Goal: Task Accomplishment & Management: Use online tool/utility

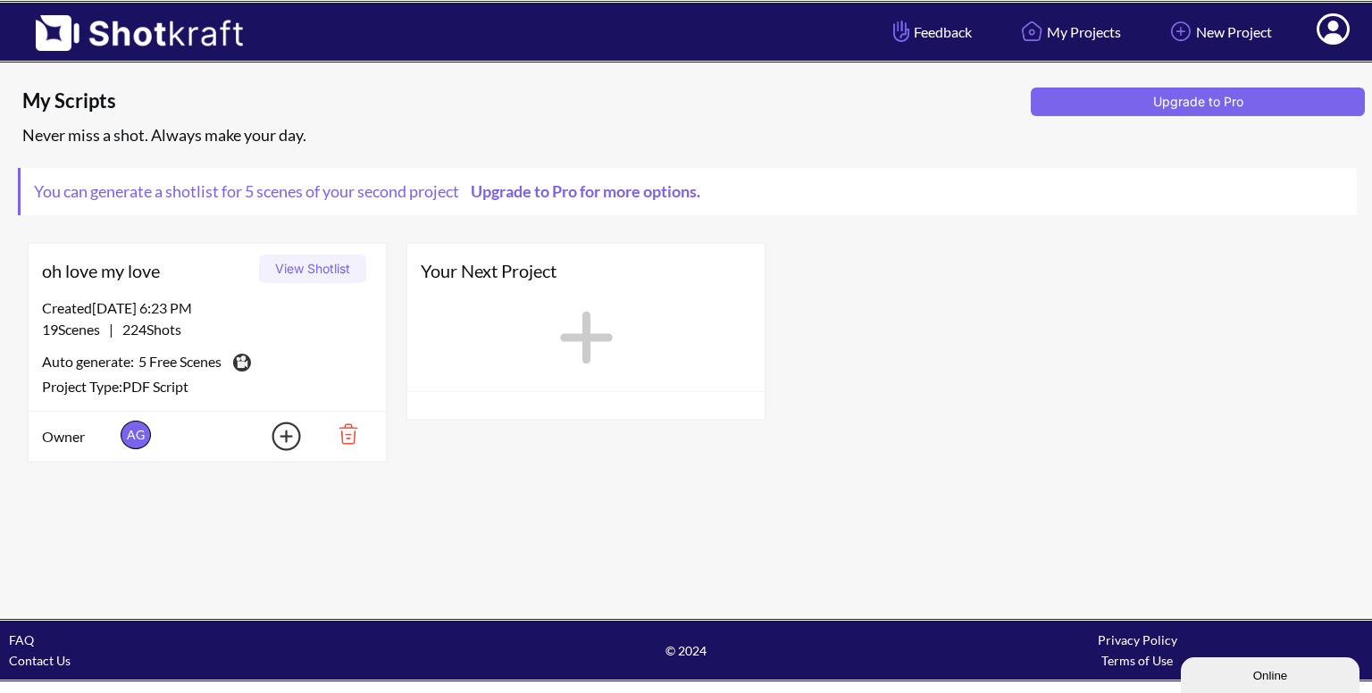
click at [345, 267] on button "View Shotlist" at bounding box center [312, 269] width 107 height 29
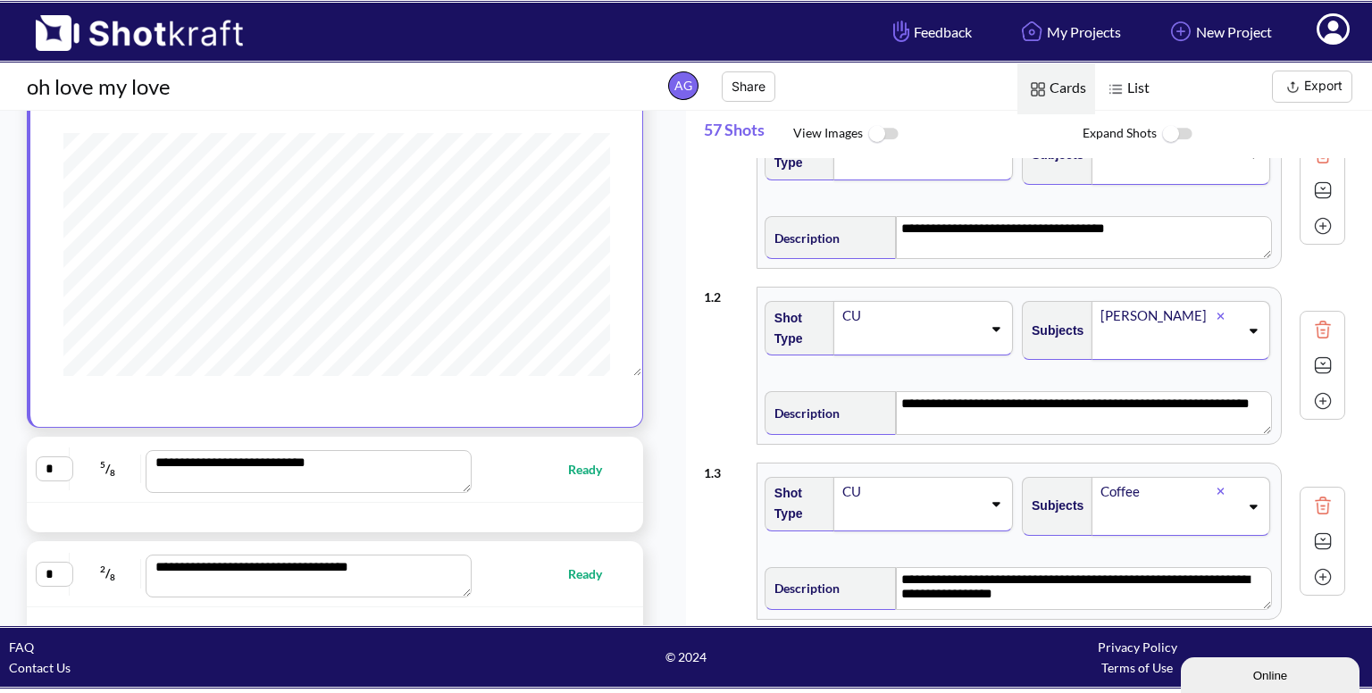
scroll to position [136, 0]
click at [501, 451] on div "**********" at bounding box center [335, 467] width 598 height 47
type textarea "**********"
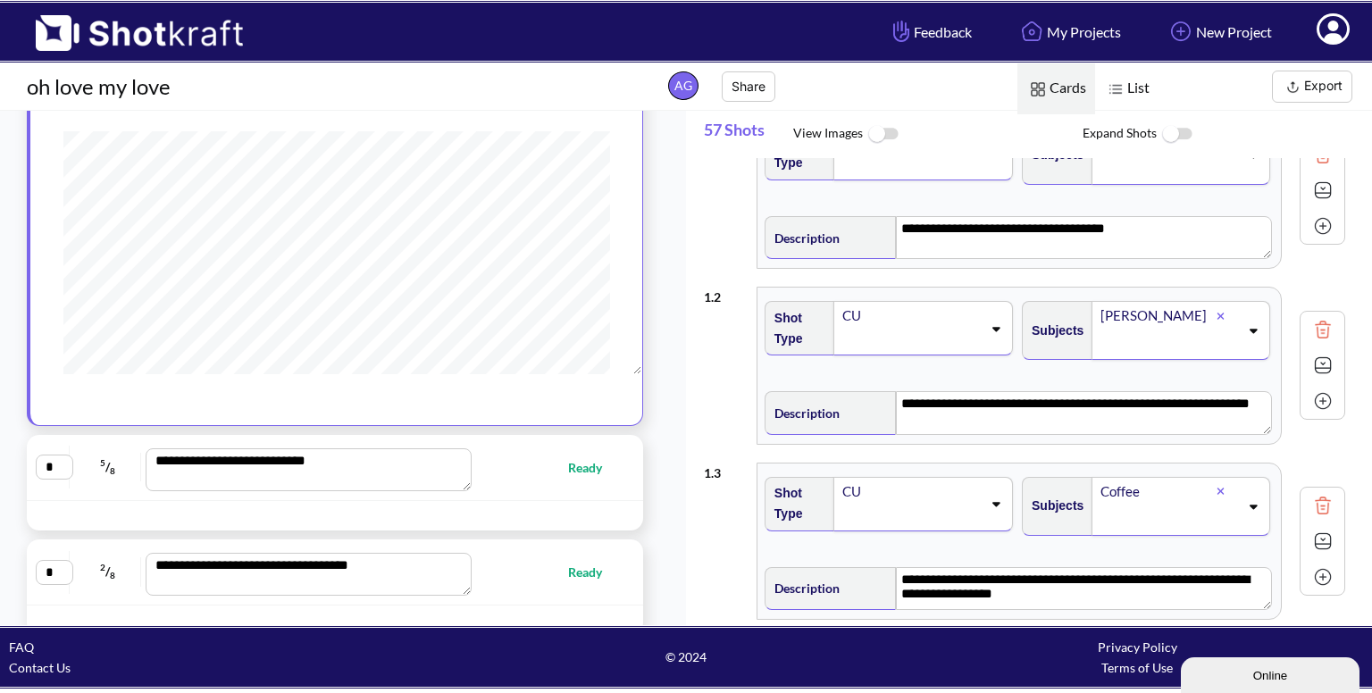
type textarea "**********"
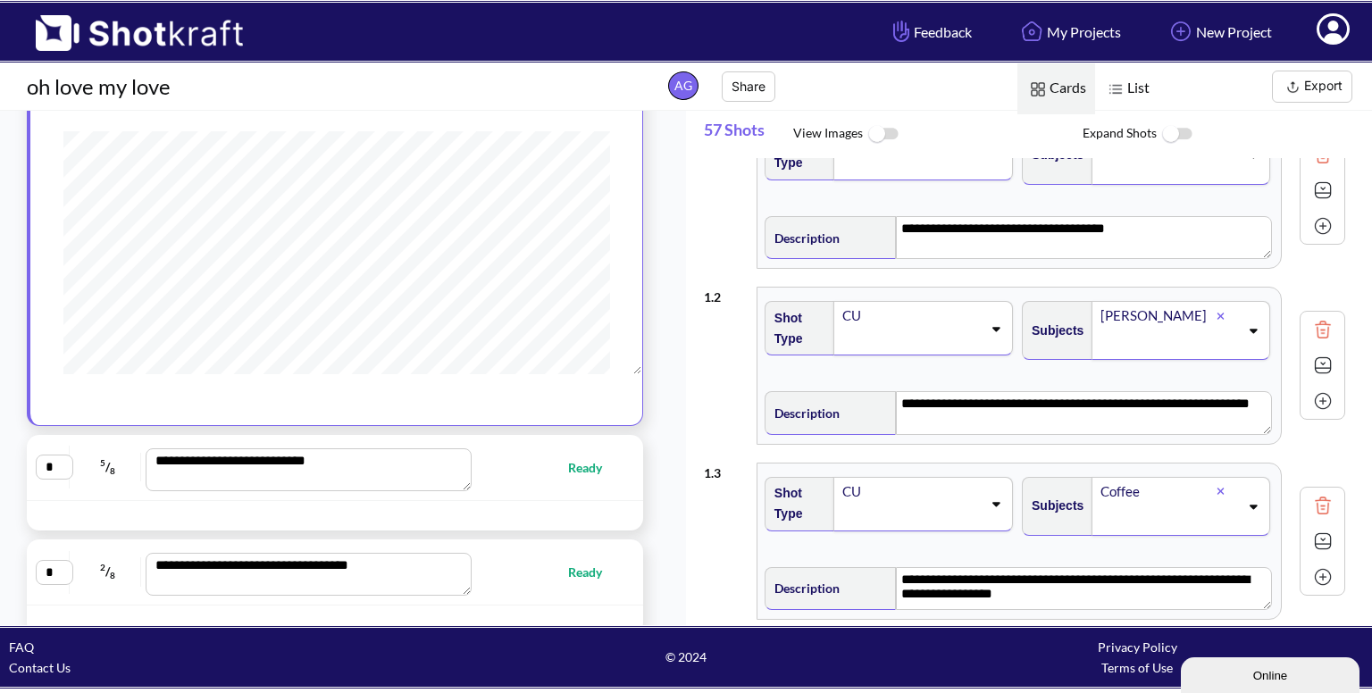
type textarea "**********"
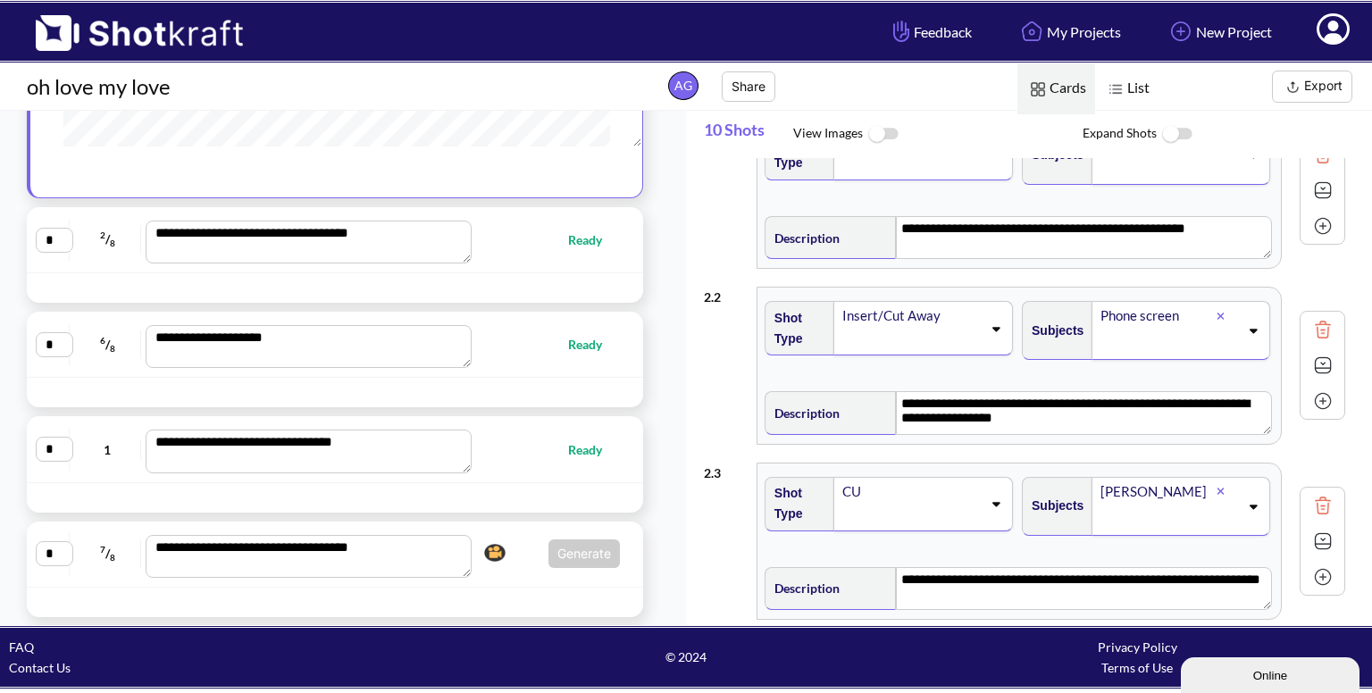
scroll to position [525, 0]
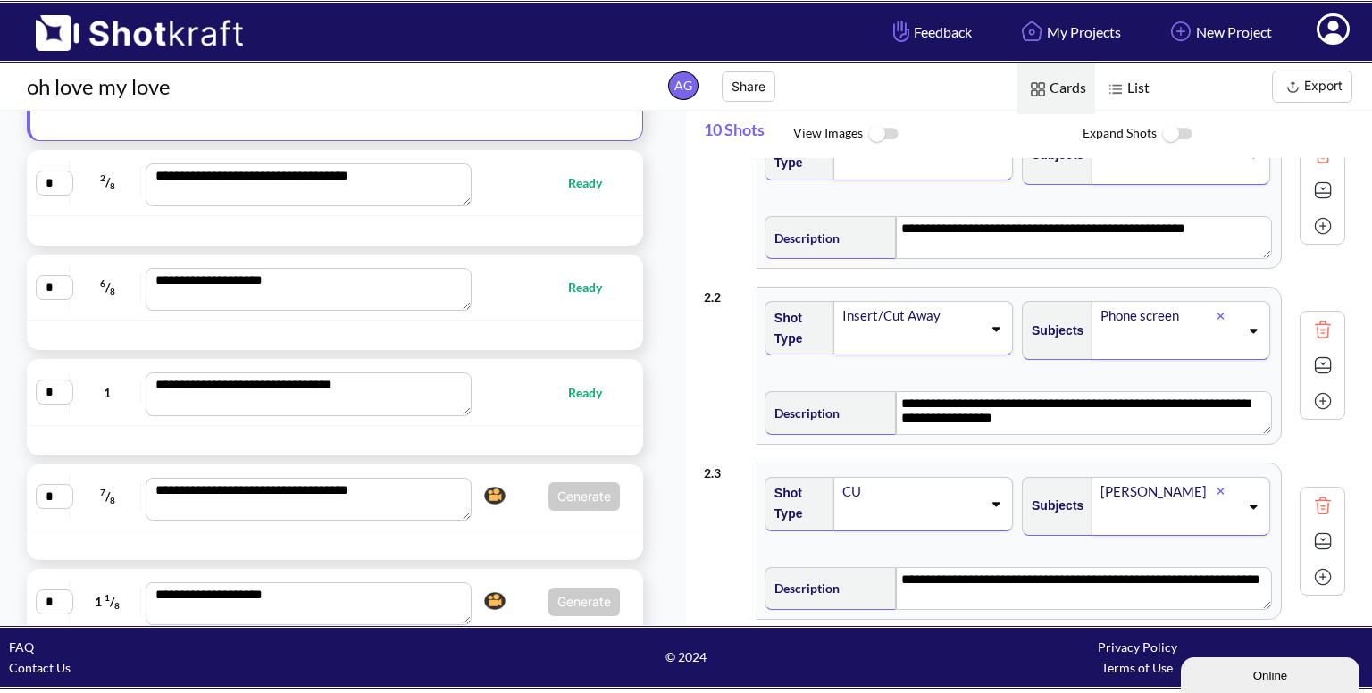
click at [522, 289] on span "Ready" at bounding box center [548, 287] width 143 height 21
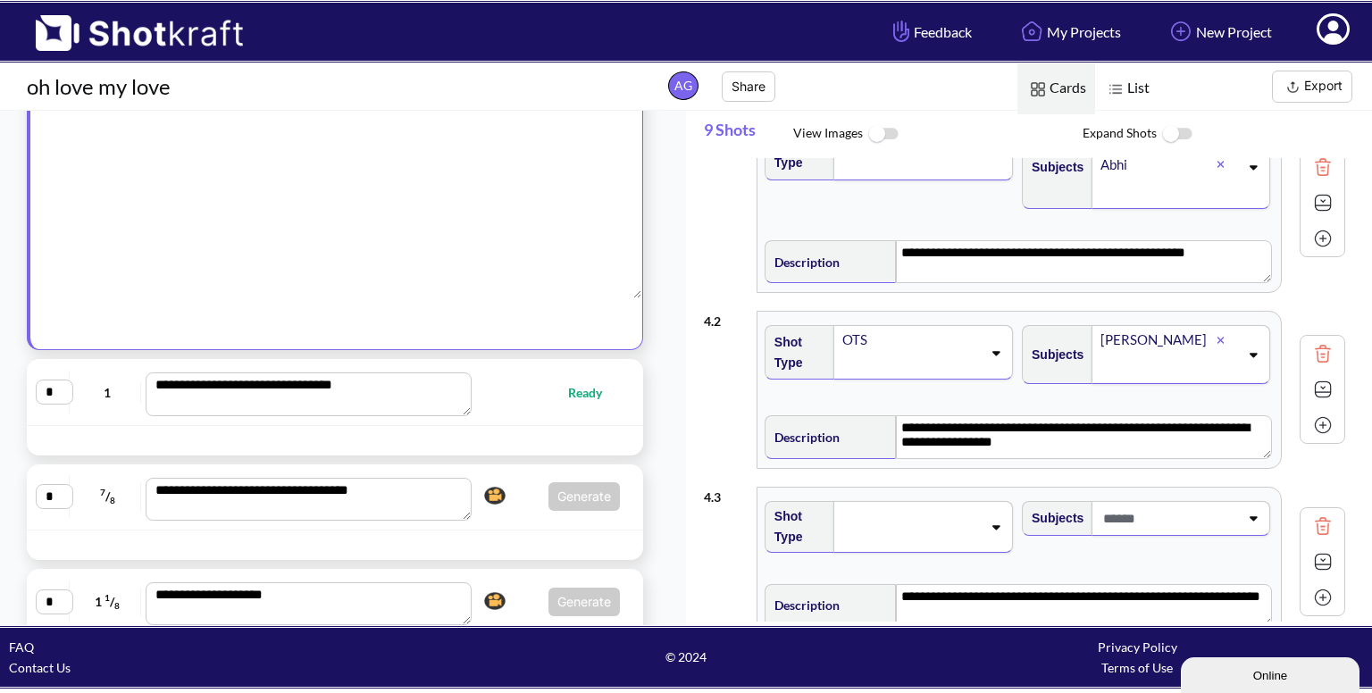
type textarea "**********"
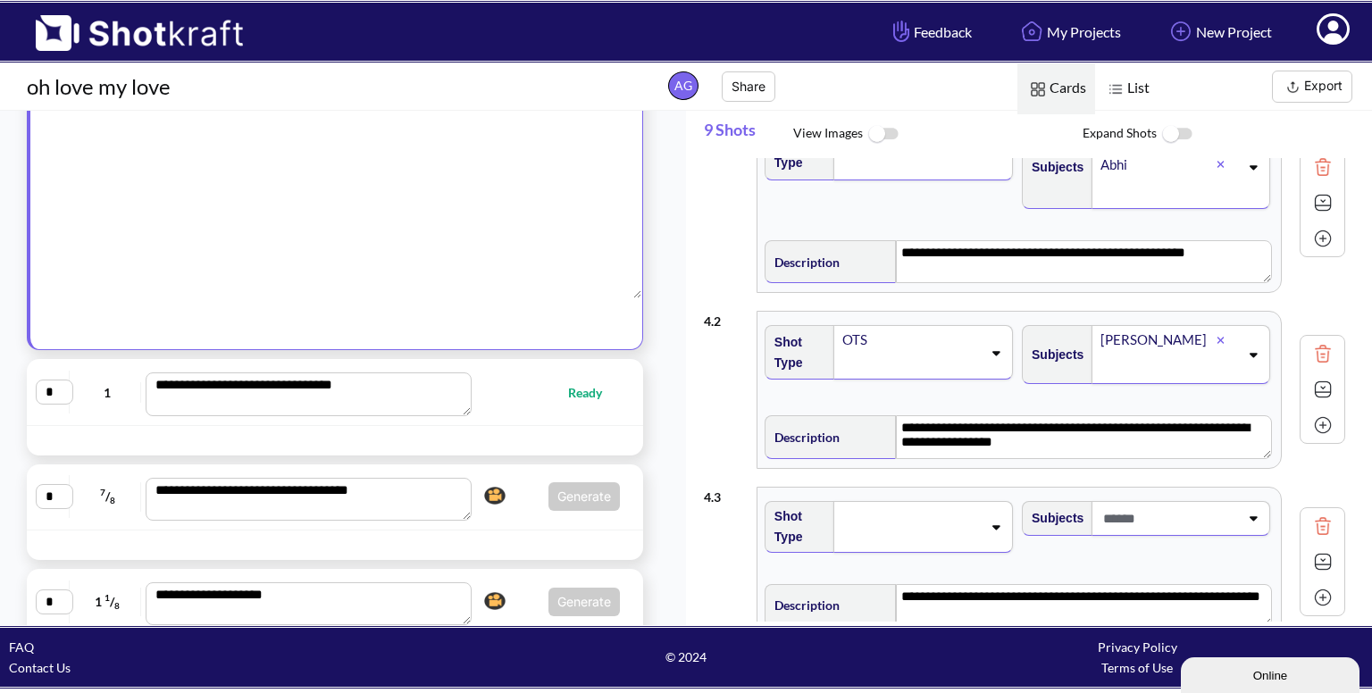
type textarea "**********"
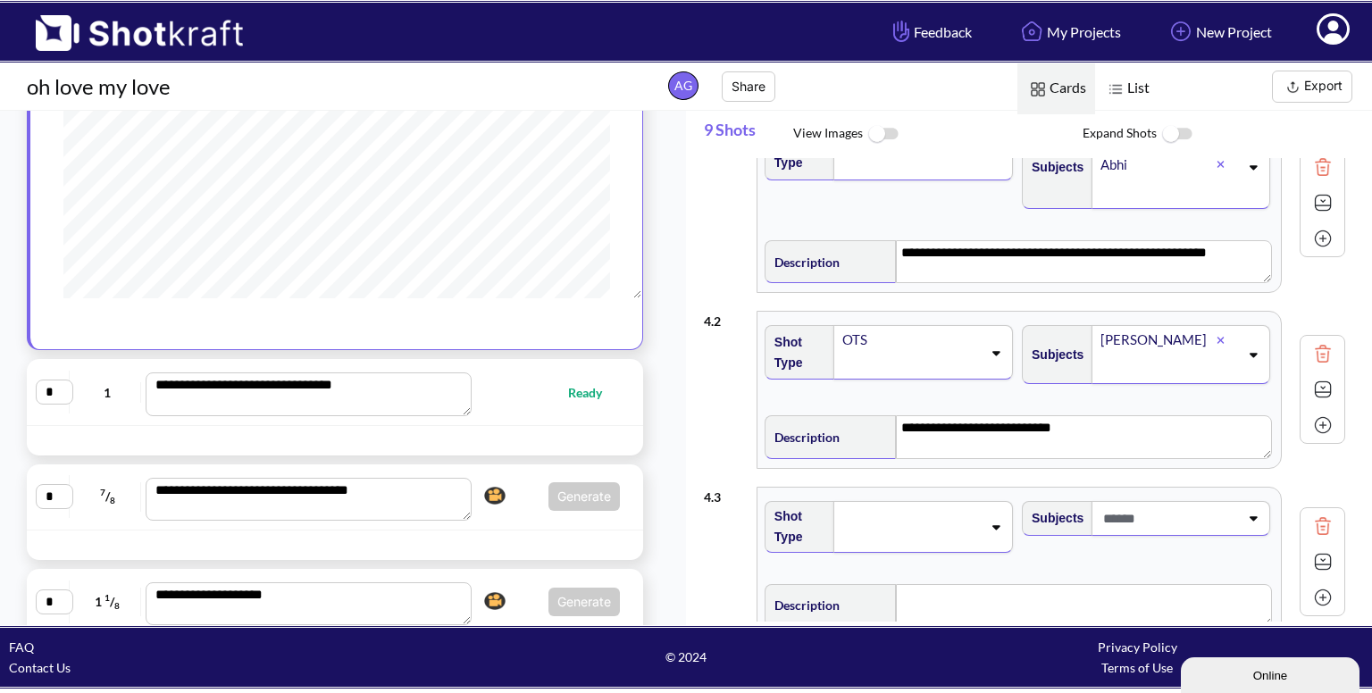
scroll to position [95, 0]
click at [501, 368] on div "**********" at bounding box center [335, 391] width 598 height 47
type textarea "**********"
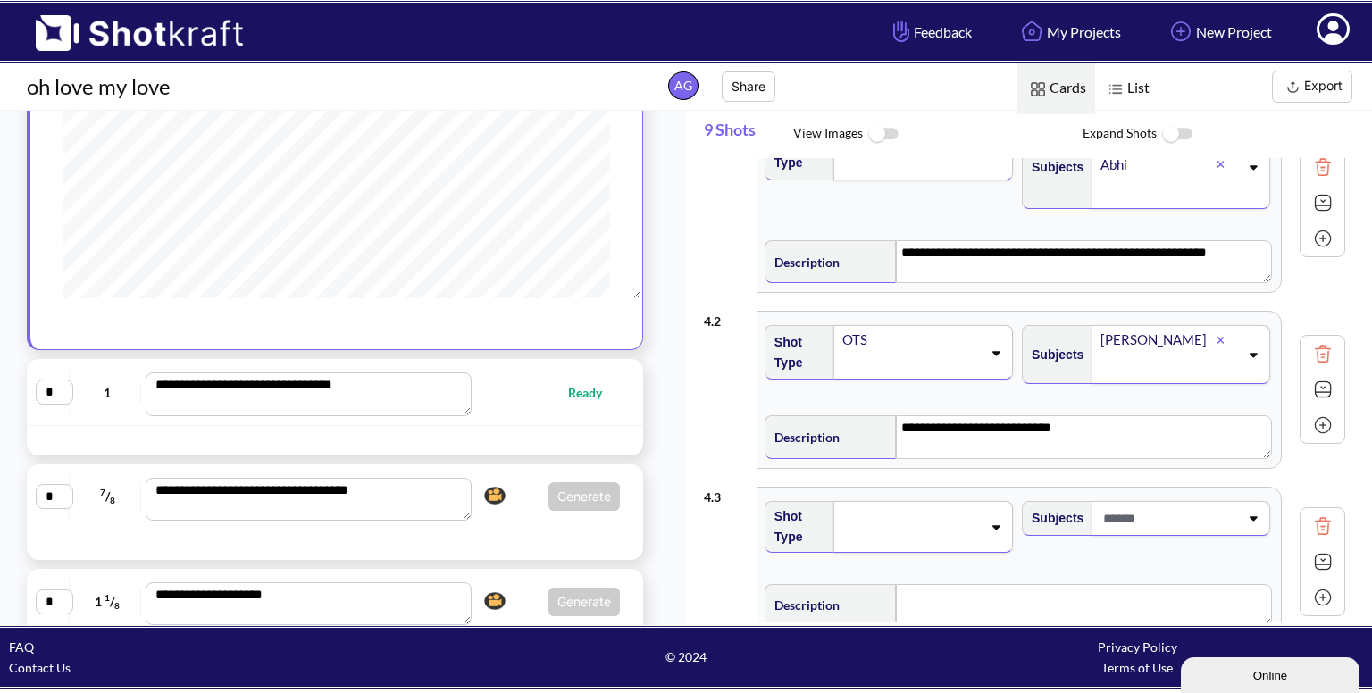
type textarea "**********"
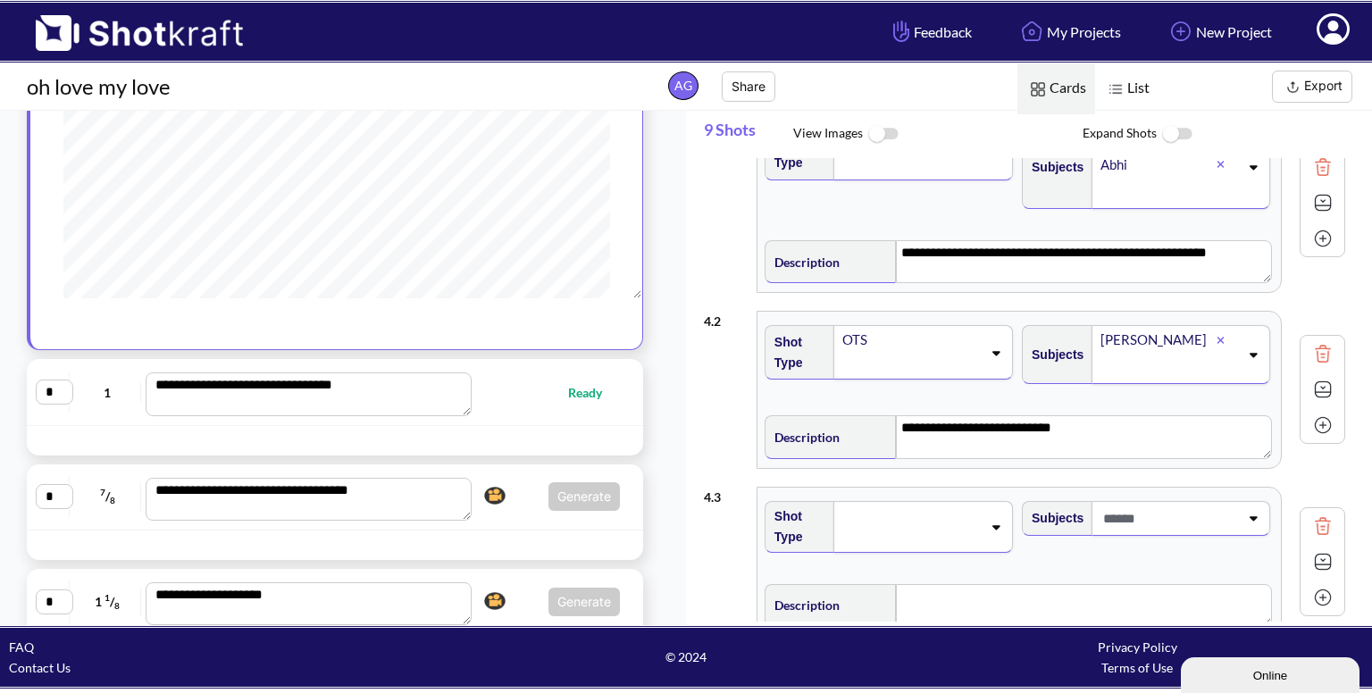
type textarea "**********"
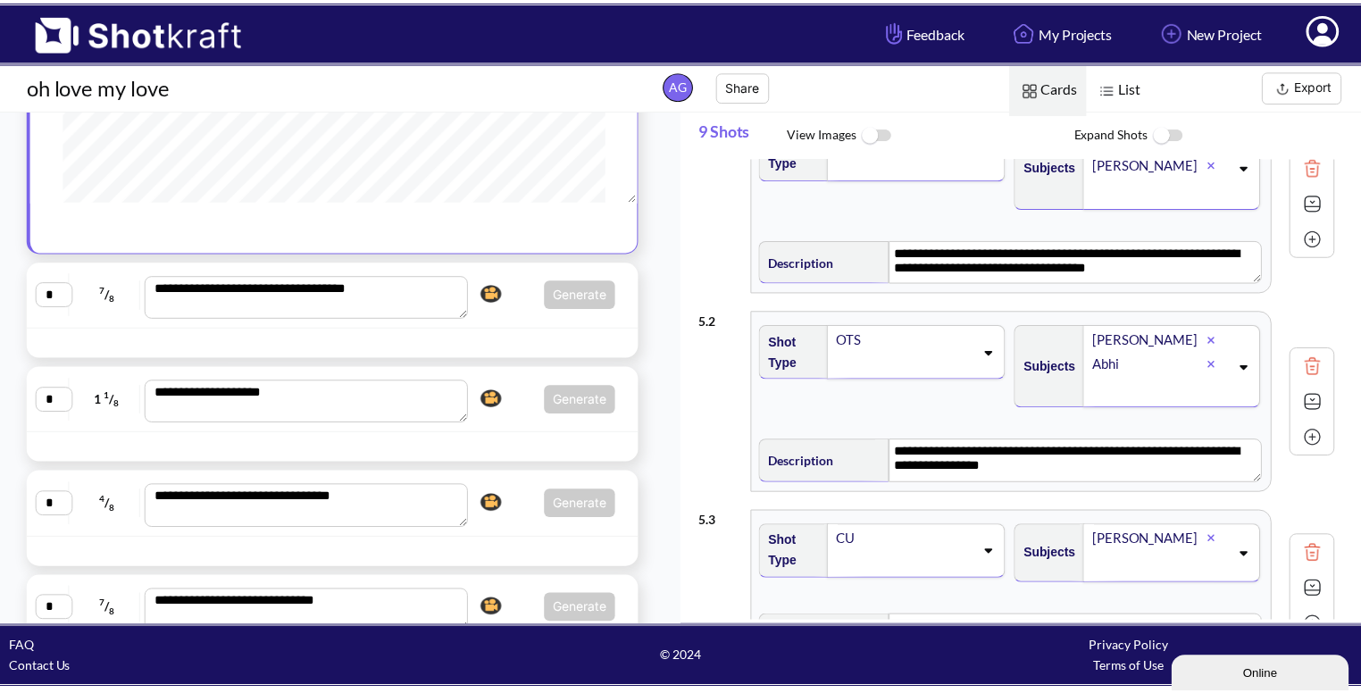
scroll to position [734, 0]
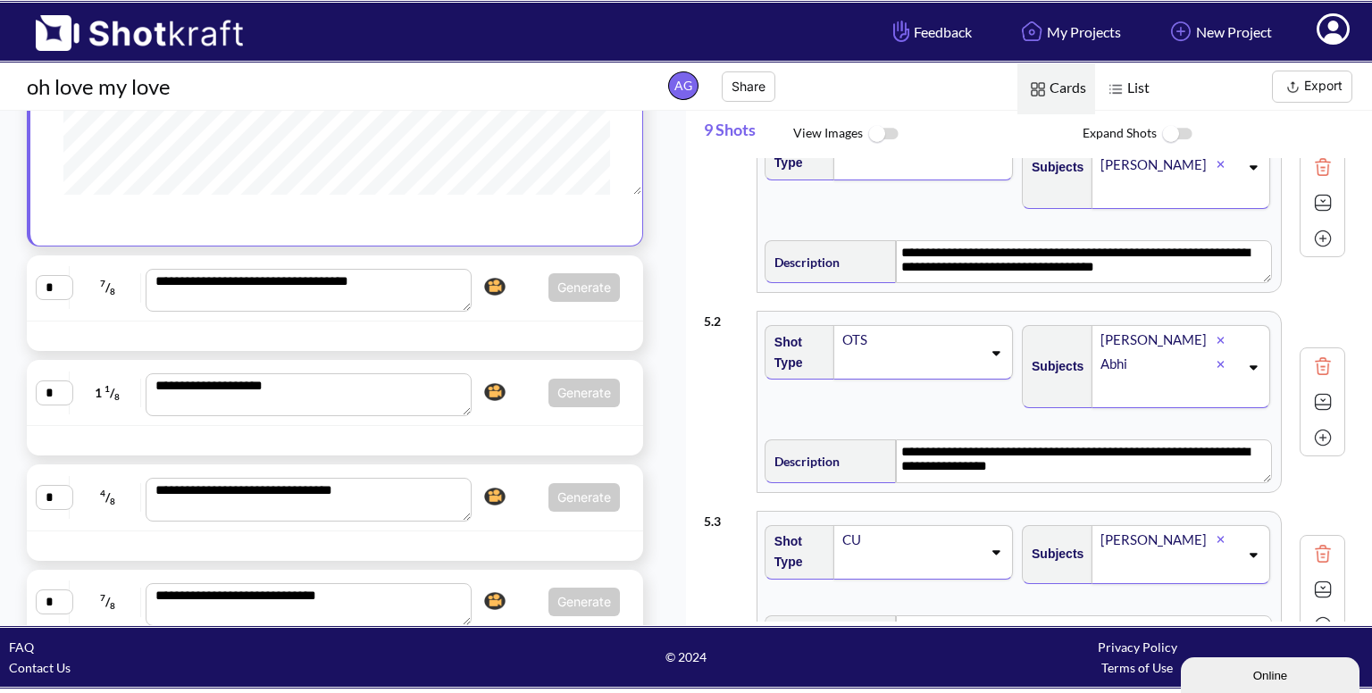
click at [494, 305] on div "**********" at bounding box center [335, 287] width 598 height 47
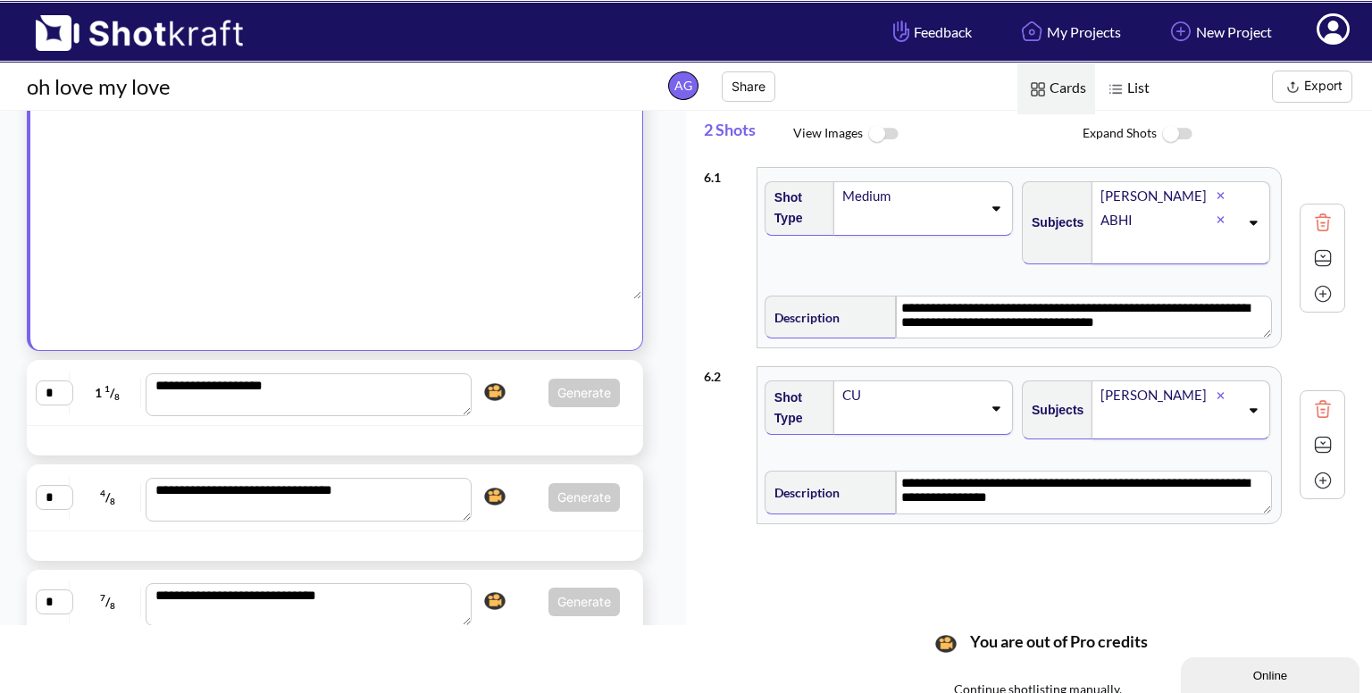
type textarea "**********"
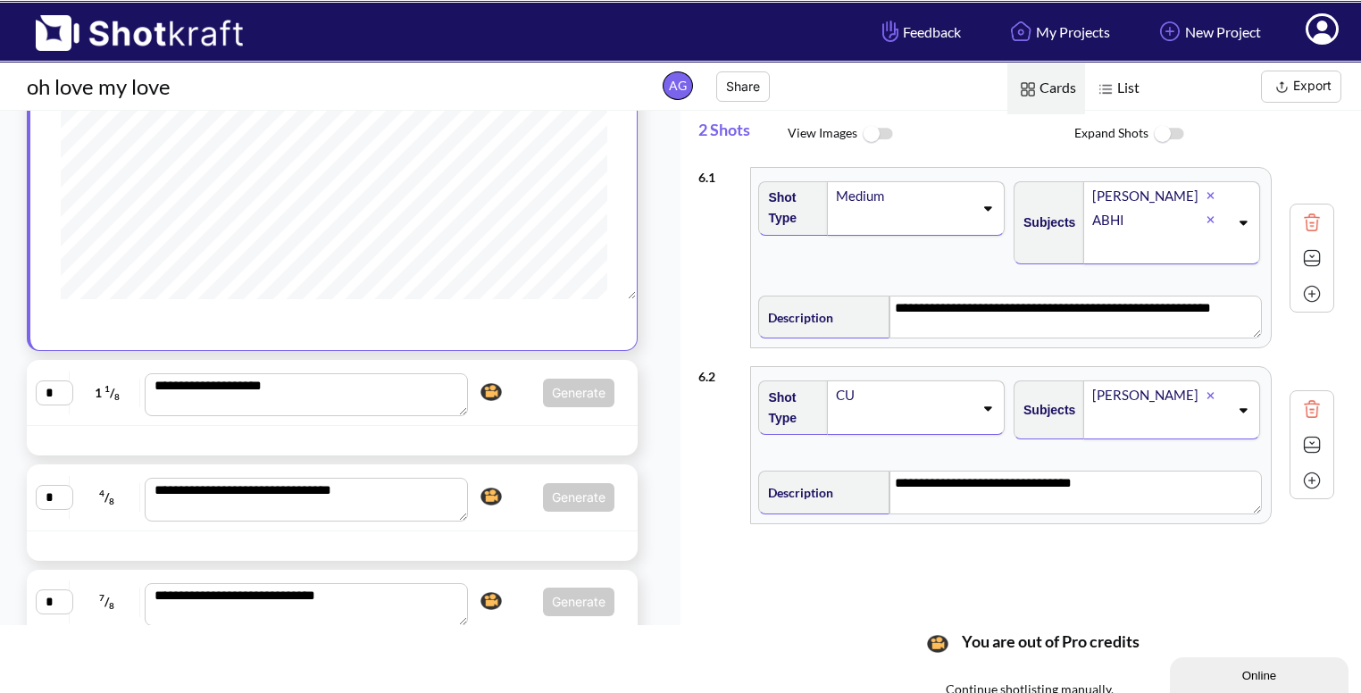
scroll to position [736, 0]
click at [502, 413] on div "**********" at bounding box center [332, 391] width 611 height 66
type textarea "**********"
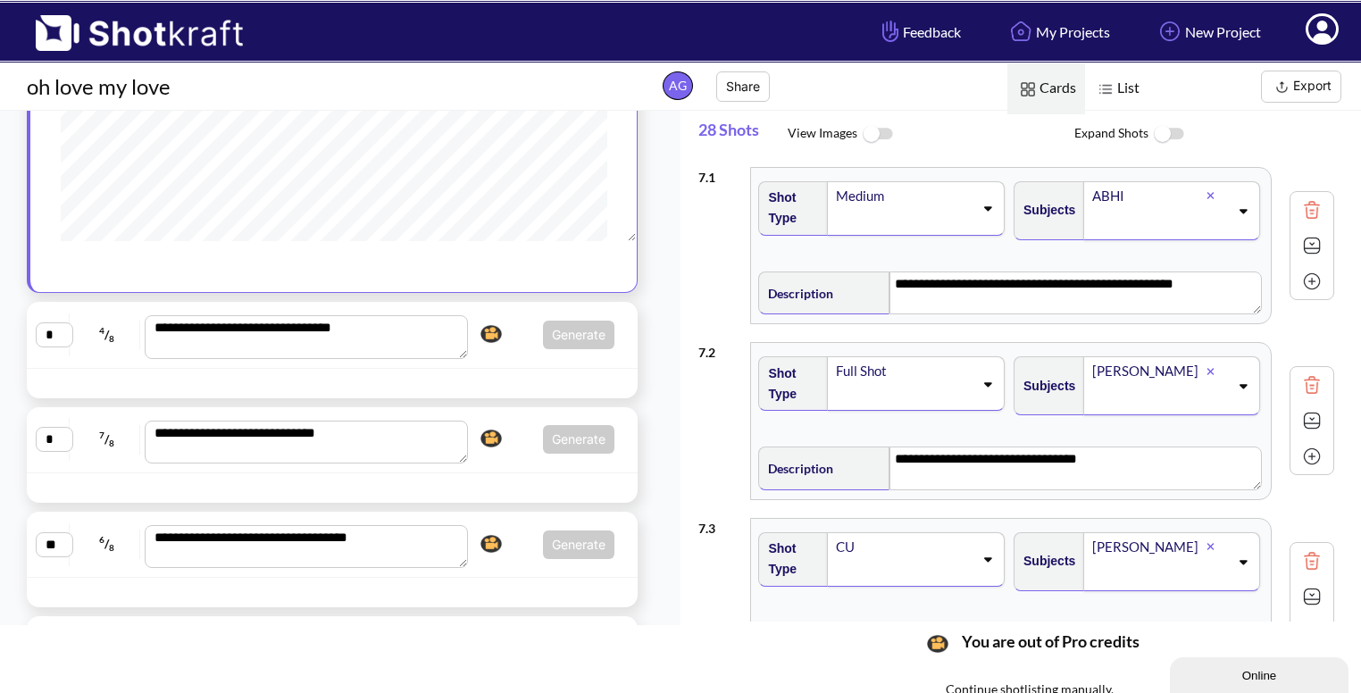
click at [521, 362] on div "**********" at bounding box center [332, 335] width 611 height 66
type textarea "**********"
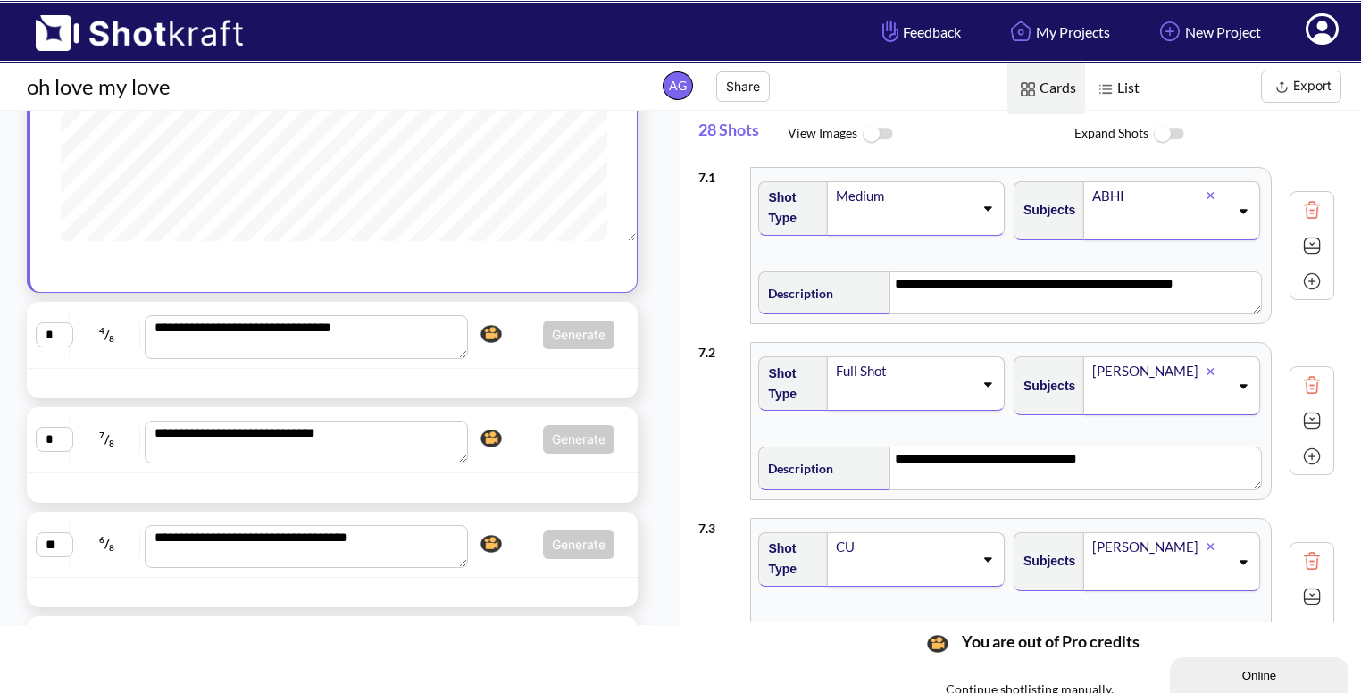
type textarea "**********"
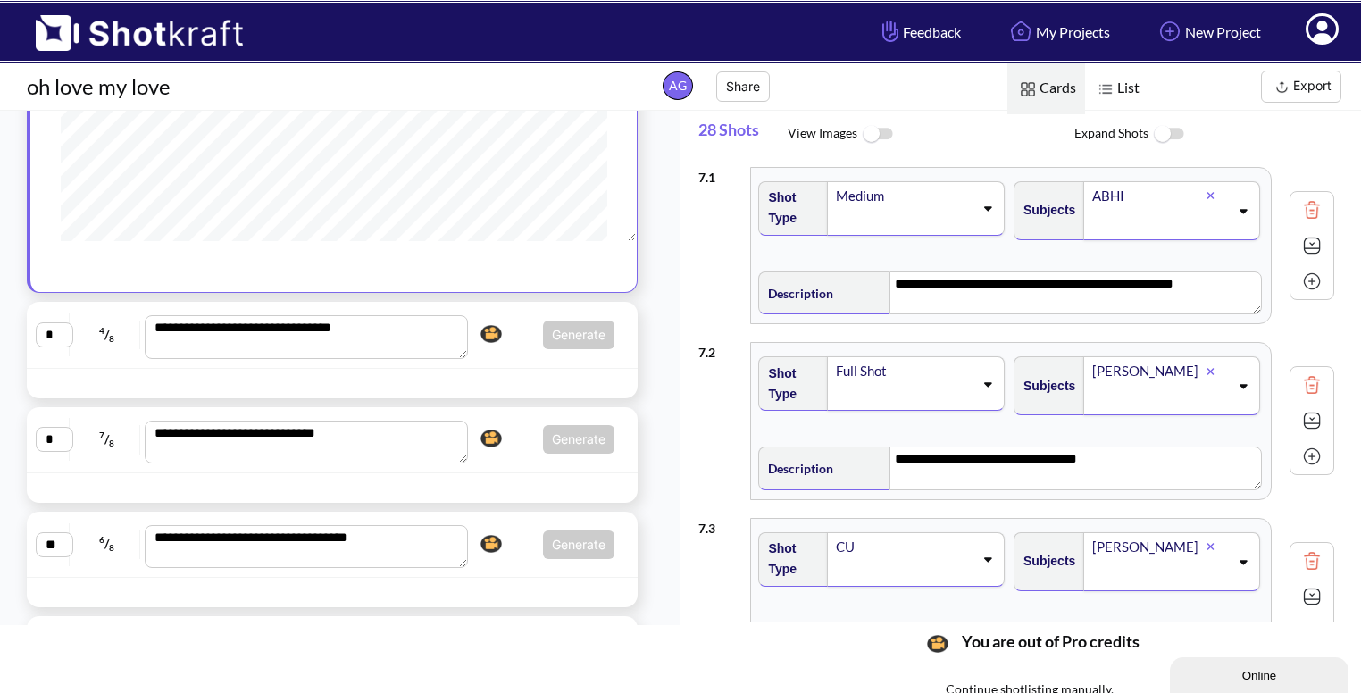
type textarea "**********"
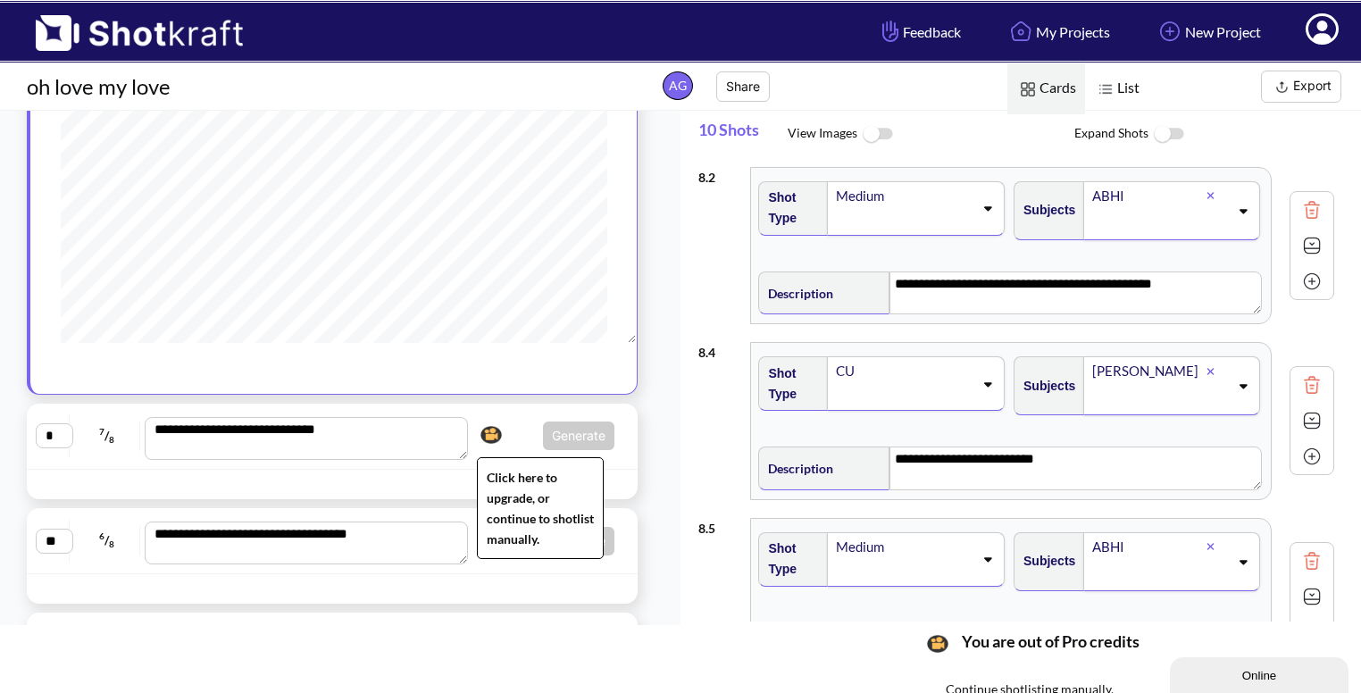
scroll to position [908, 0]
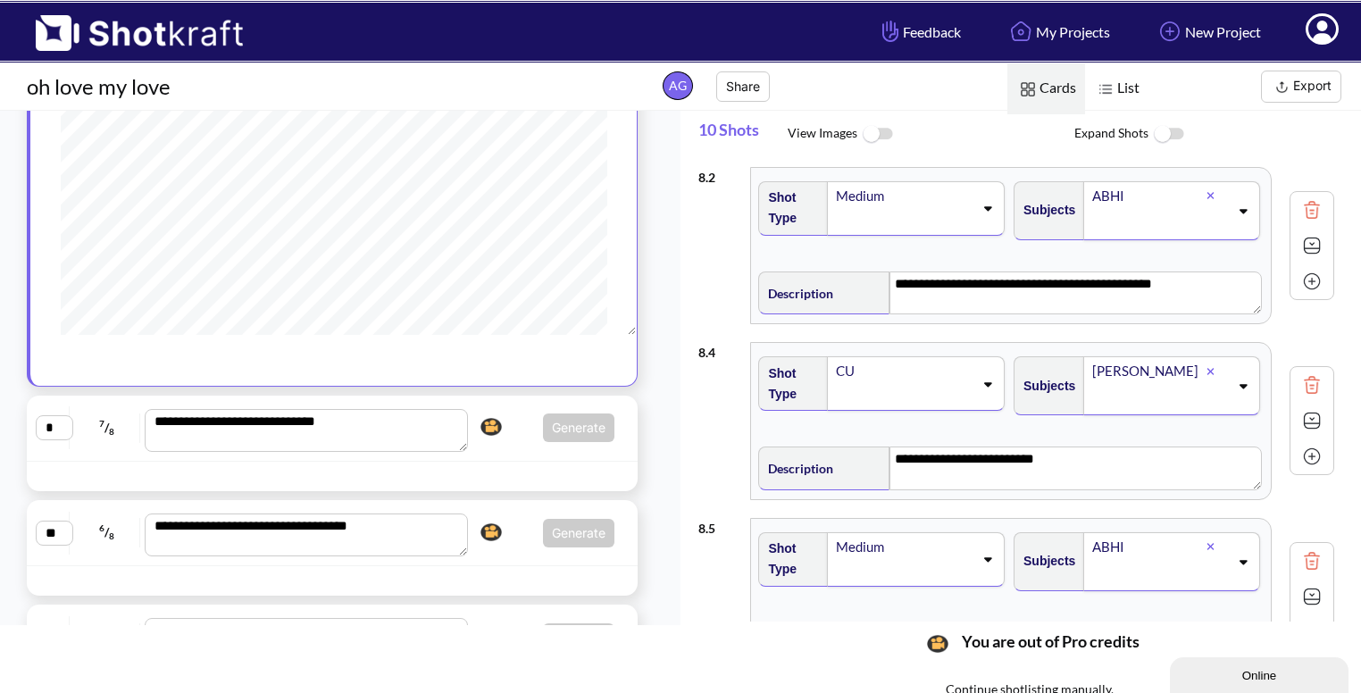
click at [513, 413] on span "Generate Click here to upgrade, or continue to shotlist manually." at bounding box center [543, 427] width 141 height 29
type textarea "**********"
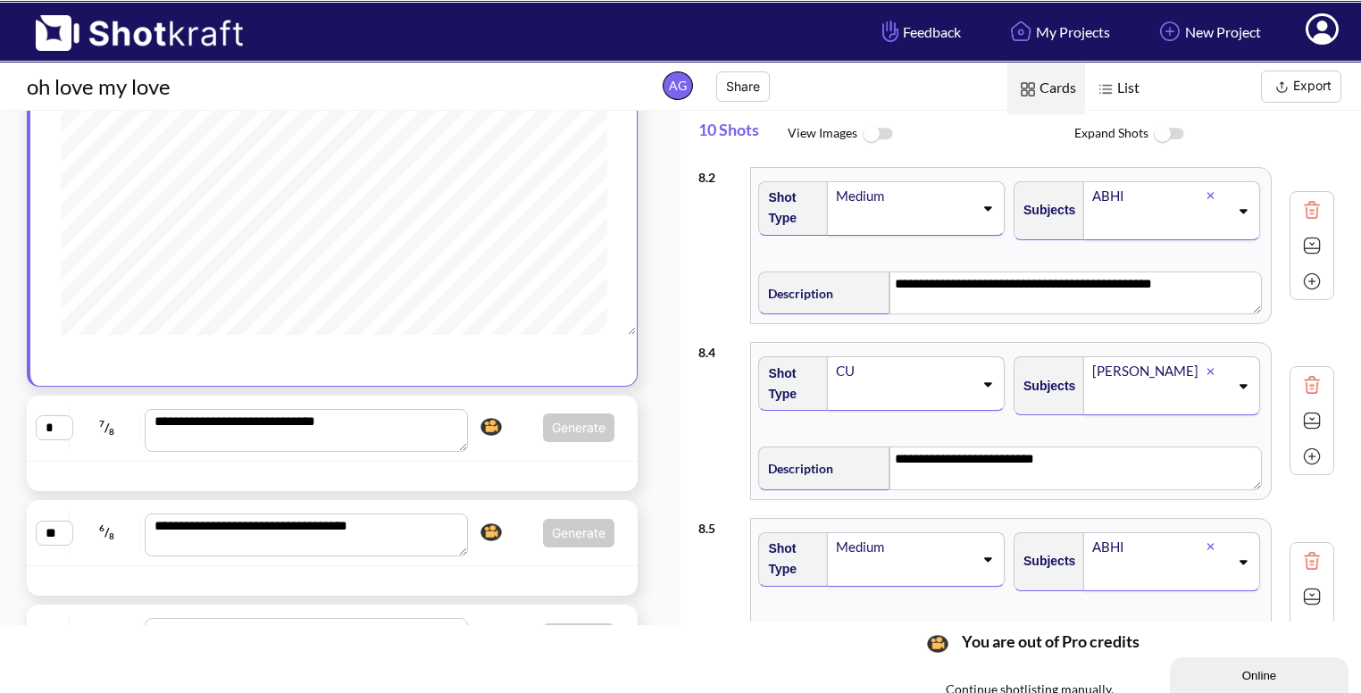
type textarea "**********"
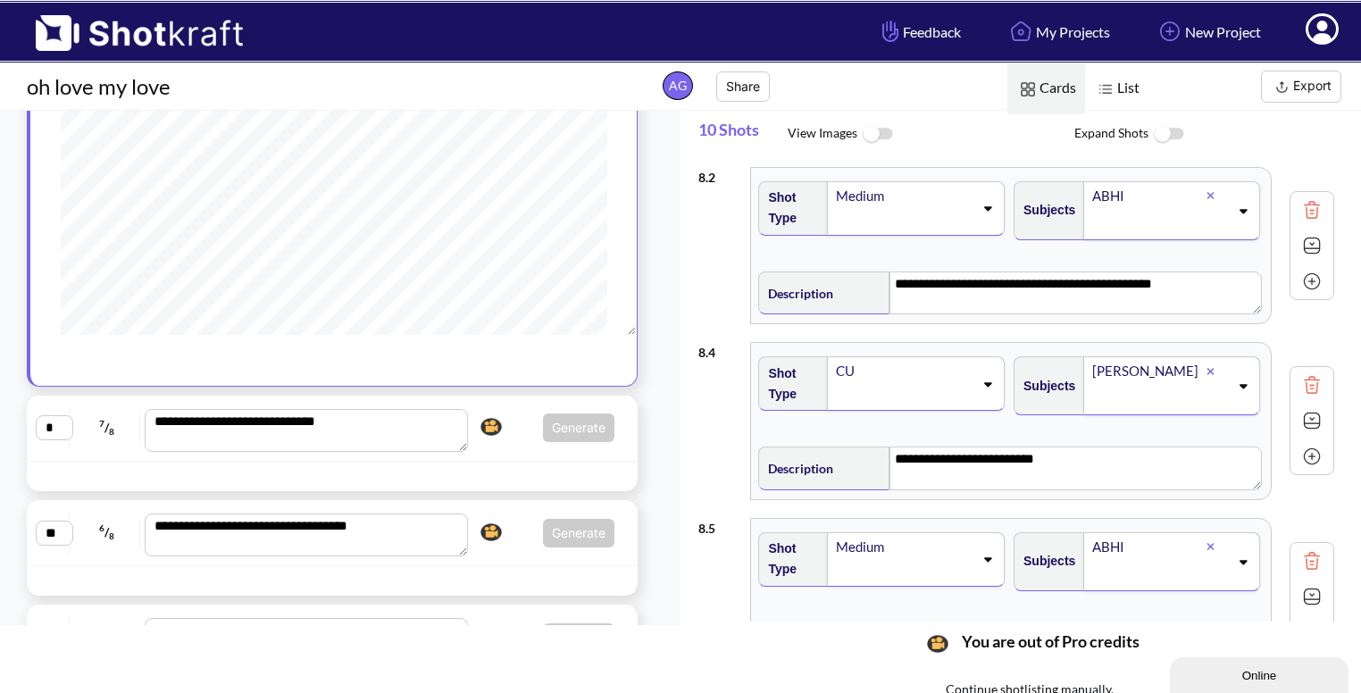
type textarea "**********"
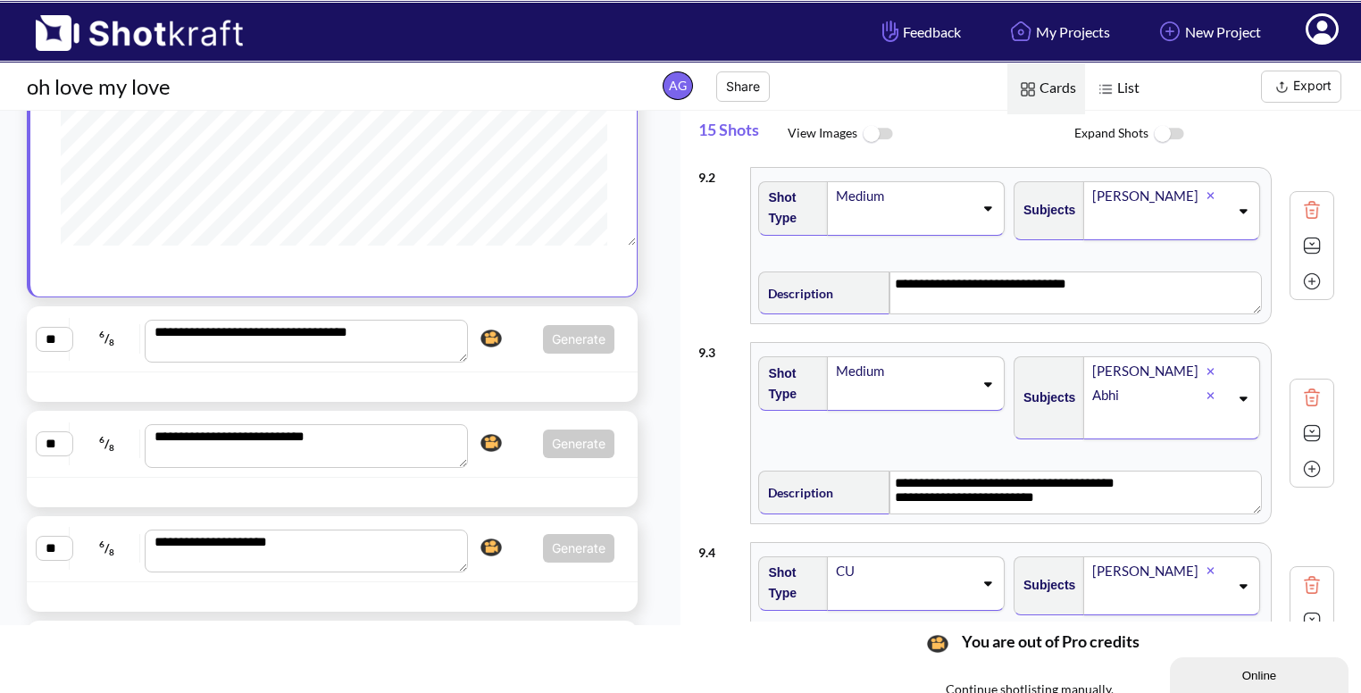
scroll to position [1110, 0]
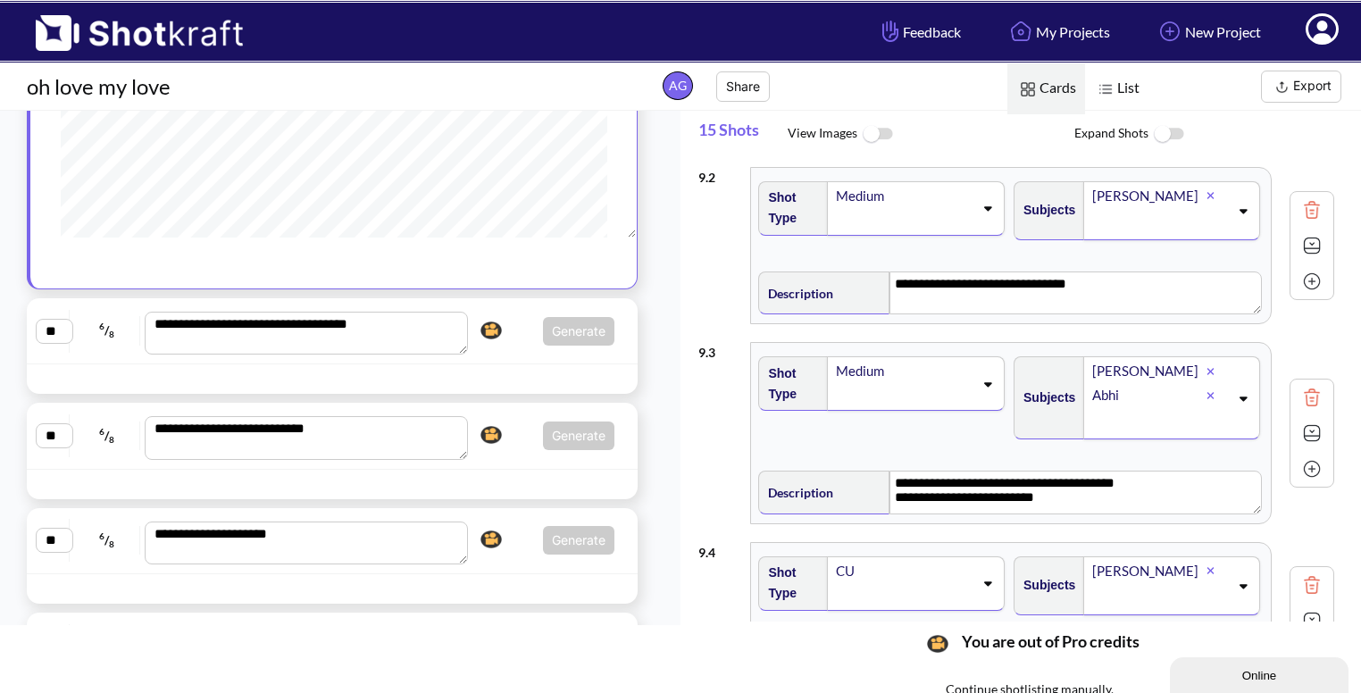
click at [518, 470] on div at bounding box center [332, 484] width 611 height 29
type textarea "**********"
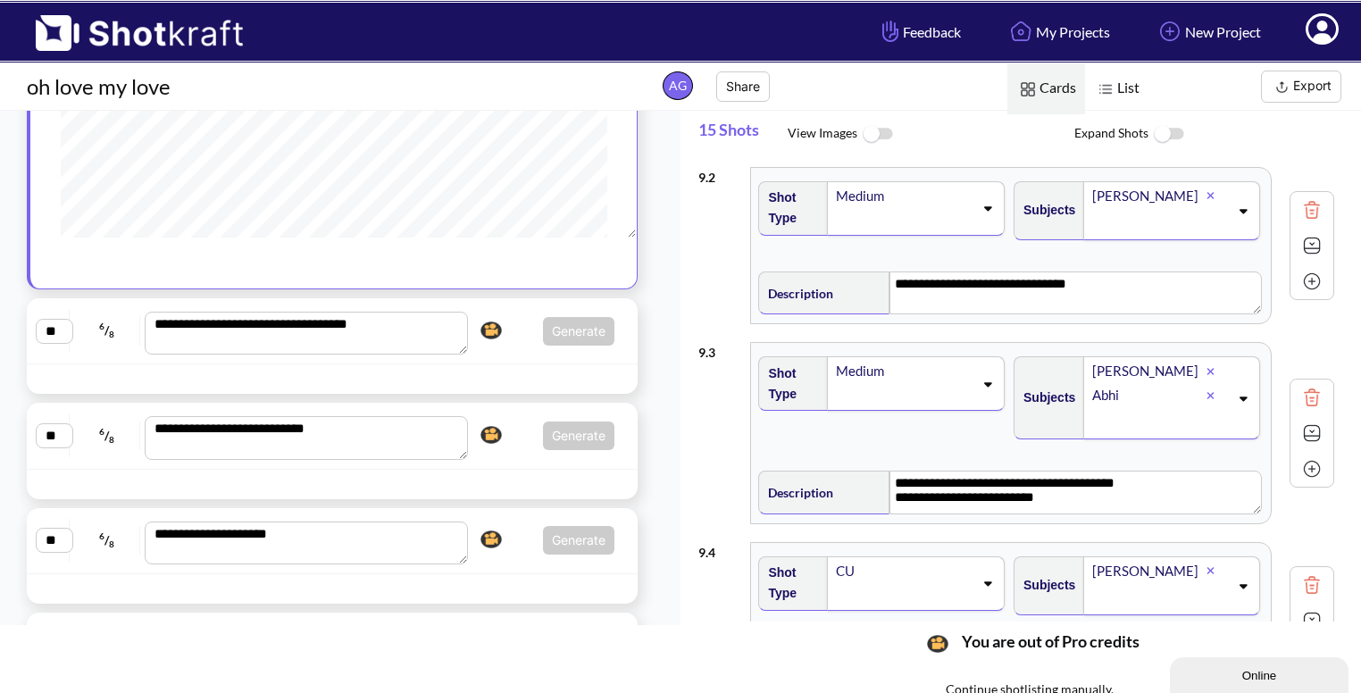
type textarea "**********"
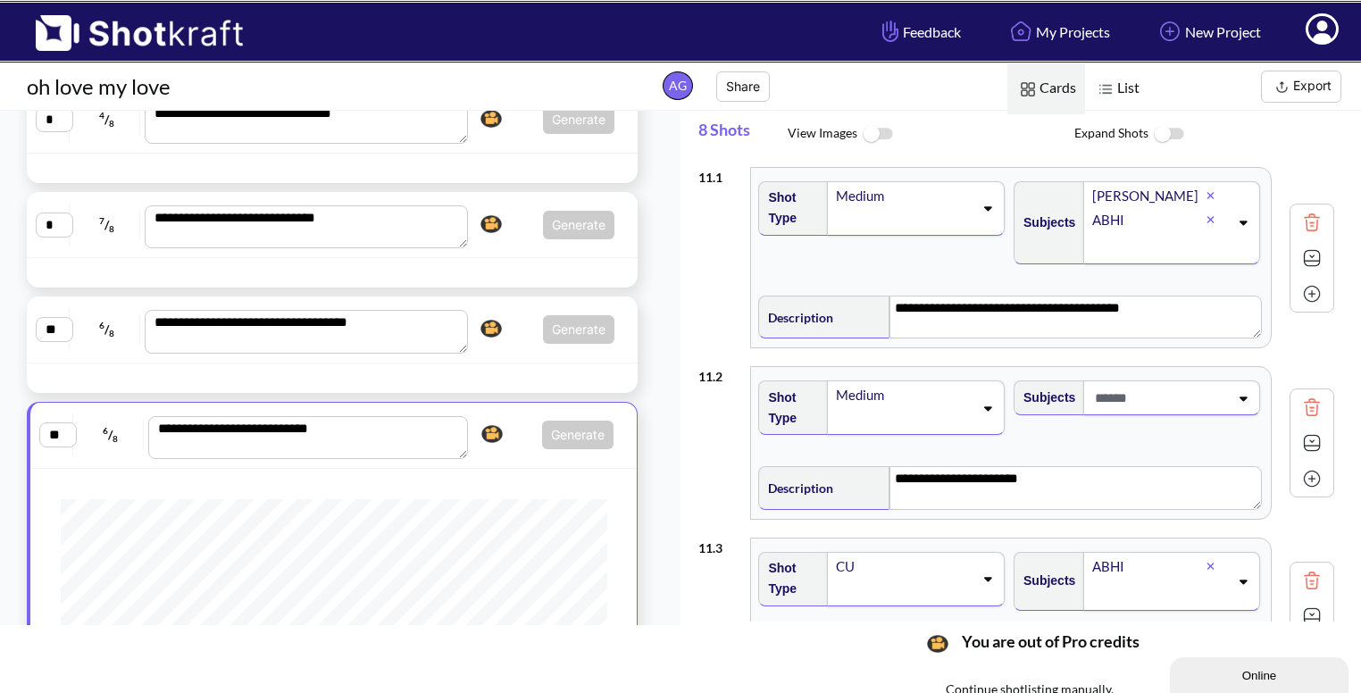
click at [536, 347] on div "**********" at bounding box center [332, 328] width 593 height 47
type textarea "**********"
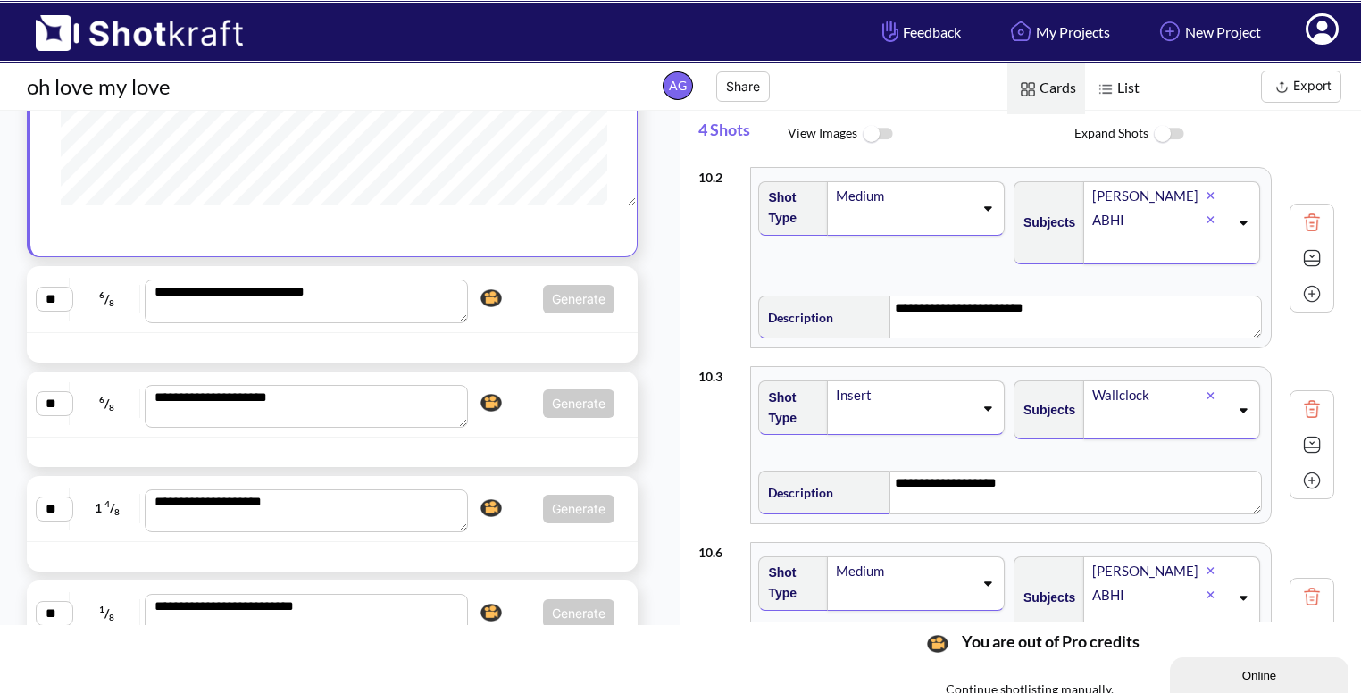
click at [502, 487] on div "**********" at bounding box center [332, 508] width 593 height 47
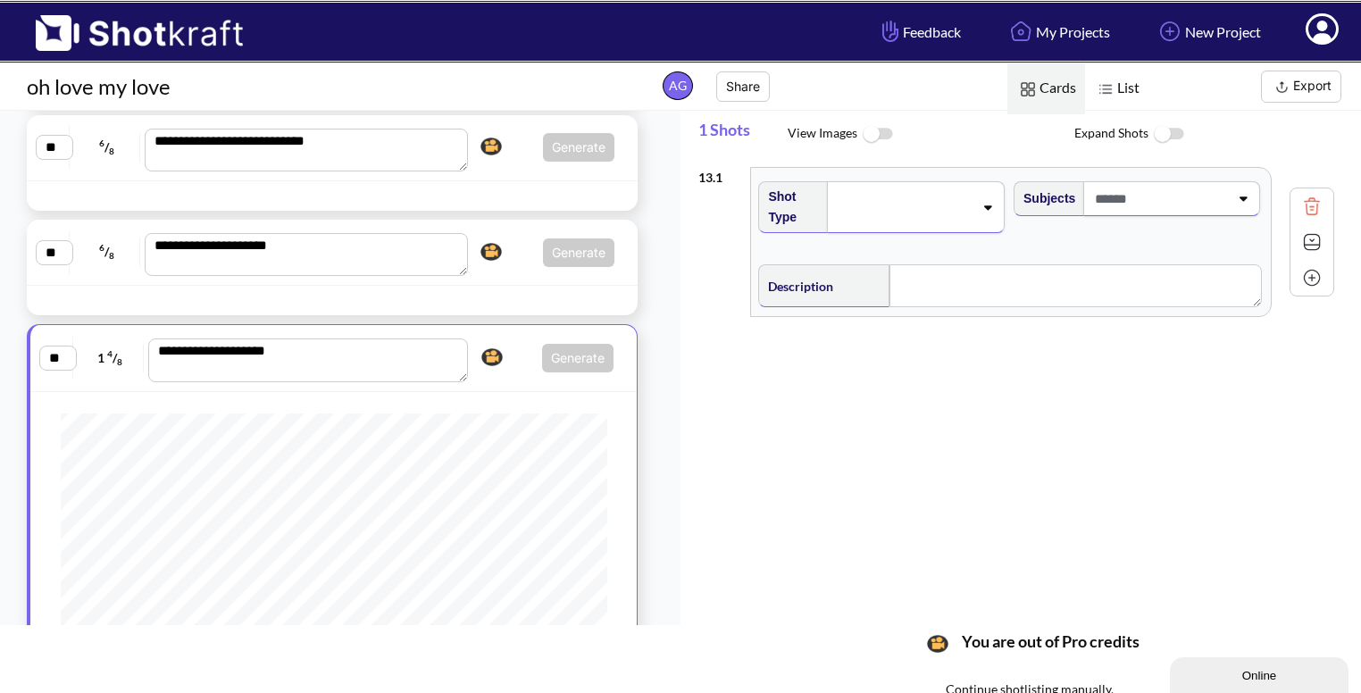
scroll to position [1077, 0]
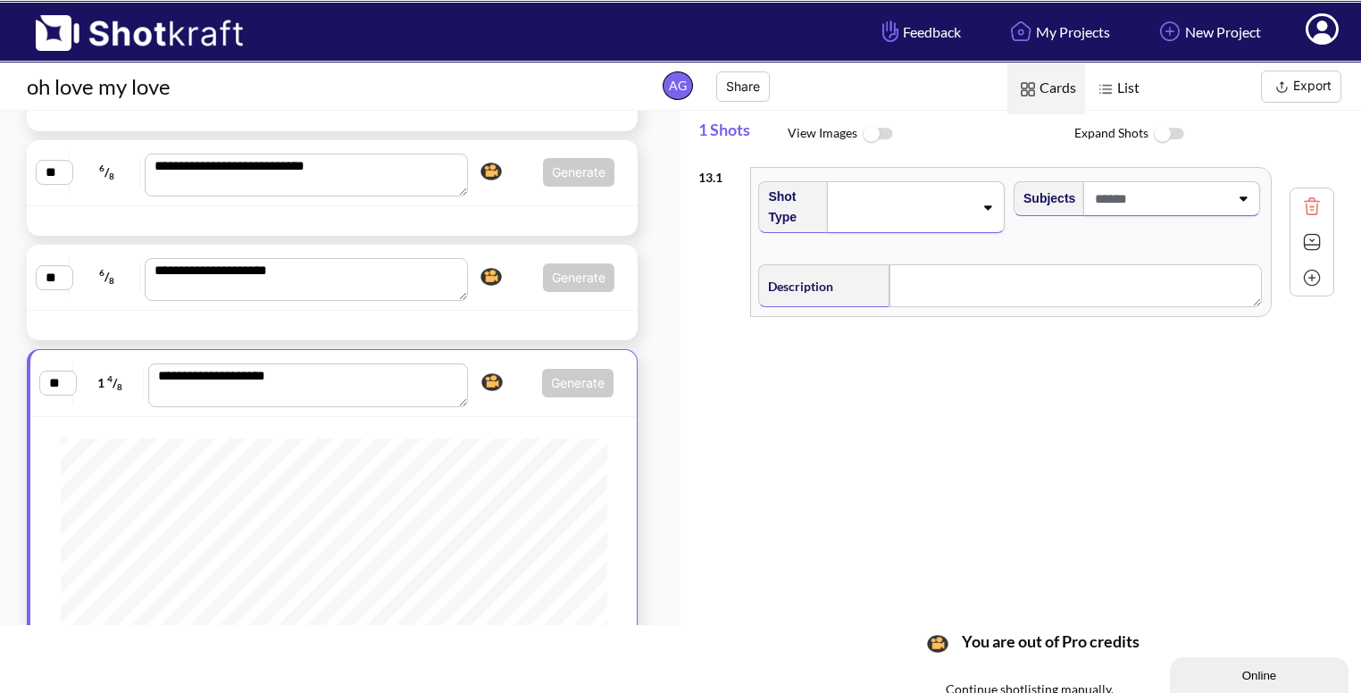
click at [506, 280] on span "Generate Click here to upgrade, or continue to shotlist manually." at bounding box center [543, 277] width 141 height 29
type textarea "**********"
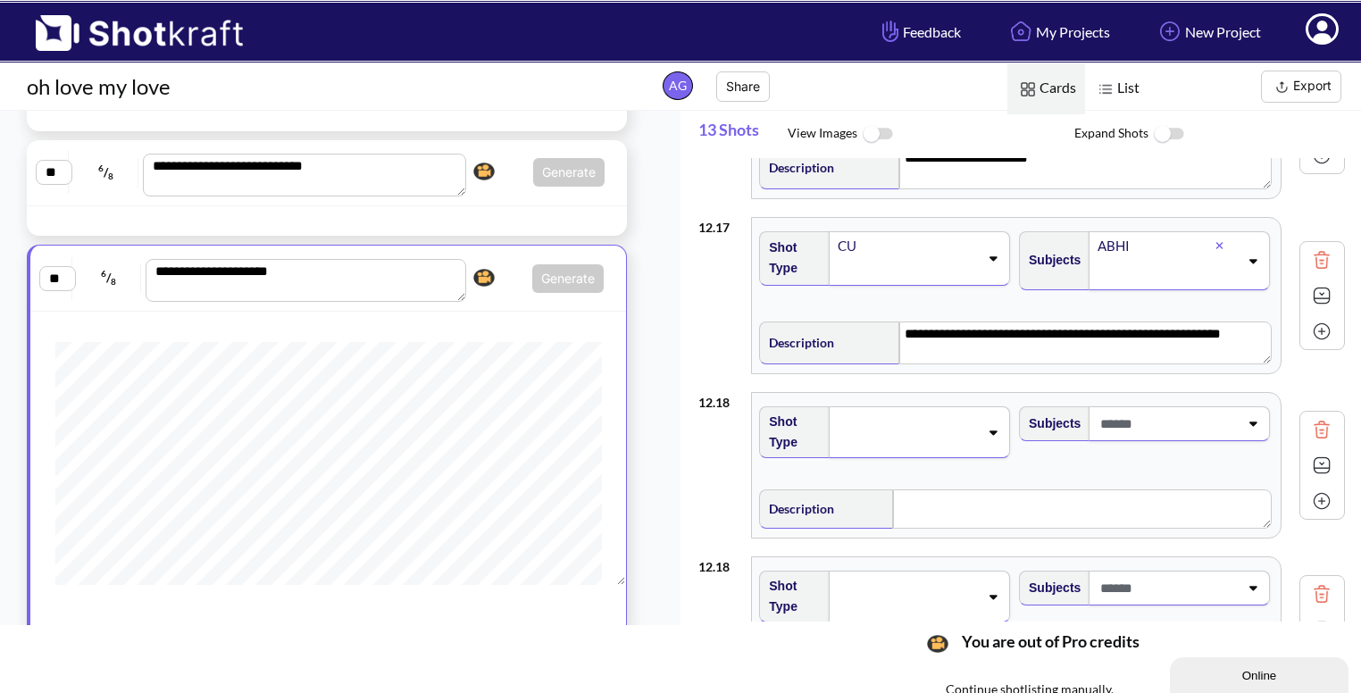
scroll to position [1683, 0]
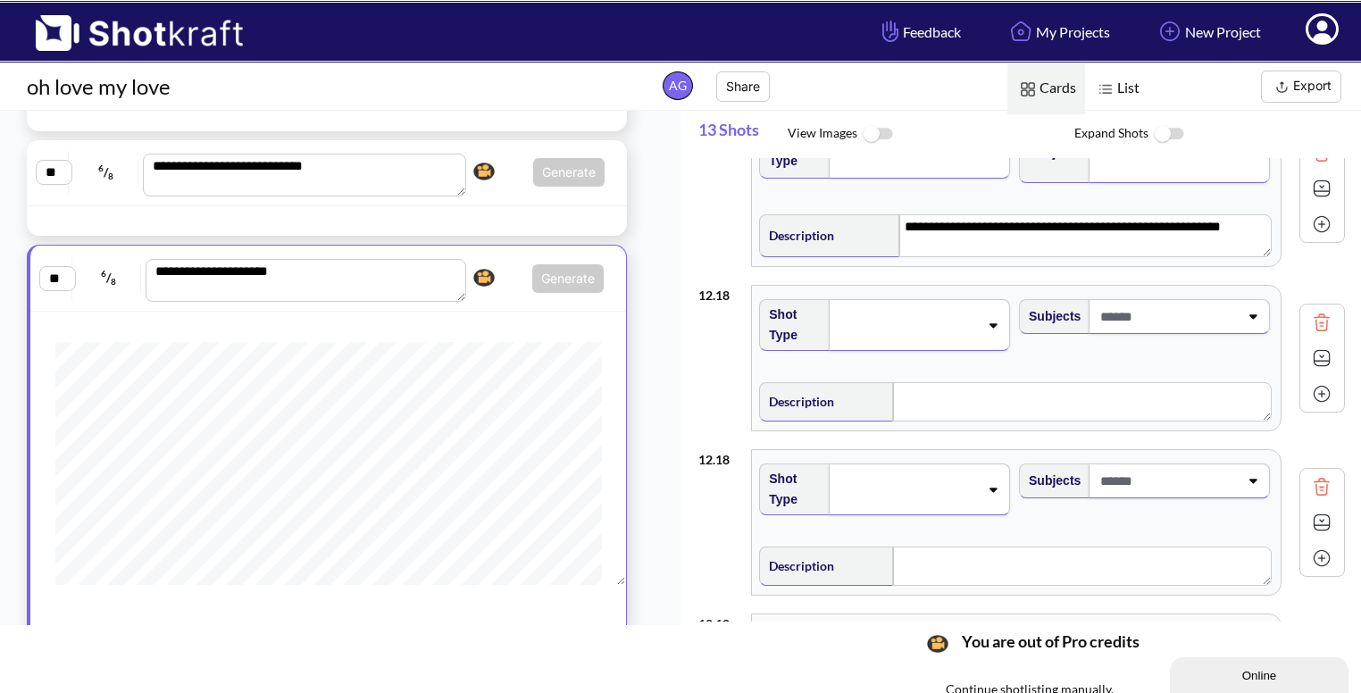
click at [1308, 313] on img at bounding box center [1321, 322] width 27 height 27
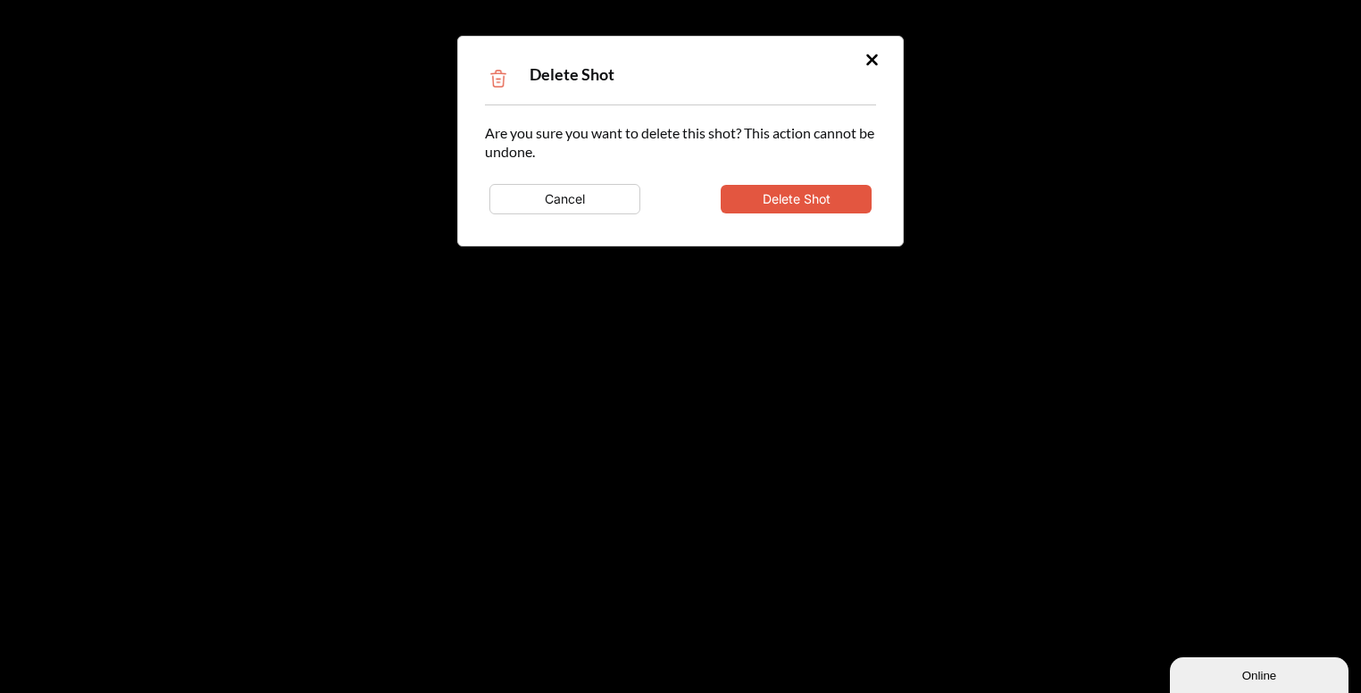
click at [848, 208] on button "Delete Shot" at bounding box center [796, 199] width 151 height 29
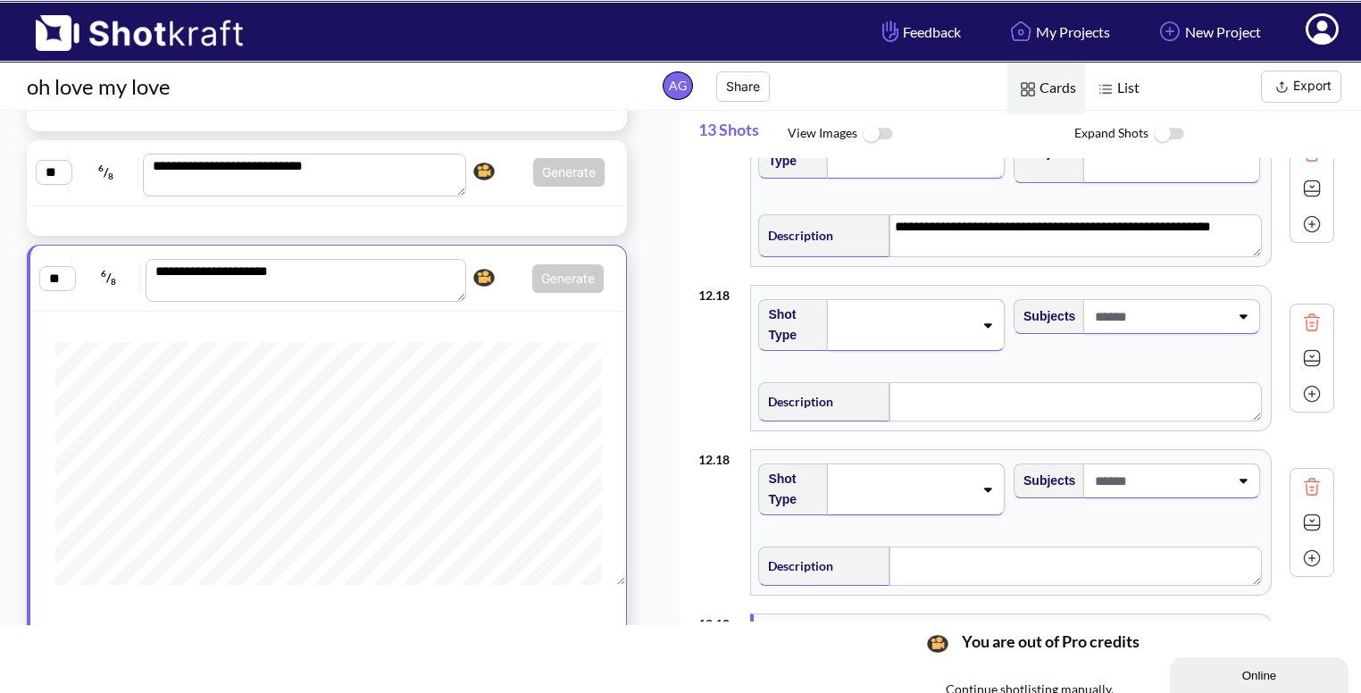
type textarea "**********"
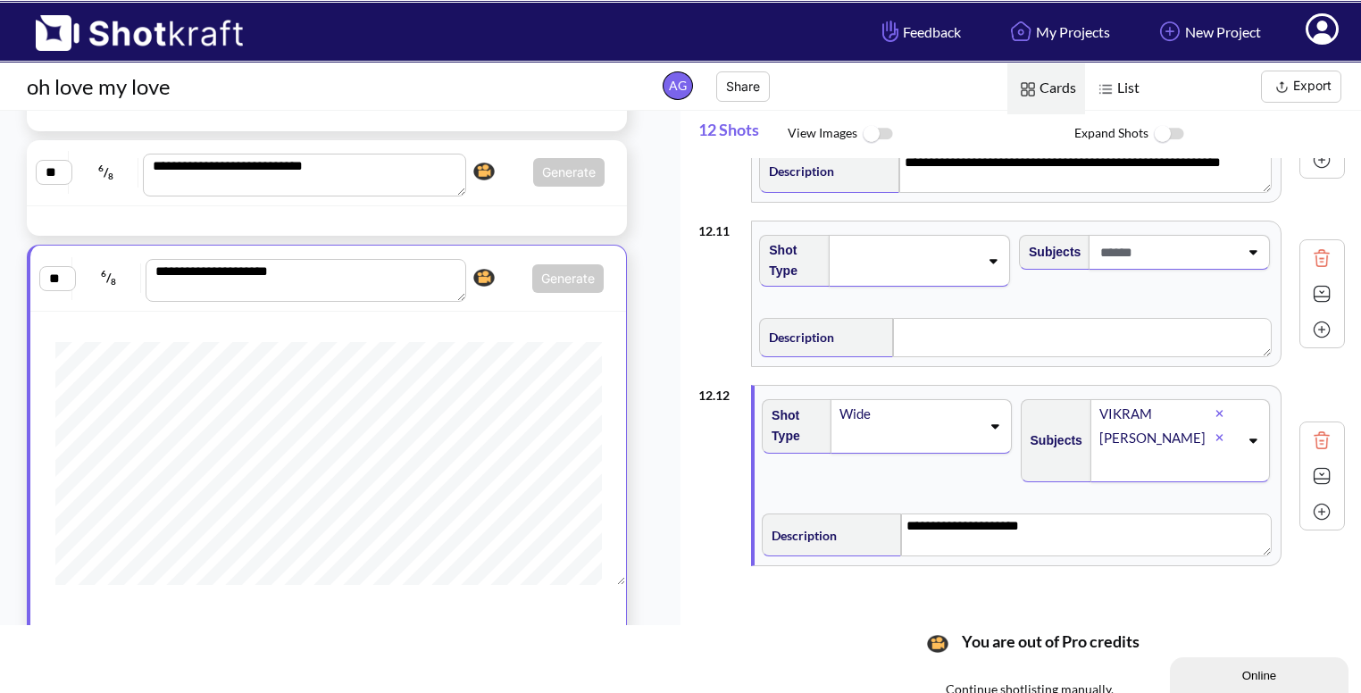
scroll to position [1757, 0]
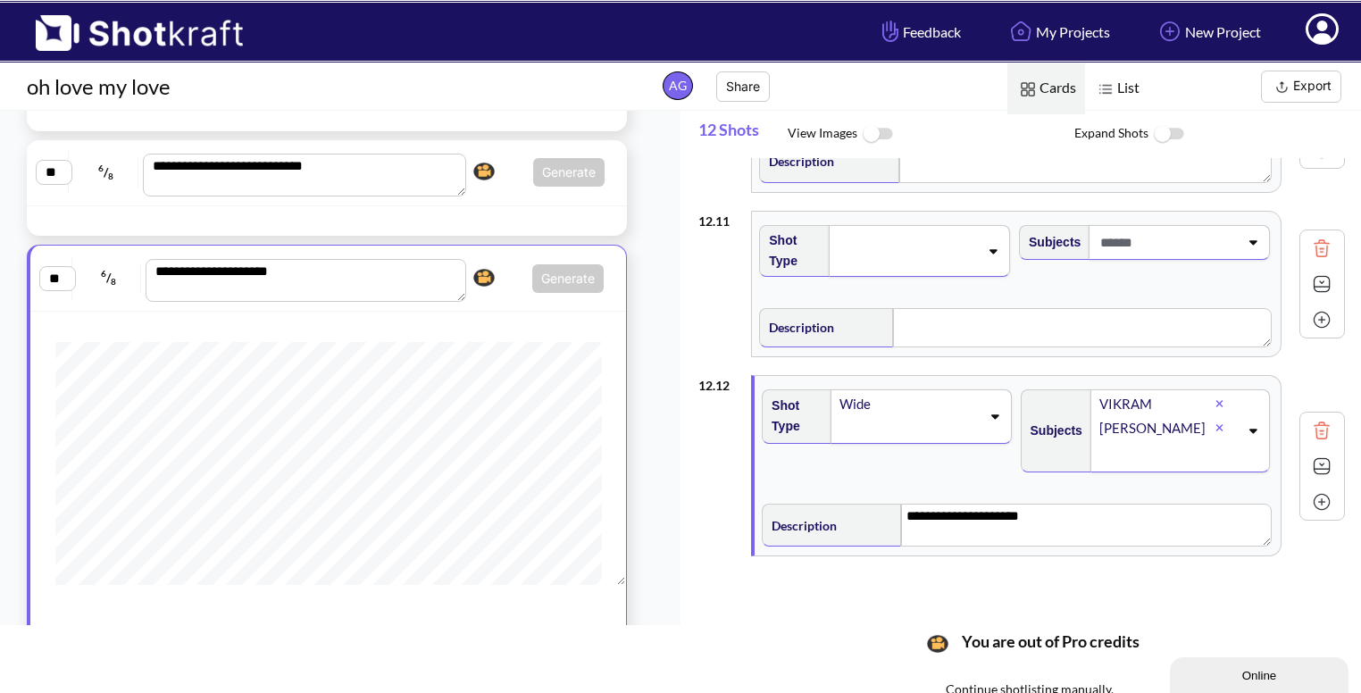
click at [1308, 243] on img at bounding box center [1321, 248] width 27 height 27
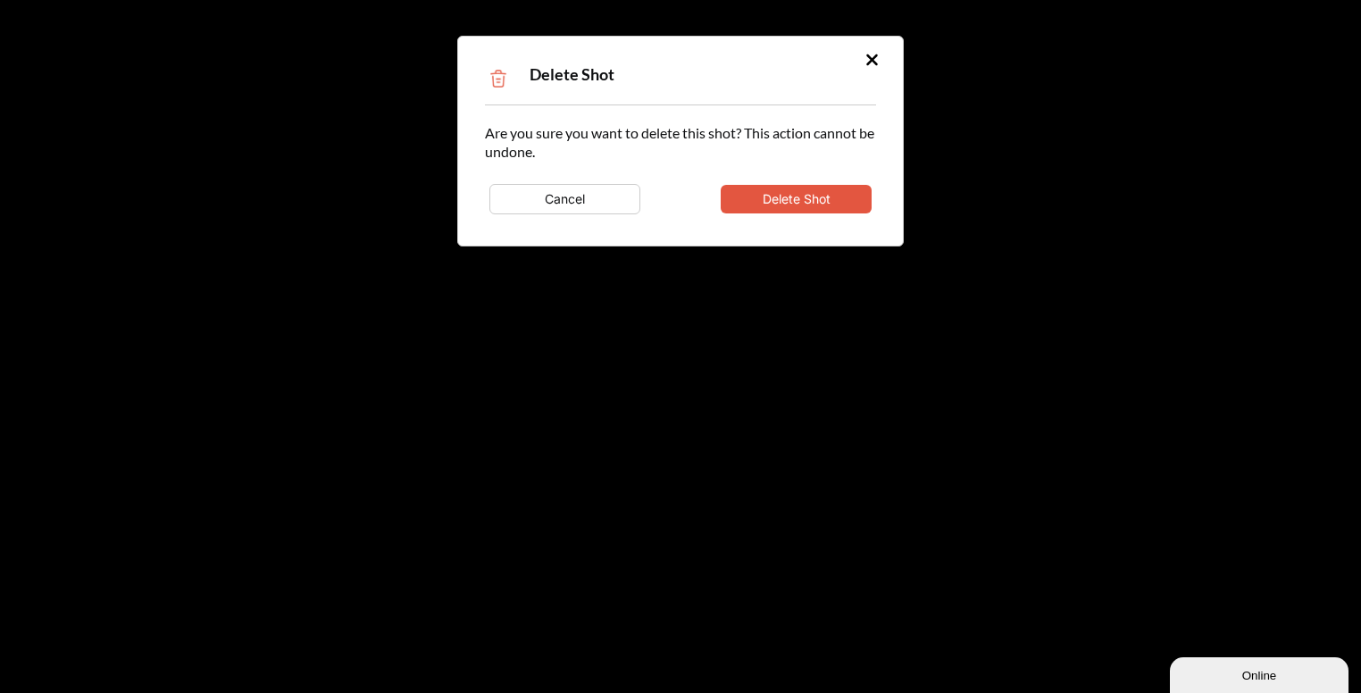
click at [861, 47] on button at bounding box center [871, 60] width 31 height 29
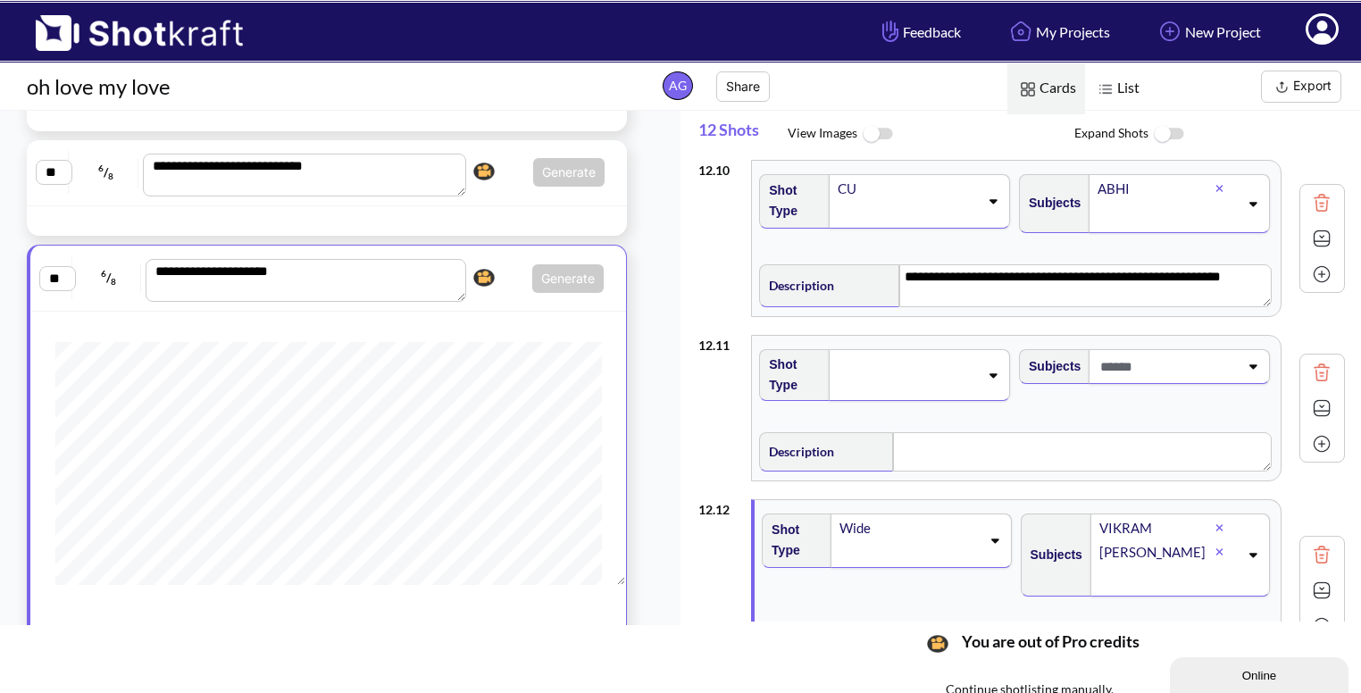
scroll to position [1635, 0]
click at [1315, 369] on img at bounding box center [1321, 370] width 27 height 27
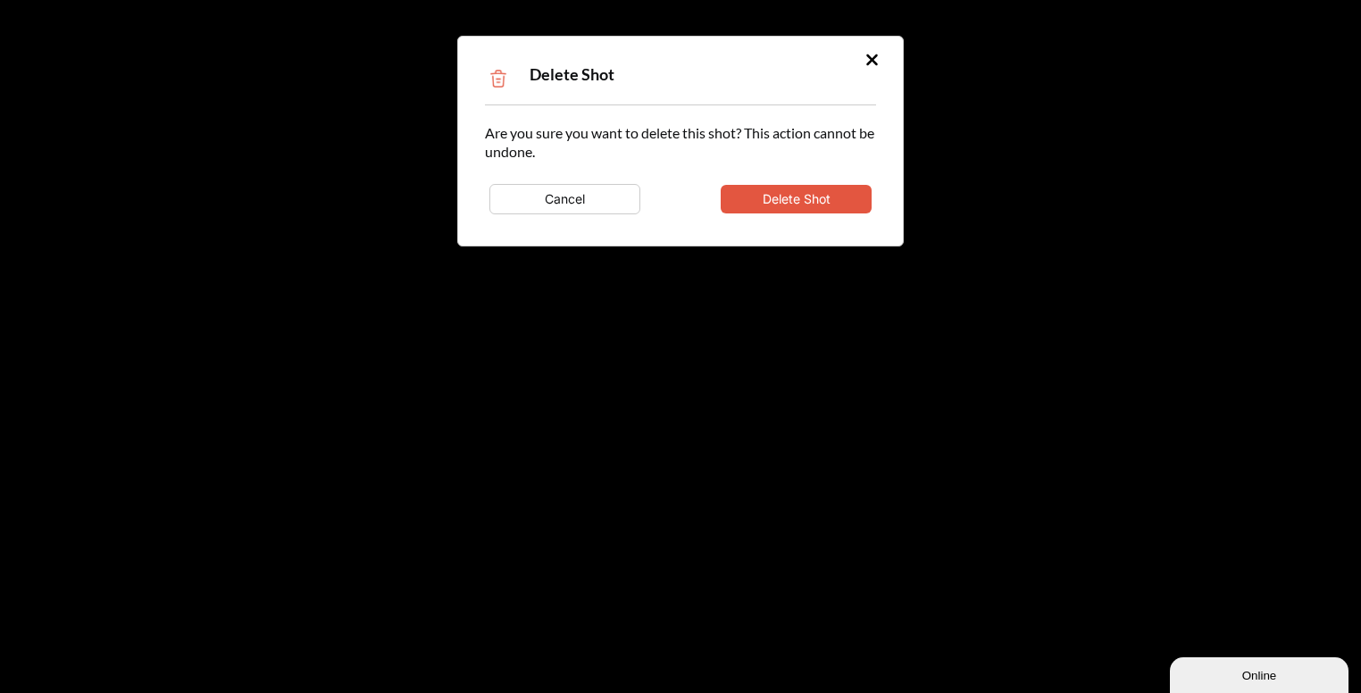
click at [783, 187] on button "Delete Shot" at bounding box center [796, 199] width 151 height 29
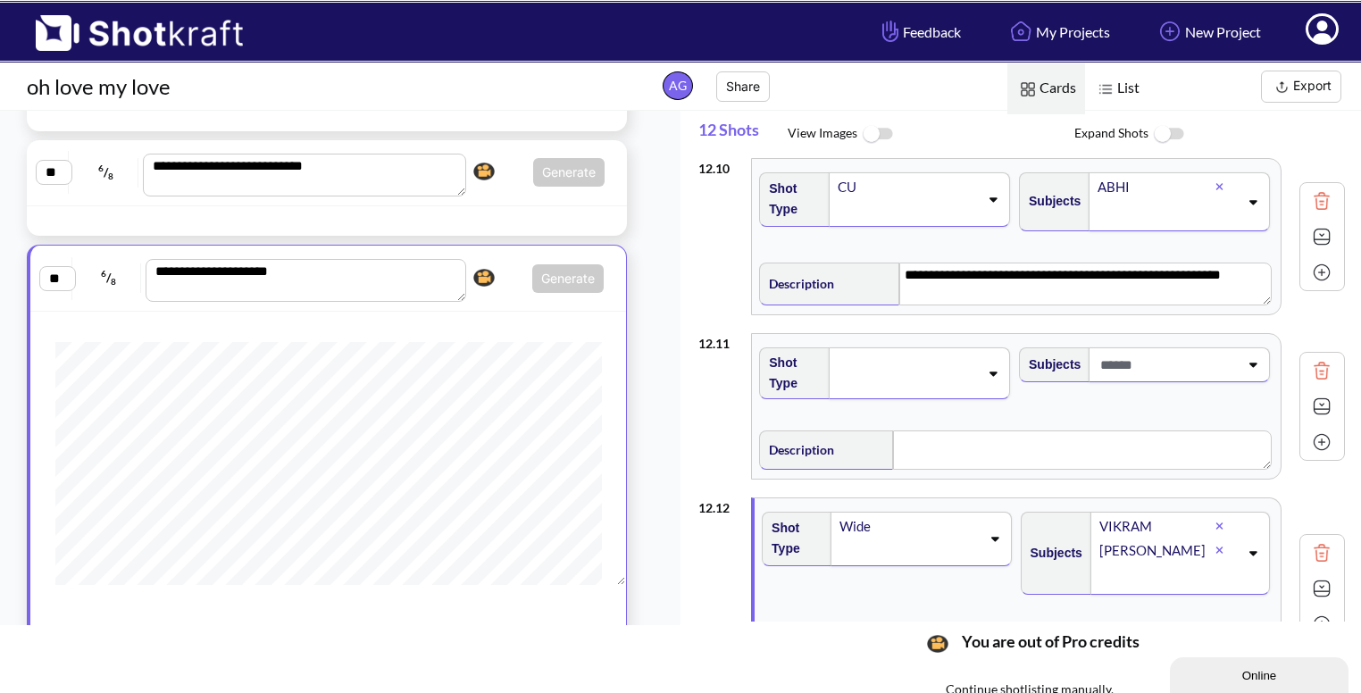
type textarea "**********"
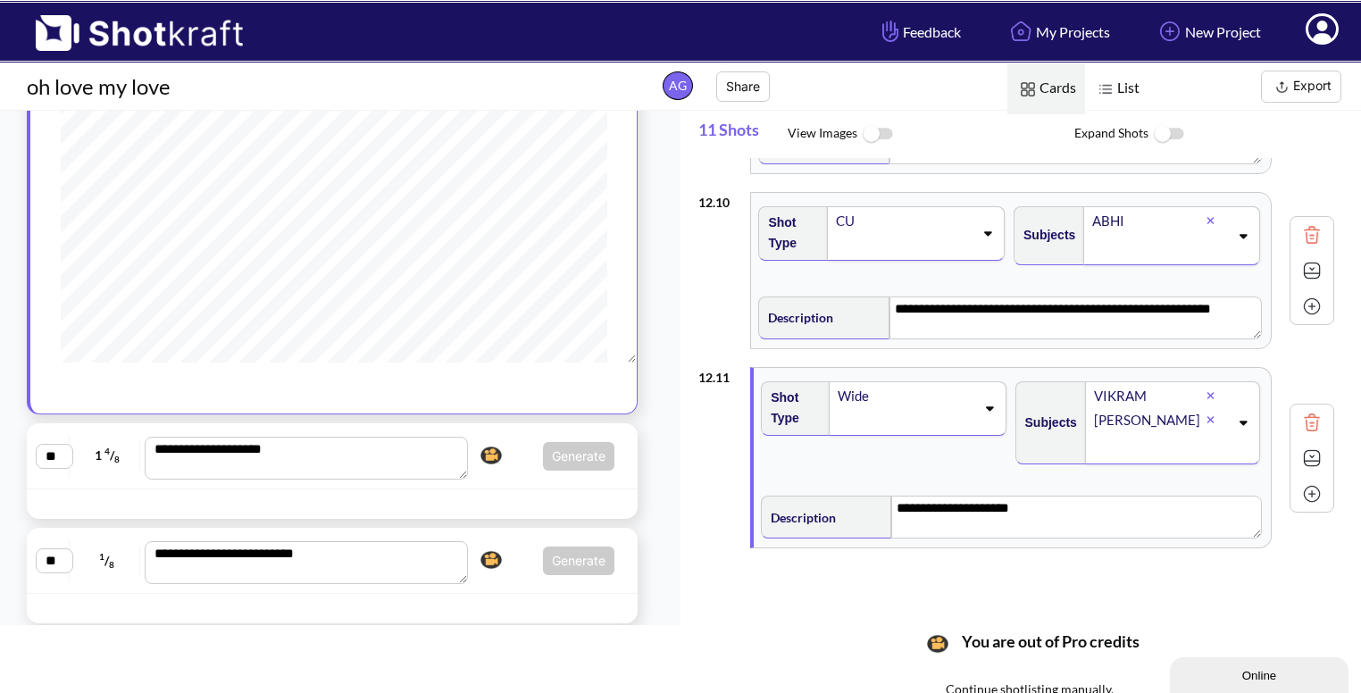
scroll to position [1323, 0]
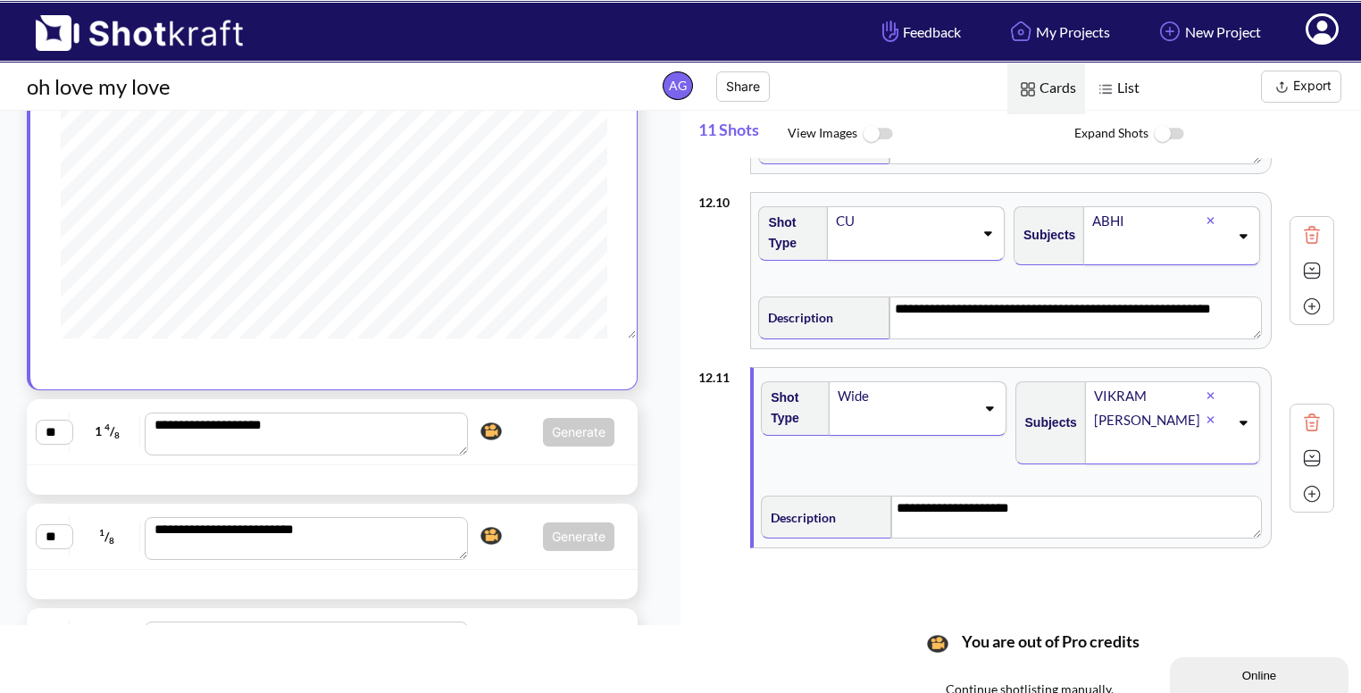
click at [499, 447] on div "**********" at bounding box center [332, 431] width 593 height 47
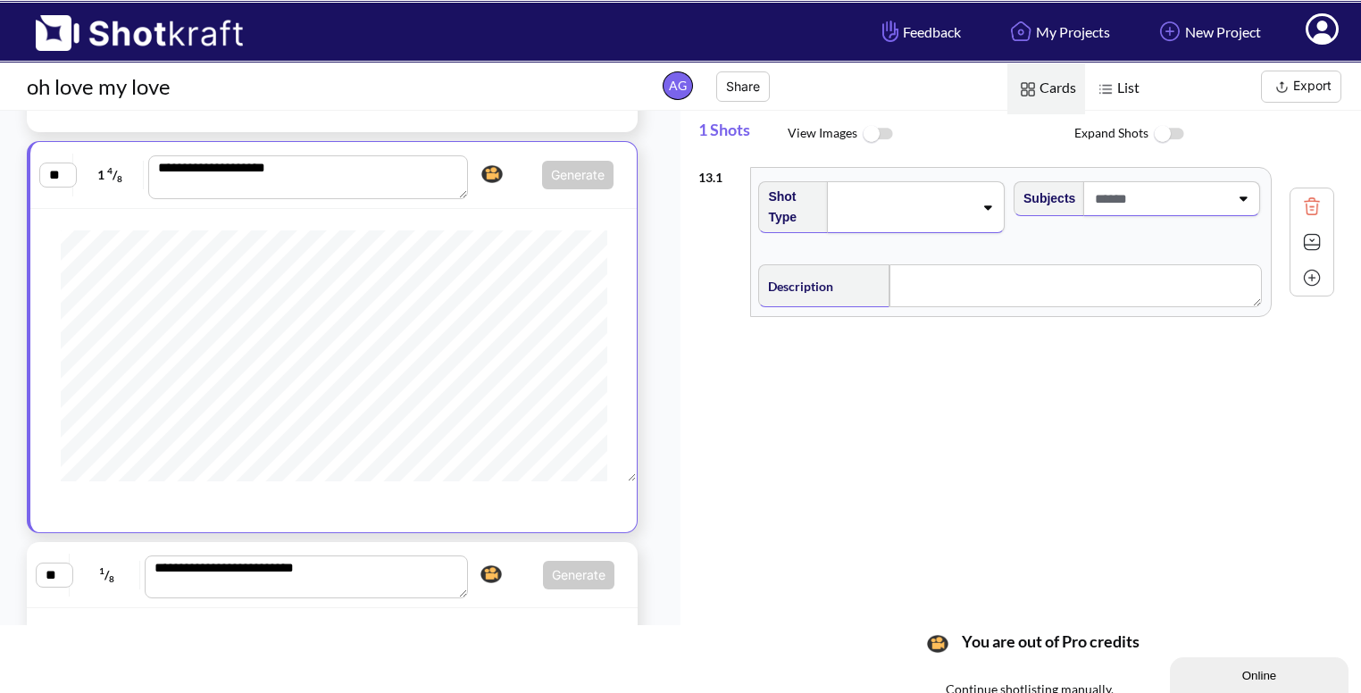
scroll to position [145, 0]
click at [497, 561] on img at bounding box center [491, 574] width 30 height 27
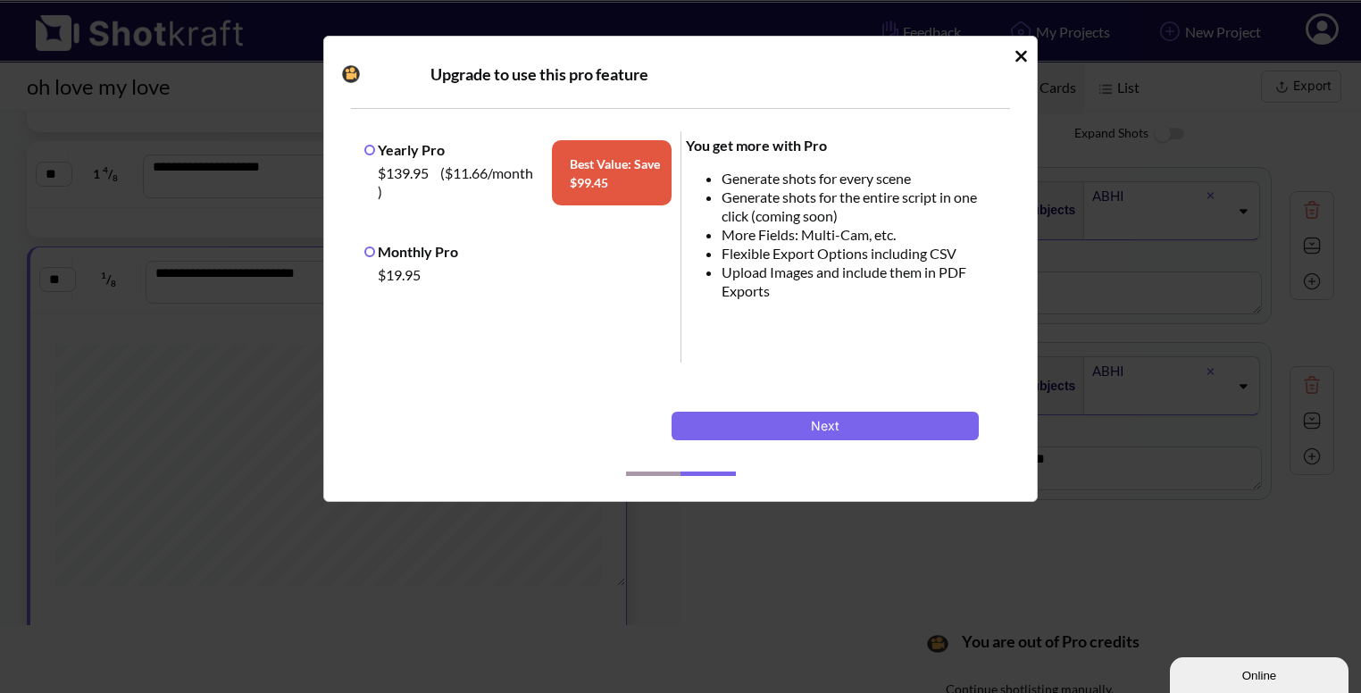
click at [1025, 54] on icon "Idle Modal" at bounding box center [1020, 56] width 13 height 18
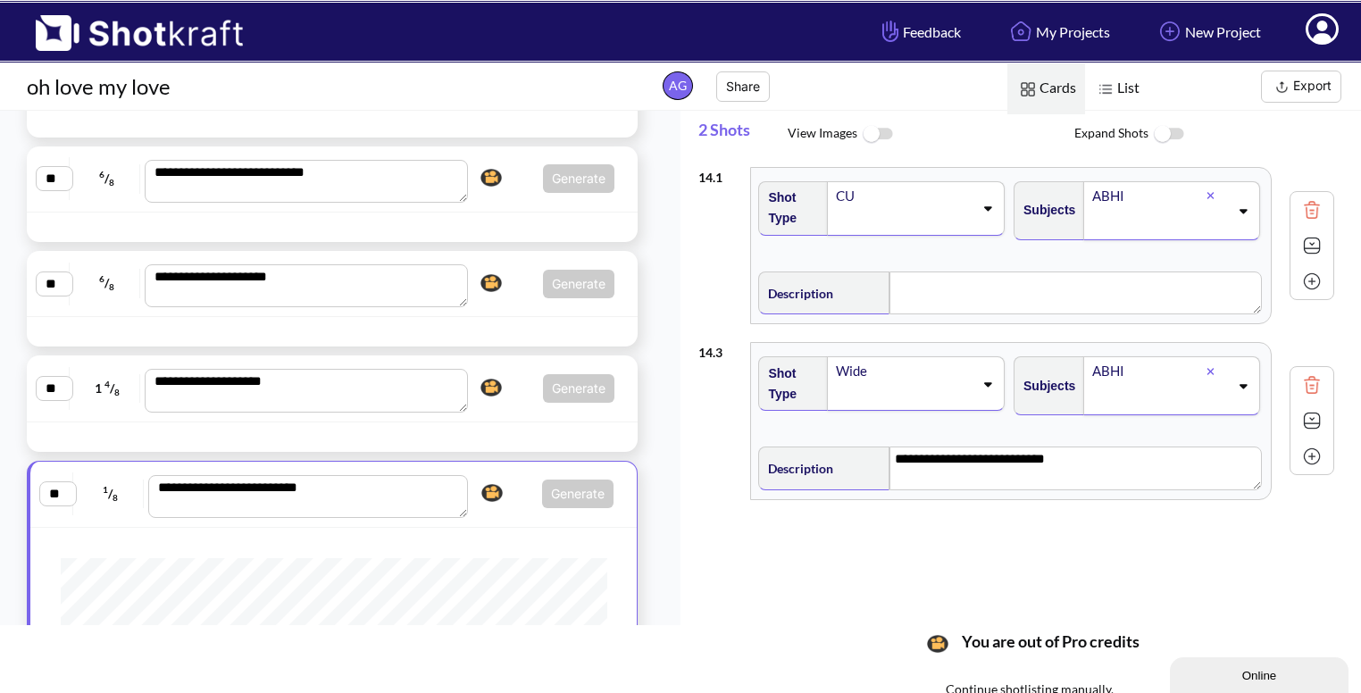
scroll to position [1079, 0]
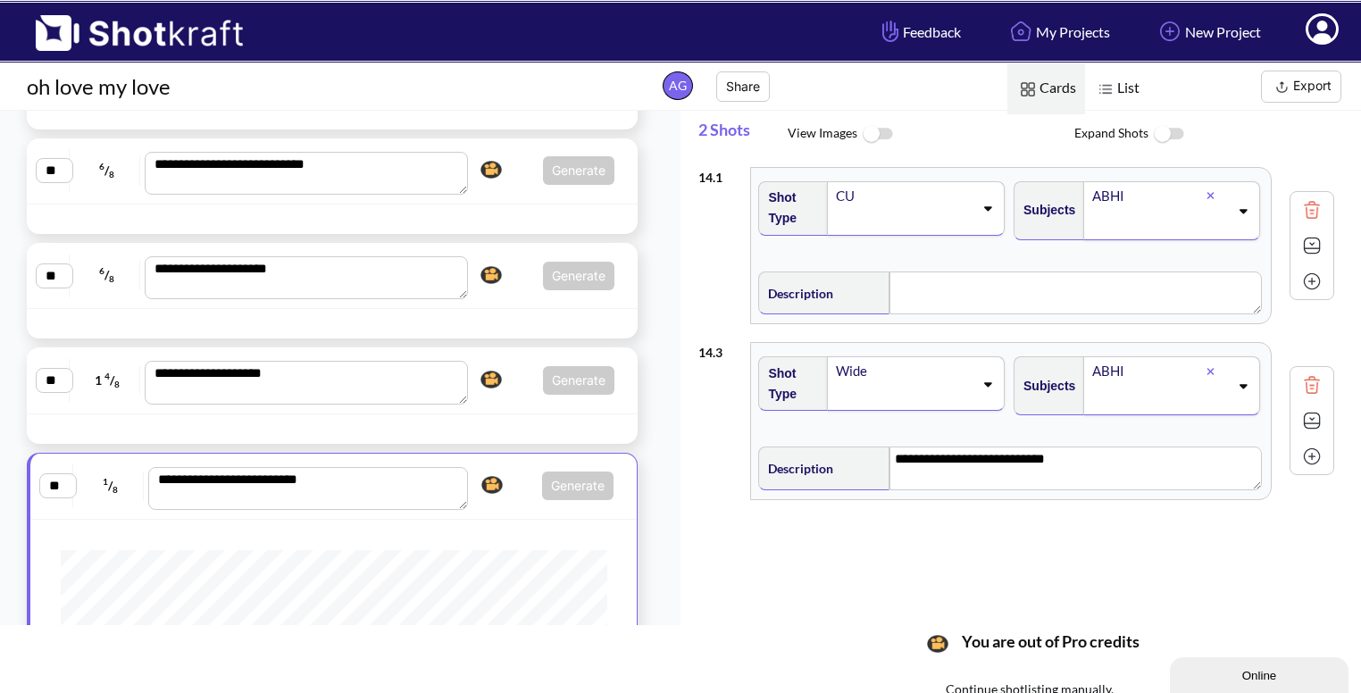
click at [513, 379] on span "Generate Click here to upgrade, or continue to shotlist manually." at bounding box center [543, 380] width 141 height 29
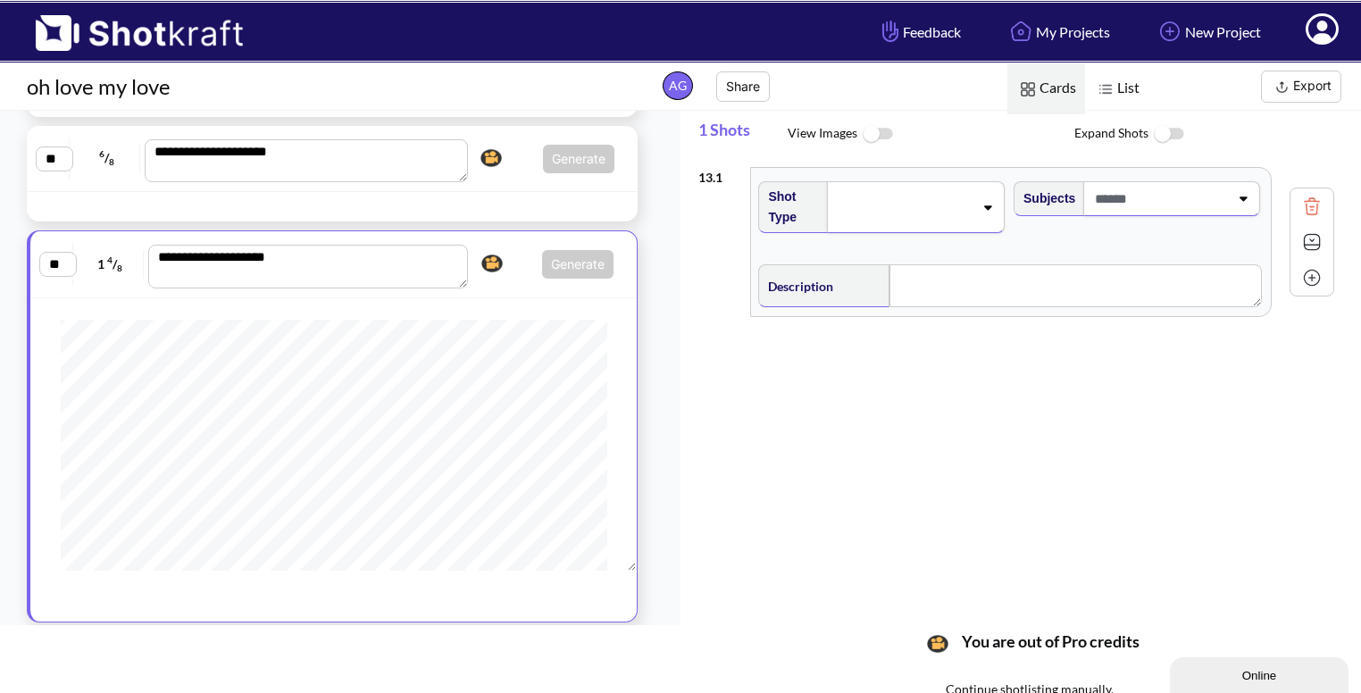
scroll to position [274, 0]
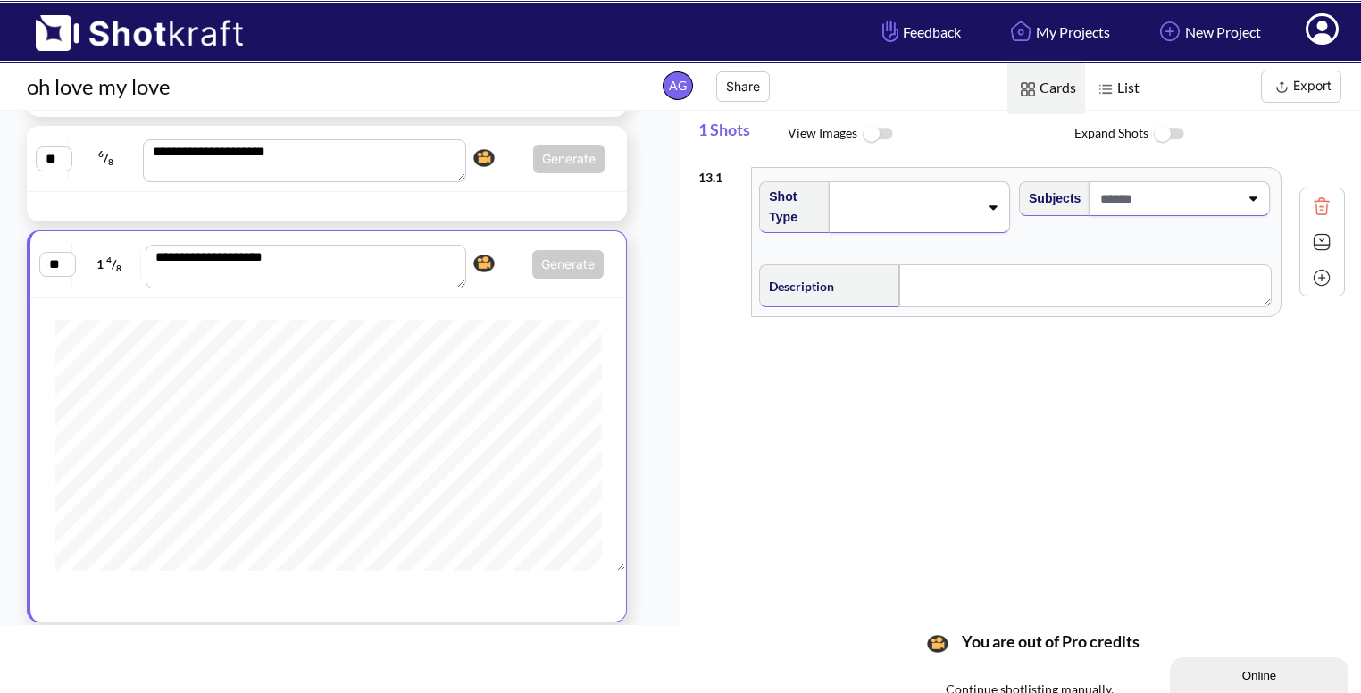
click at [939, 226] on div at bounding box center [919, 207] width 181 height 52
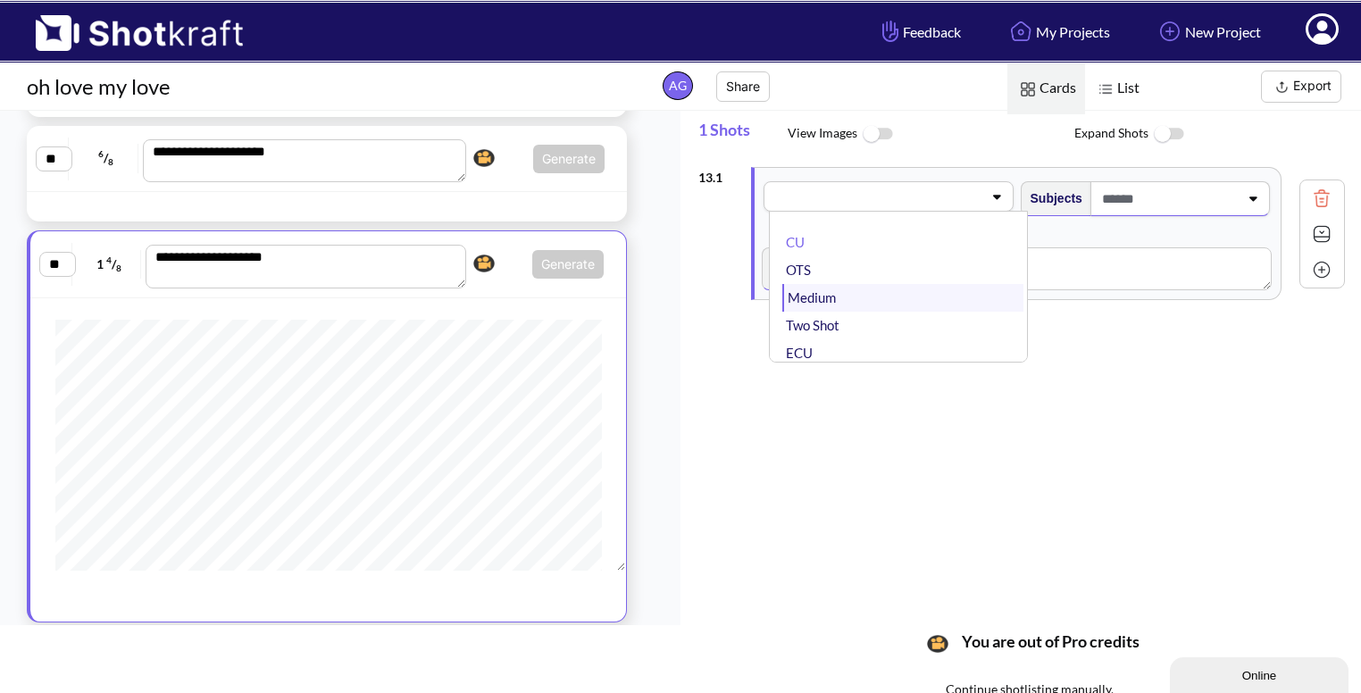
click at [905, 294] on li "Medium" at bounding box center [902, 298] width 240 height 28
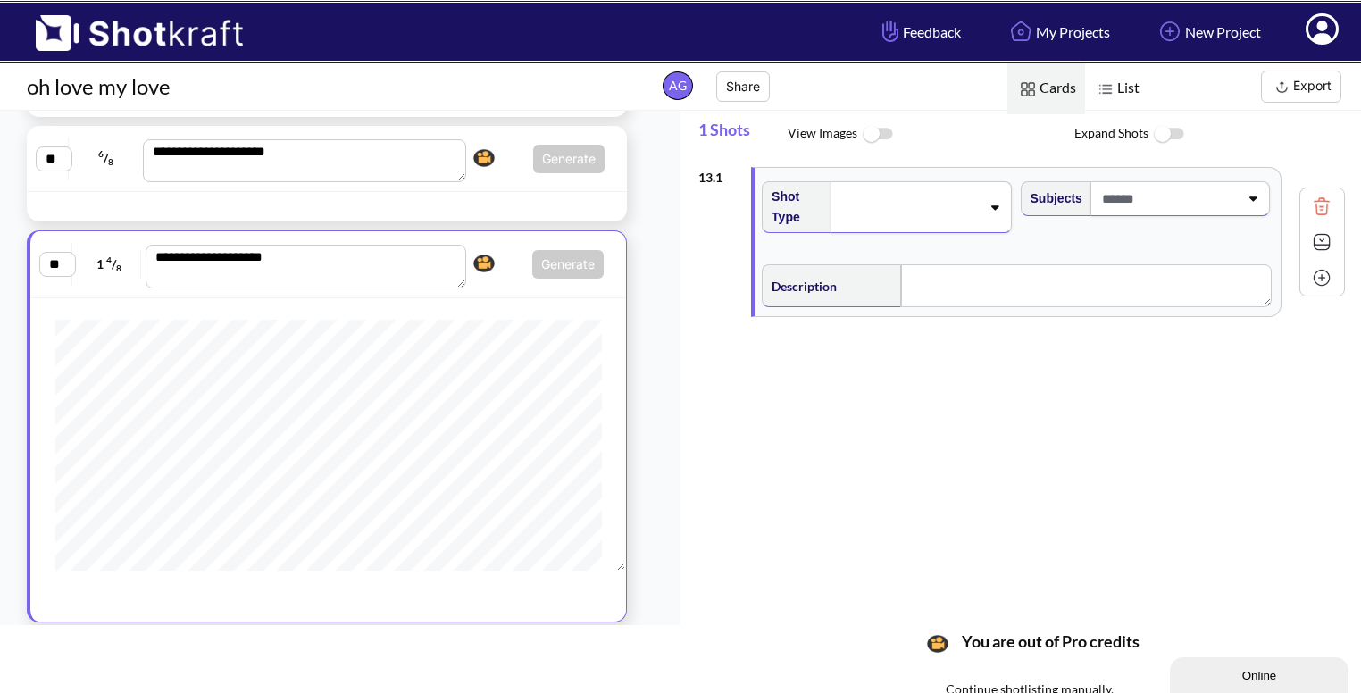
click at [1148, 195] on span at bounding box center [1168, 198] width 141 height 29
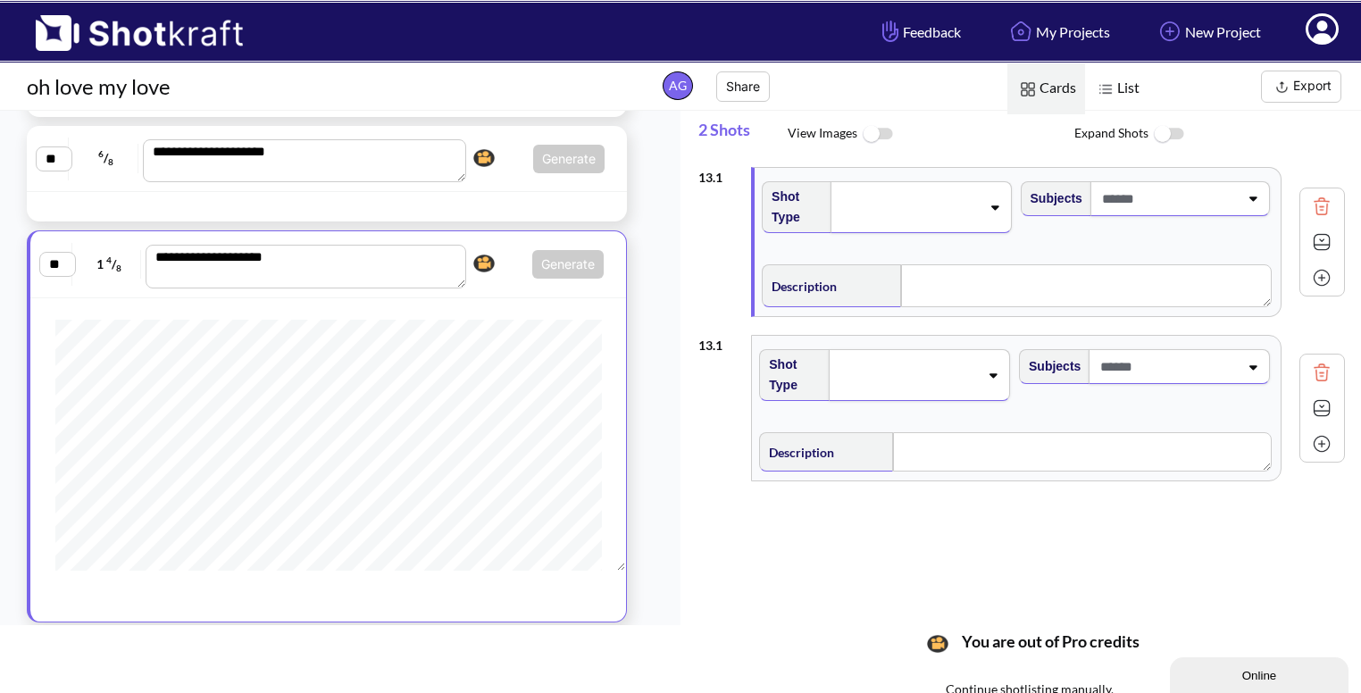
click at [1308, 375] on img at bounding box center [1321, 372] width 27 height 27
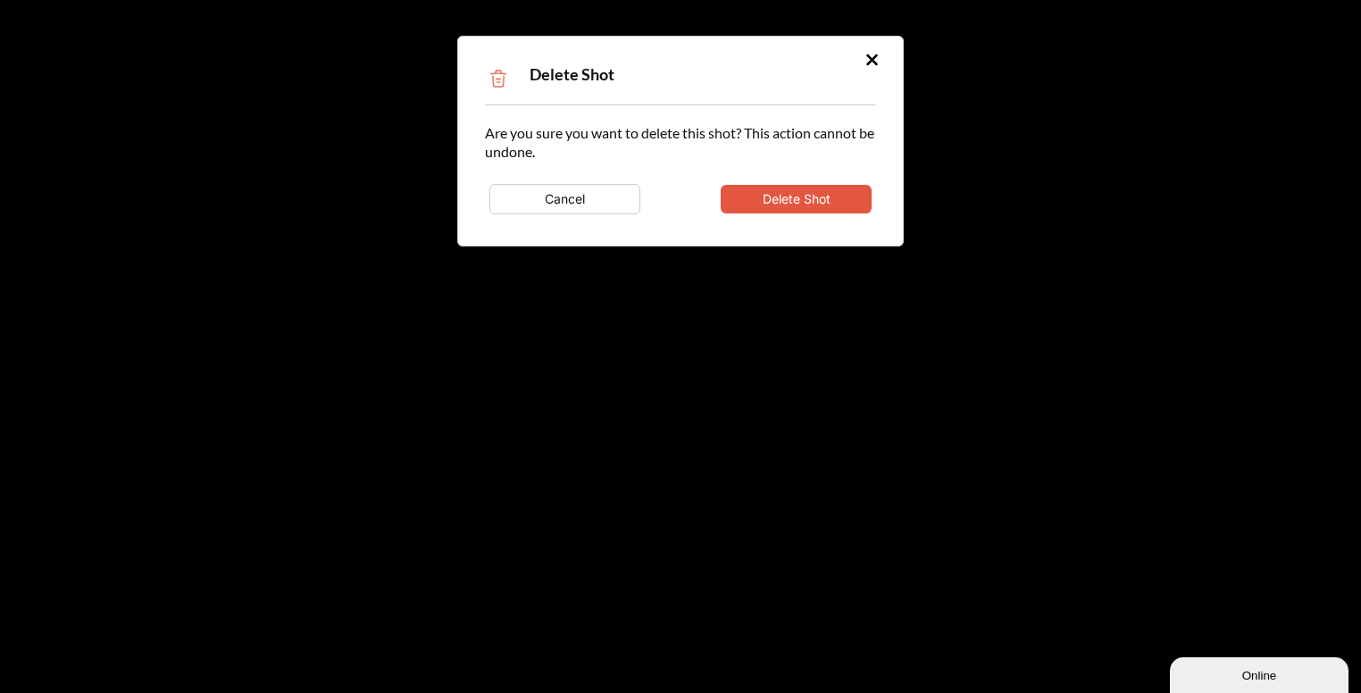
click at [845, 188] on button "Delete Shot" at bounding box center [796, 199] width 151 height 29
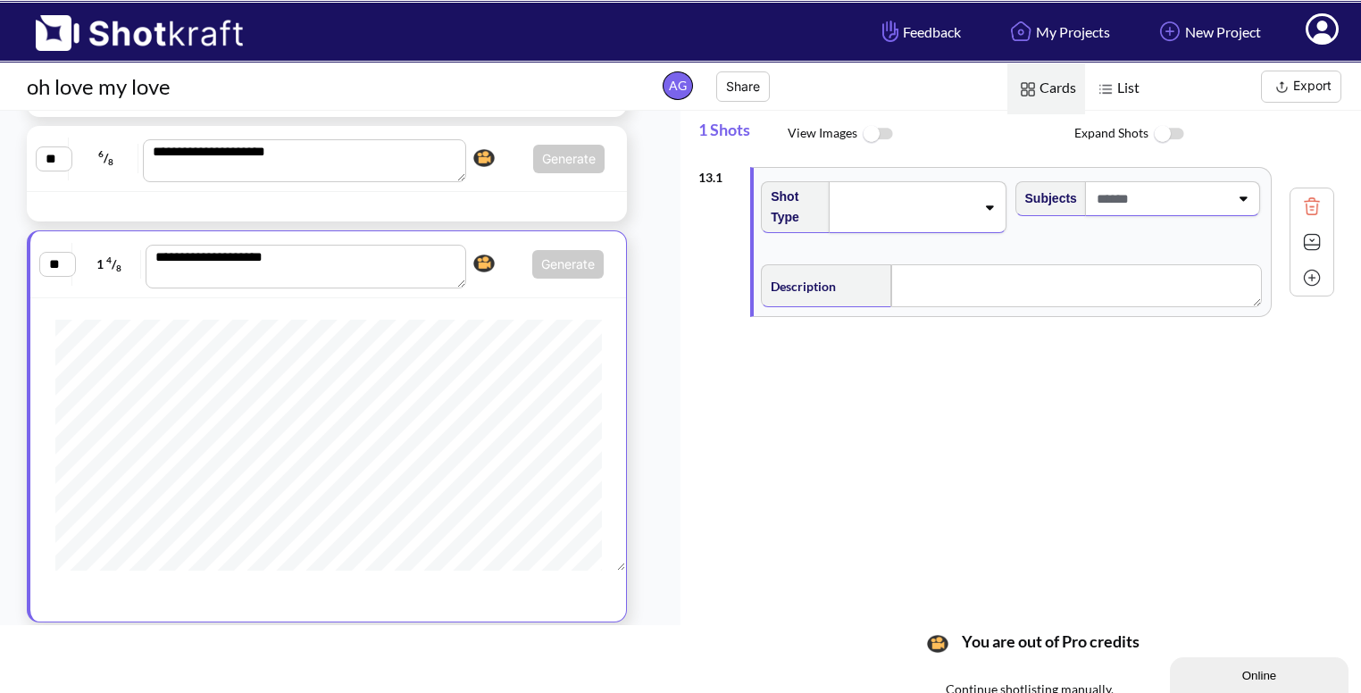
click at [989, 205] on icon at bounding box center [990, 207] width 8 height 4
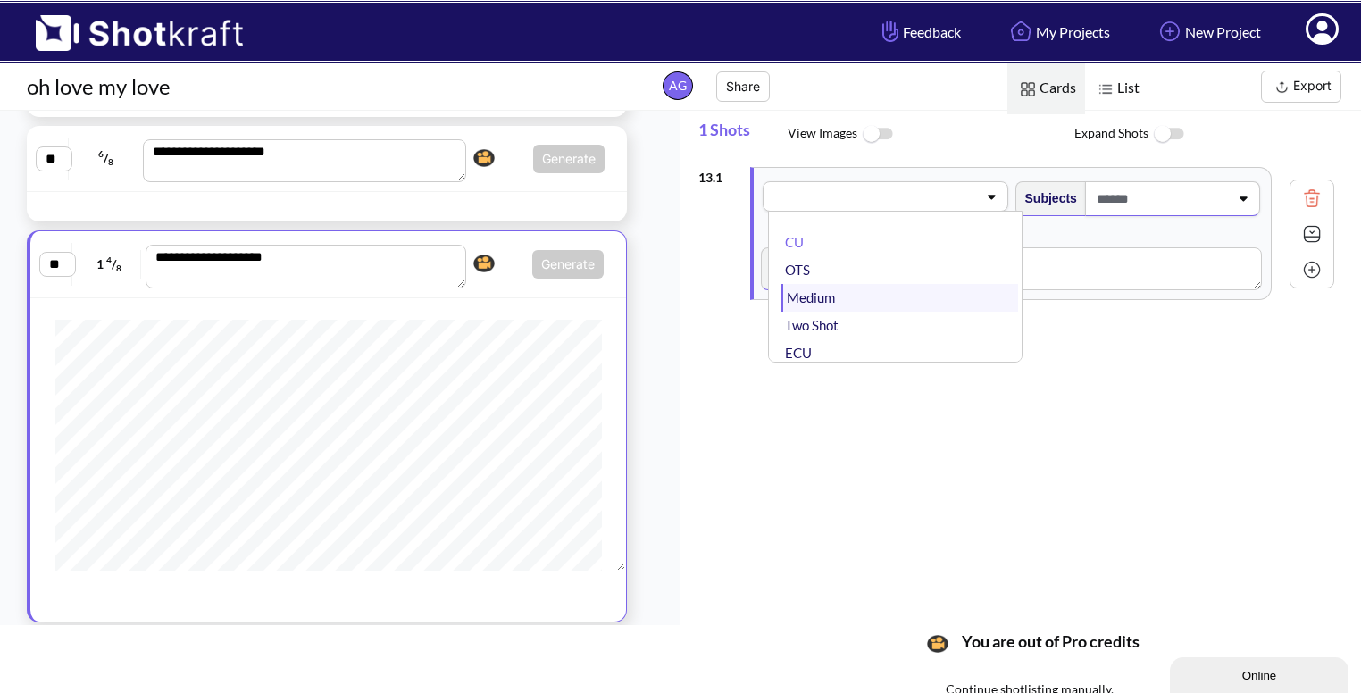
click at [918, 308] on li "Medium" at bounding box center [899, 298] width 236 height 28
click at [918, 295] on div "Description" at bounding box center [1012, 266] width 508 height 56
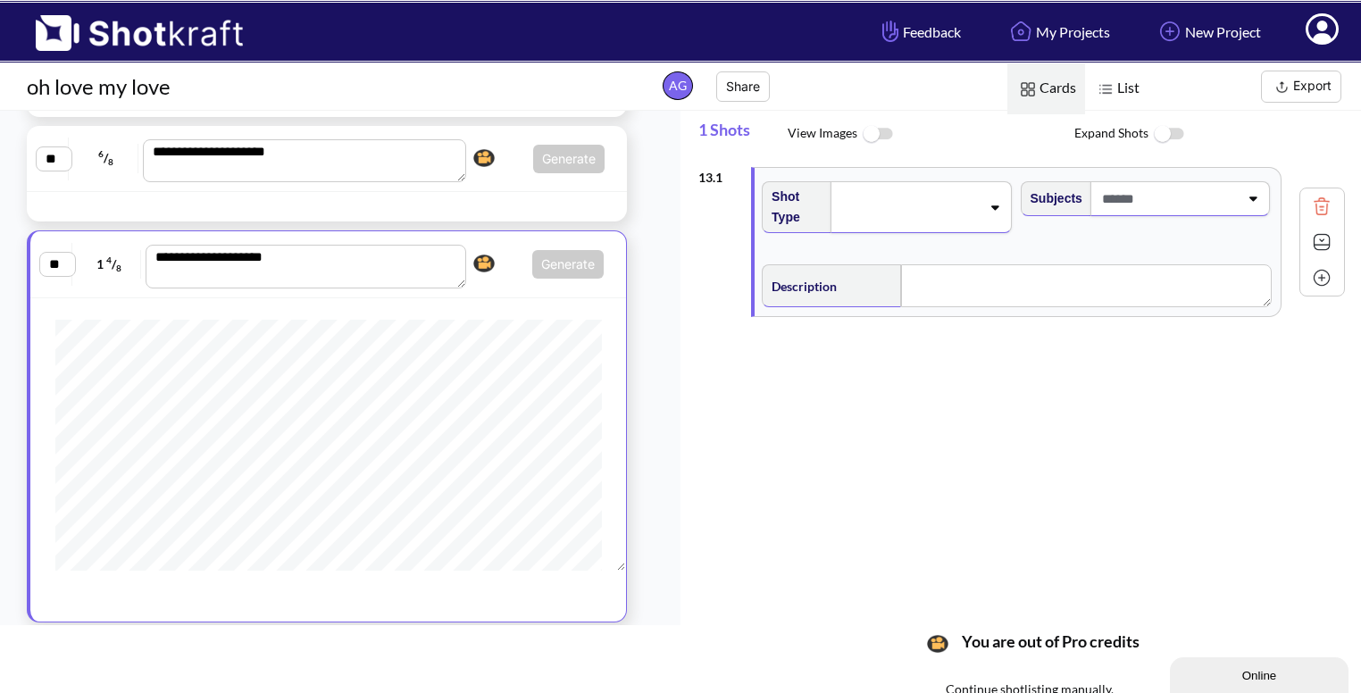
click at [1193, 196] on span at bounding box center [1168, 198] width 141 height 29
click at [1079, 258] on li "ABHI" at bounding box center [1161, 260] width 240 height 28
click at [978, 306] on textarea at bounding box center [1086, 292] width 371 height 43
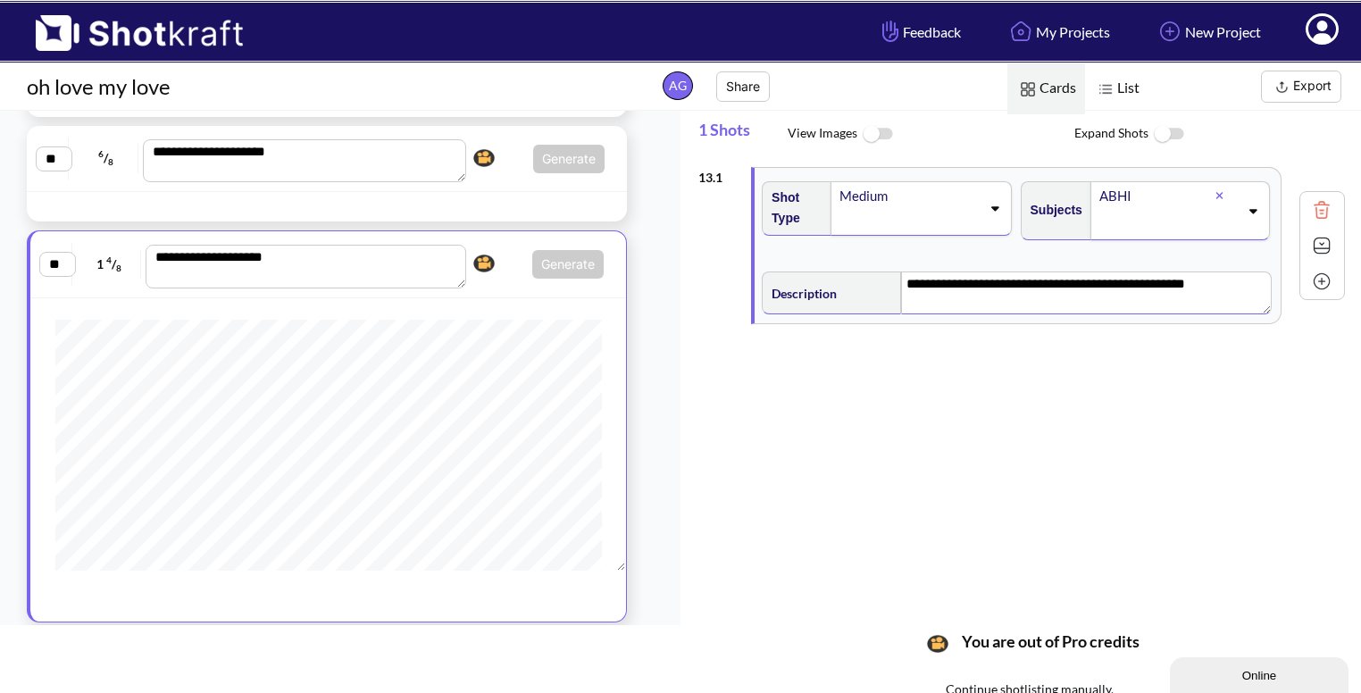
click at [1315, 246] on img at bounding box center [1321, 245] width 27 height 27
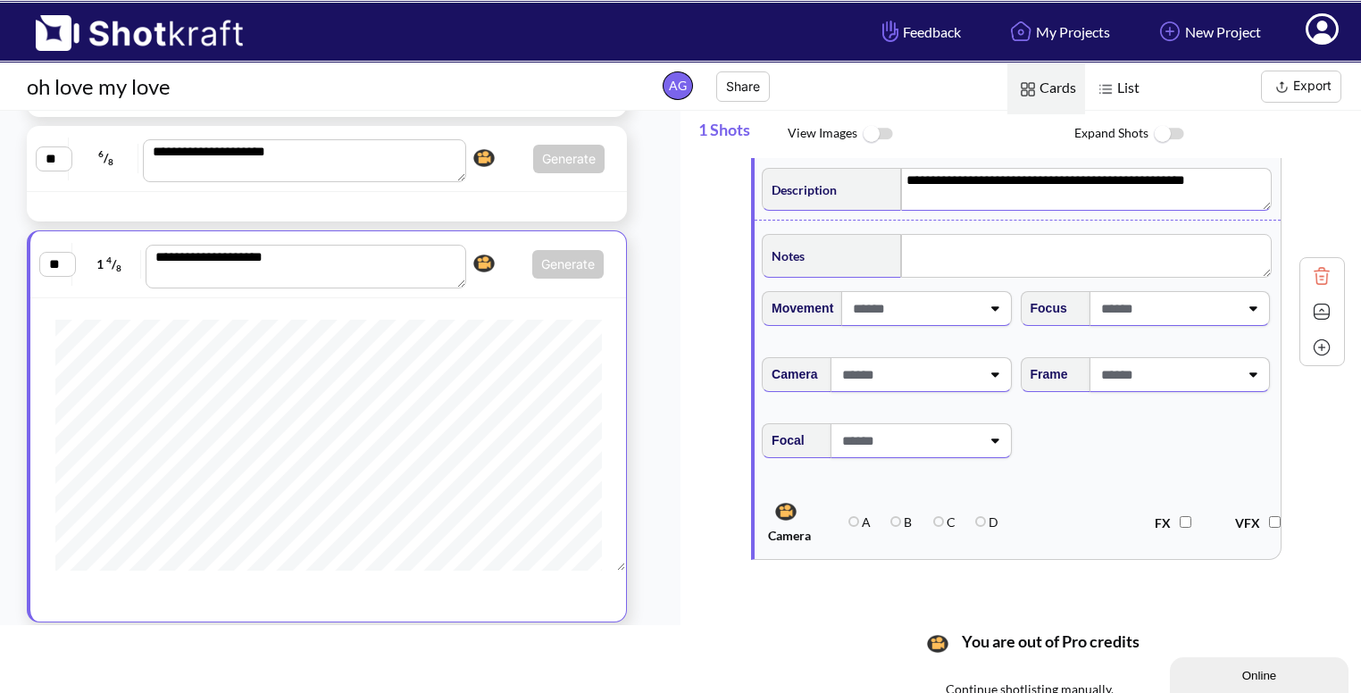
scroll to position [104, 0]
click at [1225, 369] on span at bounding box center [1168, 374] width 142 height 29
type textarea "**********"
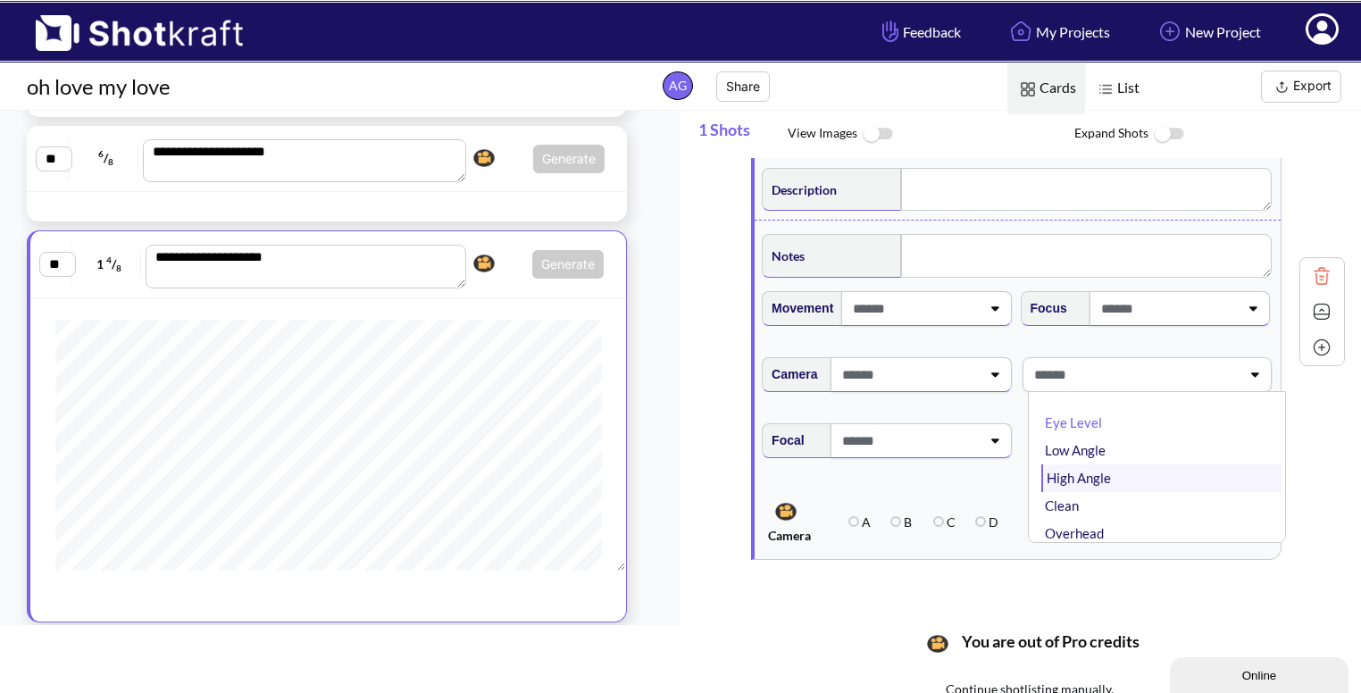
scroll to position [31, 0]
type textarea "**********"
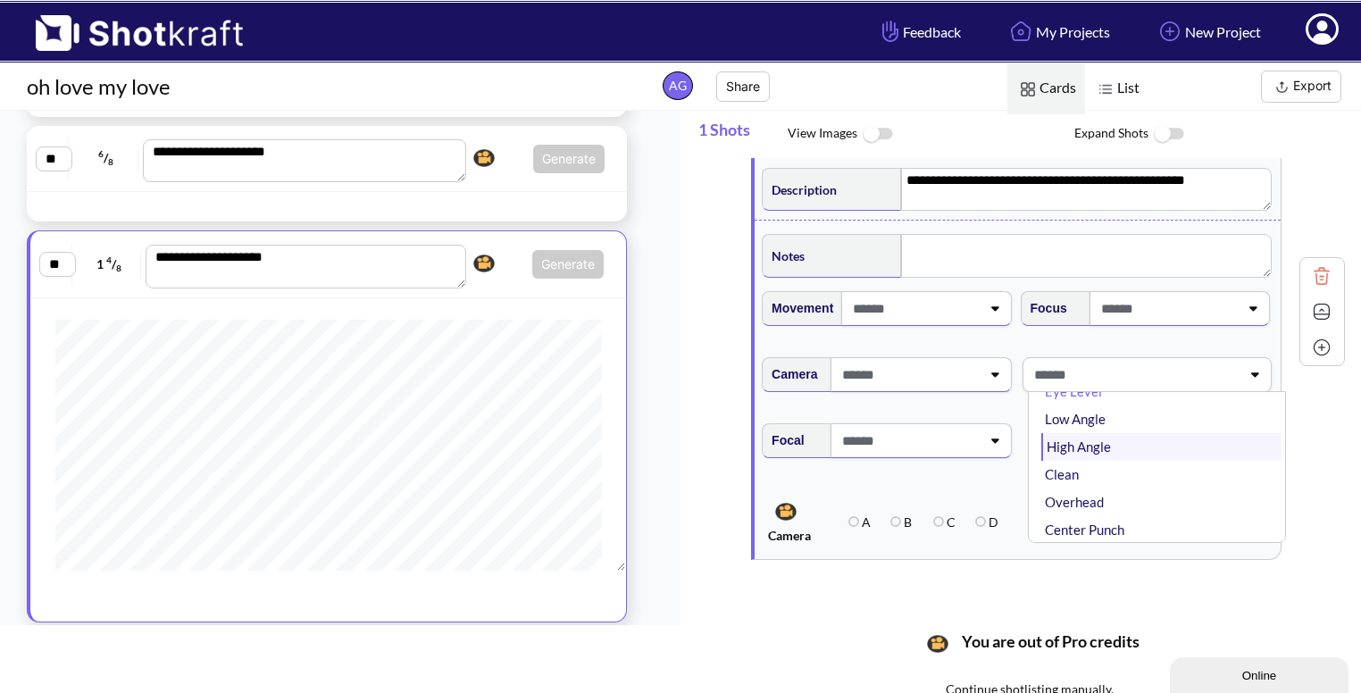
scroll to position [0, 0]
click at [1153, 409] on li "Eye Level" at bounding box center [1161, 423] width 240 height 28
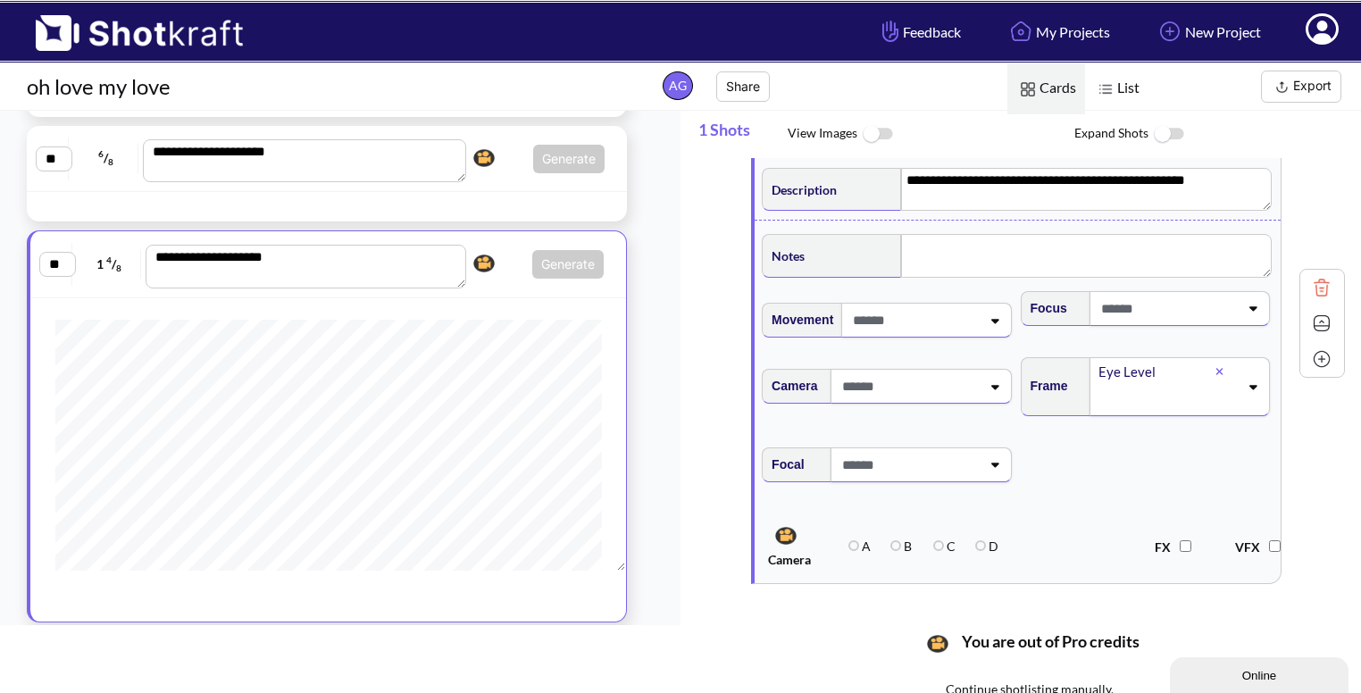
click at [1314, 319] on img at bounding box center [1321, 323] width 27 height 27
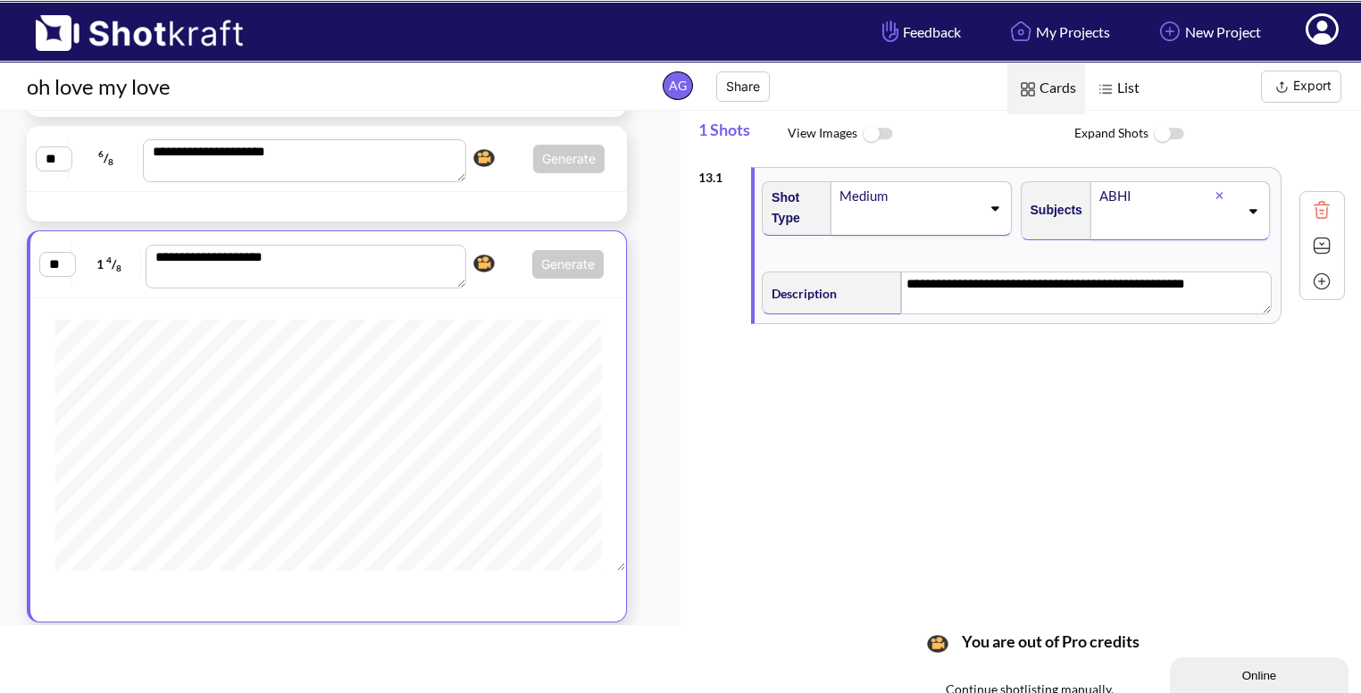
click at [1314, 280] on img at bounding box center [1321, 281] width 27 height 27
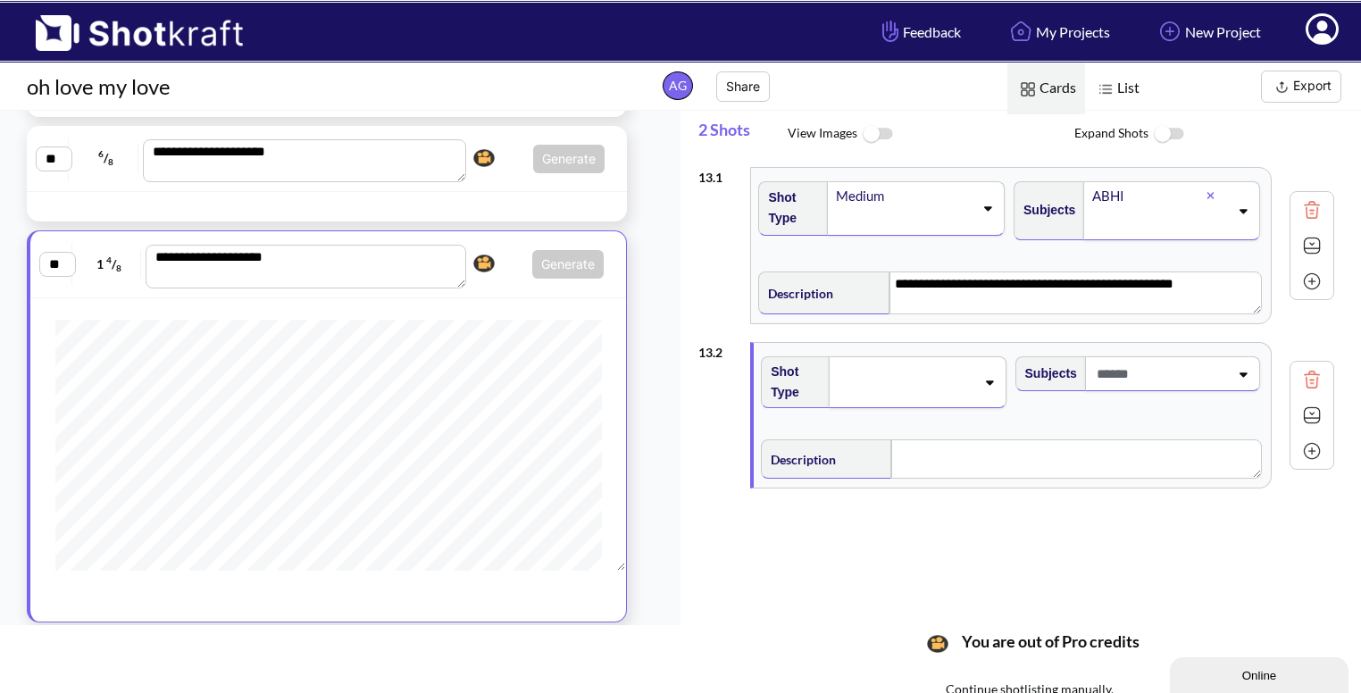
scroll to position [75, 0]
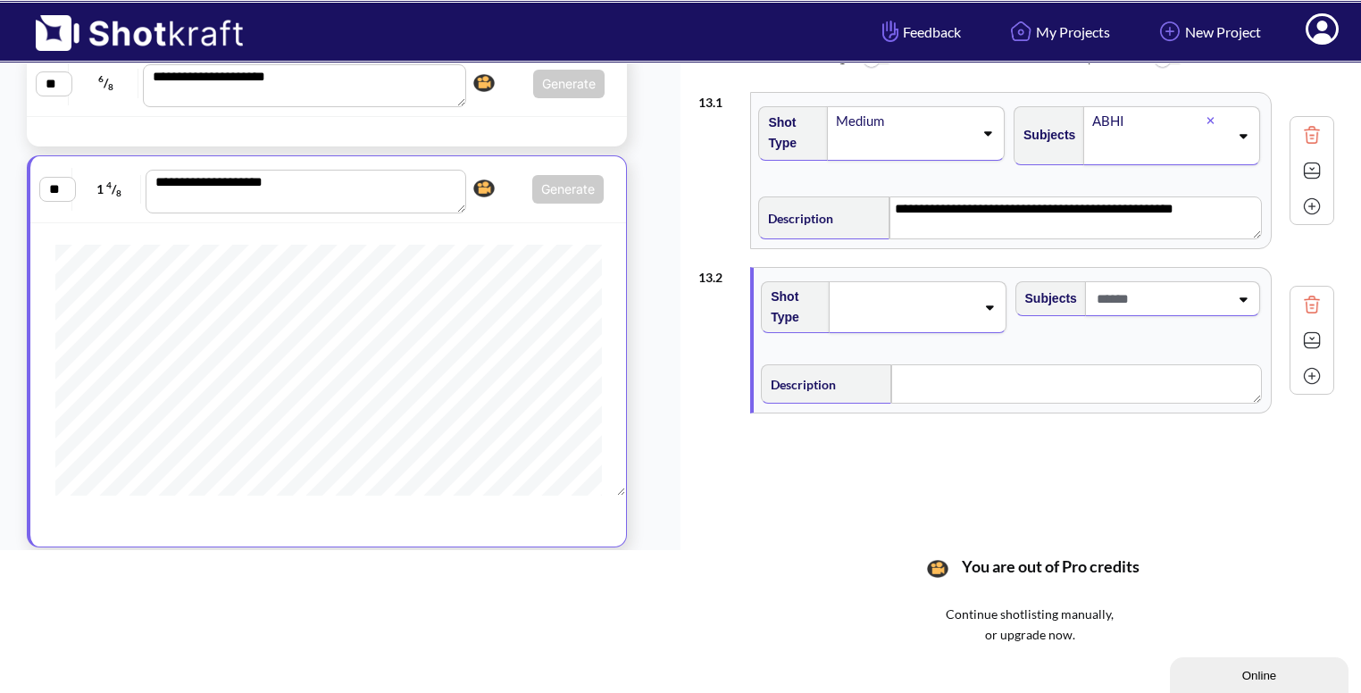
click at [950, 300] on span at bounding box center [905, 307] width 138 height 25
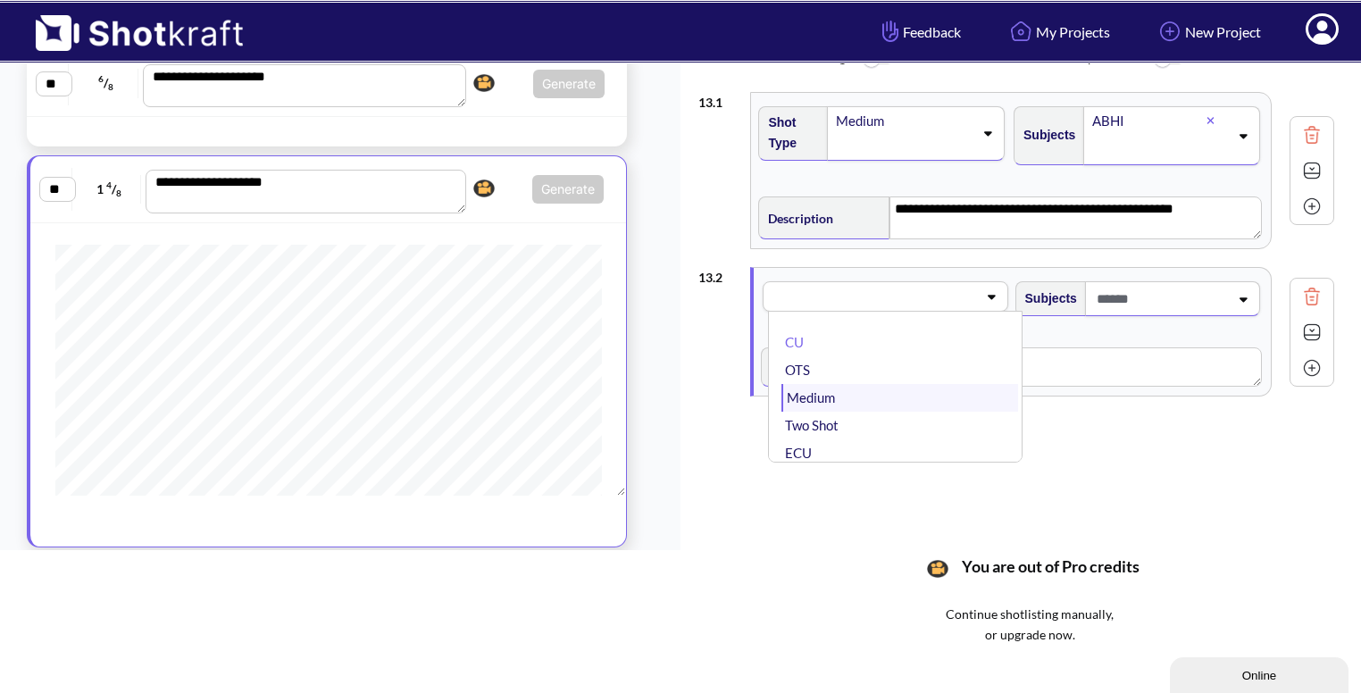
click at [936, 395] on li "Medium" at bounding box center [899, 398] width 236 height 28
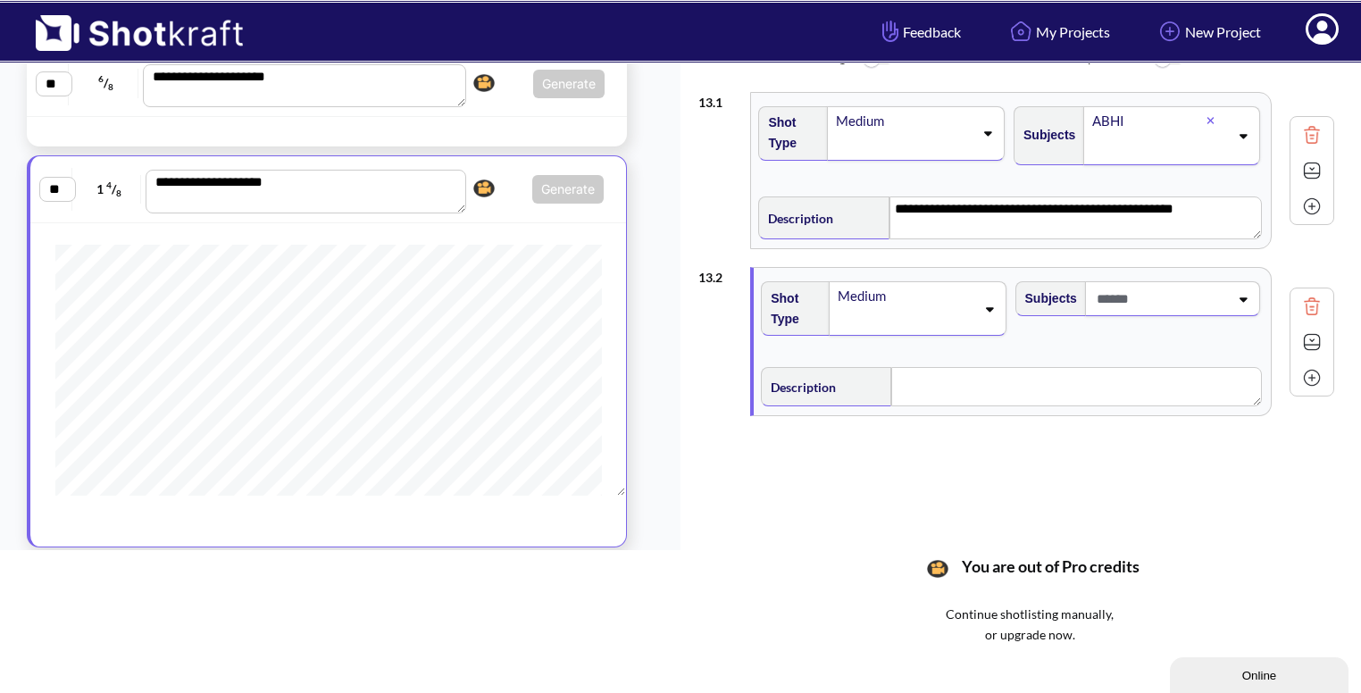
click at [1224, 284] on span at bounding box center [1160, 298] width 137 height 29
click at [1168, 380] on li "[PERSON_NAME]" at bounding box center [1154, 375] width 236 height 28
click at [1001, 403] on textarea at bounding box center [1076, 391] width 370 height 39
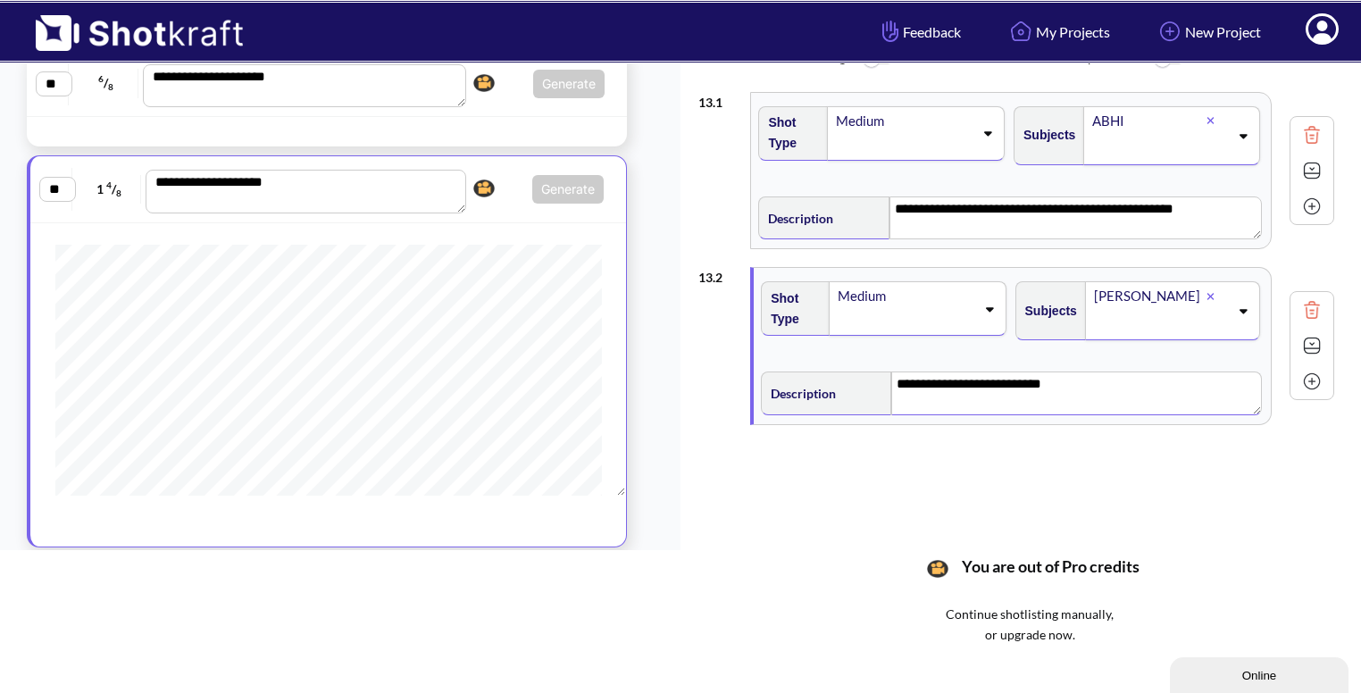
click at [1315, 343] on img at bounding box center [1311, 345] width 27 height 27
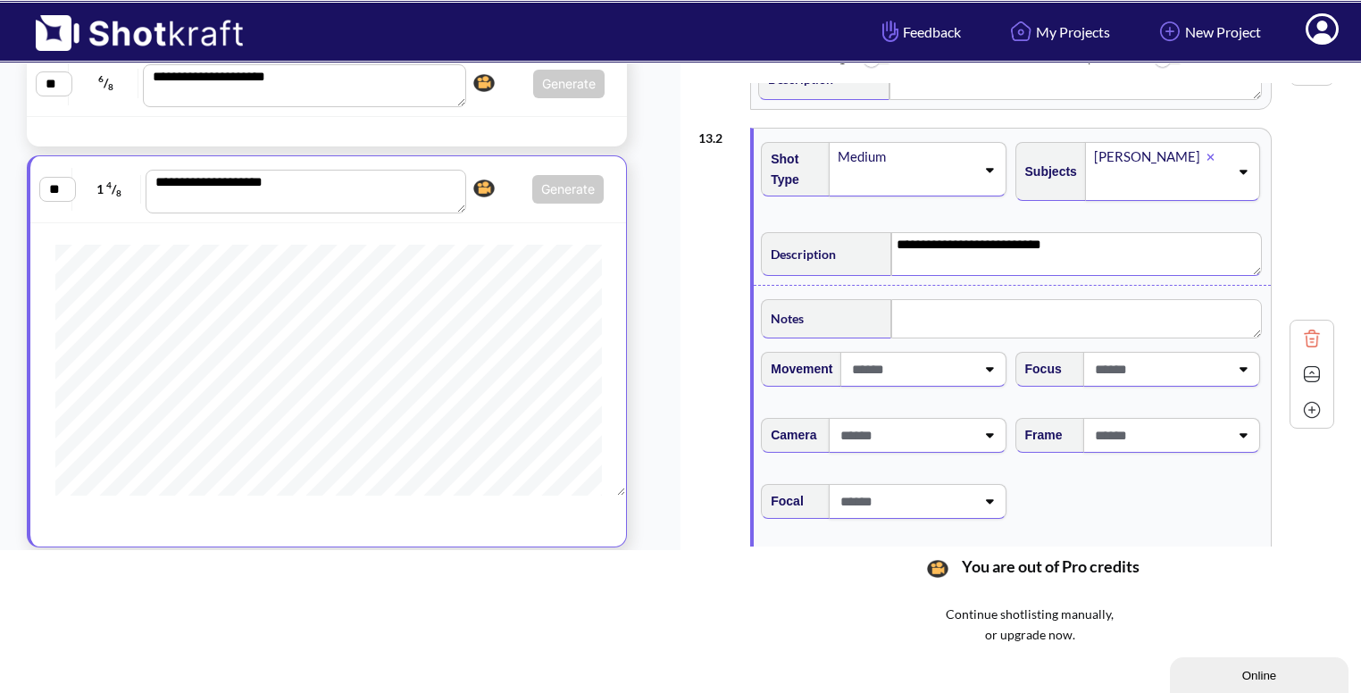
scroll to position [145, 0]
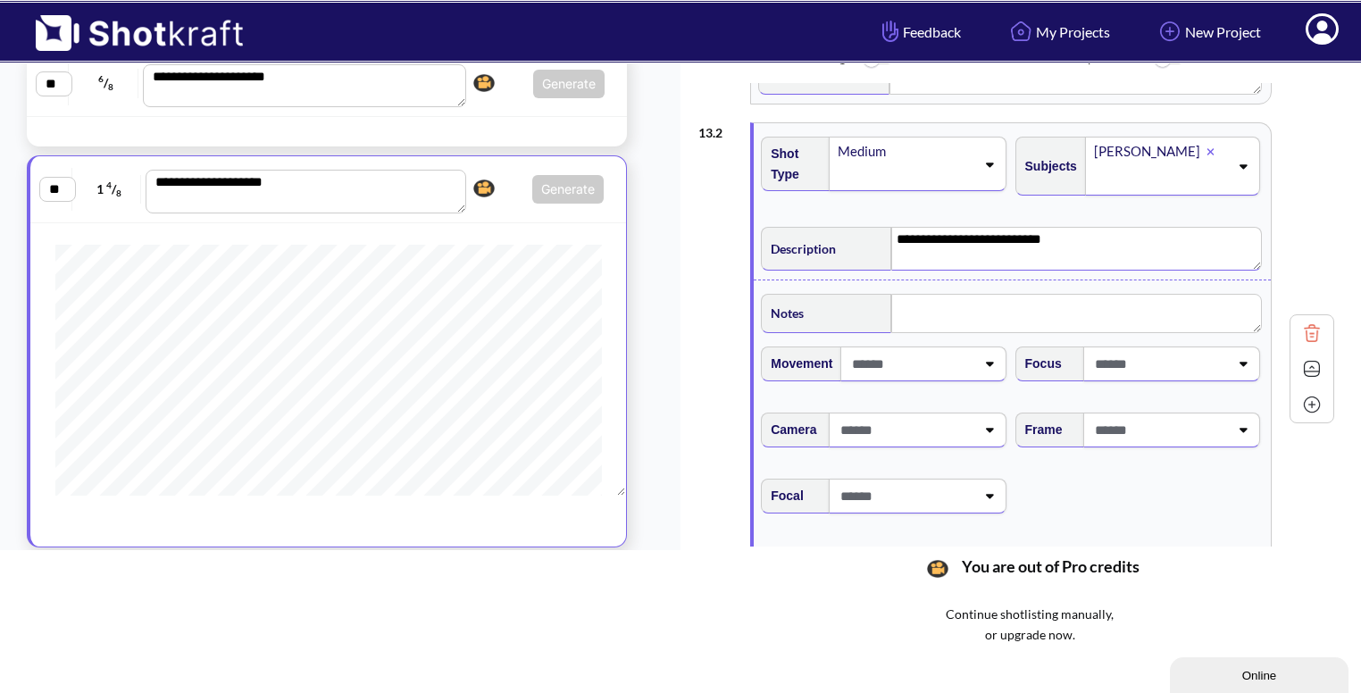
click at [1228, 426] on span at bounding box center [1159, 429] width 138 height 29
type textarea "**********"
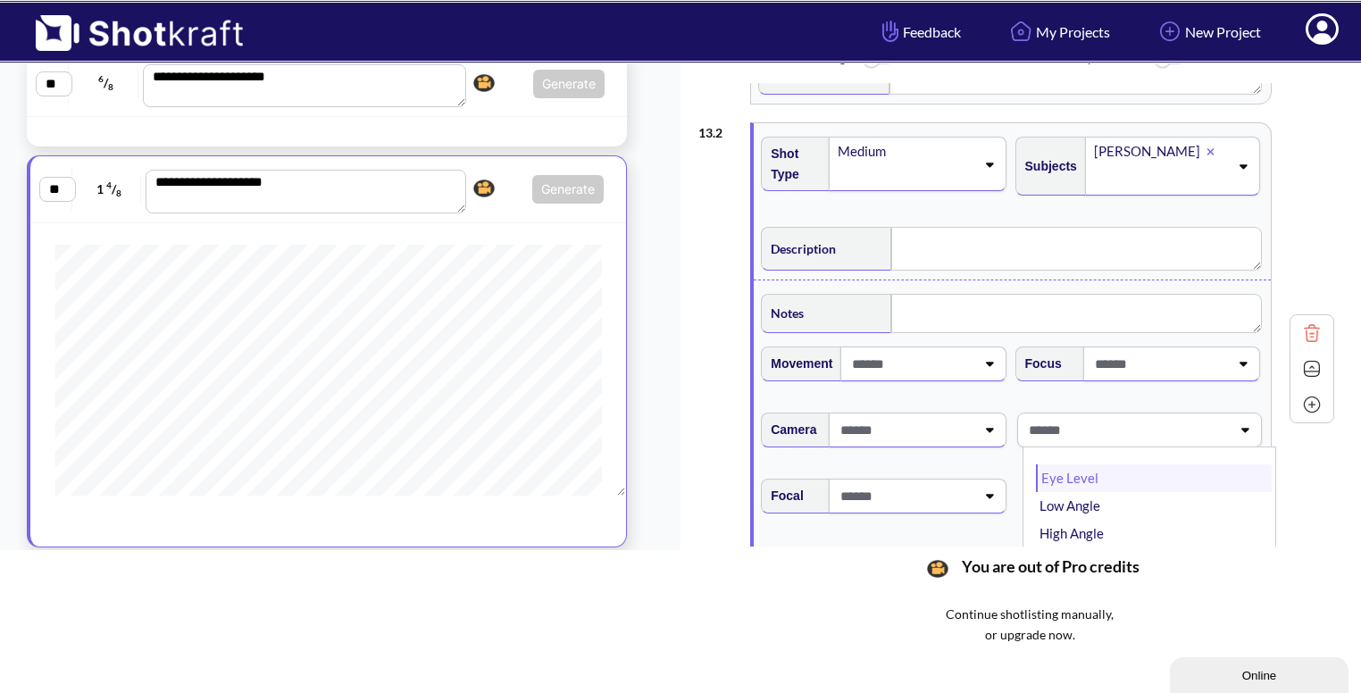
type textarea "**********"
click at [1162, 498] on li "Low Angle" at bounding box center [1154, 506] width 236 height 28
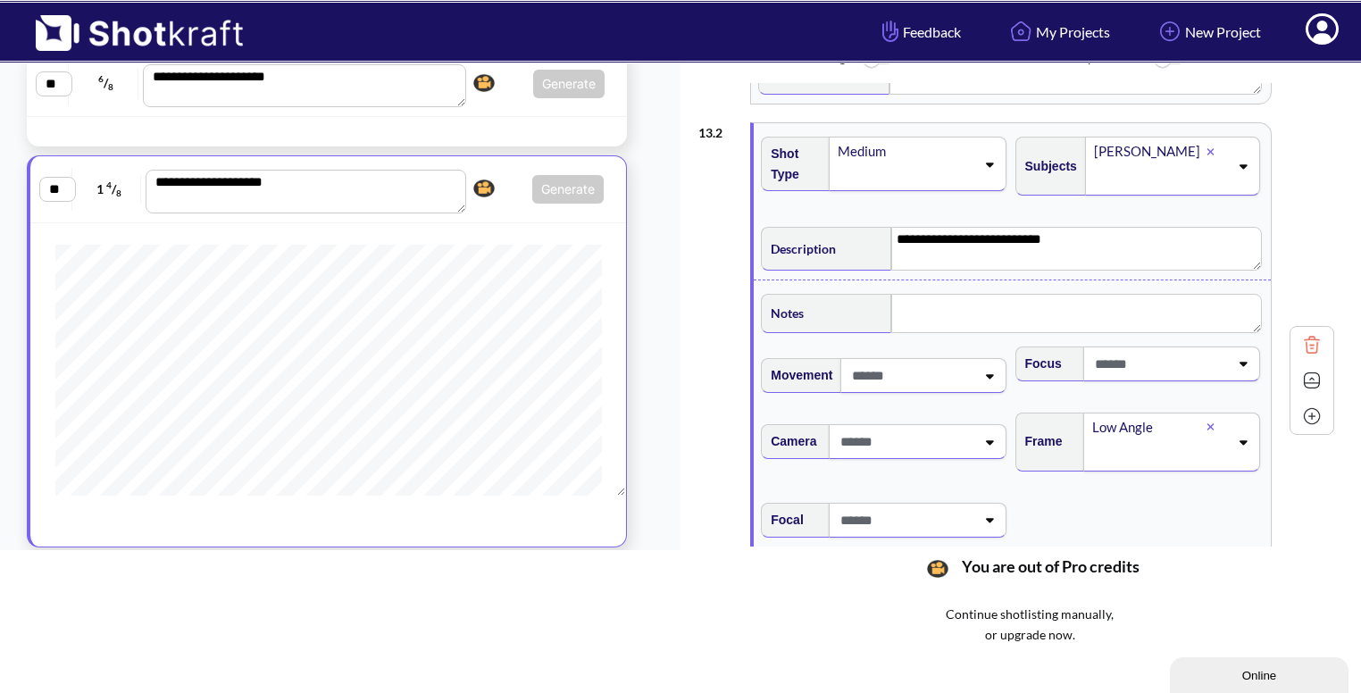
click at [1317, 374] on img at bounding box center [1311, 380] width 27 height 27
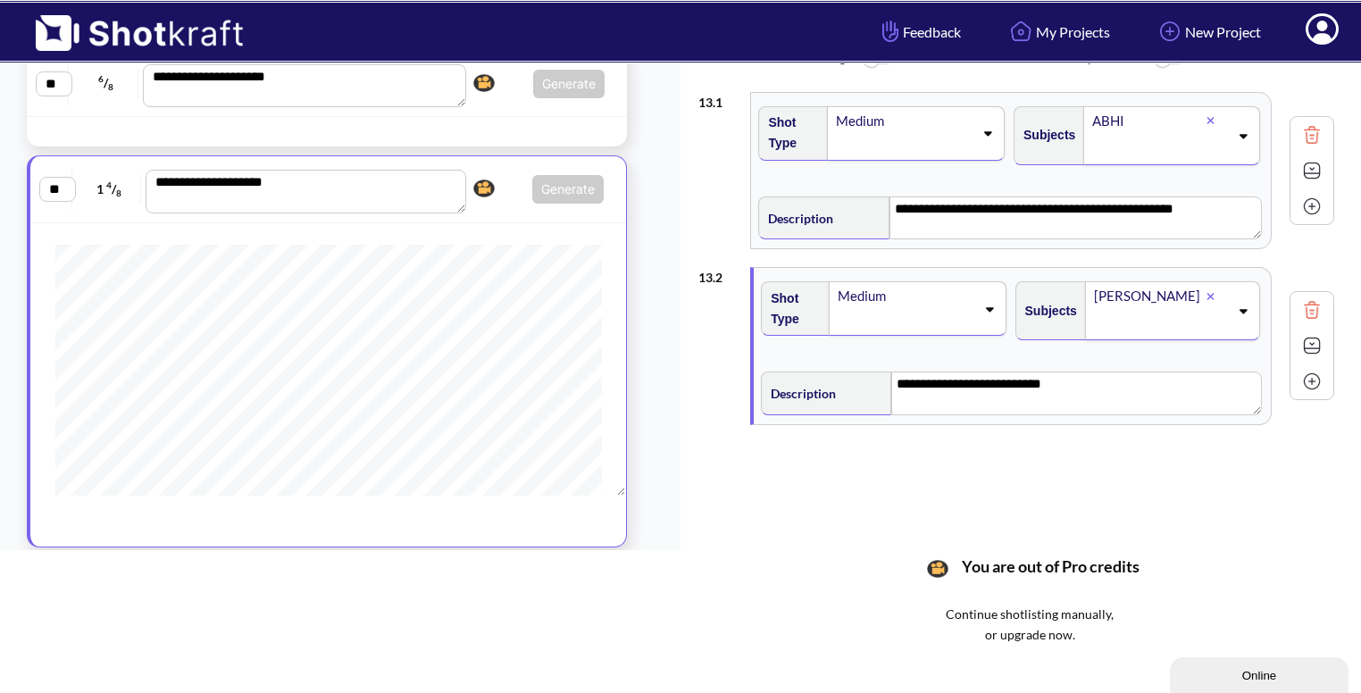
click at [1304, 378] on img at bounding box center [1311, 381] width 27 height 27
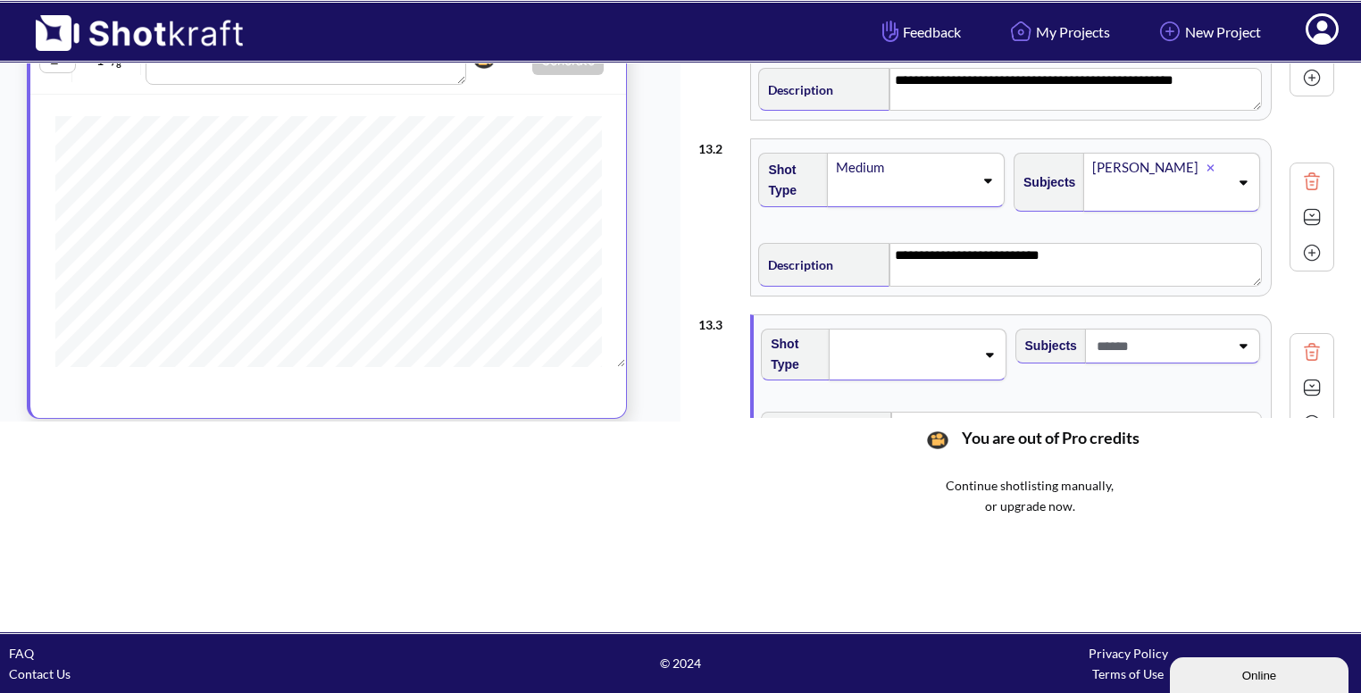
click at [990, 338] on div at bounding box center [917, 355] width 177 height 52
click at [893, 379] on li "CU" at bounding box center [899, 390] width 236 height 28
click at [1222, 344] on span at bounding box center [1160, 345] width 137 height 29
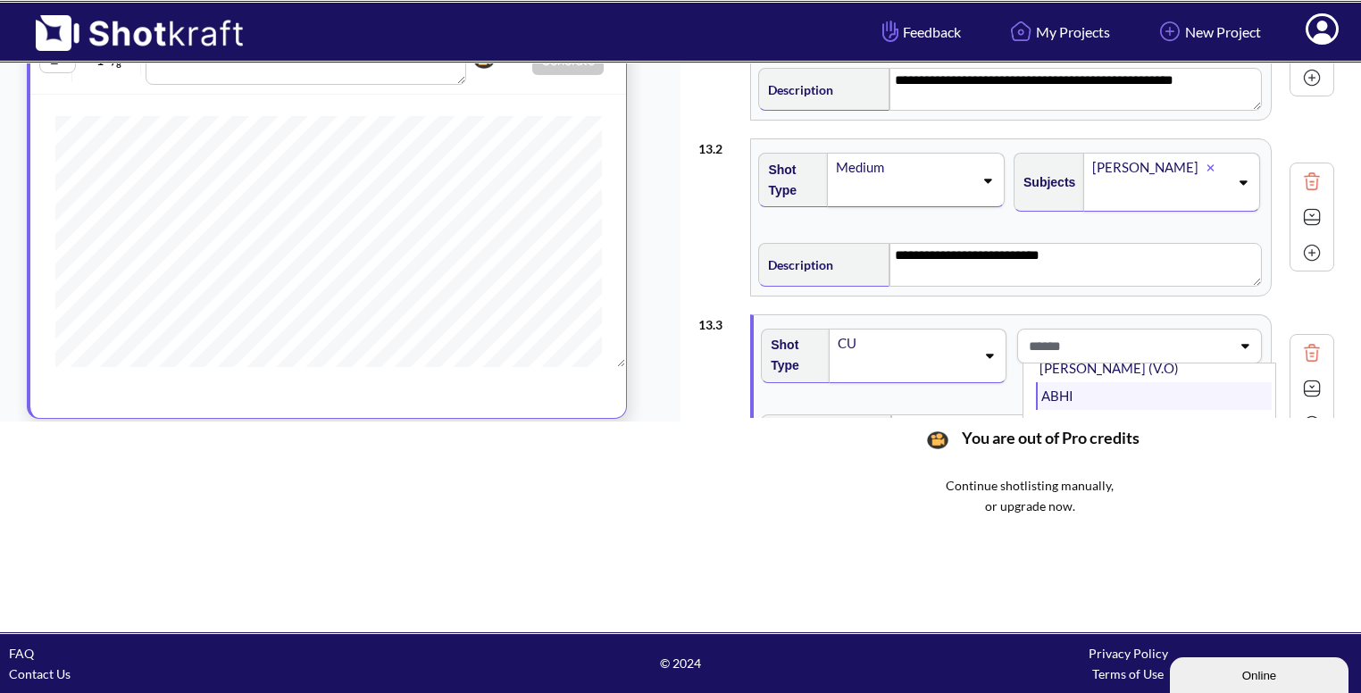
click at [1160, 394] on li "ABHI" at bounding box center [1154, 396] width 236 height 28
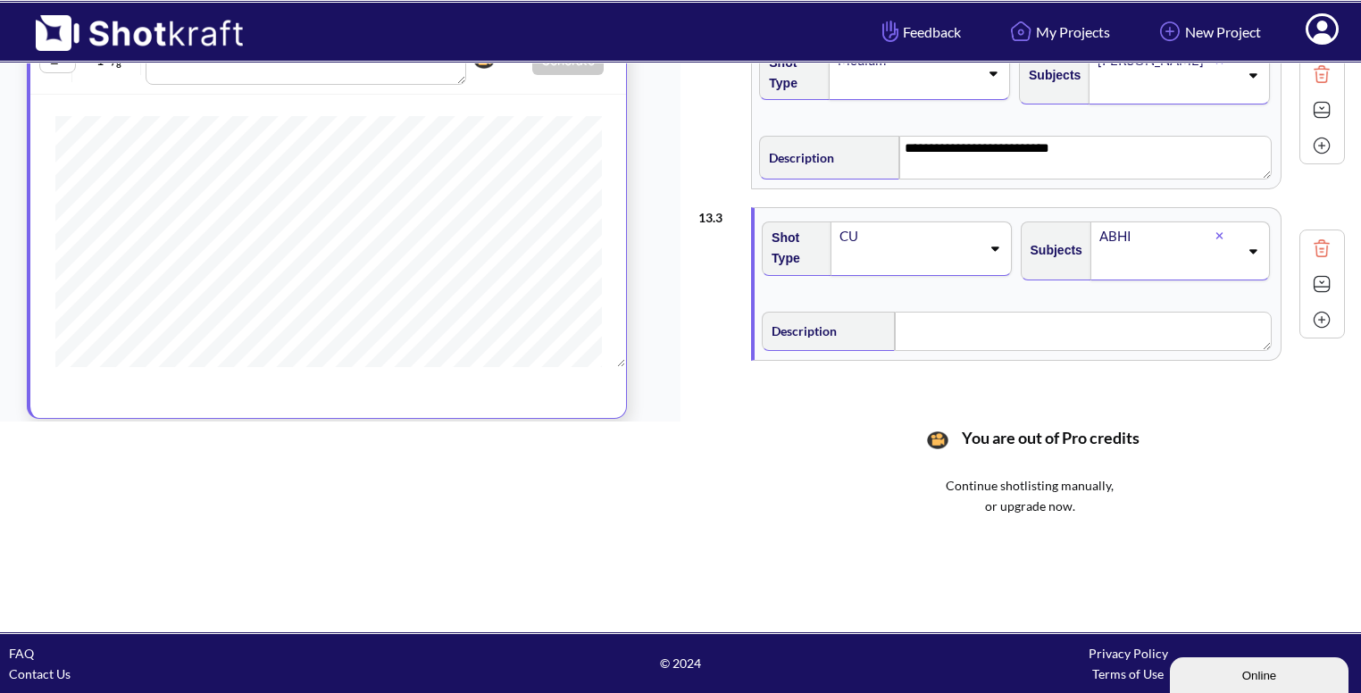
scroll to position [110, 0]
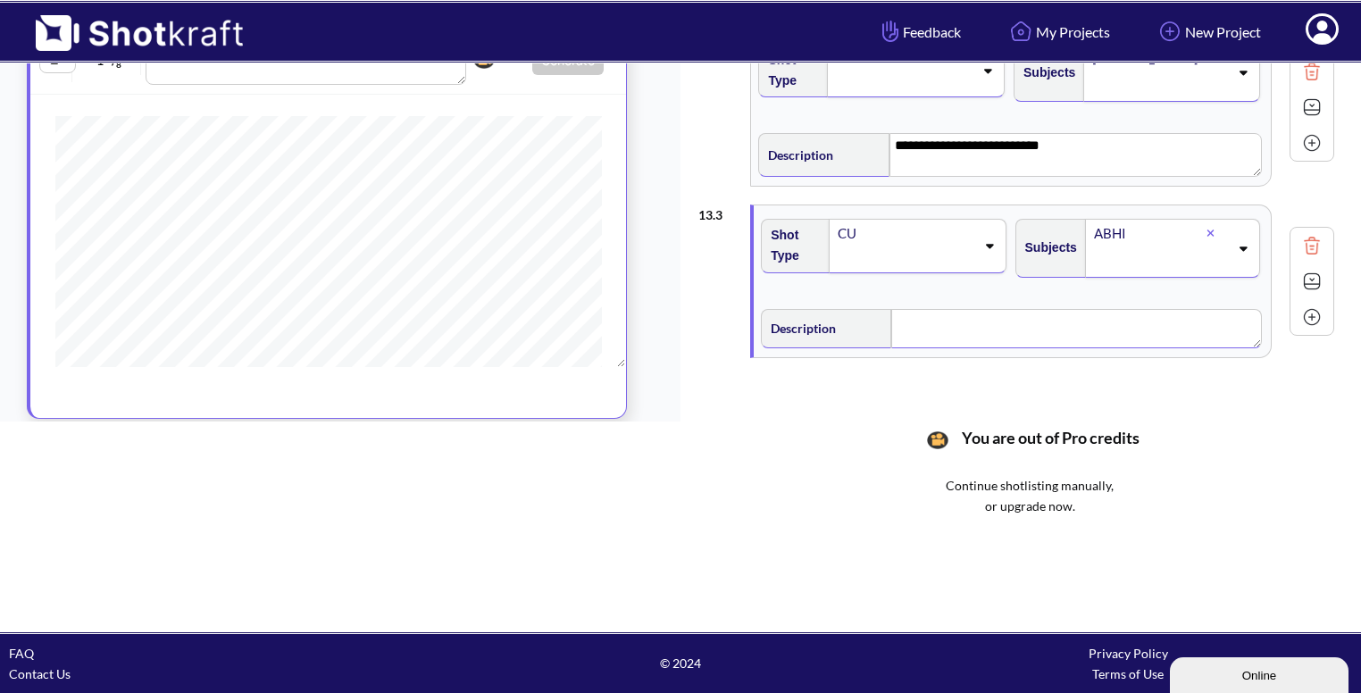
click at [982, 316] on textarea at bounding box center [1076, 328] width 370 height 39
click at [1308, 285] on img at bounding box center [1311, 283] width 27 height 27
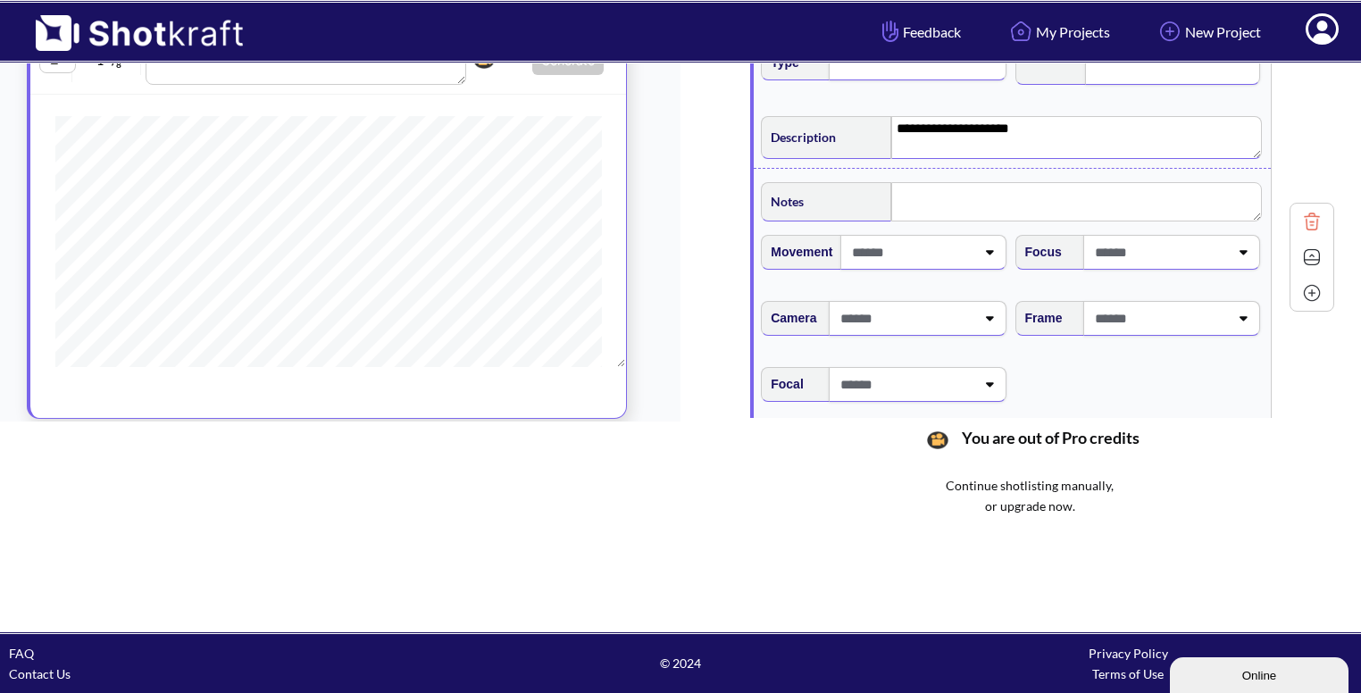
scroll to position [306, 0]
click at [1189, 305] on span at bounding box center [1159, 314] width 138 height 29
type textarea "**********"
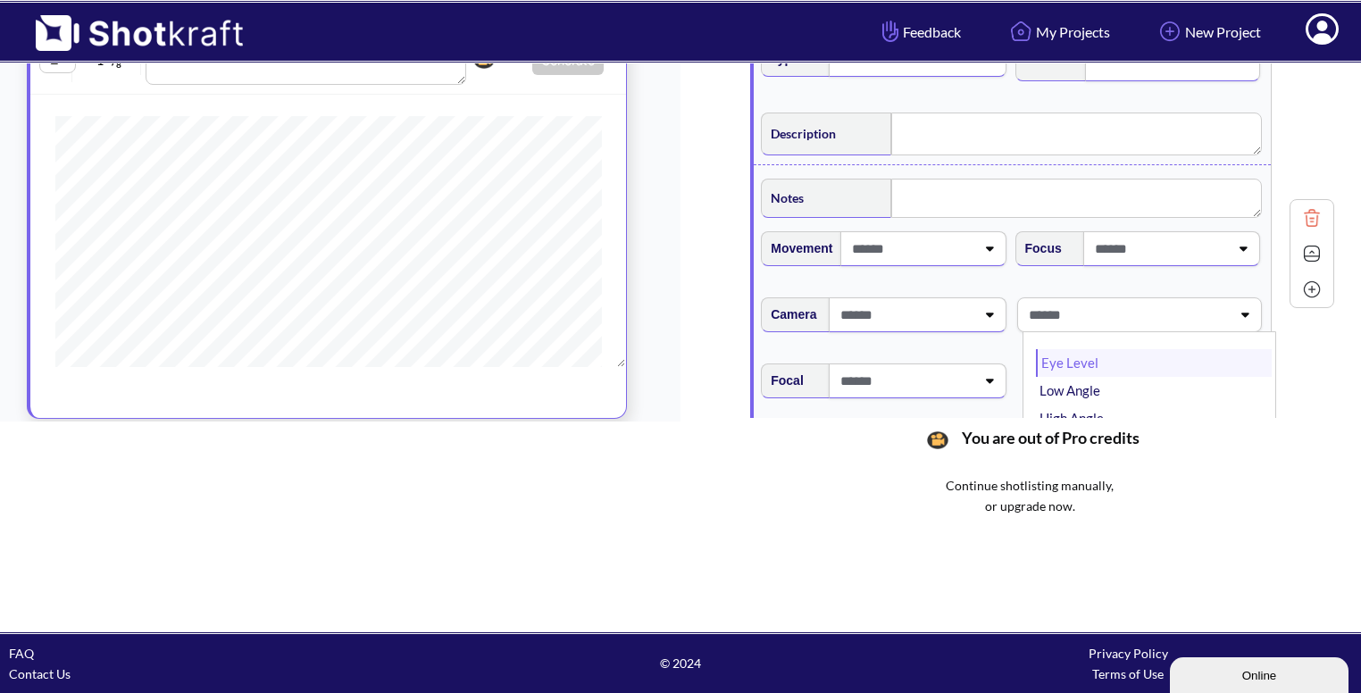
type textarea "**********"
click at [1129, 351] on li "Eye Level" at bounding box center [1154, 363] width 236 height 28
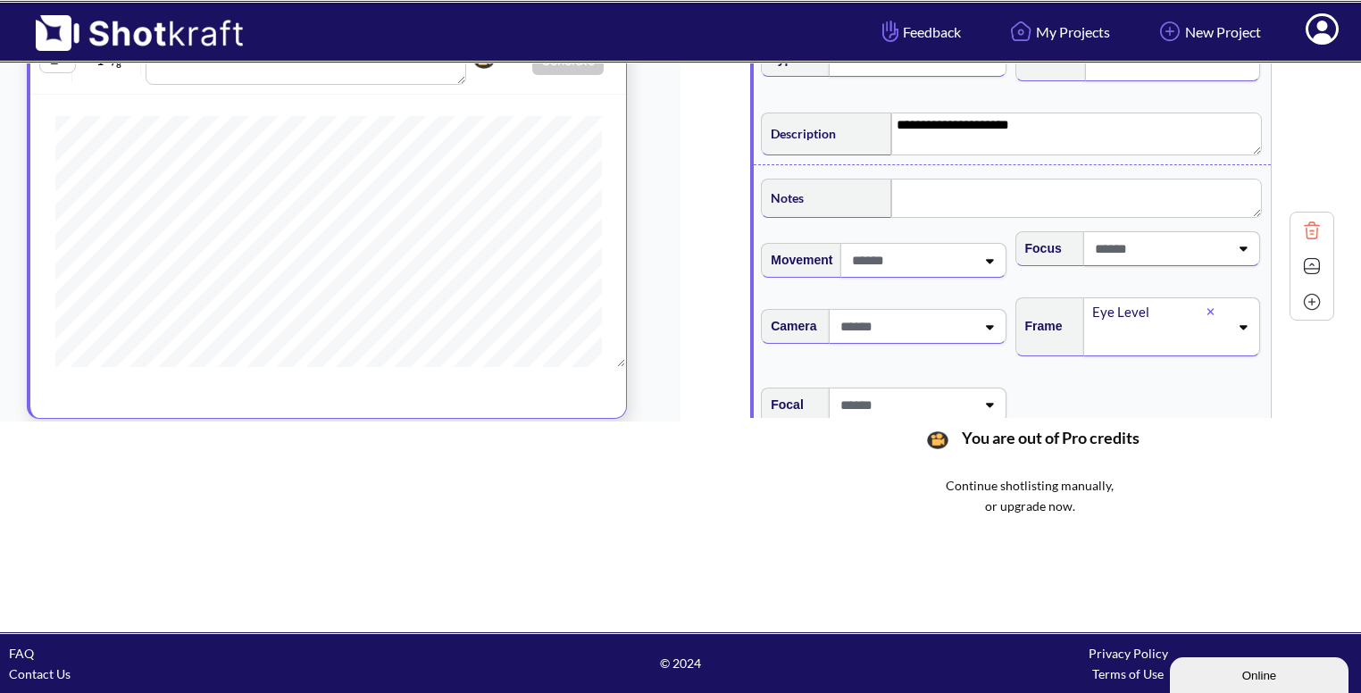
click at [1310, 263] on img at bounding box center [1311, 266] width 27 height 27
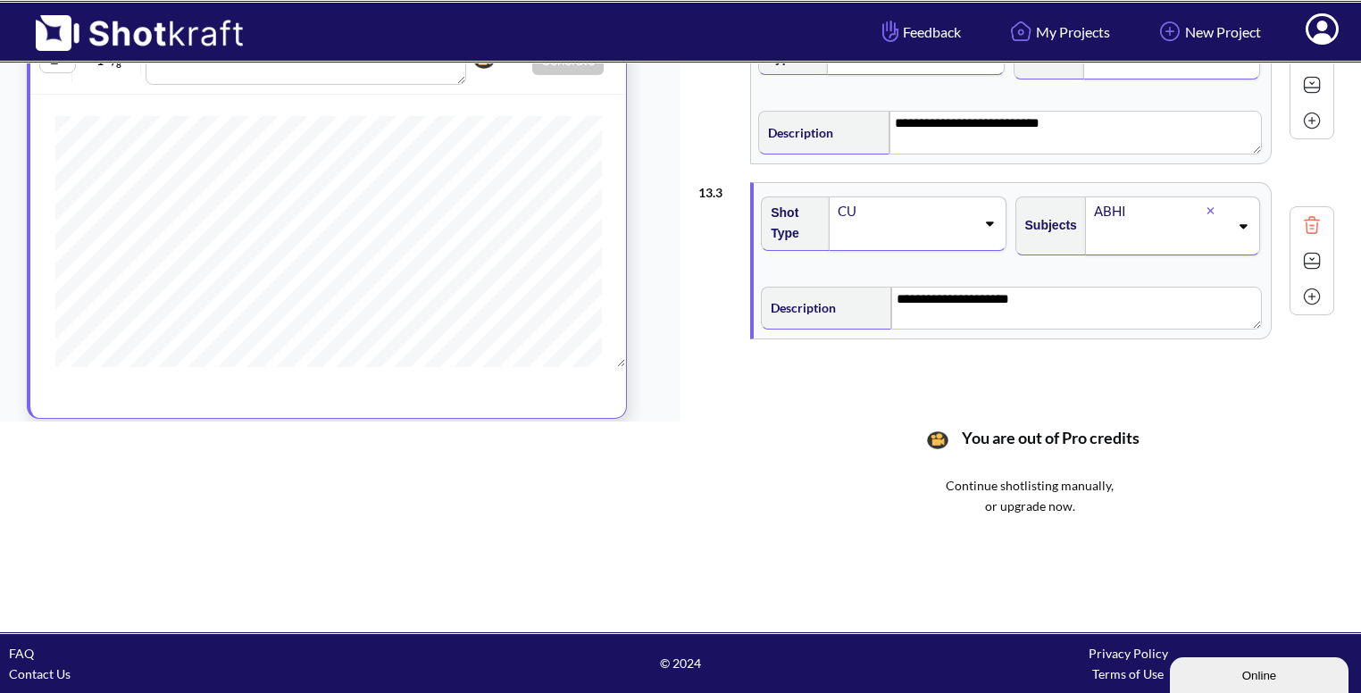
click at [1312, 287] on img at bounding box center [1311, 296] width 27 height 27
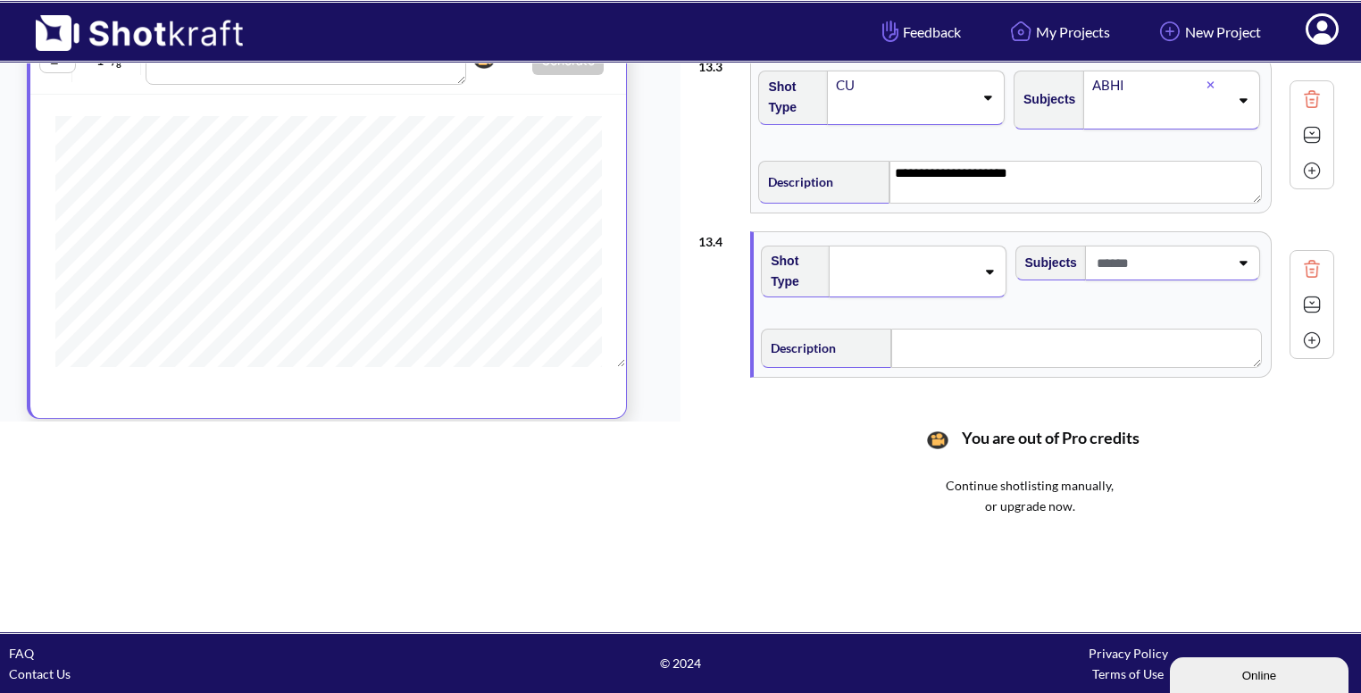
scroll to position [263, 0]
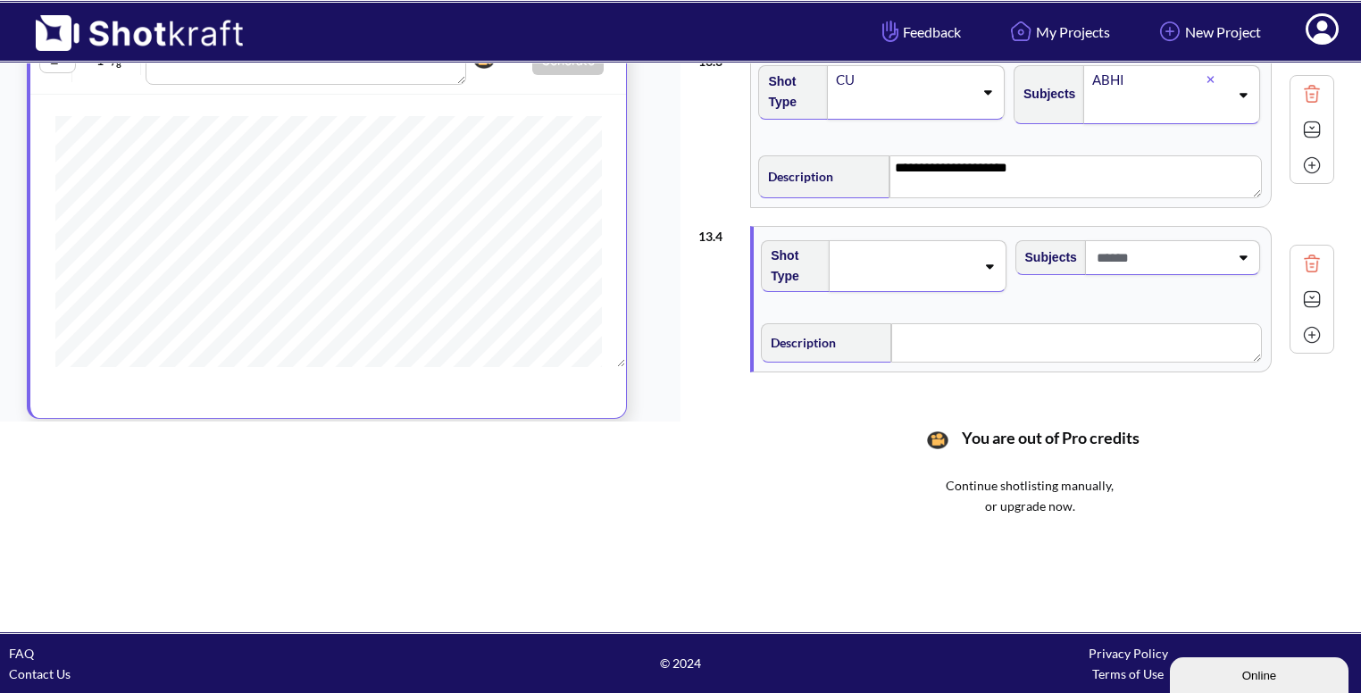
click at [994, 264] on icon at bounding box center [989, 266] width 24 height 13
click at [961, 291] on li "CU" at bounding box center [899, 302] width 236 height 28
click at [1221, 243] on span at bounding box center [1160, 257] width 137 height 29
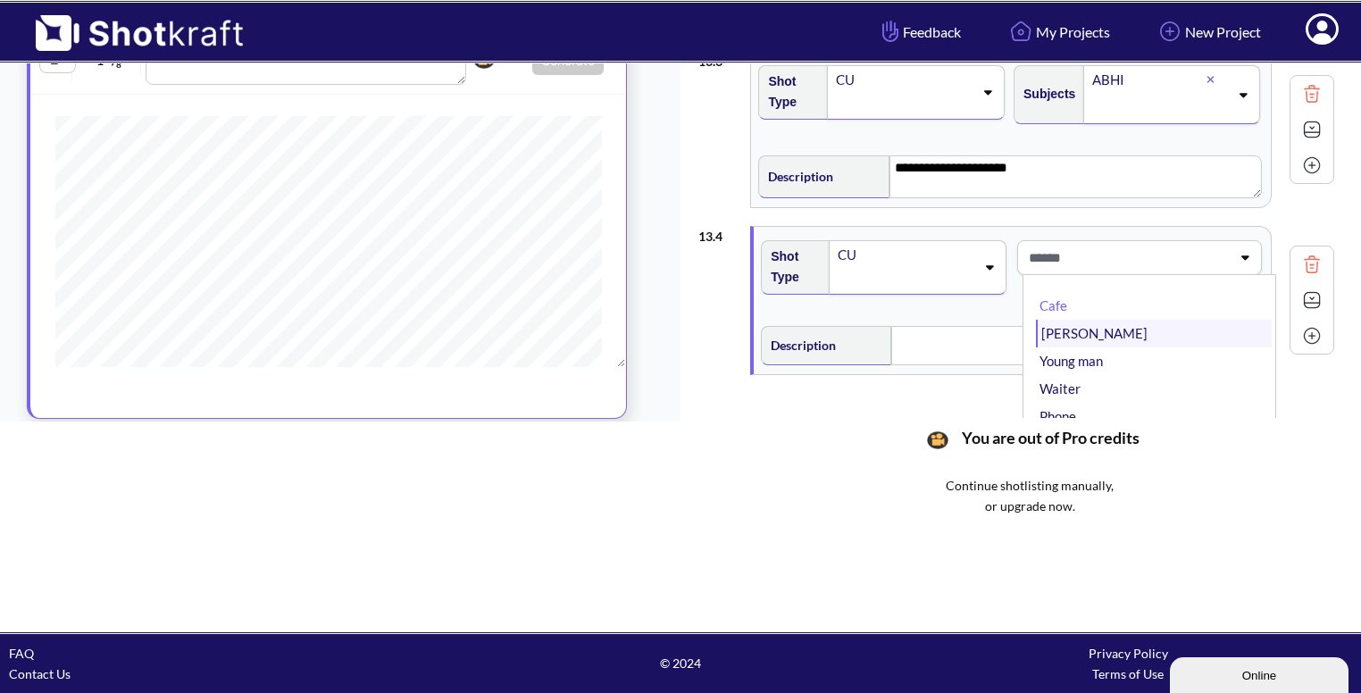
click at [1126, 320] on li "[PERSON_NAME]" at bounding box center [1154, 334] width 236 height 28
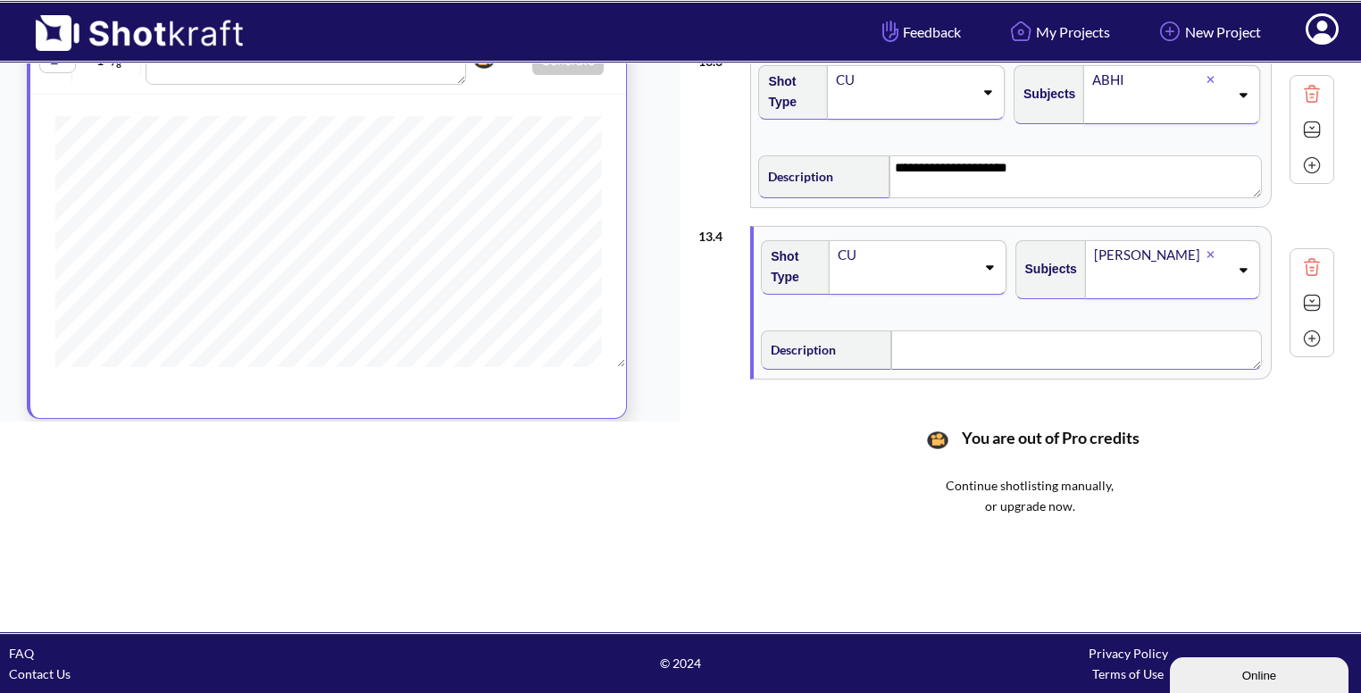
click at [1022, 347] on textarea at bounding box center [1076, 349] width 370 height 39
click at [1311, 294] on img at bounding box center [1311, 304] width 27 height 27
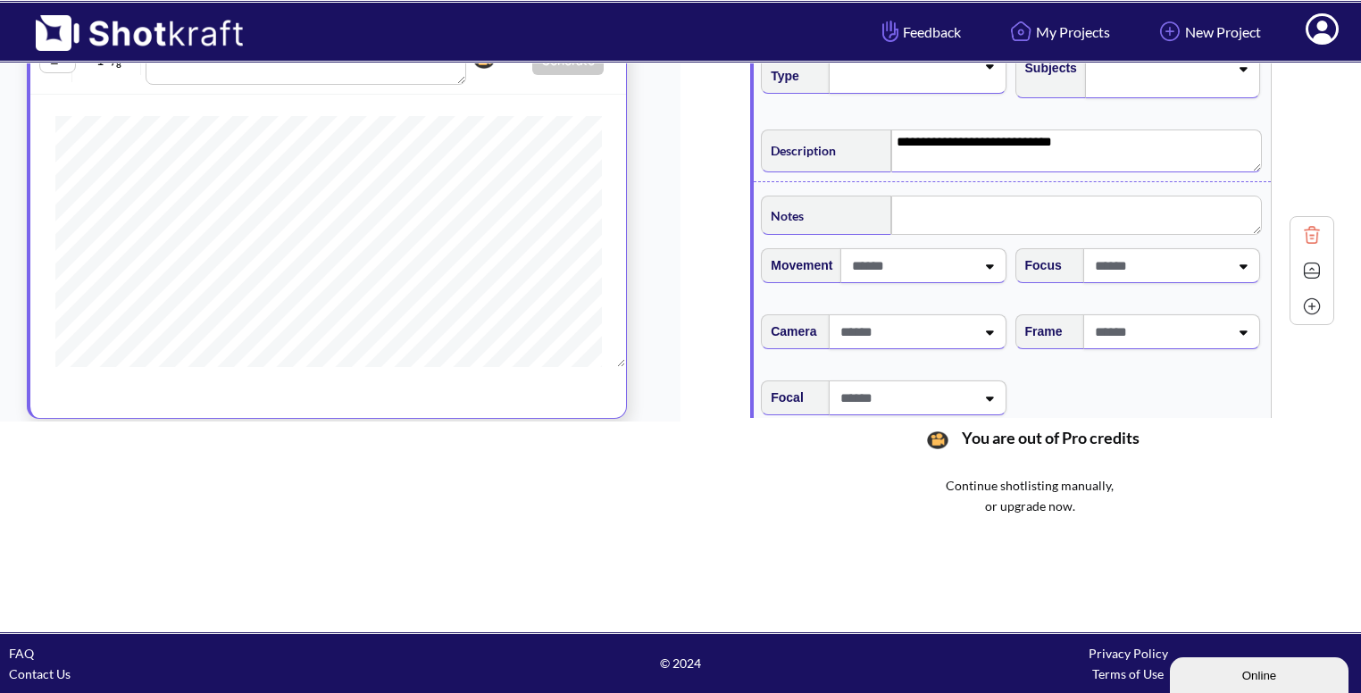
scroll to position [468, 0]
click at [1157, 330] on span at bounding box center [1159, 327] width 138 height 29
type textarea "**********"
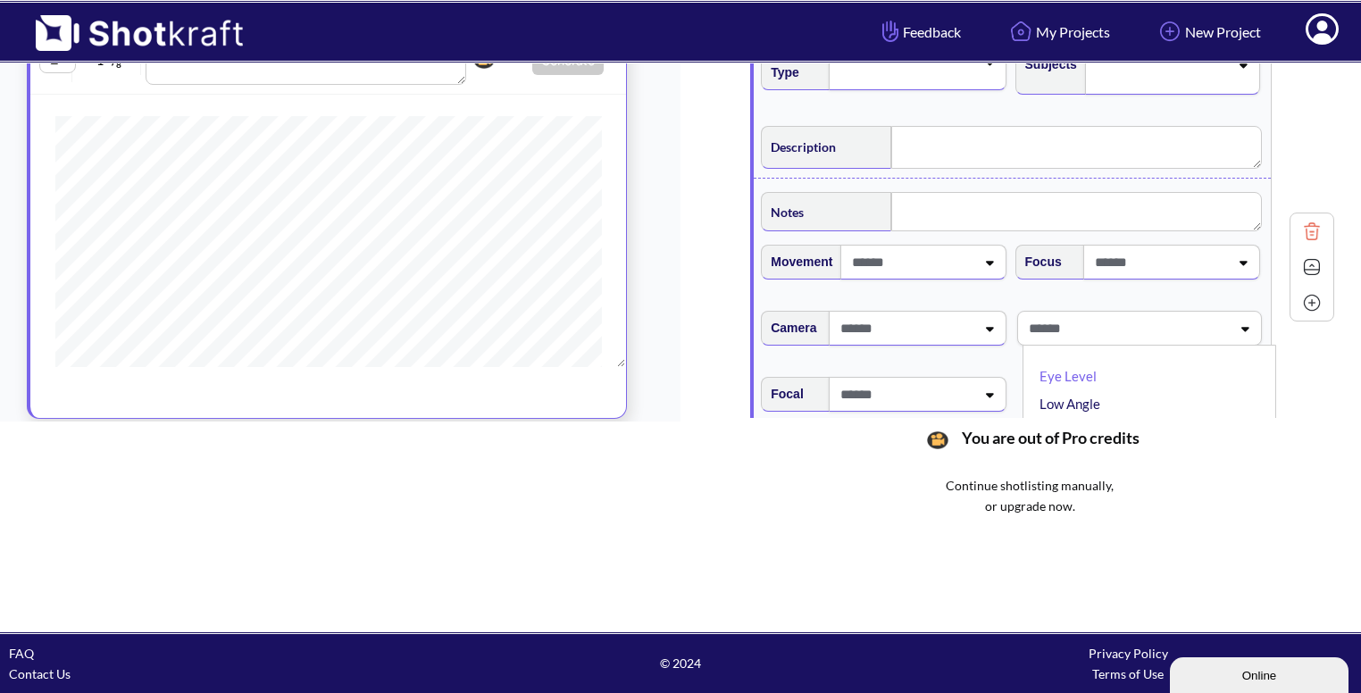
type textarea "**********"
click at [1125, 387] on li "Eye Level" at bounding box center [1154, 377] width 236 height 28
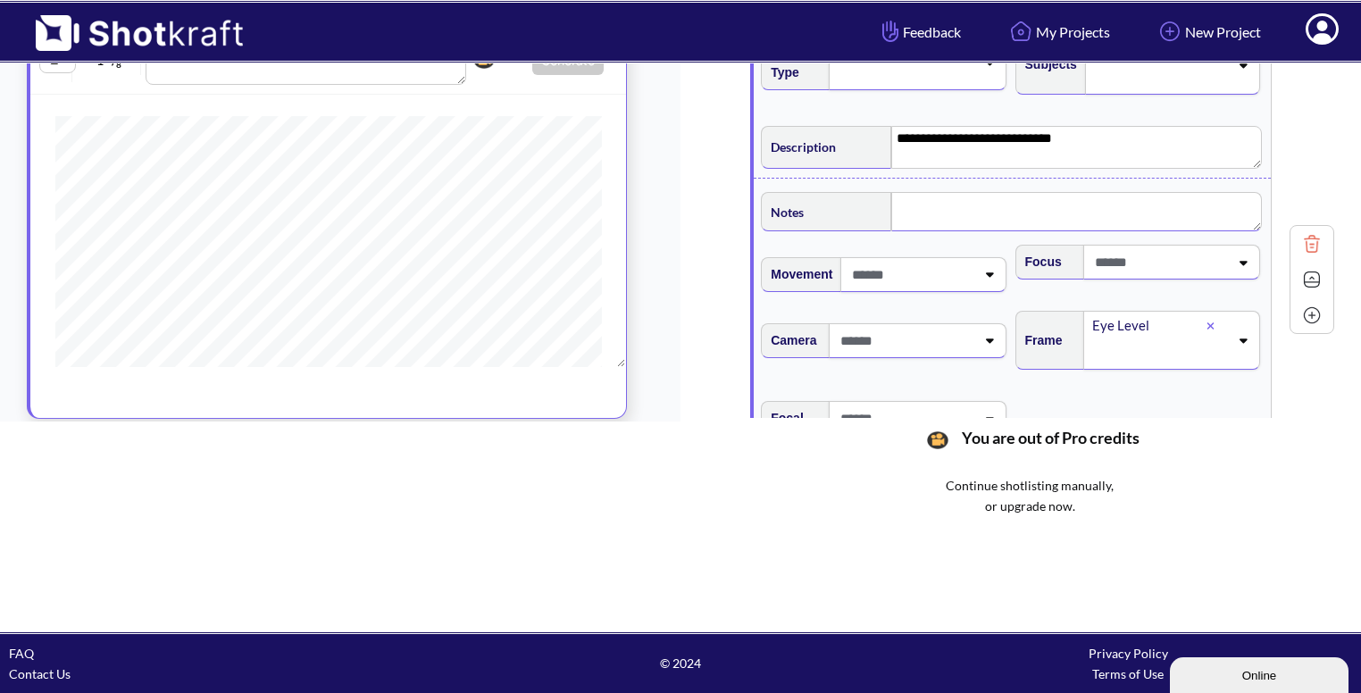
click at [968, 205] on textarea at bounding box center [1076, 211] width 370 height 39
click at [956, 205] on textarea at bounding box center [1076, 211] width 370 height 39
type textarea "*"
type textarea "**********"
click at [1304, 277] on img at bounding box center [1311, 281] width 27 height 27
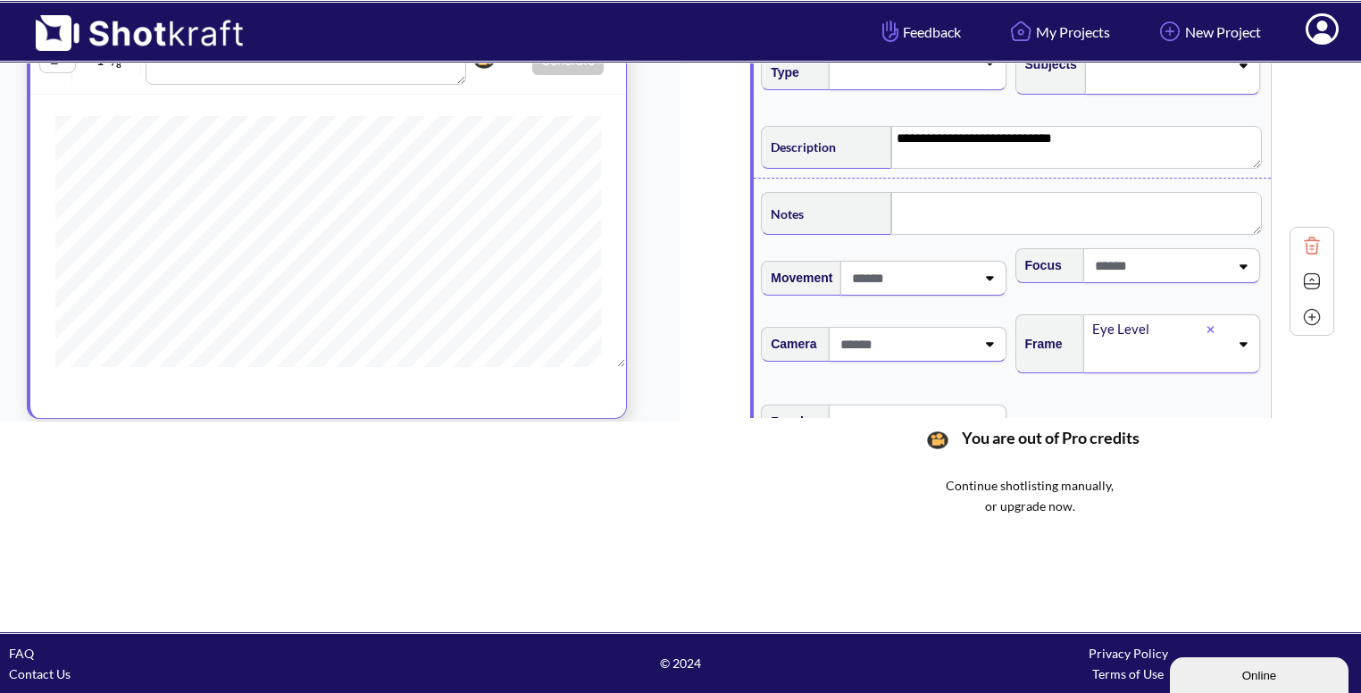
scroll to position [306, 0]
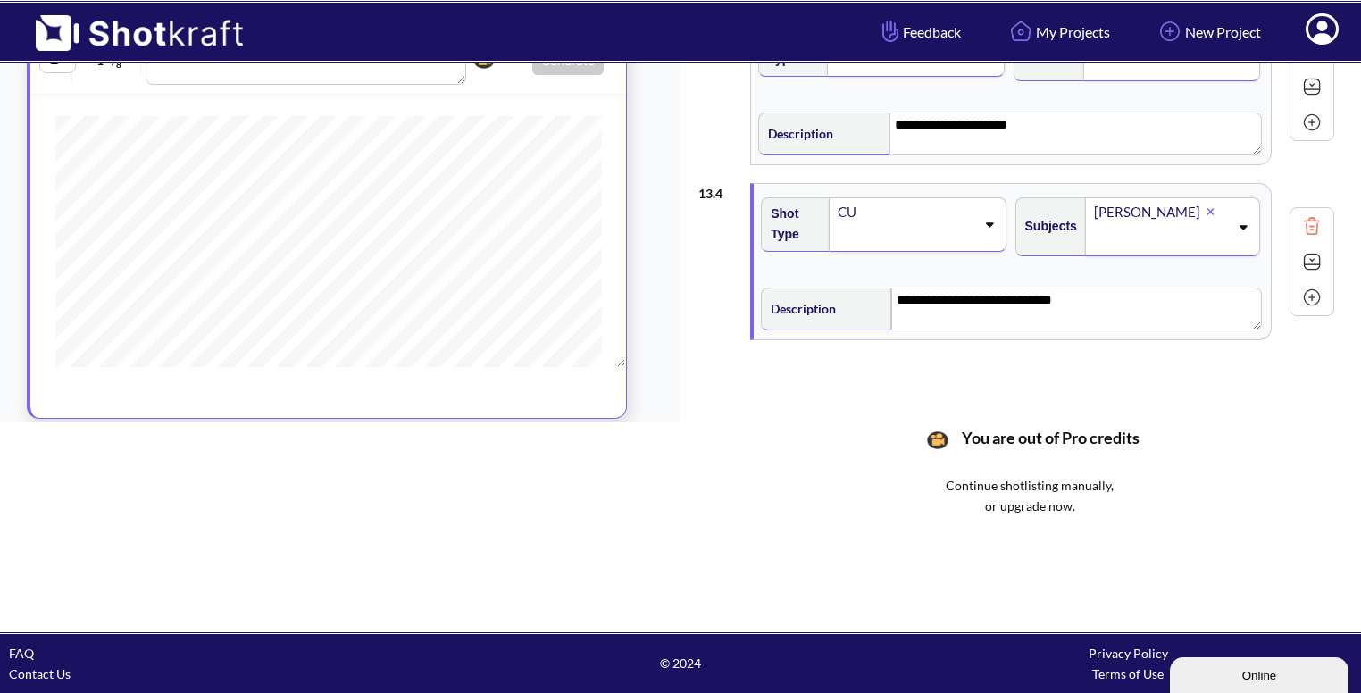
click at [1317, 297] on img at bounding box center [1311, 297] width 27 height 27
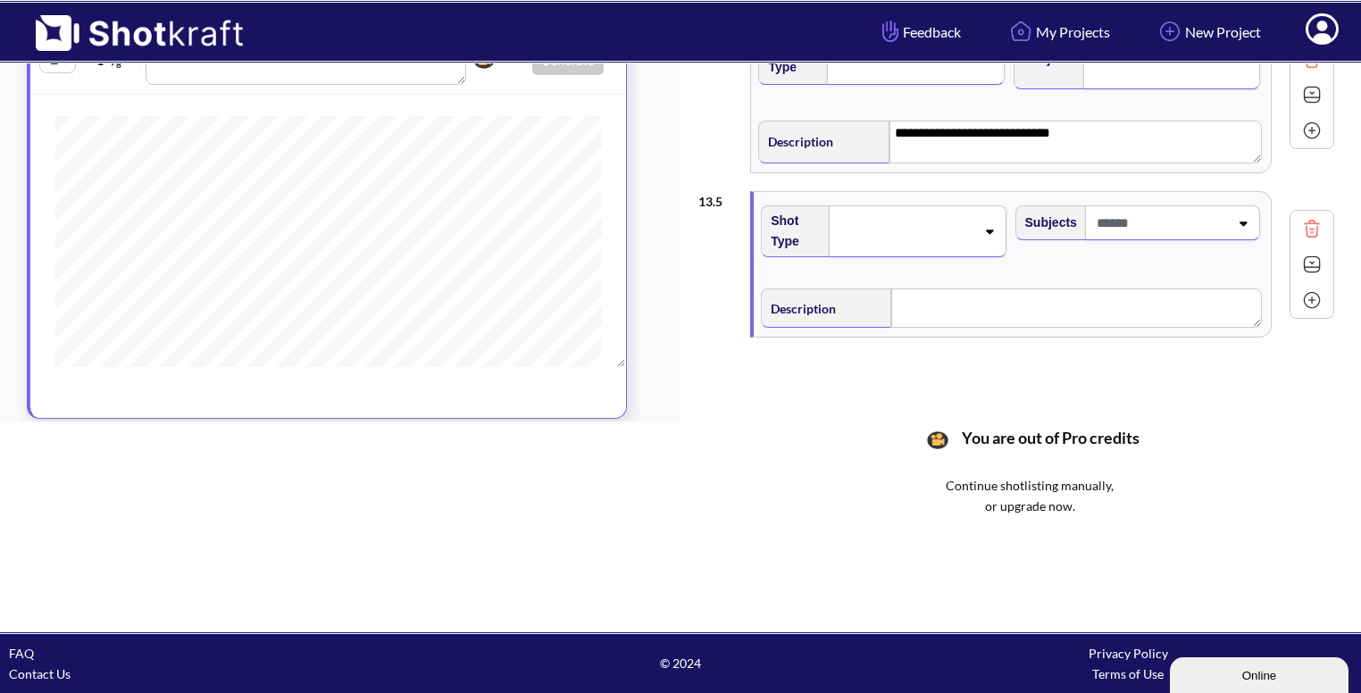
click at [999, 233] on div at bounding box center [917, 231] width 177 height 52
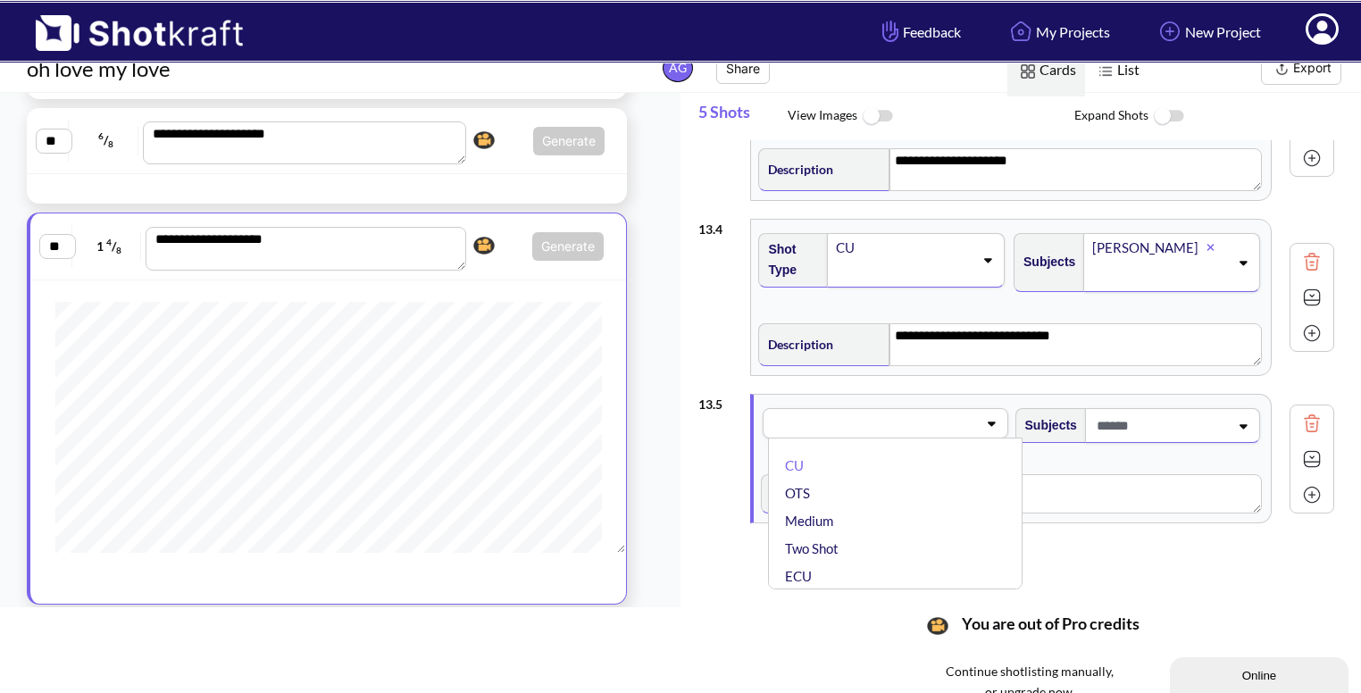
scroll to position [17, 0]
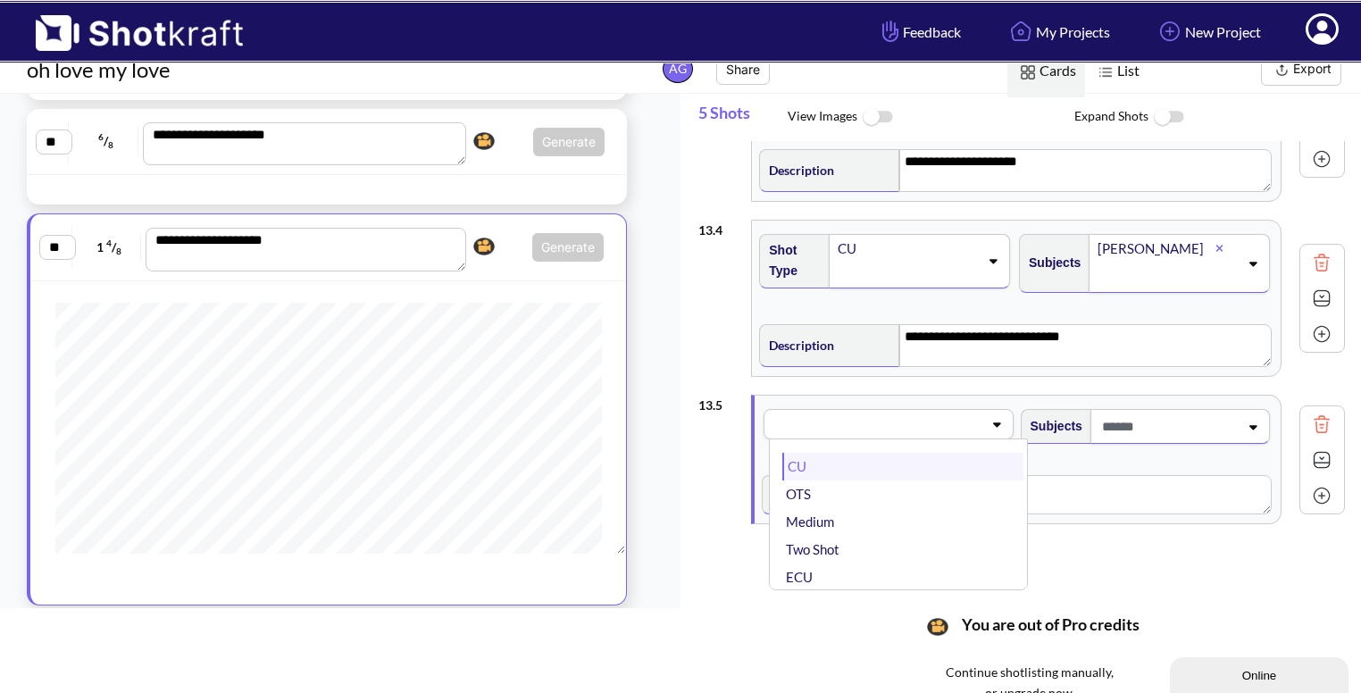
click at [904, 463] on li "CU" at bounding box center [902, 467] width 240 height 28
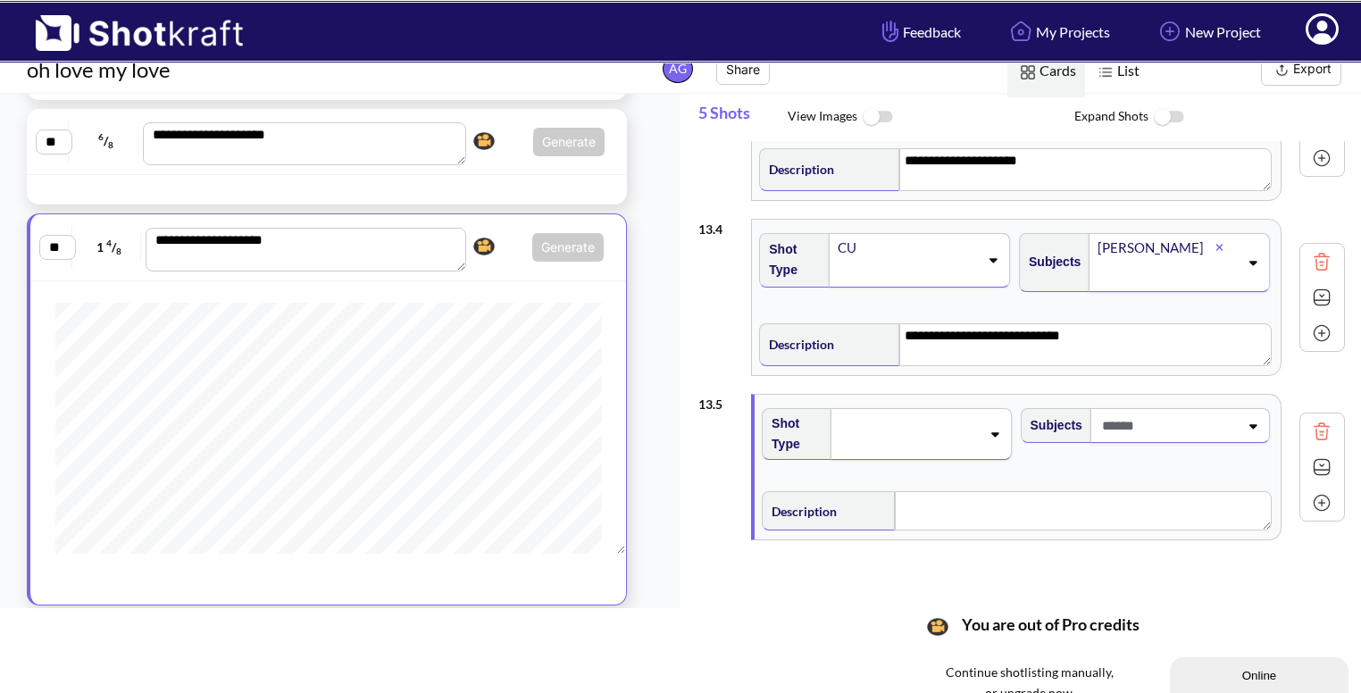
click at [1193, 421] on span at bounding box center [1168, 425] width 141 height 29
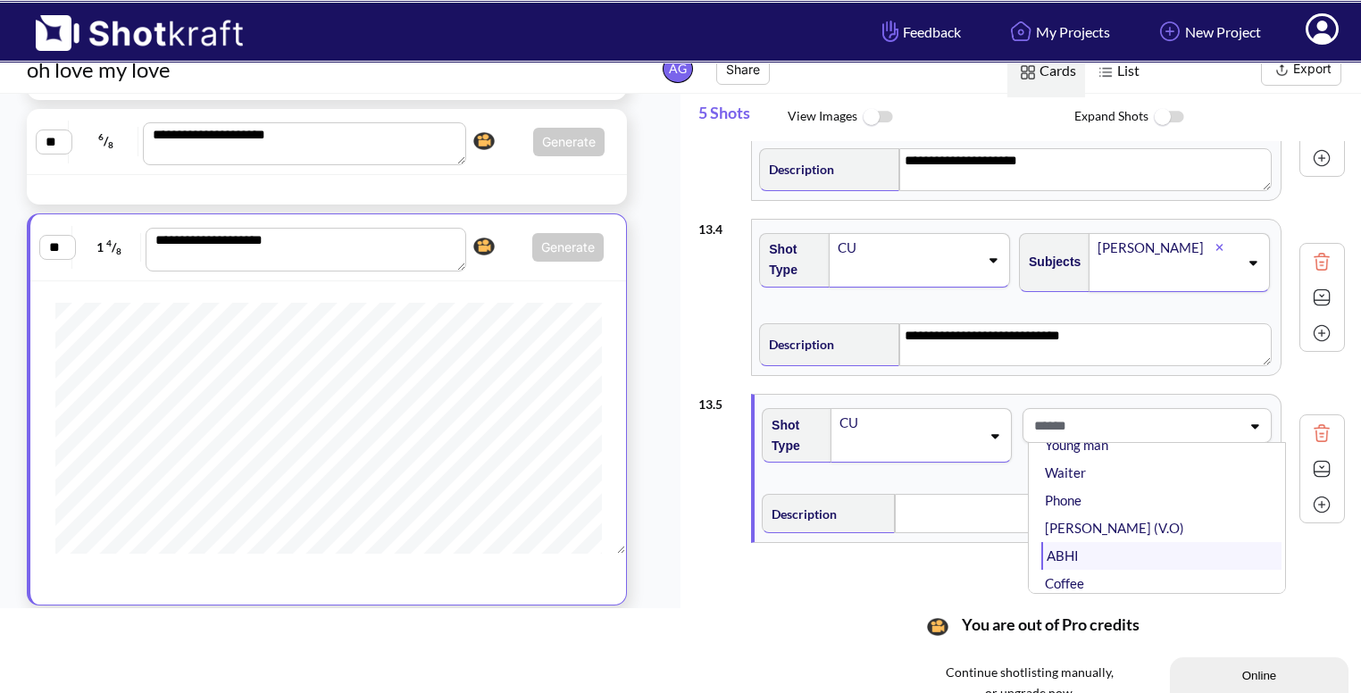
click at [1115, 556] on li "ABHI" at bounding box center [1161, 556] width 240 height 28
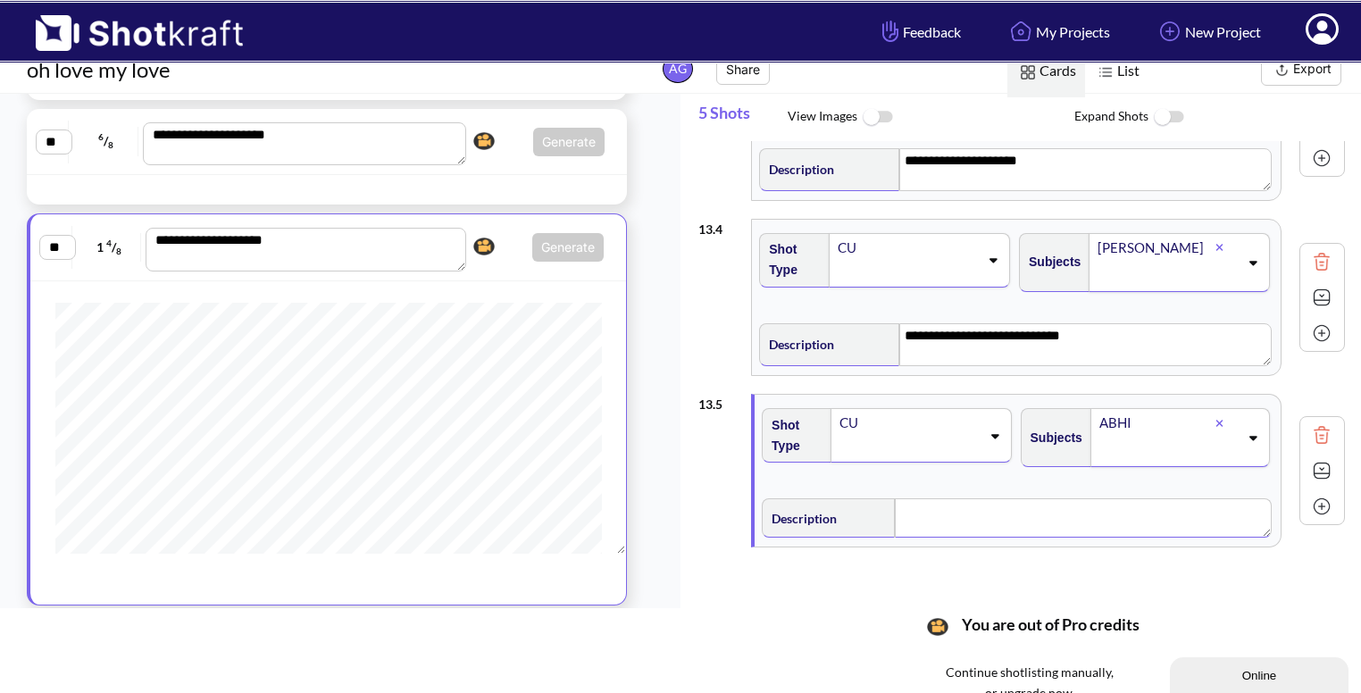
click at [993, 525] on textarea at bounding box center [1083, 517] width 377 height 39
click at [1308, 472] on img at bounding box center [1321, 472] width 27 height 27
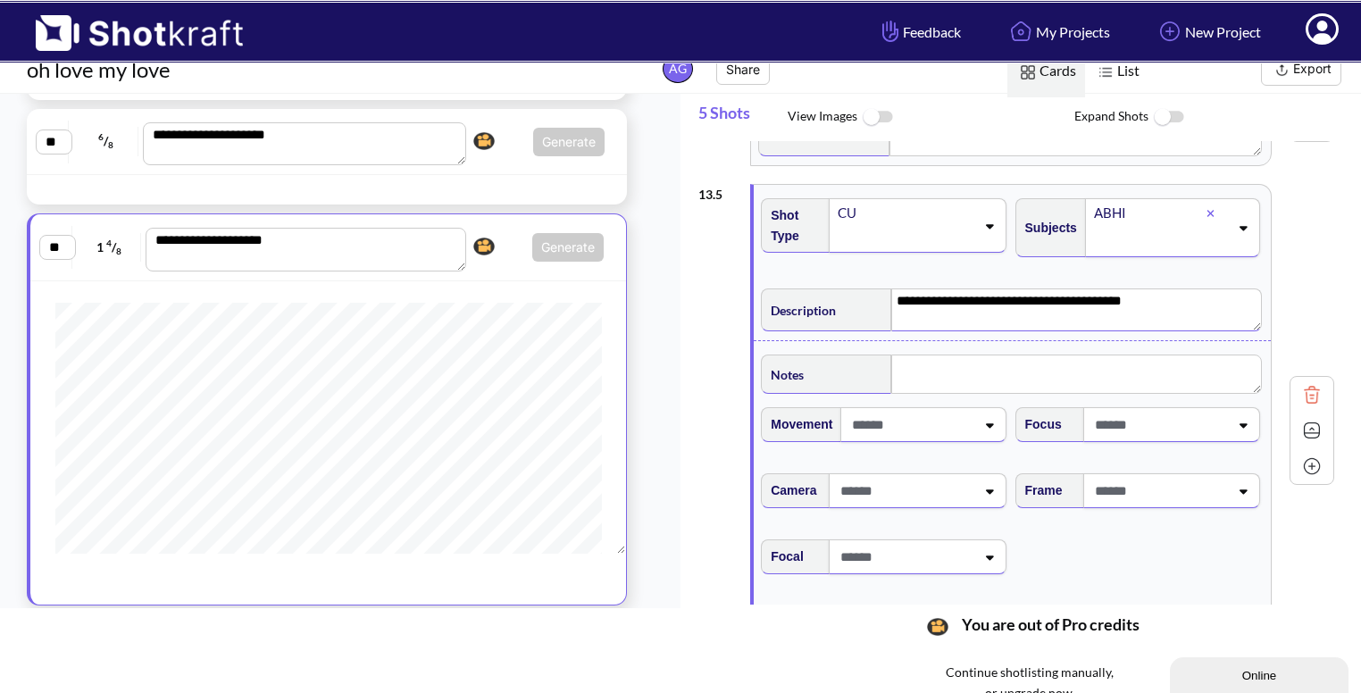
scroll to position [685, 0]
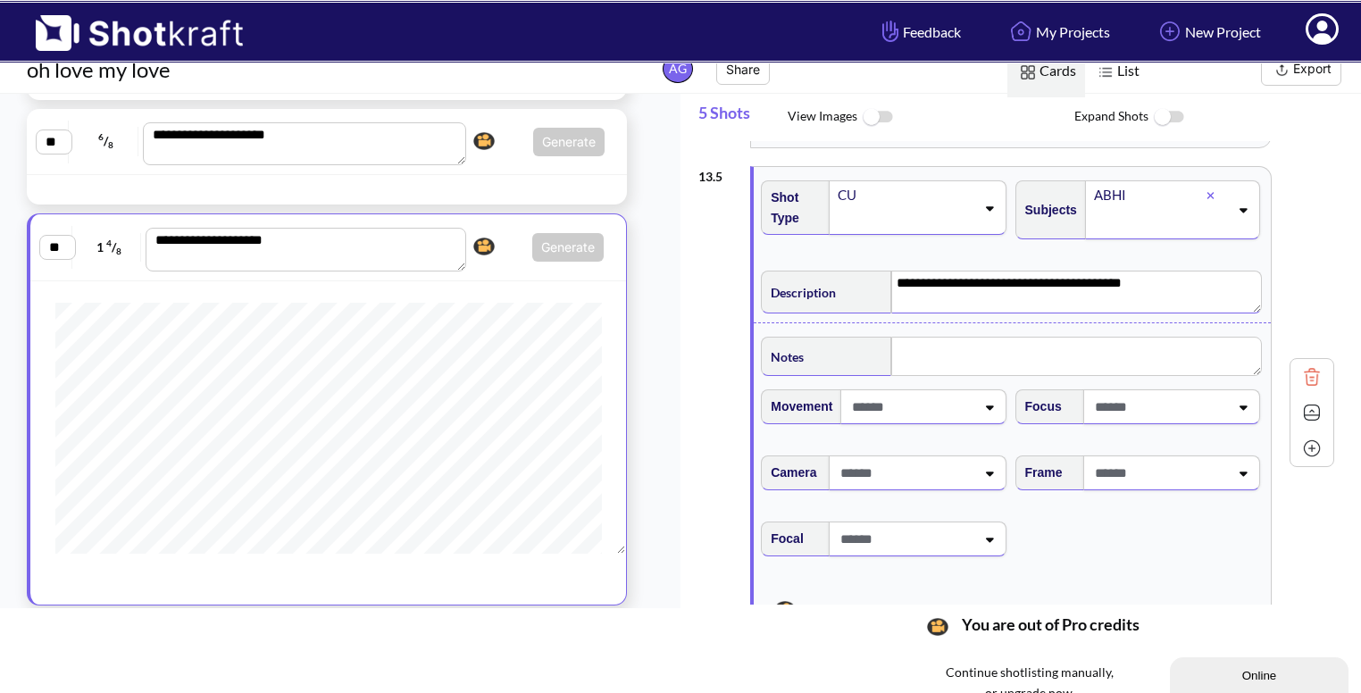
click at [1144, 458] on span at bounding box center [1159, 472] width 138 height 29
type textarea "**********"
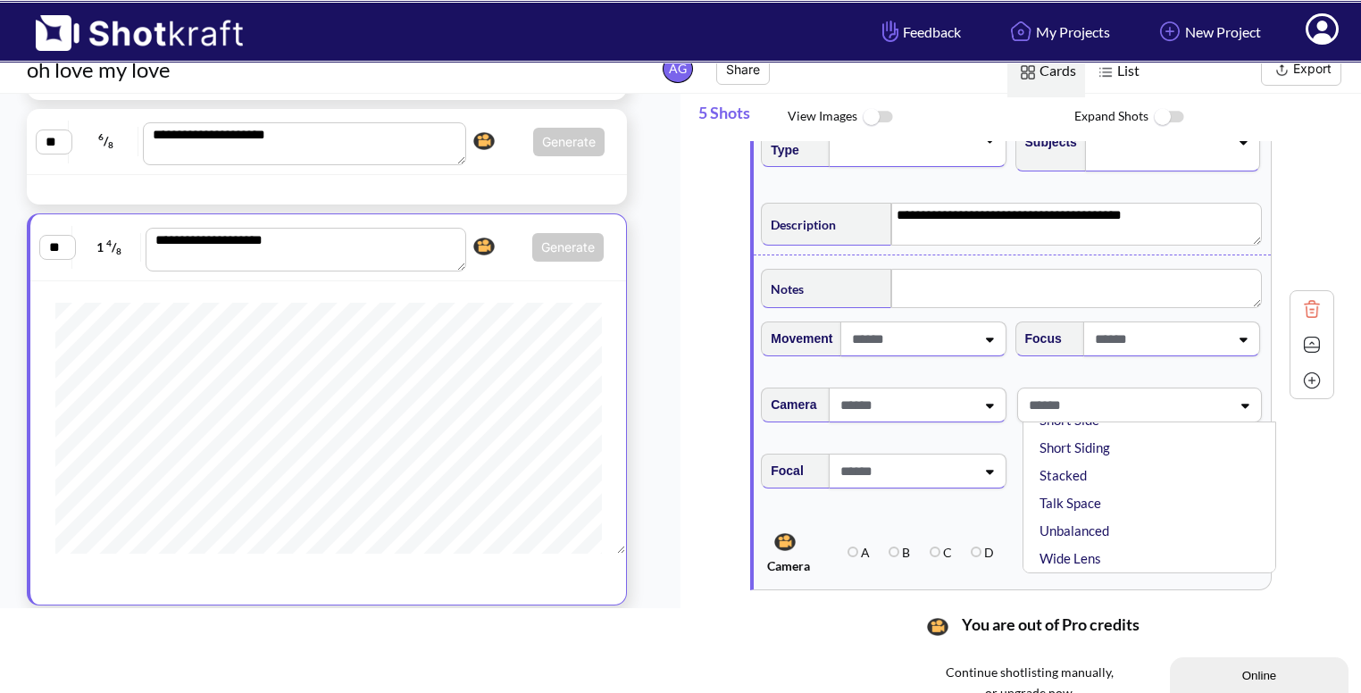
scroll to position [0, 0]
click at [1098, 457] on li "Eye Level" at bounding box center [1154, 453] width 236 height 28
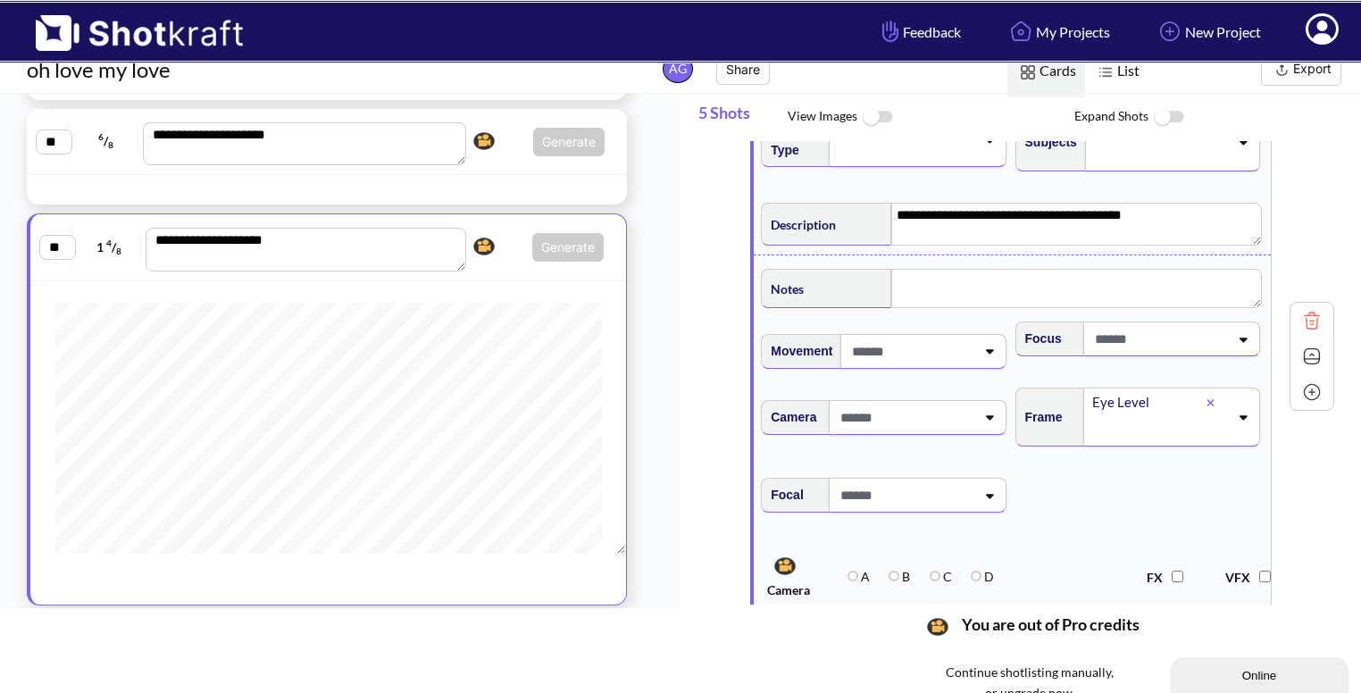
click at [1206, 397] on icon at bounding box center [1210, 402] width 8 height 11
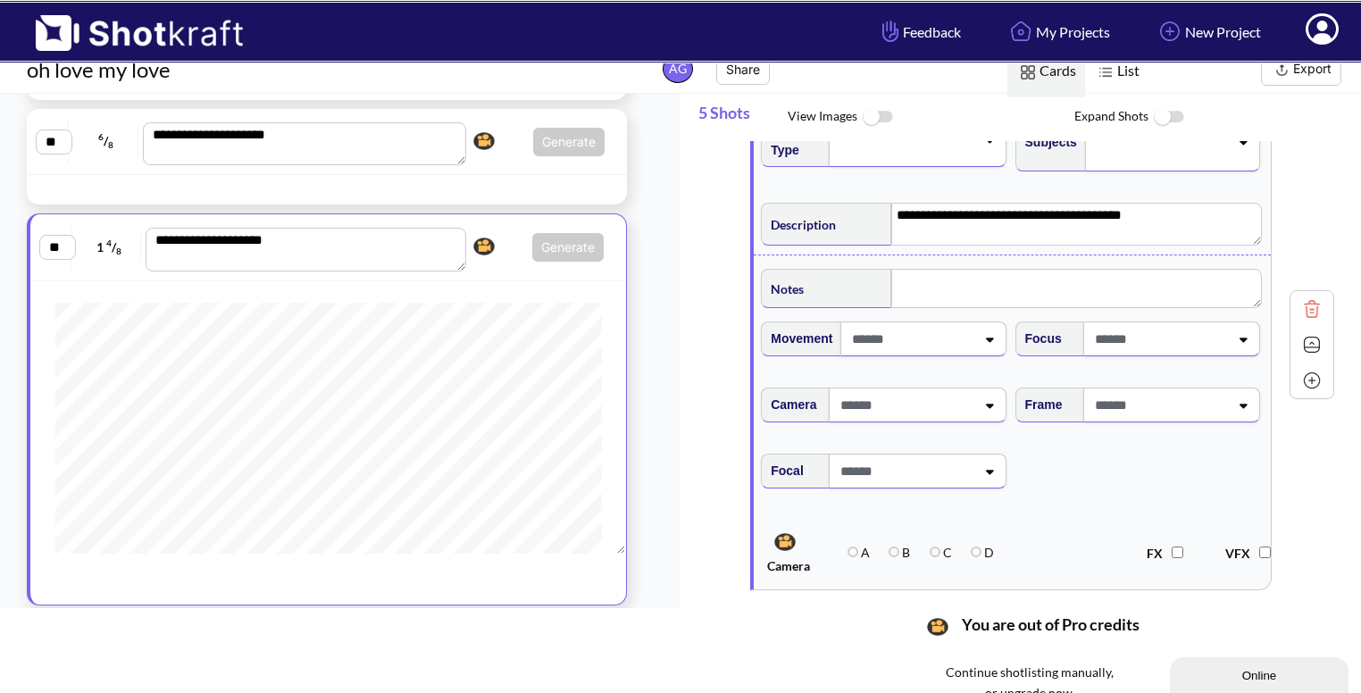
click at [1233, 406] on icon at bounding box center [1243, 405] width 24 height 13
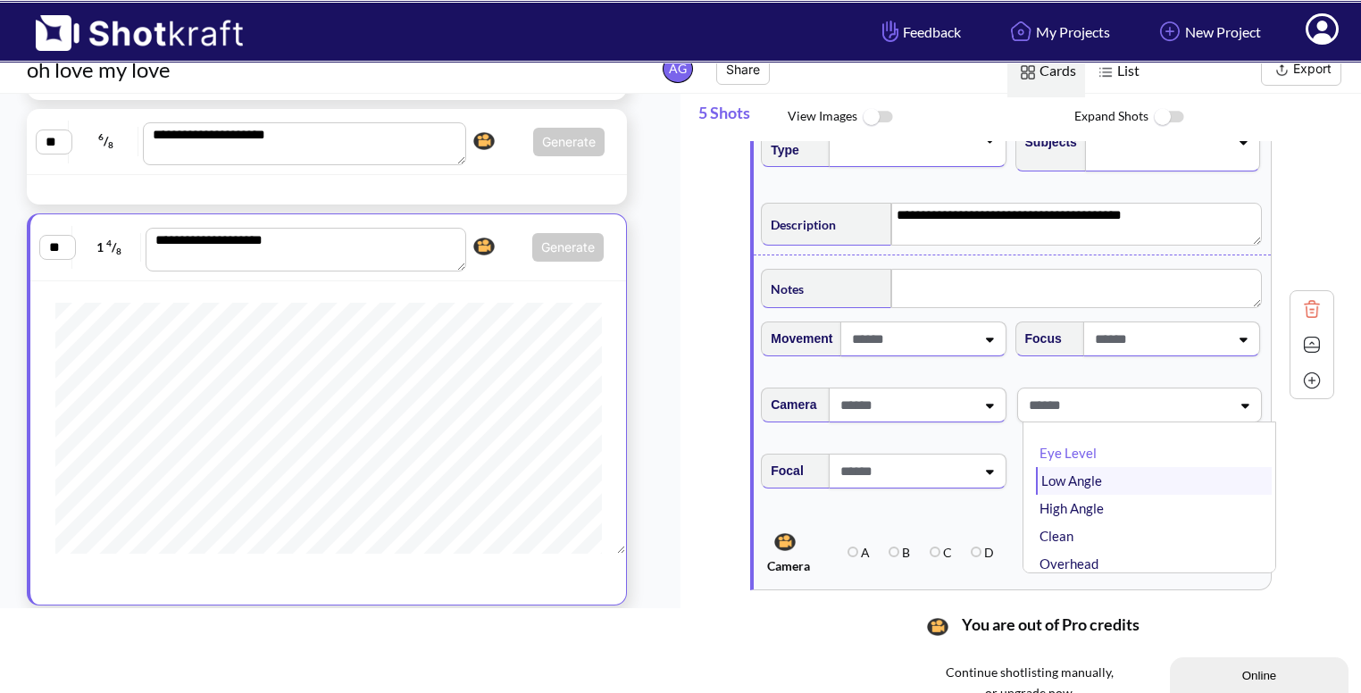
click at [1113, 475] on li "Low Angle" at bounding box center [1154, 481] width 236 height 28
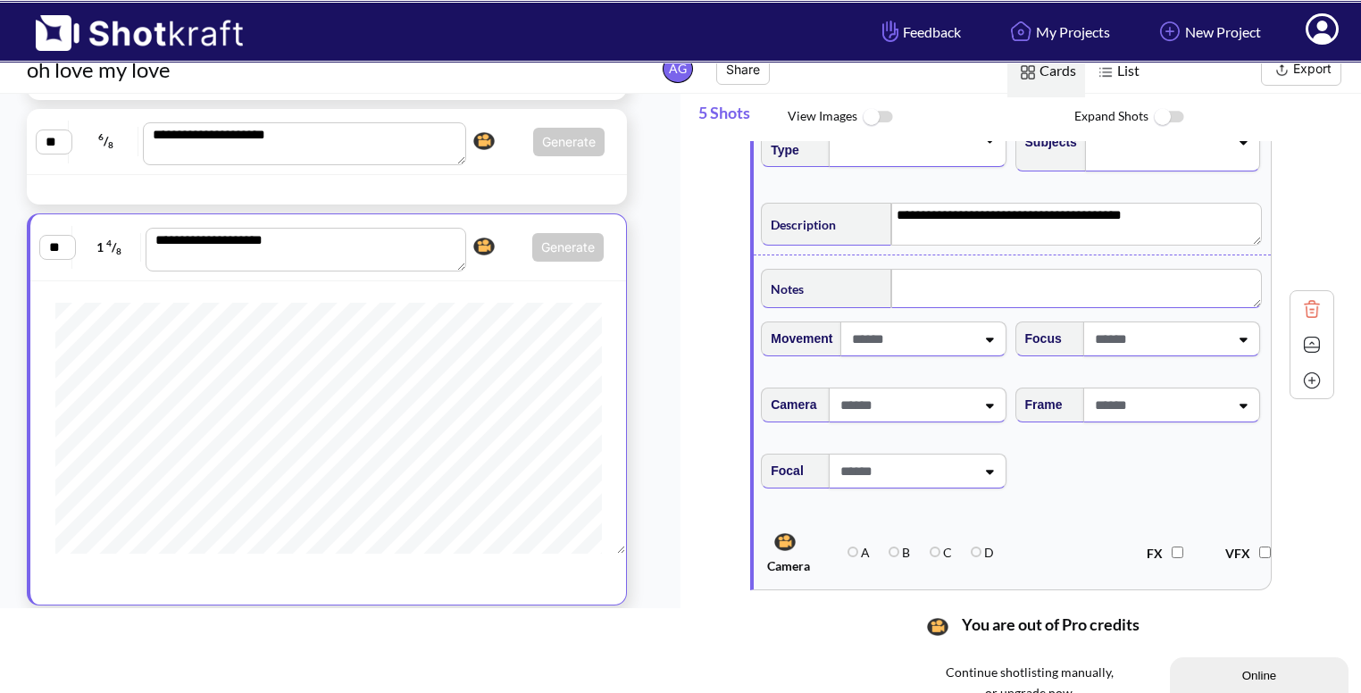
click at [931, 278] on textarea at bounding box center [1076, 288] width 370 height 39
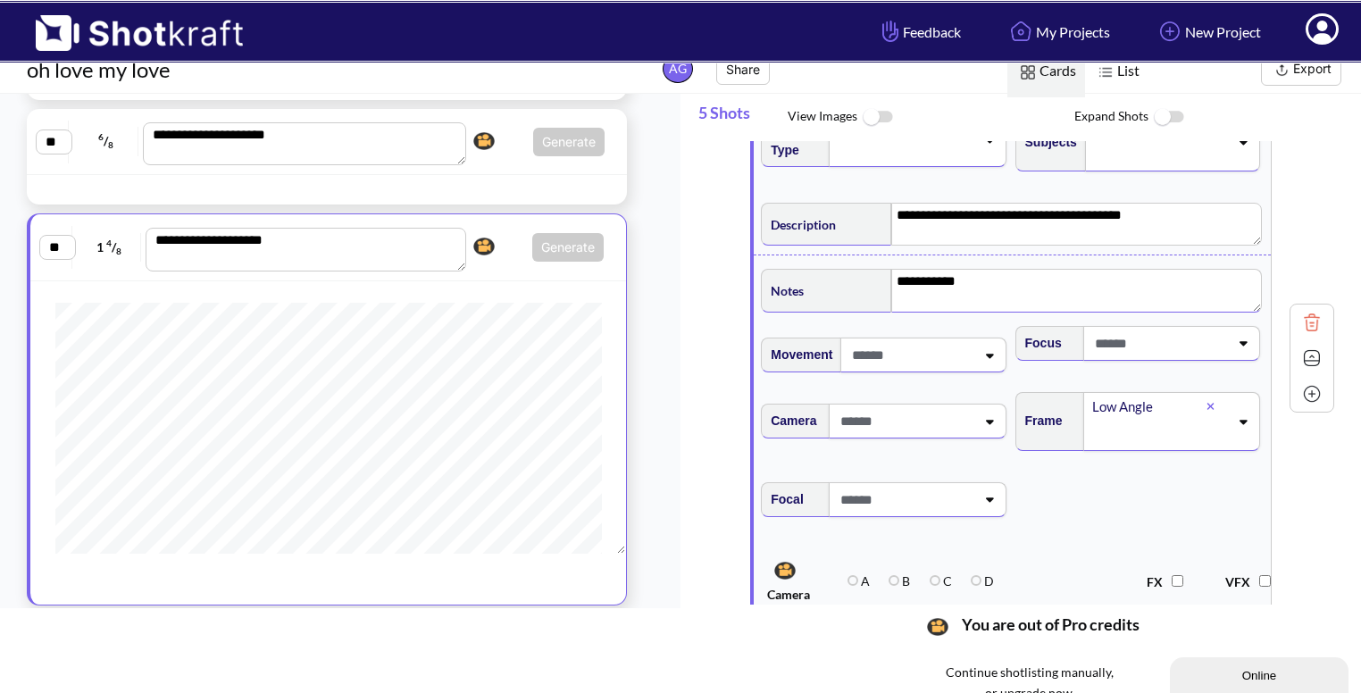
type textarea "**********"
click at [1301, 358] on img at bounding box center [1311, 358] width 27 height 27
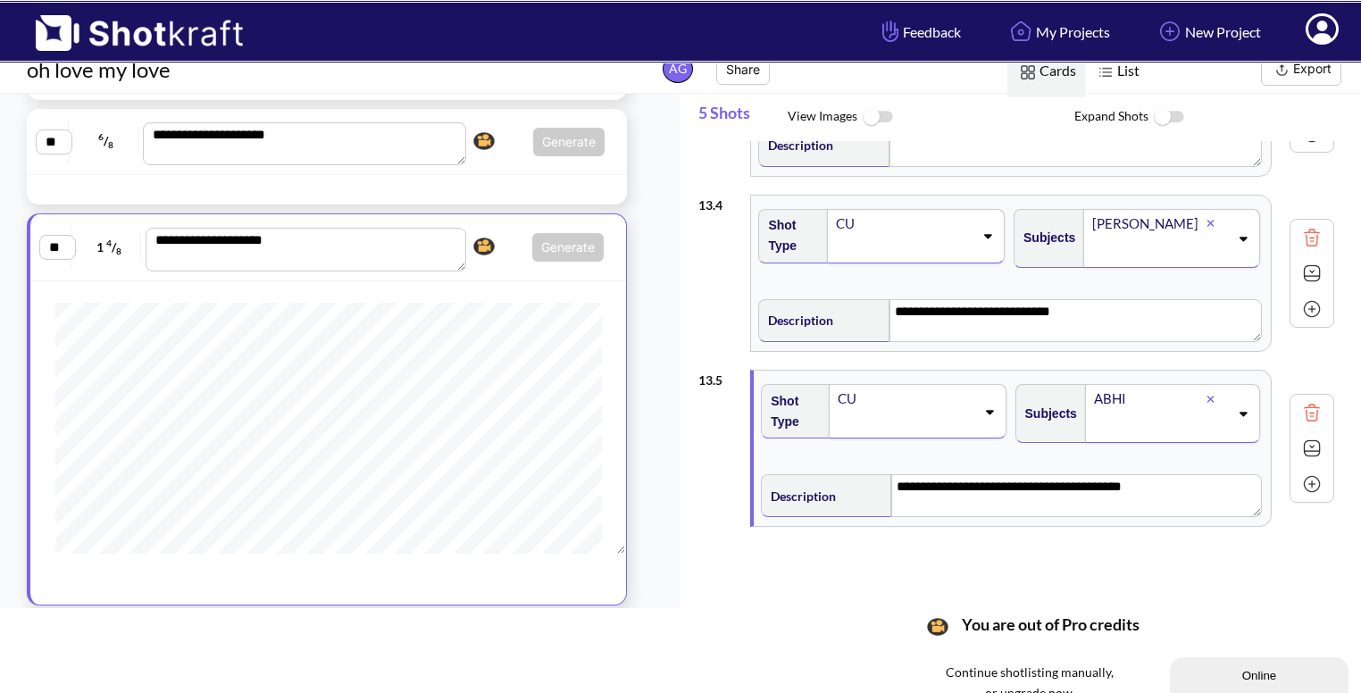
scroll to position [480, 0]
click at [1318, 482] on img at bounding box center [1311, 485] width 27 height 27
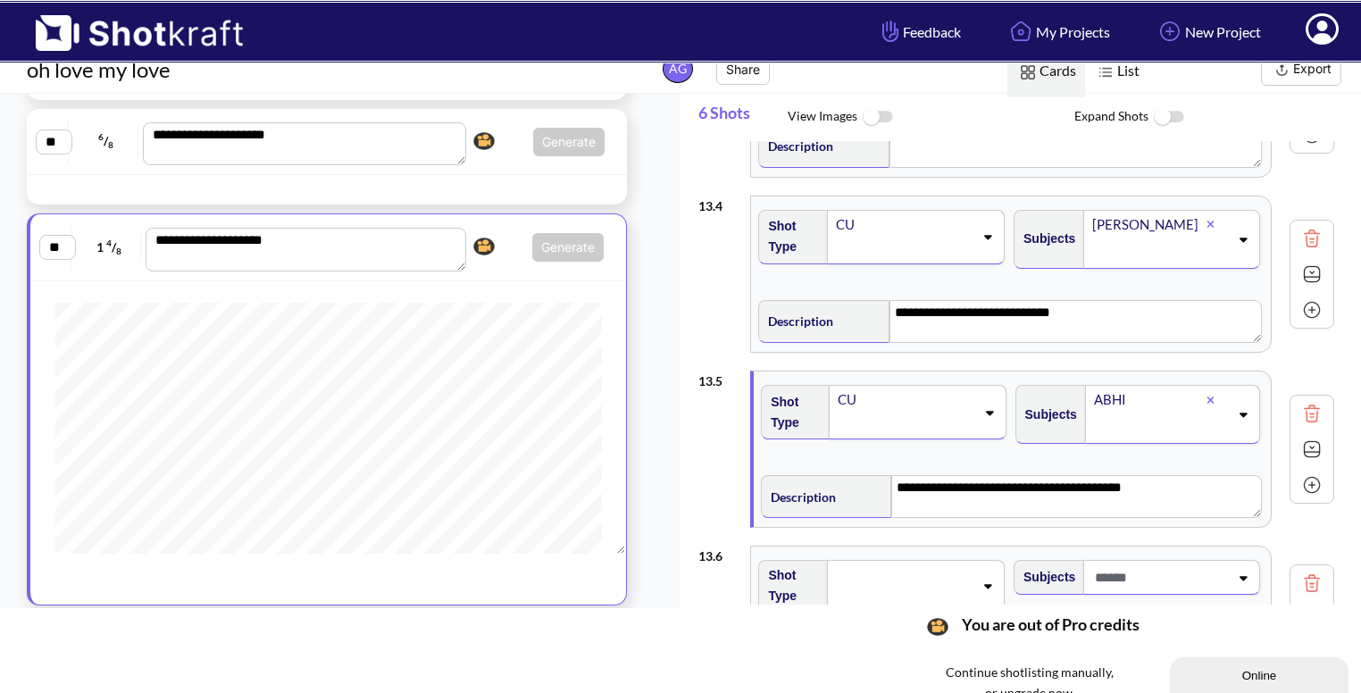
scroll to position [204, 0]
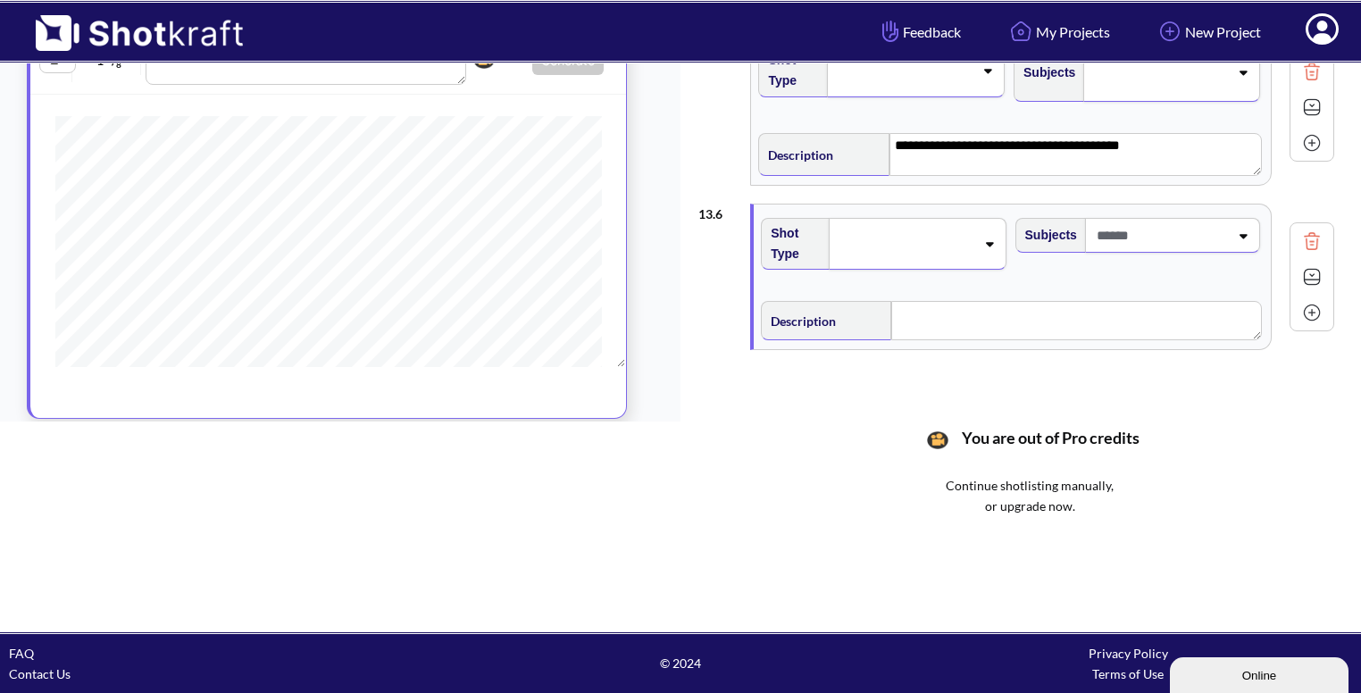
click at [986, 255] on div at bounding box center [917, 244] width 177 height 52
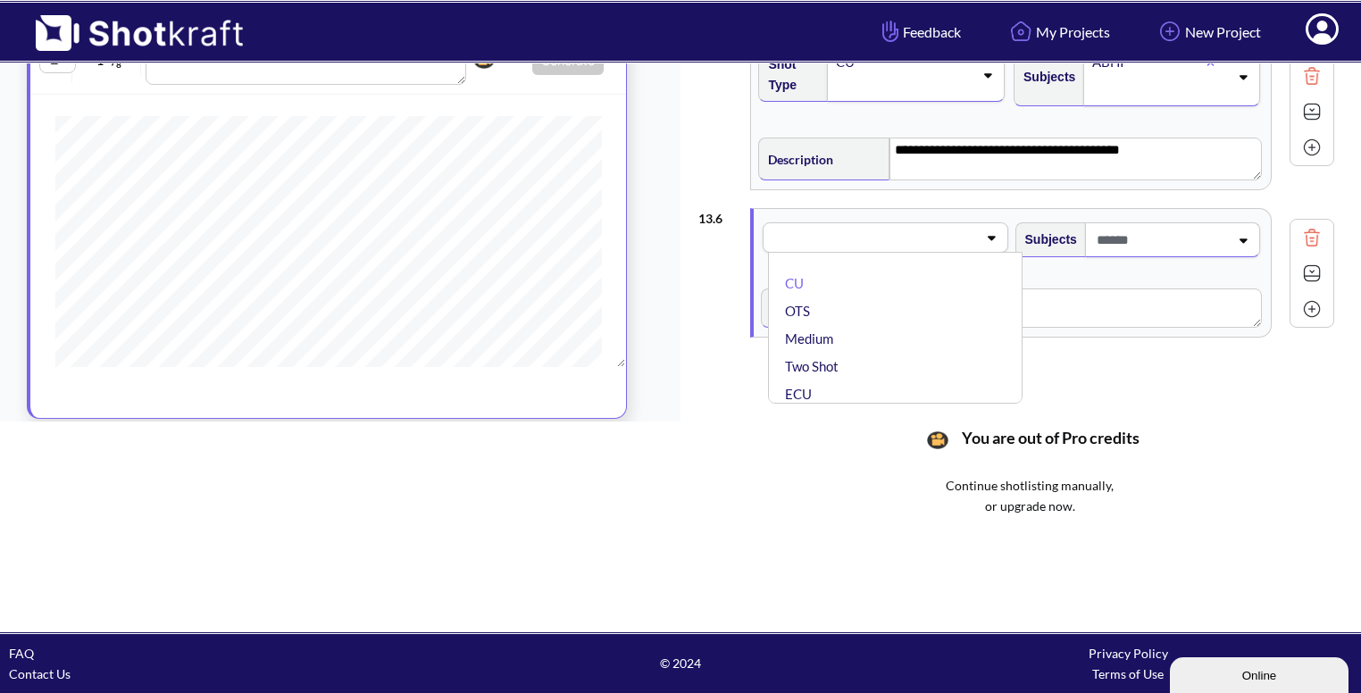
scroll to position [631, 0]
click at [921, 301] on li "OTS" at bounding box center [899, 311] width 236 height 28
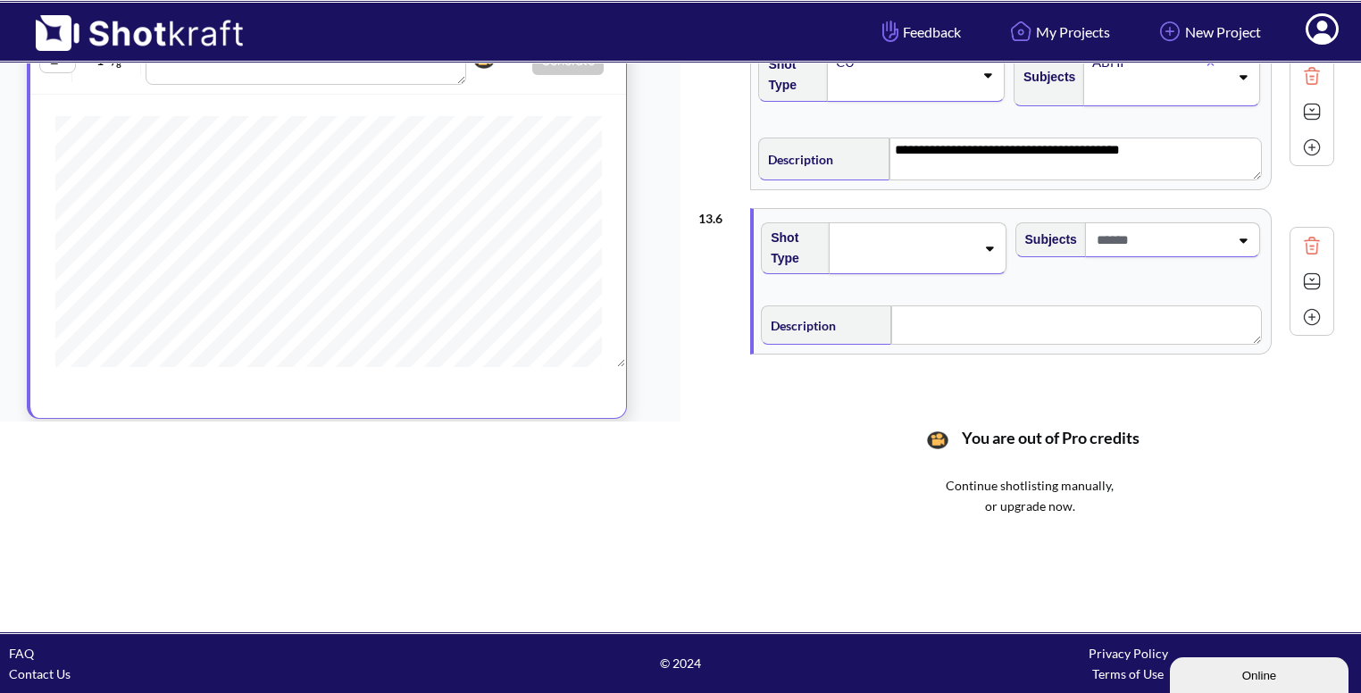
click at [1168, 233] on span at bounding box center [1160, 239] width 137 height 29
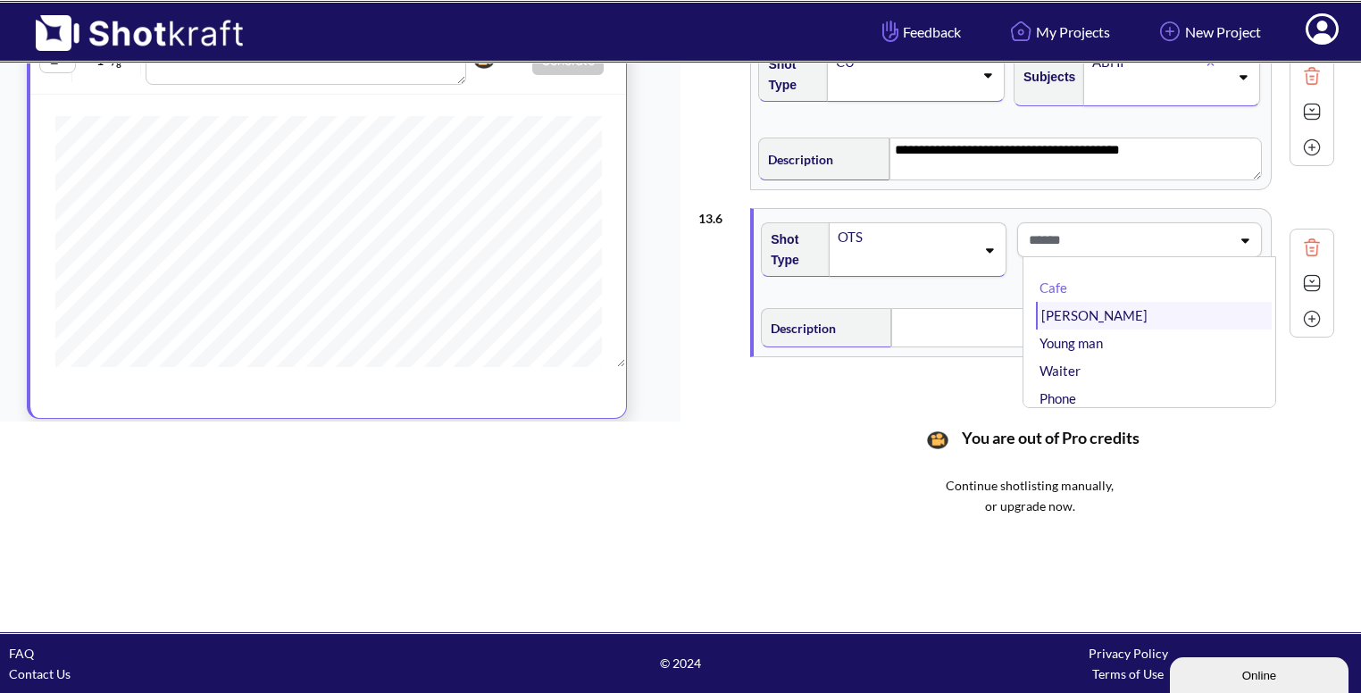
click at [1113, 304] on li "[PERSON_NAME]" at bounding box center [1154, 316] width 236 height 28
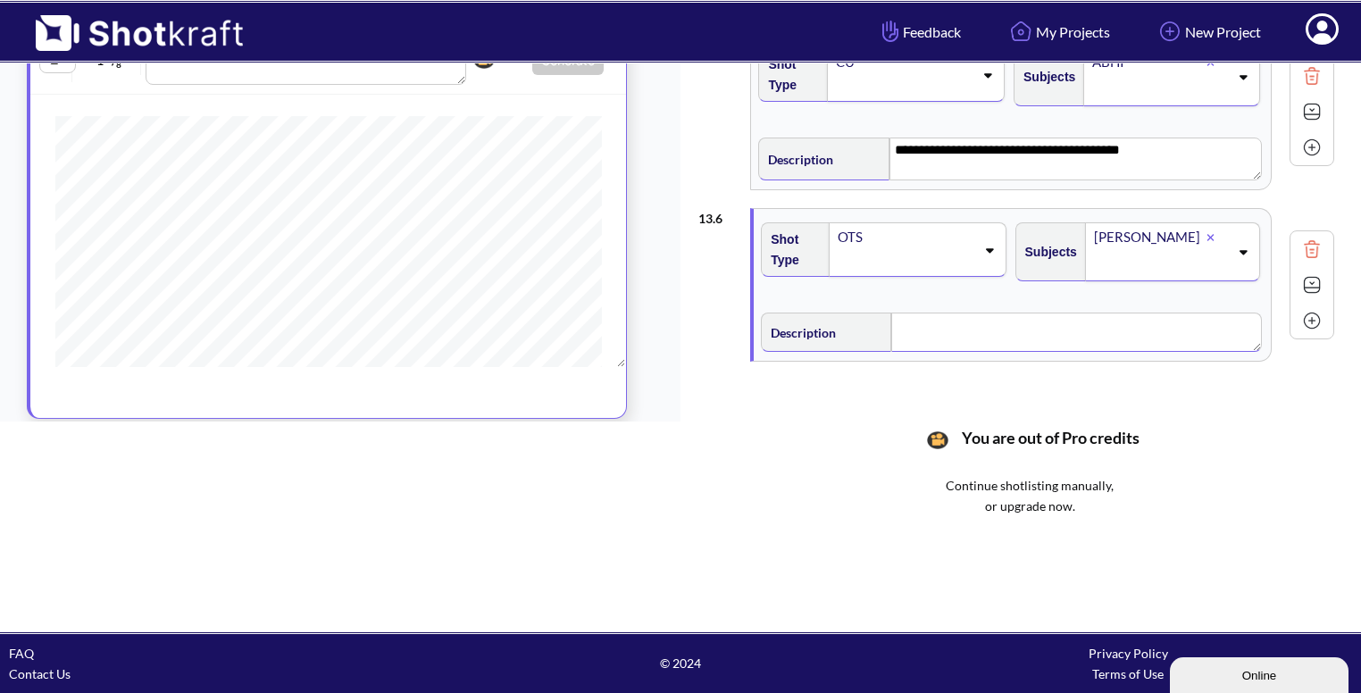
click at [973, 334] on textarea at bounding box center [1076, 332] width 370 height 39
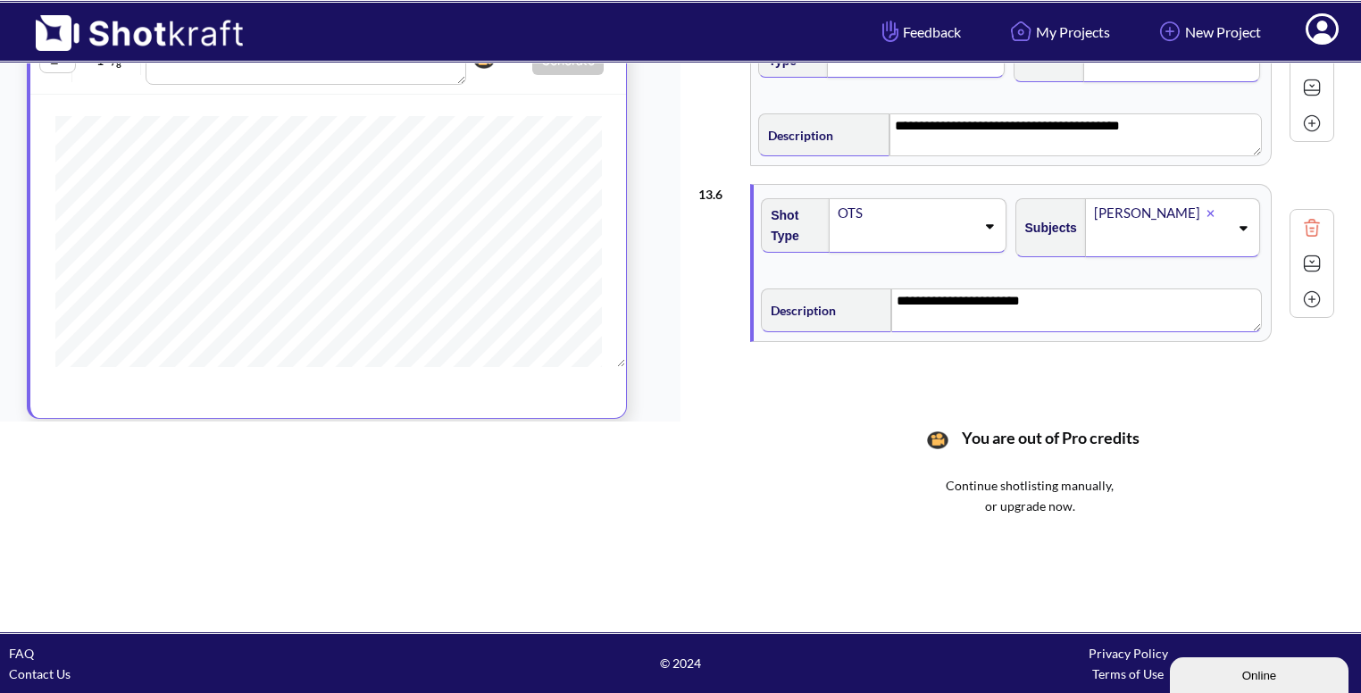
click at [1298, 265] on img at bounding box center [1311, 263] width 27 height 27
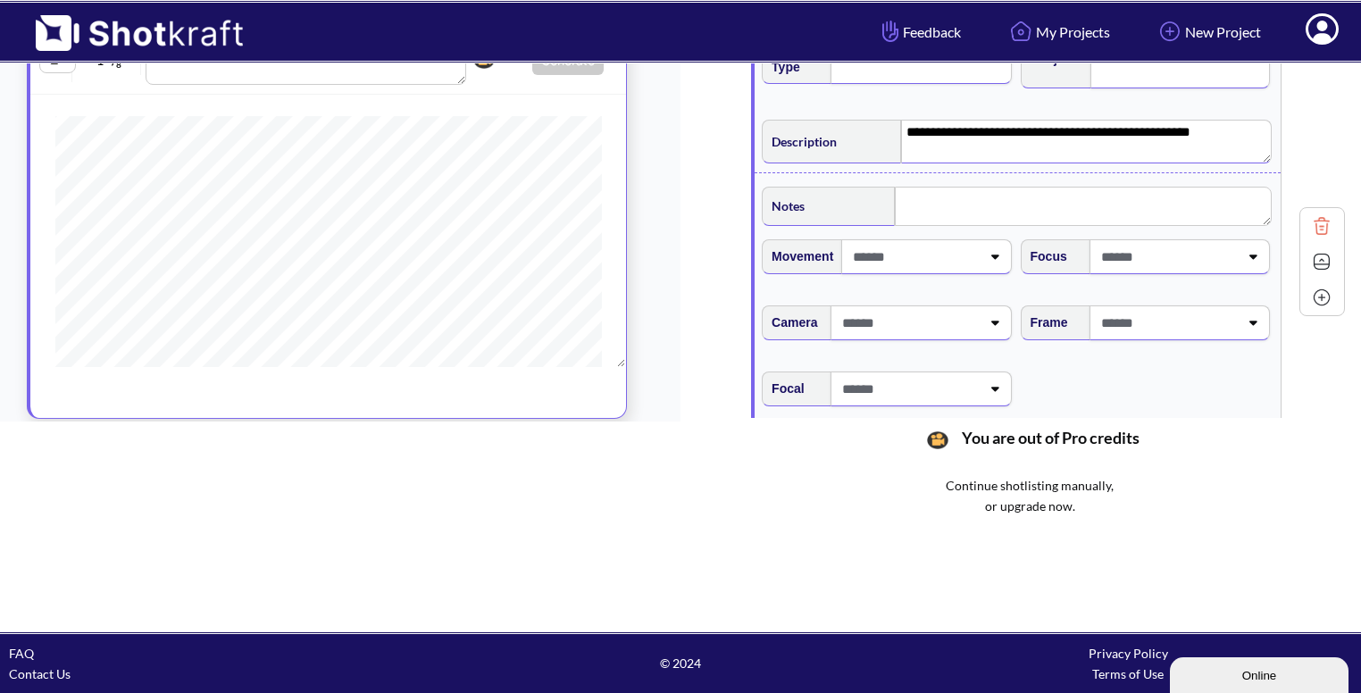
scroll to position [828, 0]
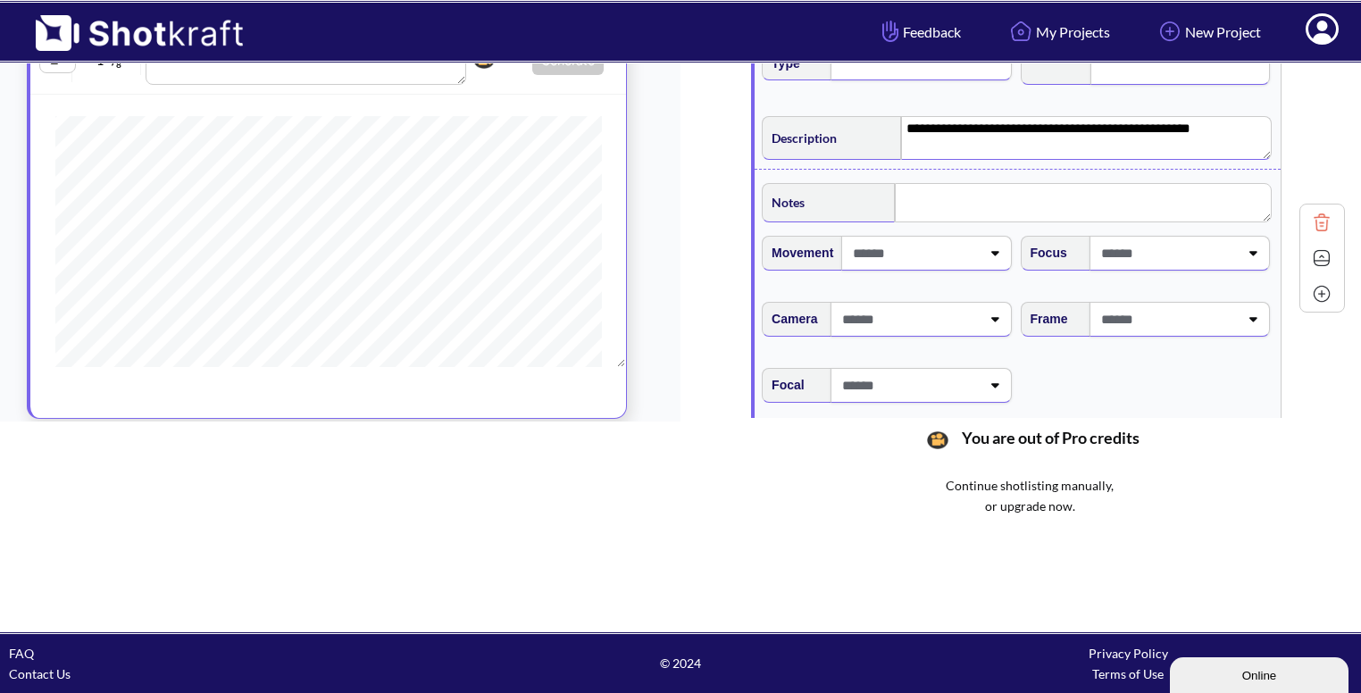
click at [1159, 312] on span at bounding box center [1168, 319] width 142 height 29
type textarea "**********"
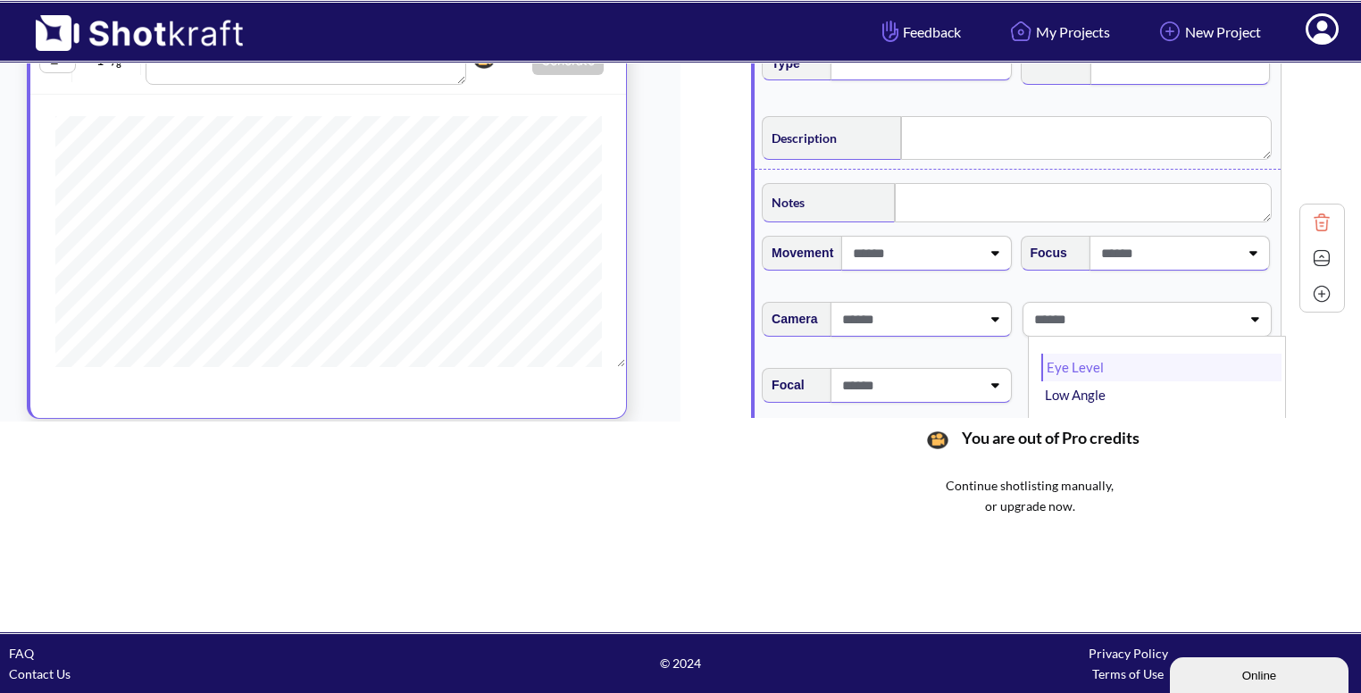
click at [1123, 371] on li "Eye Level" at bounding box center [1161, 368] width 240 height 28
type textarea "**********"
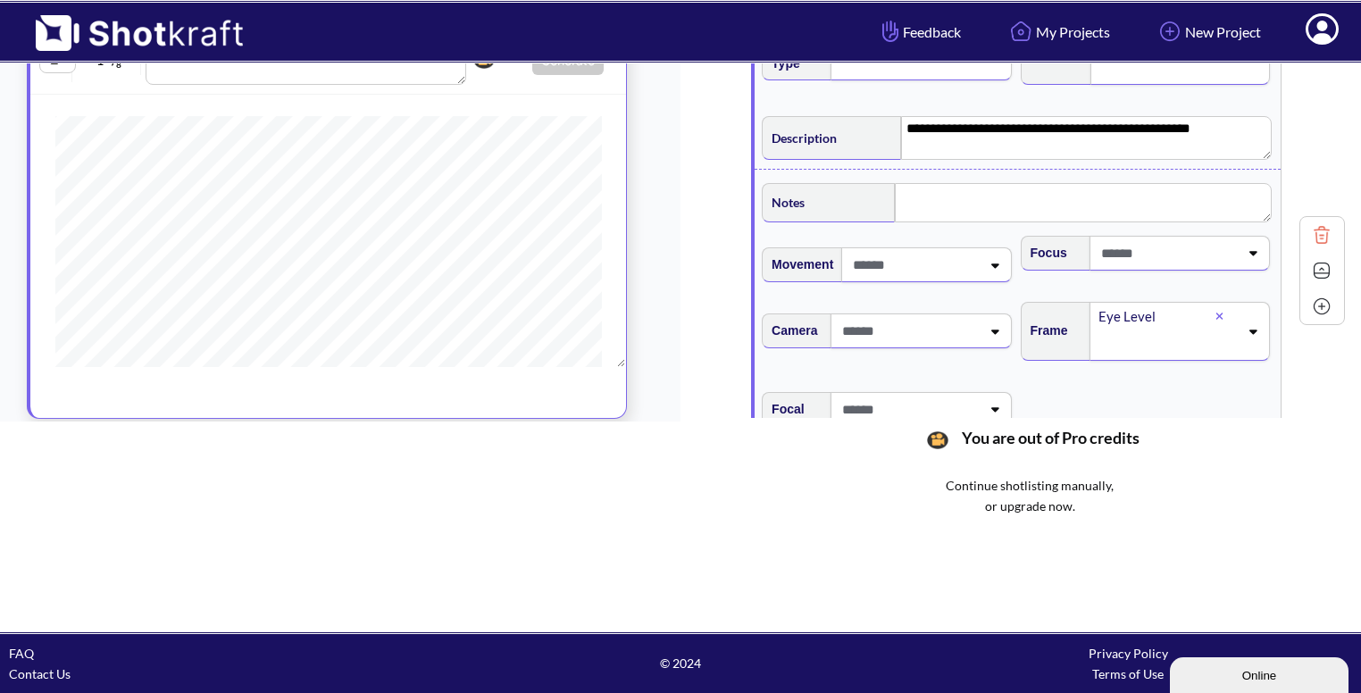
click at [1310, 260] on img at bounding box center [1321, 270] width 27 height 27
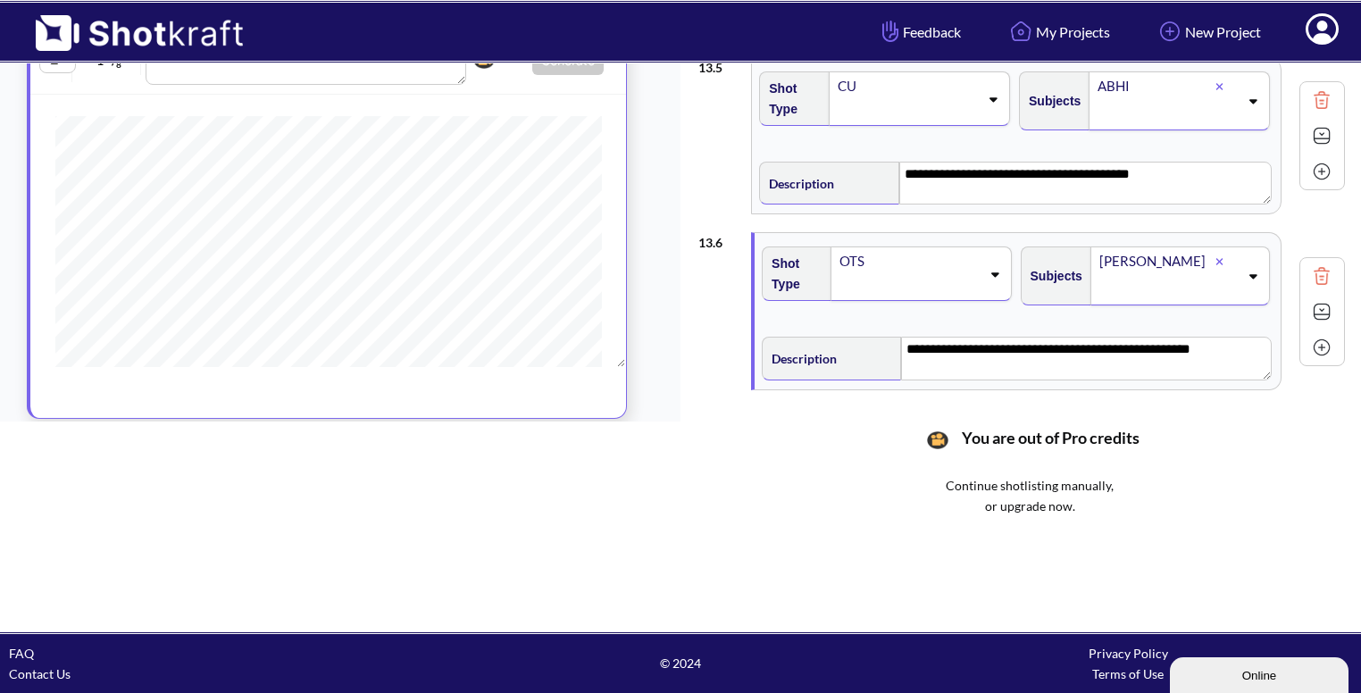
scroll to position [655, 0]
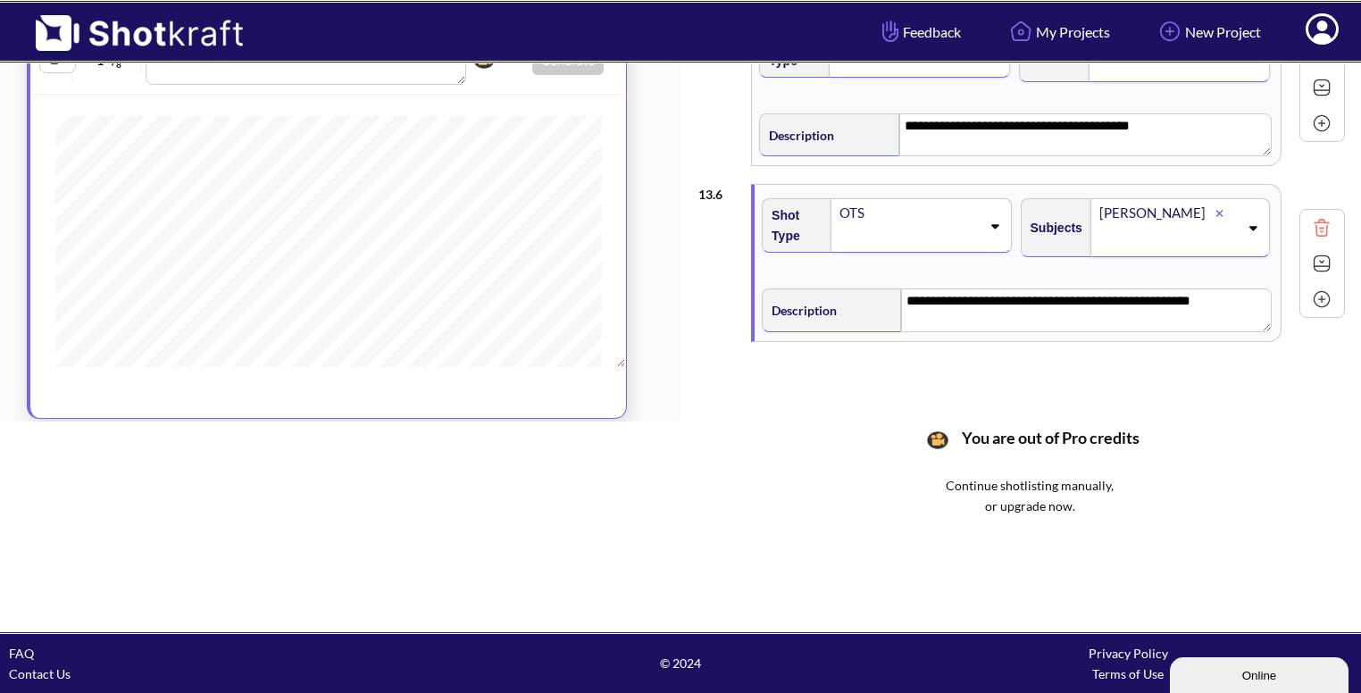
click at [1313, 297] on img at bounding box center [1321, 299] width 27 height 27
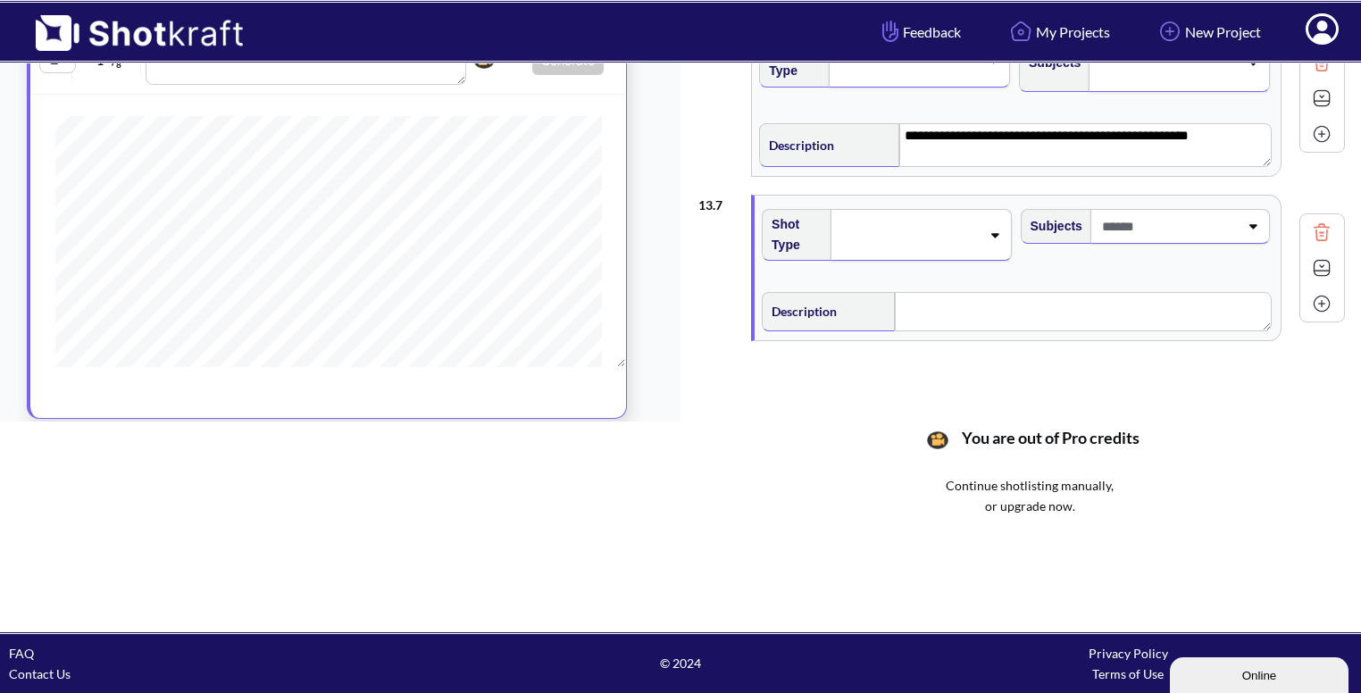
click at [957, 209] on div at bounding box center [921, 235] width 180 height 52
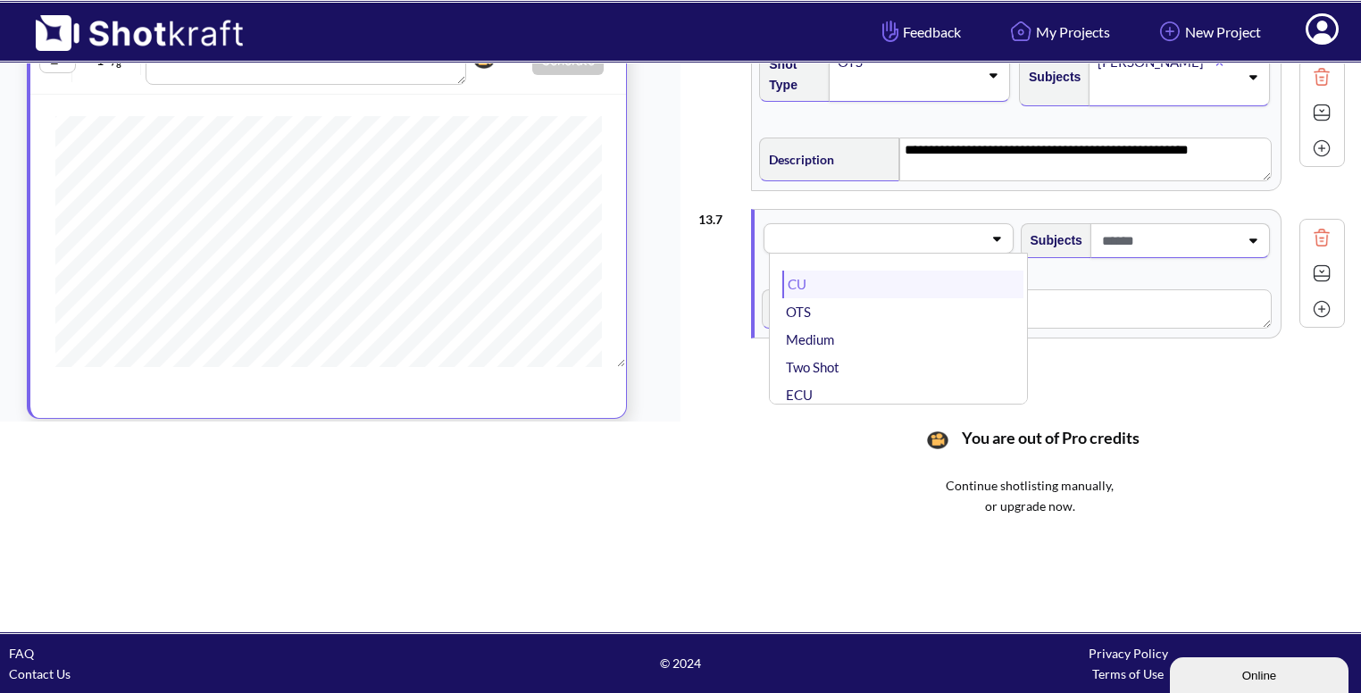
click at [929, 276] on li "CU" at bounding box center [902, 285] width 240 height 28
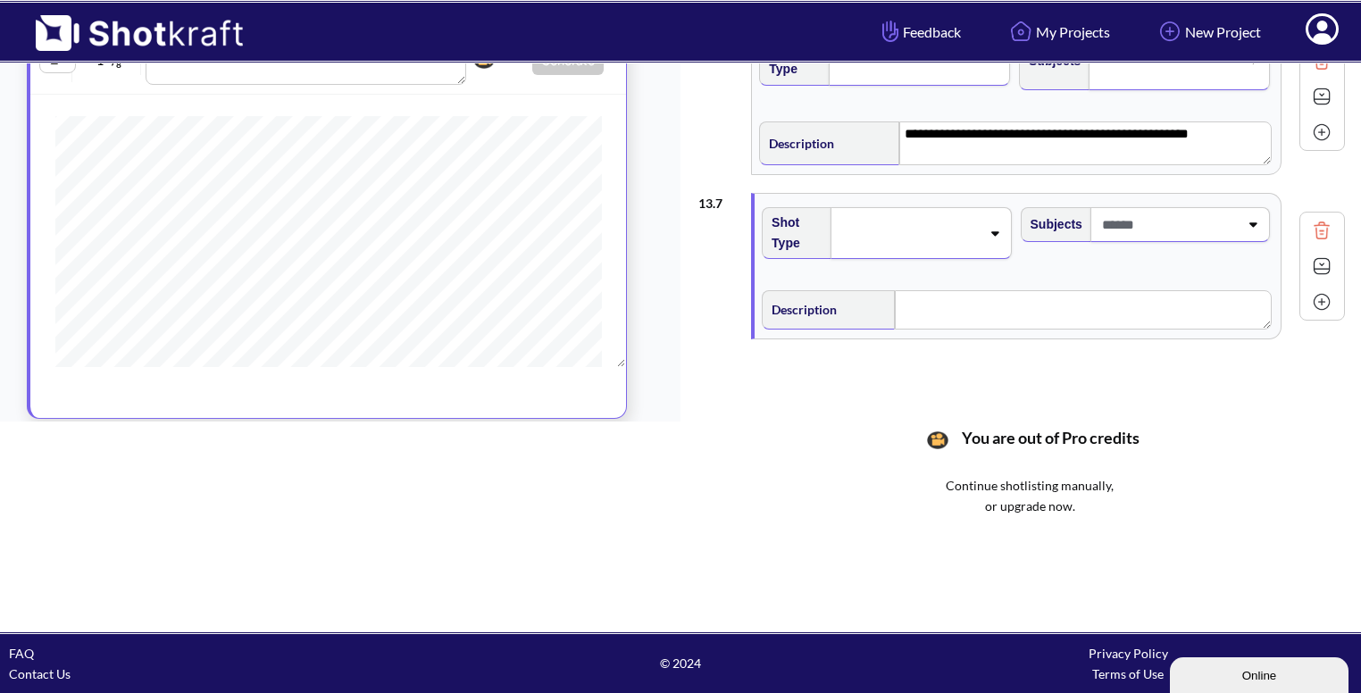
click at [1157, 215] on span at bounding box center [1168, 224] width 141 height 29
type input "****"
click at [1068, 259] on li "ABHI" at bounding box center [1161, 273] width 240 height 28
click at [988, 293] on textarea at bounding box center [1083, 312] width 377 height 39
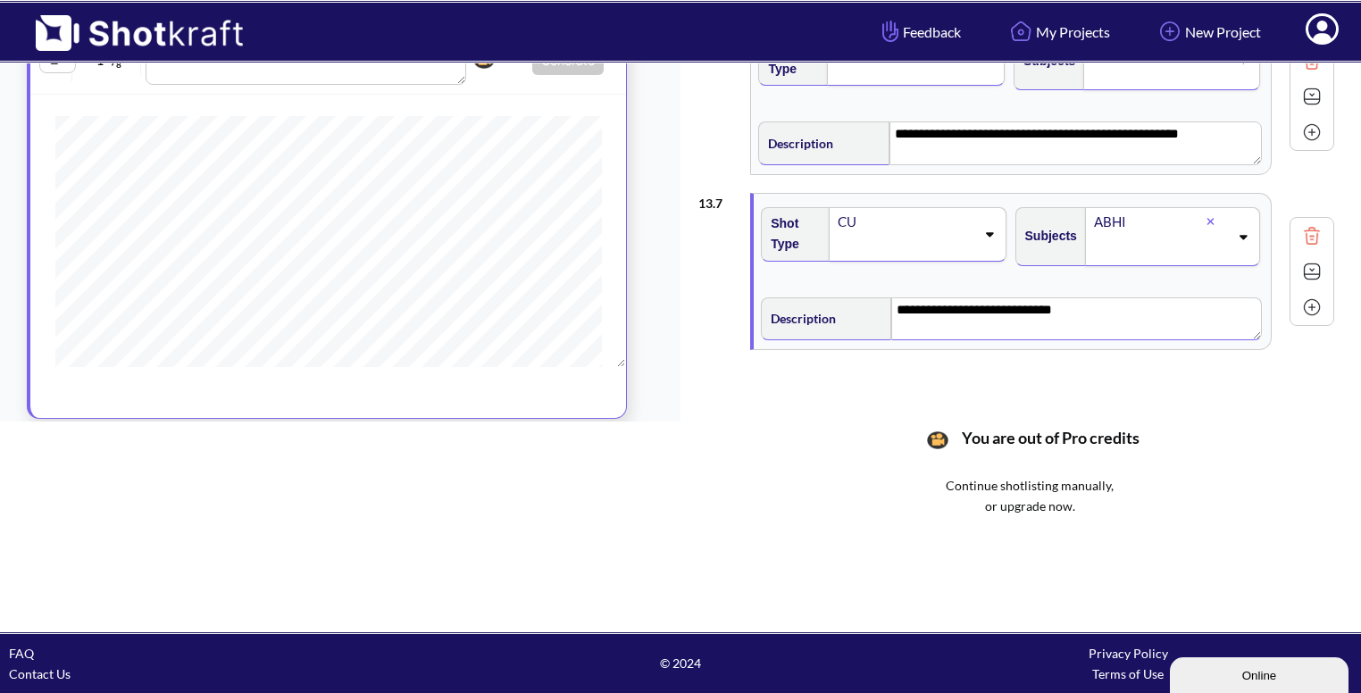
scroll to position [830, 0]
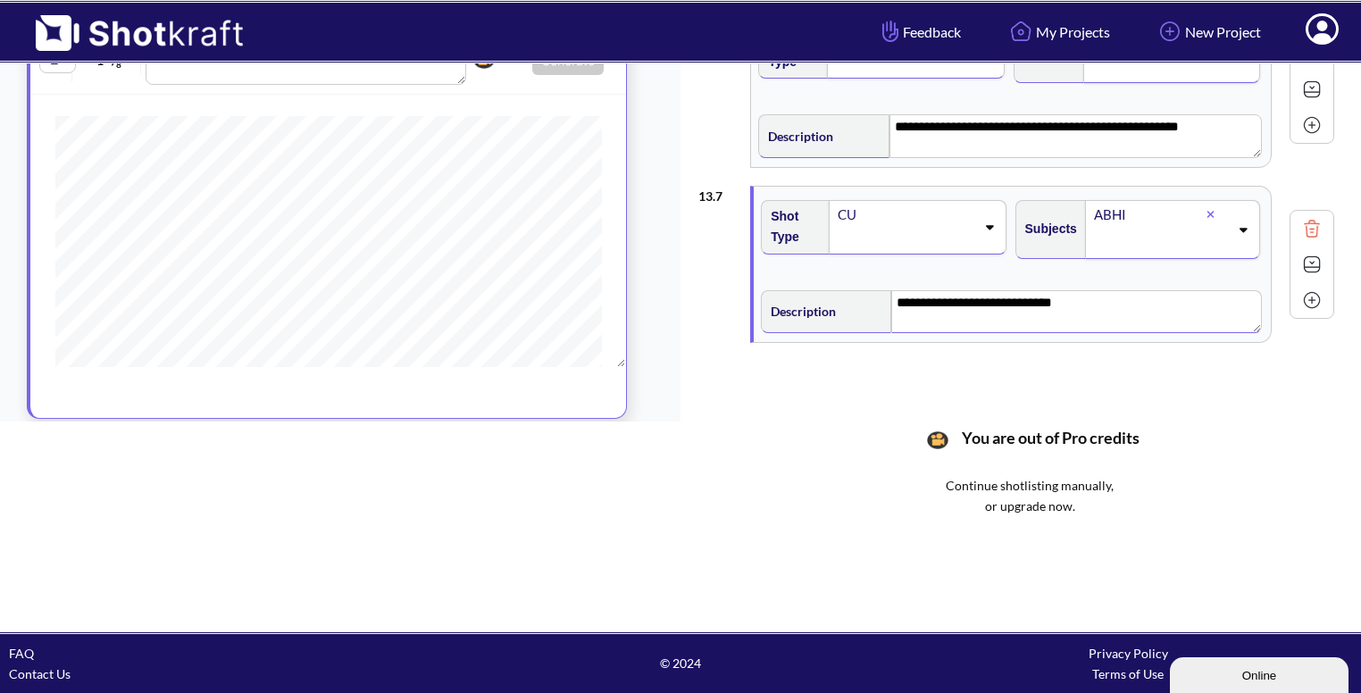
click at [956, 230] on span at bounding box center [905, 239] width 138 height 25
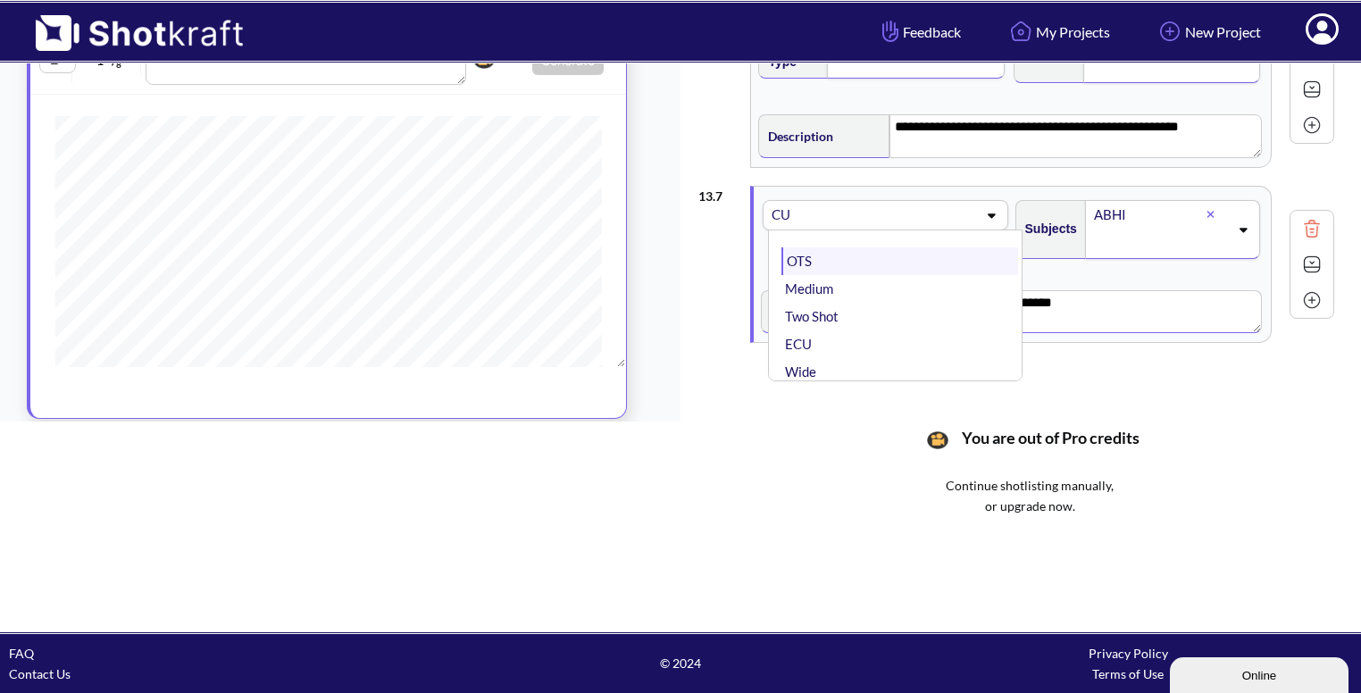
click at [918, 255] on li "OTS" at bounding box center [899, 261] width 236 height 28
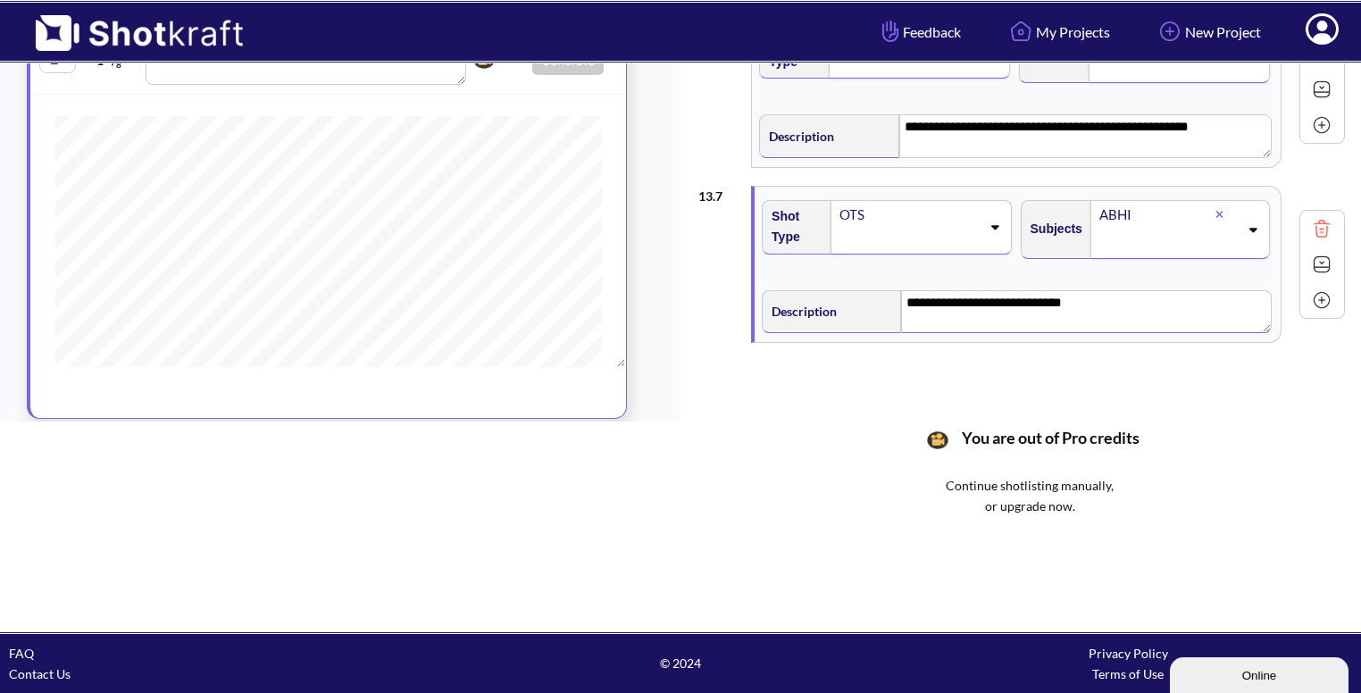
click at [1308, 251] on img at bounding box center [1321, 264] width 27 height 27
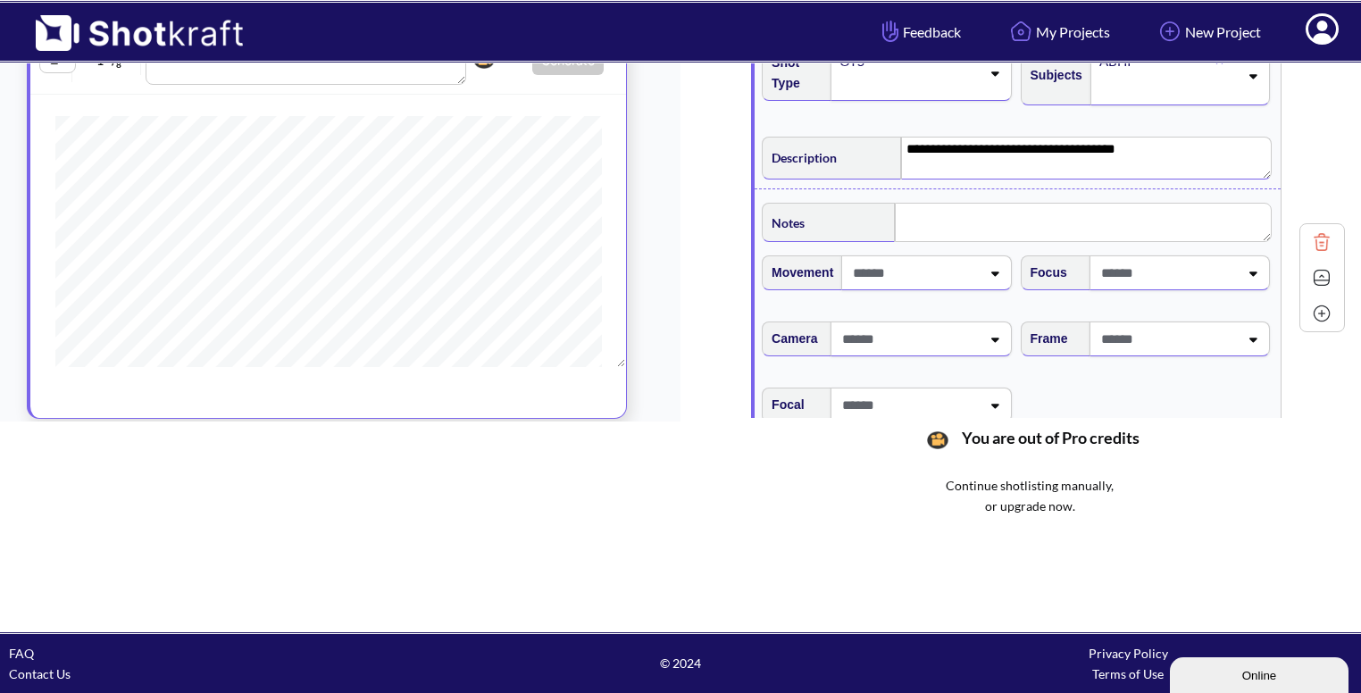
scroll to position [986, 0]
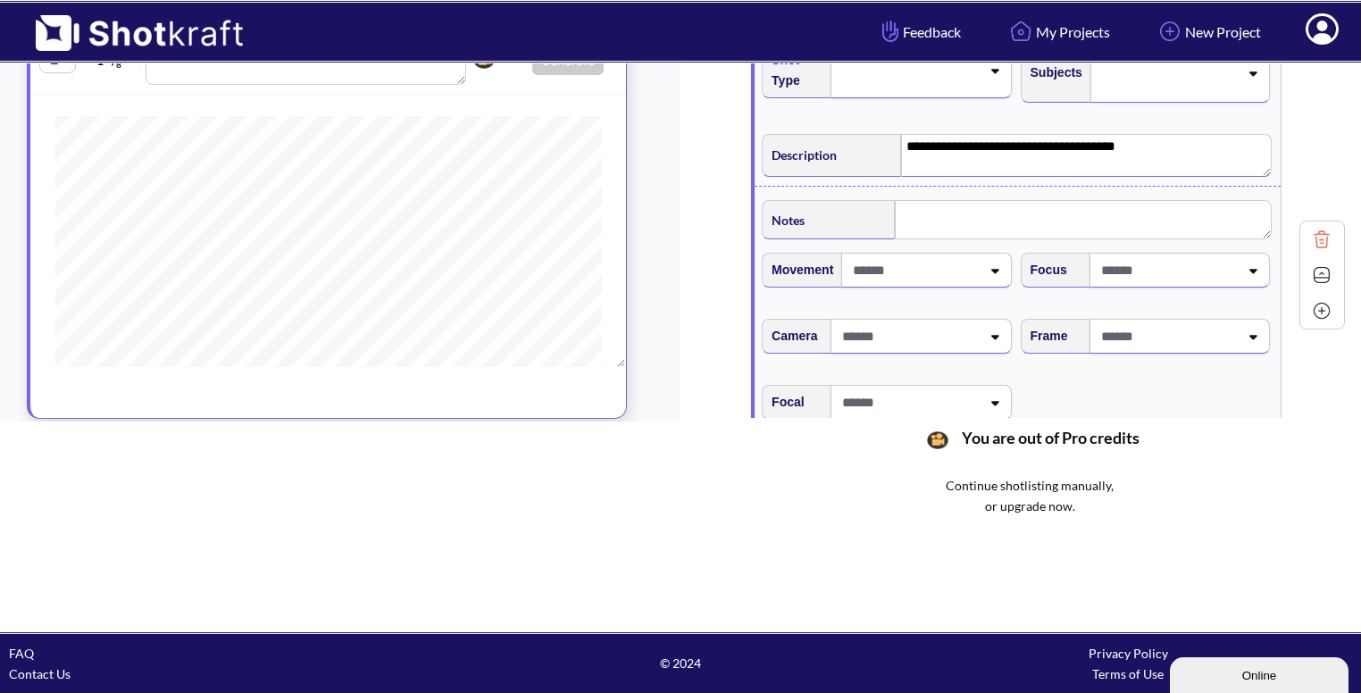
click at [1185, 338] on span at bounding box center [1168, 335] width 142 height 29
type textarea "**********"
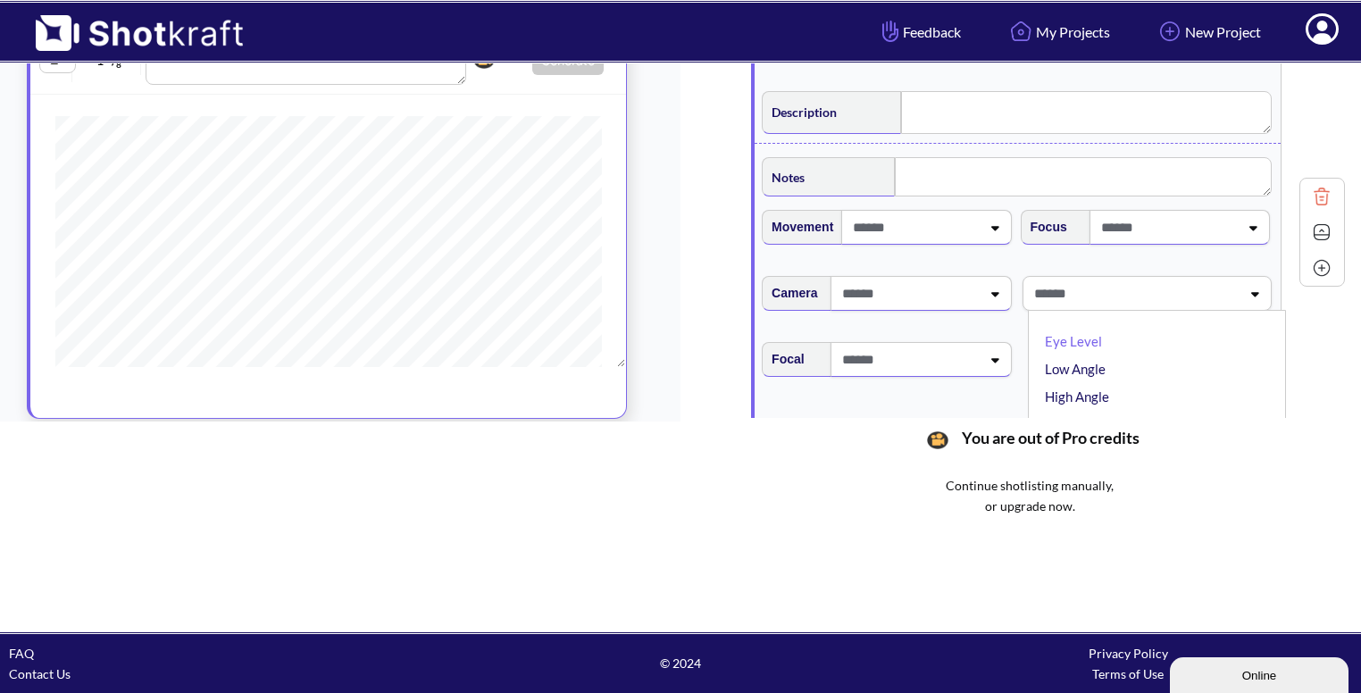
scroll to position [1030, 0]
type textarea "**********"
click at [1163, 337] on li "Eye Level" at bounding box center [1161, 341] width 240 height 28
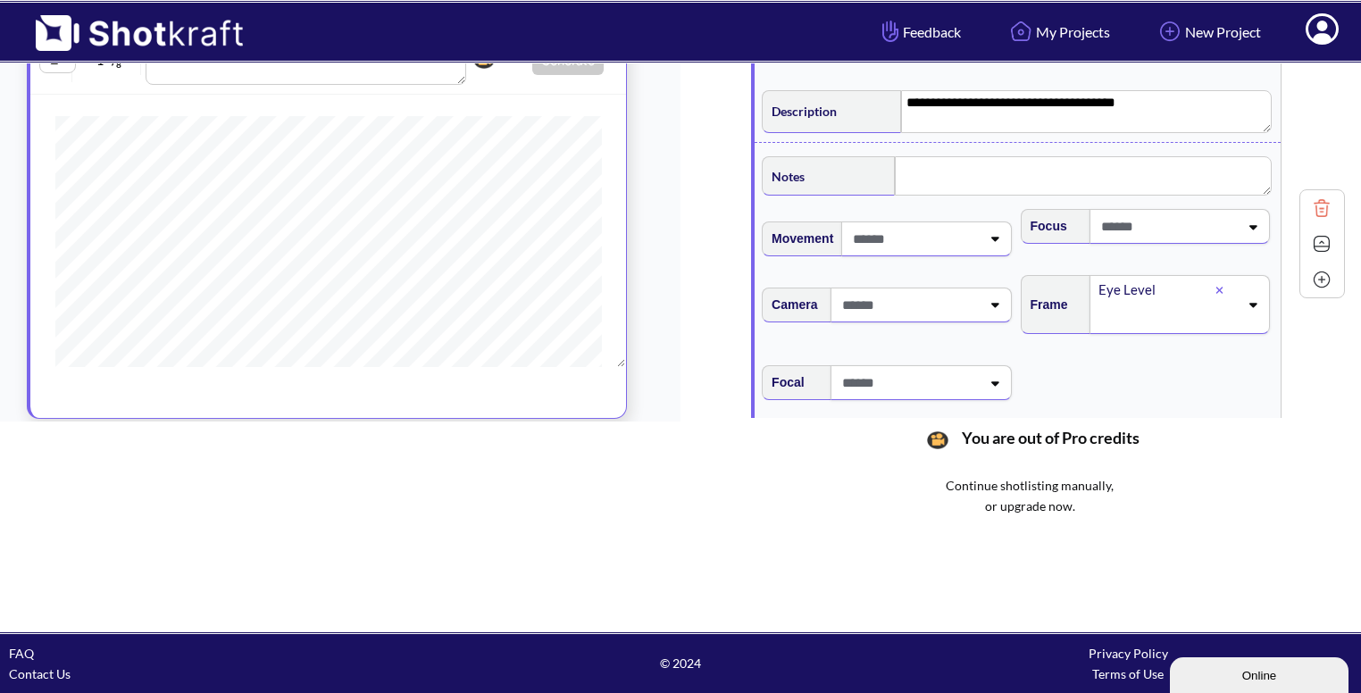
click at [1317, 232] on img at bounding box center [1321, 243] width 27 height 27
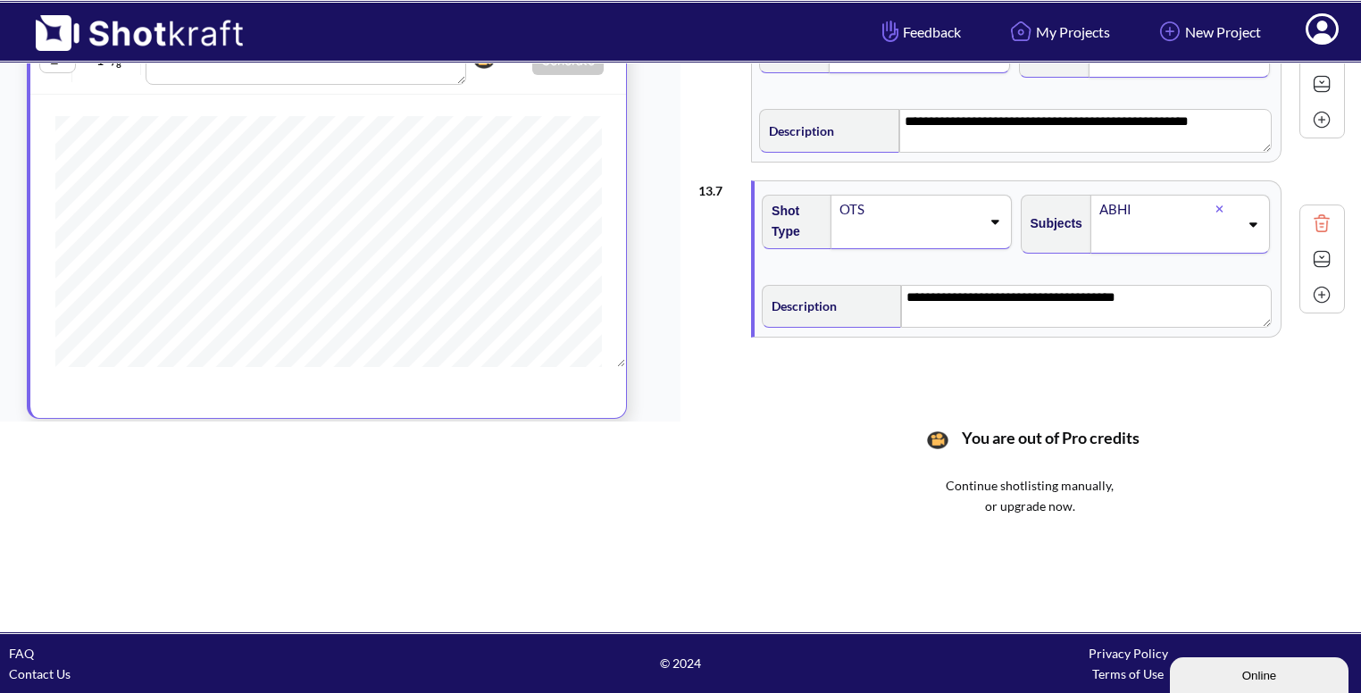
scroll to position [831, 0]
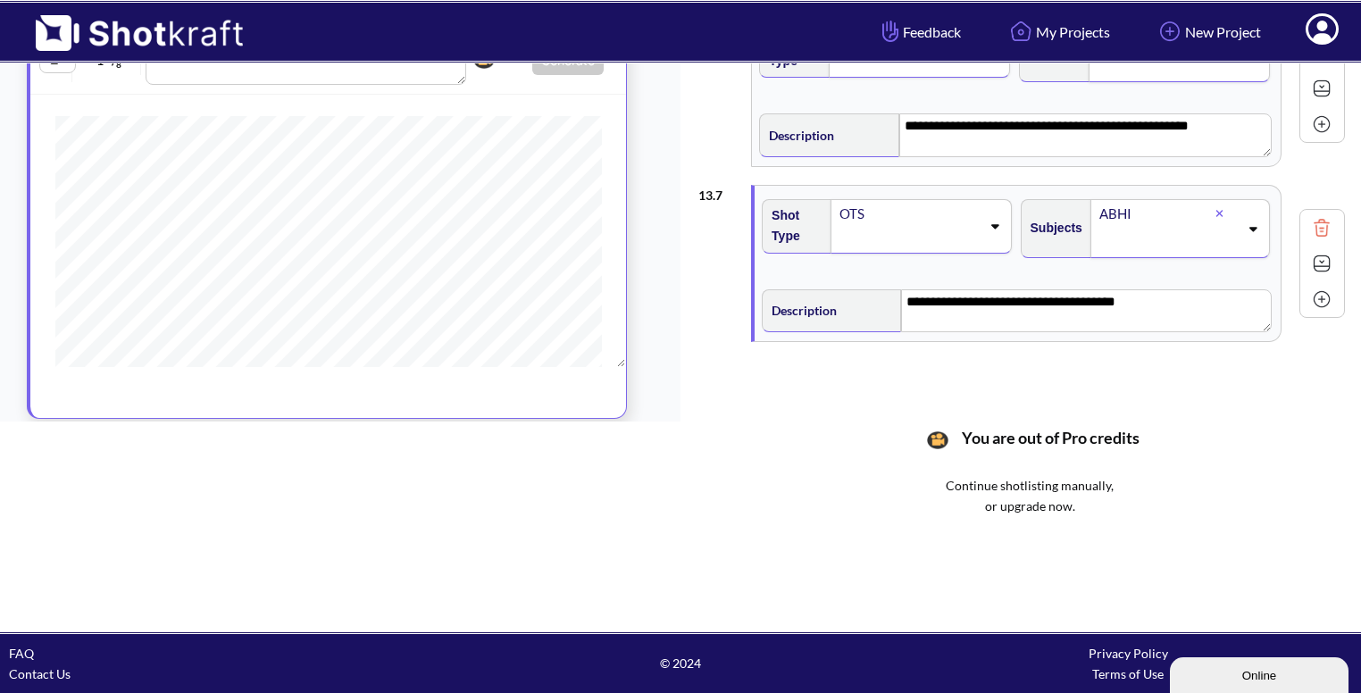
click at [1311, 308] on div at bounding box center [1322, 299] width 36 height 36
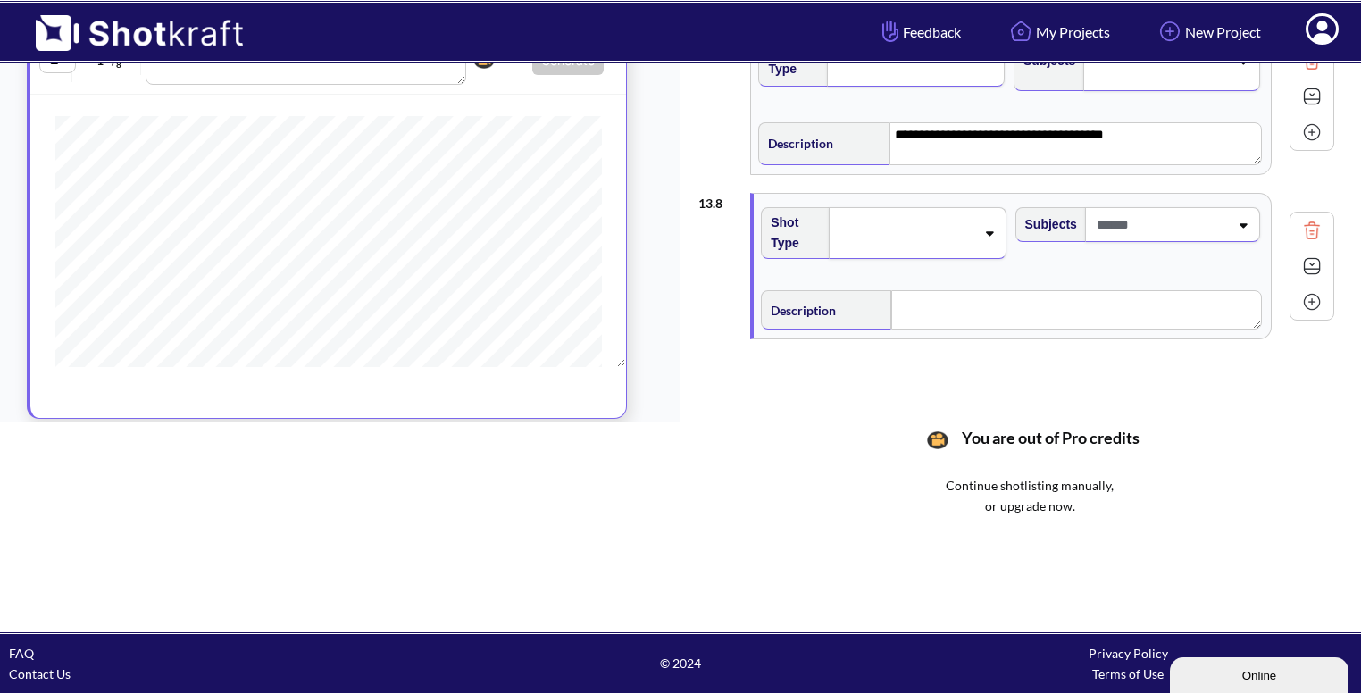
click at [975, 230] on div at bounding box center [905, 233] width 142 height 29
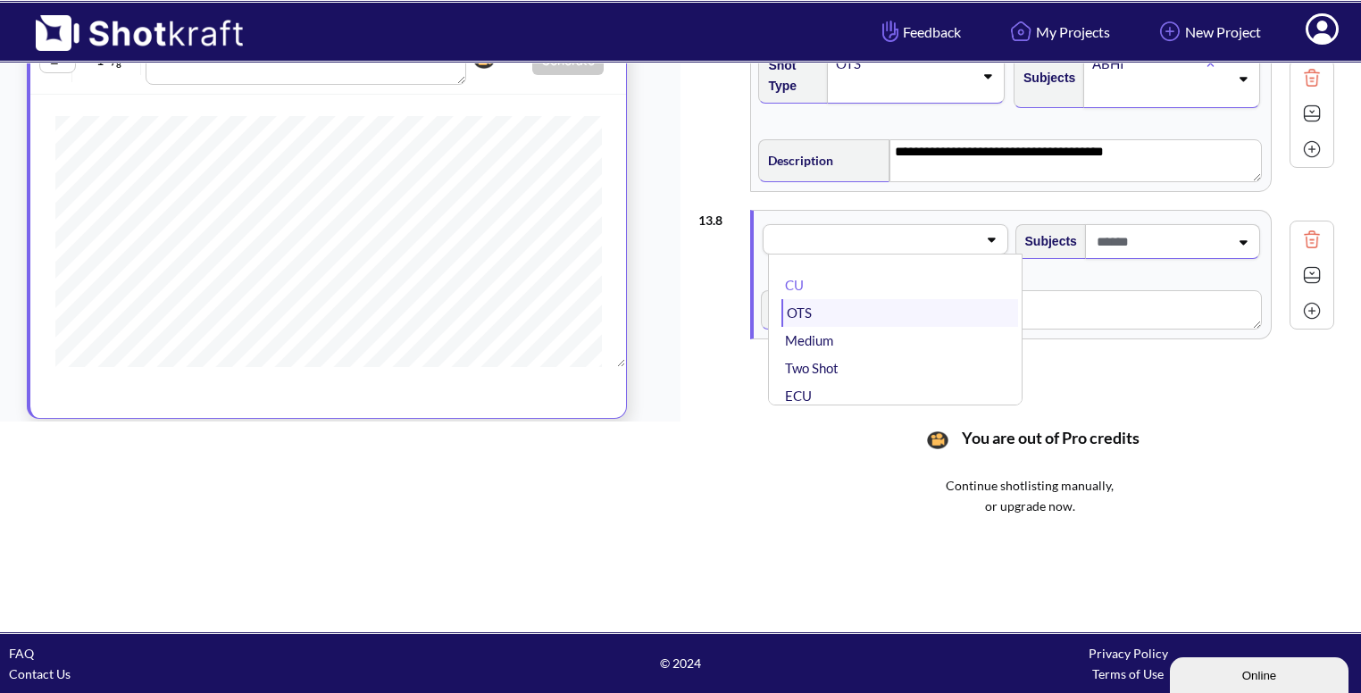
click at [894, 308] on li "OTS" at bounding box center [899, 313] width 236 height 28
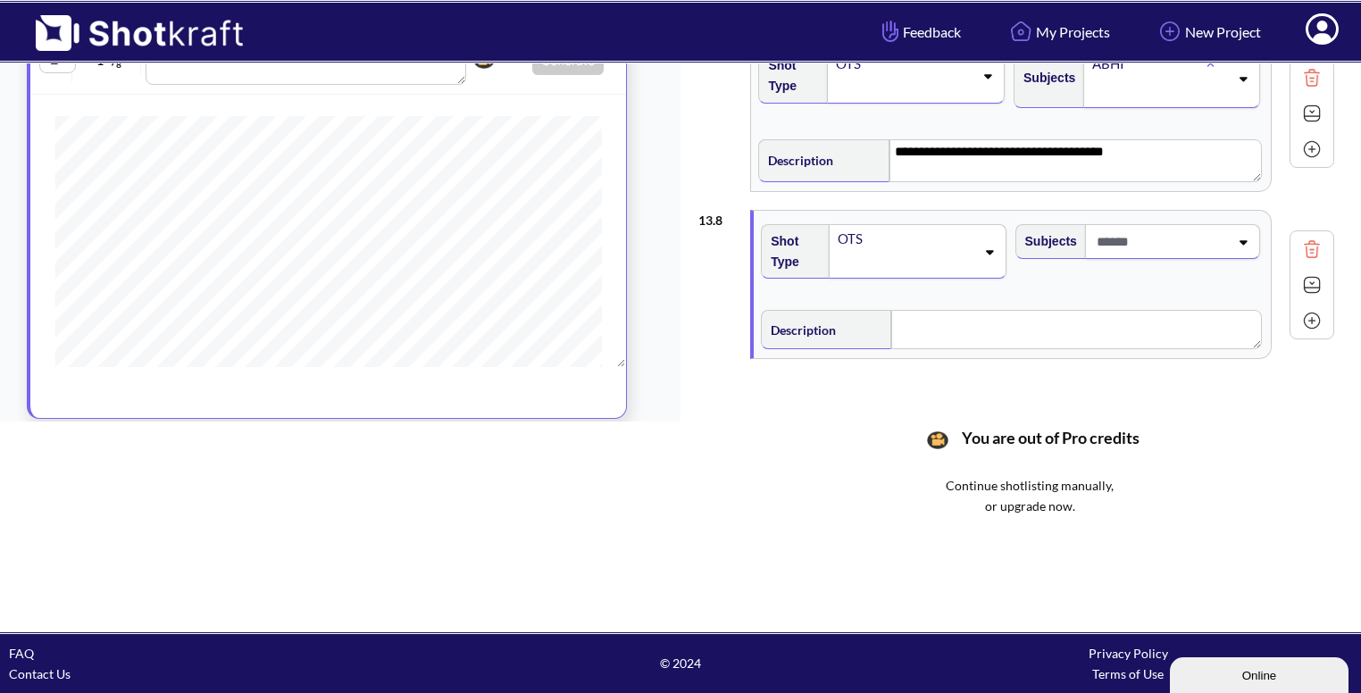
click at [1239, 255] on div "Subjects" at bounding box center [1140, 258] width 254 height 86
click at [1207, 239] on span at bounding box center [1160, 241] width 137 height 29
click at [1180, 318] on li "[PERSON_NAME]" at bounding box center [1154, 318] width 236 height 28
click at [1121, 326] on textarea at bounding box center [1076, 333] width 370 height 39
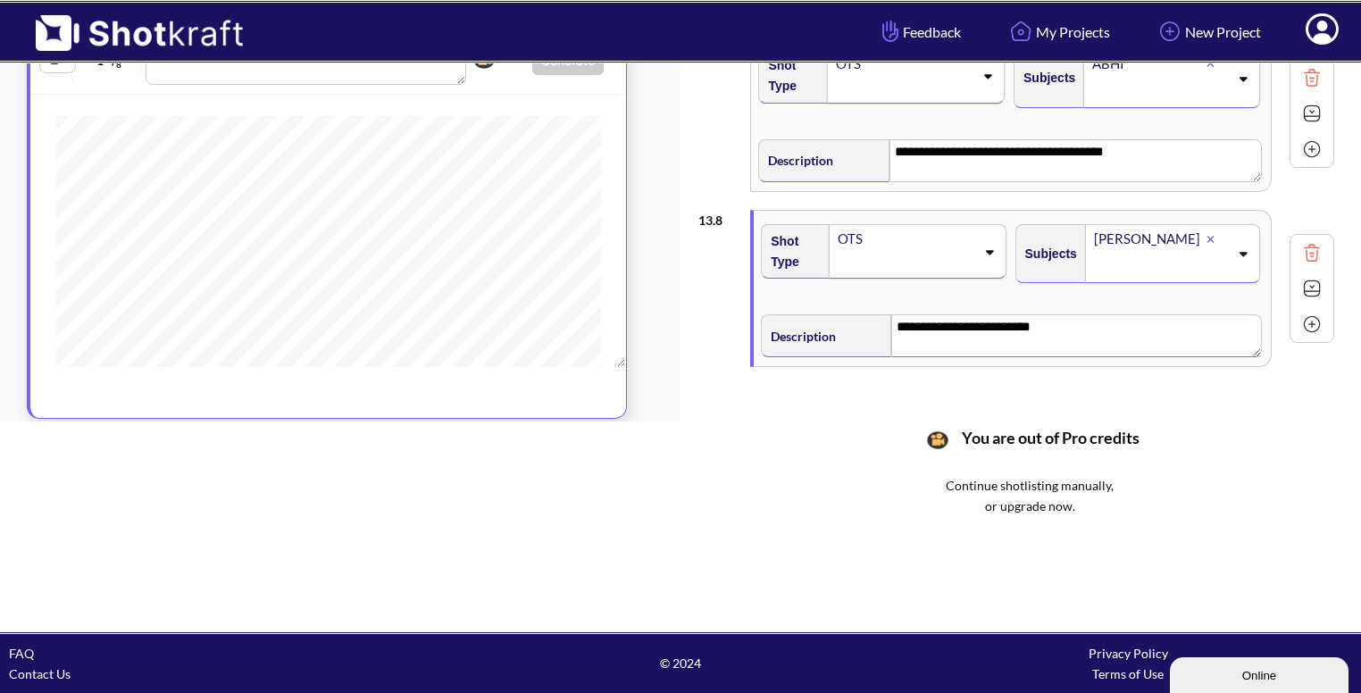
scroll to position [1005, 0]
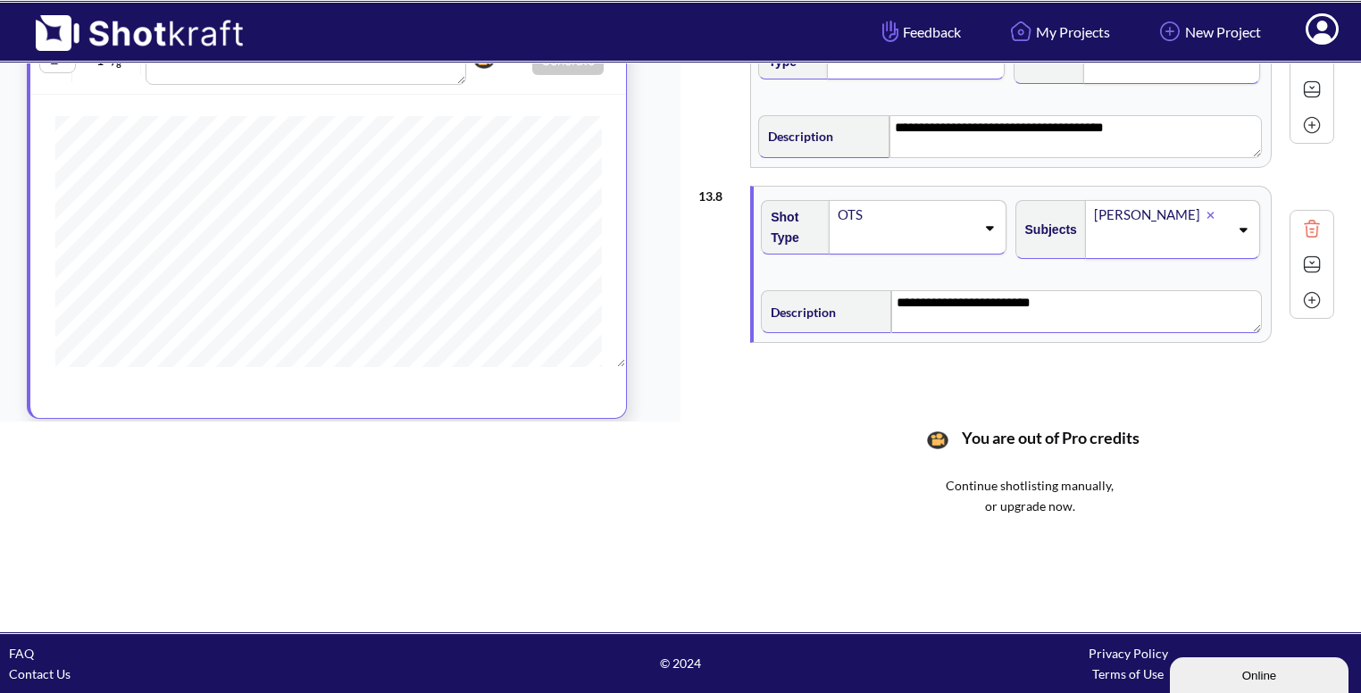
click at [1316, 261] on img at bounding box center [1311, 264] width 27 height 27
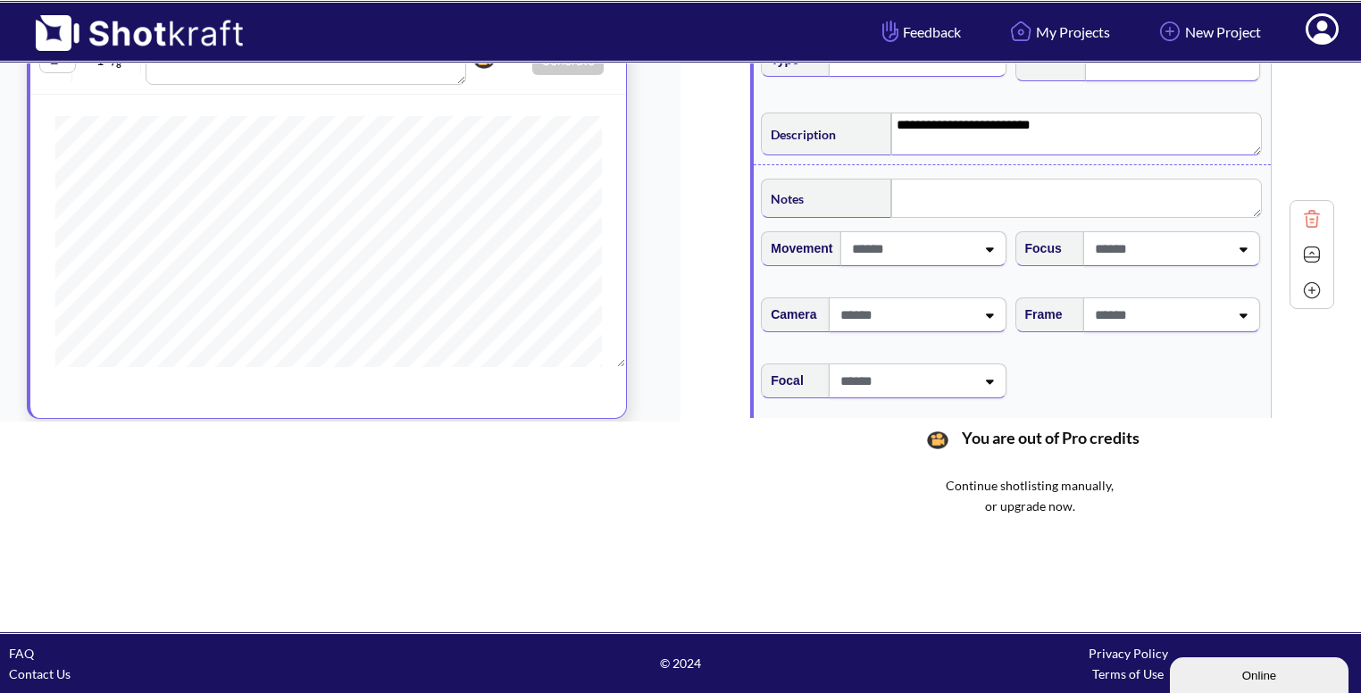
scroll to position [1193, 0]
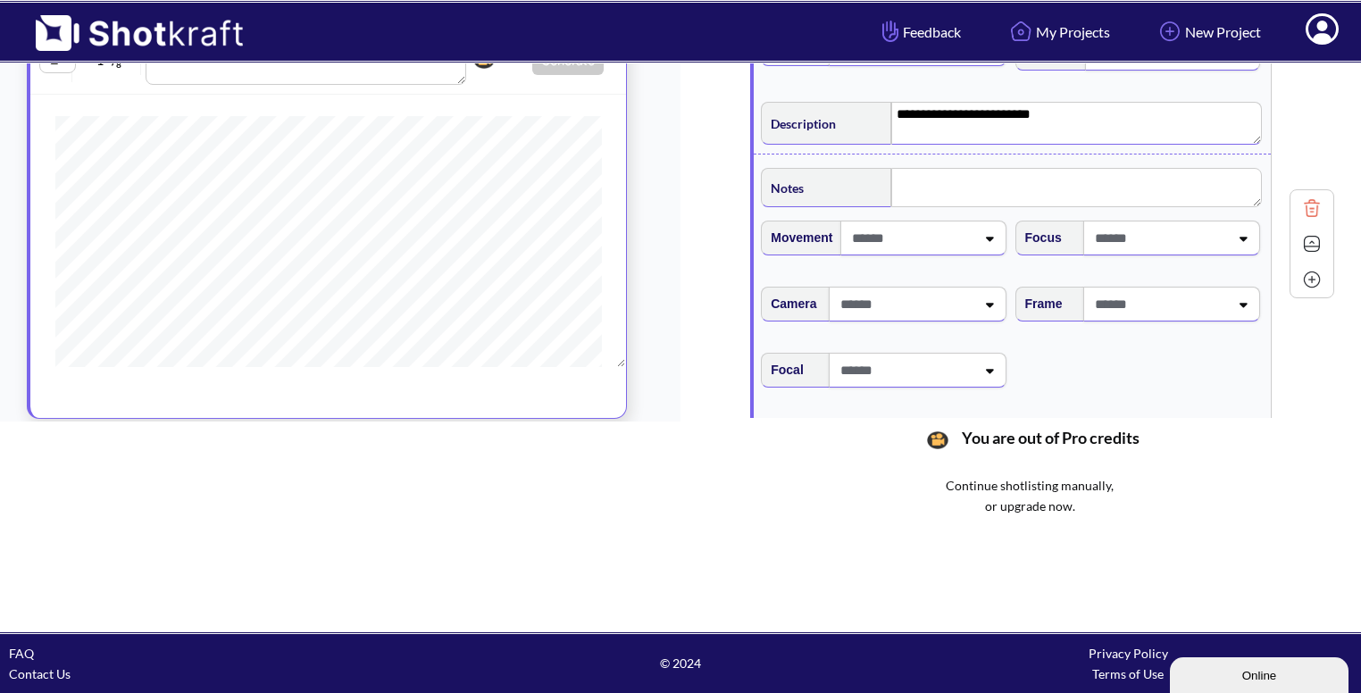
click at [1222, 290] on span at bounding box center [1159, 303] width 138 height 29
type textarea "**********"
click at [1129, 377] on li "Low Angle" at bounding box center [1154, 380] width 236 height 28
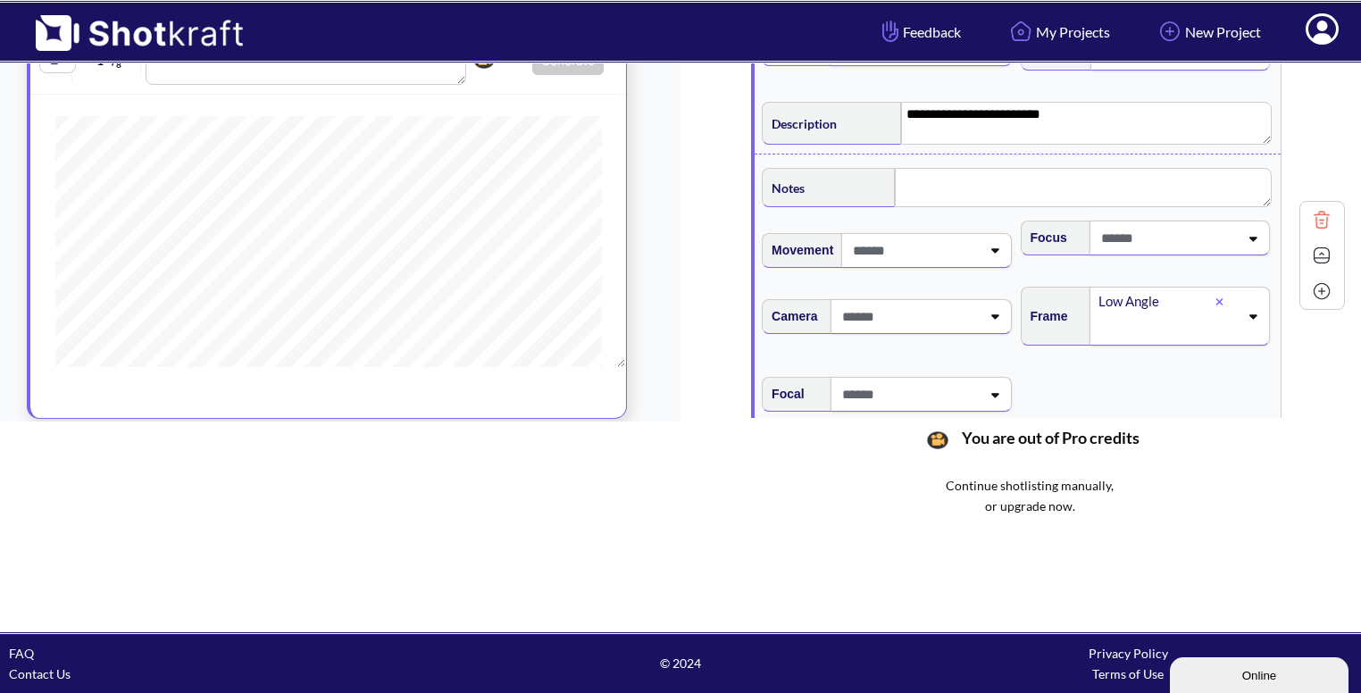
click at [1314, 255] on img at bounding box center [1321, 255] width 27 height 27
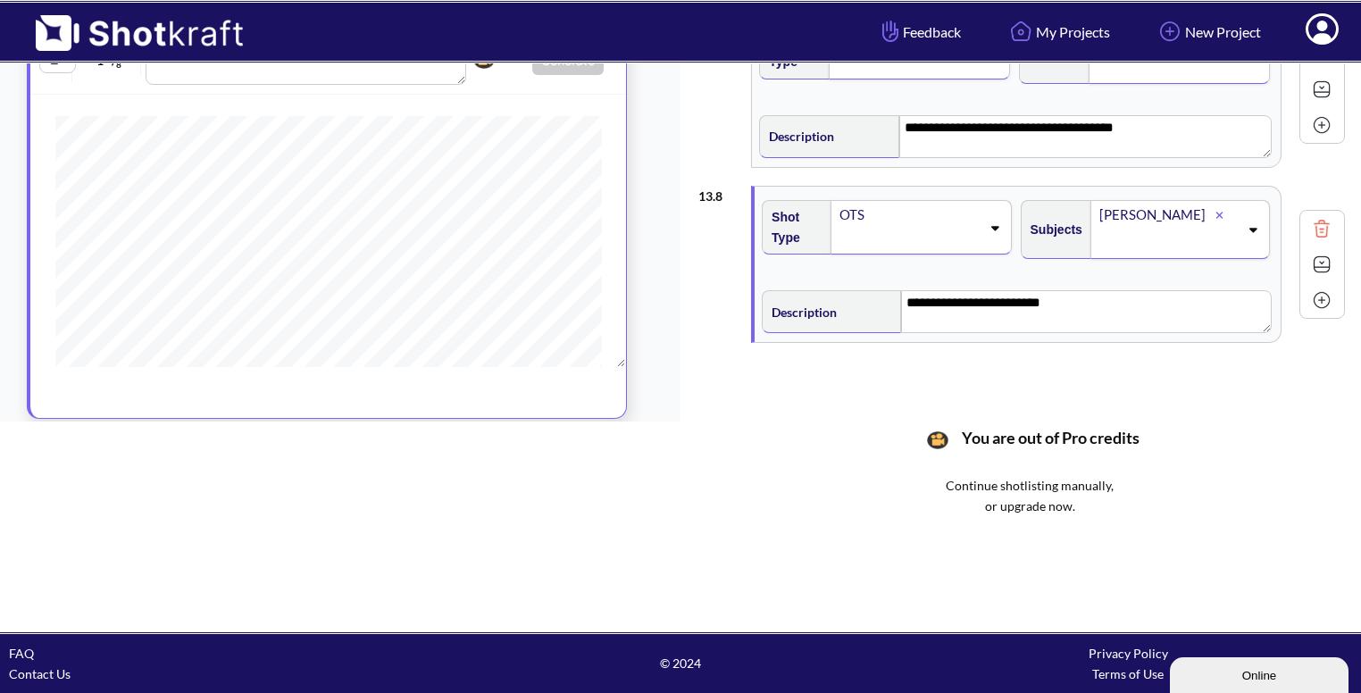
click at [1316, 298] on img at bounding box center [1321, 300] width 27 height 27
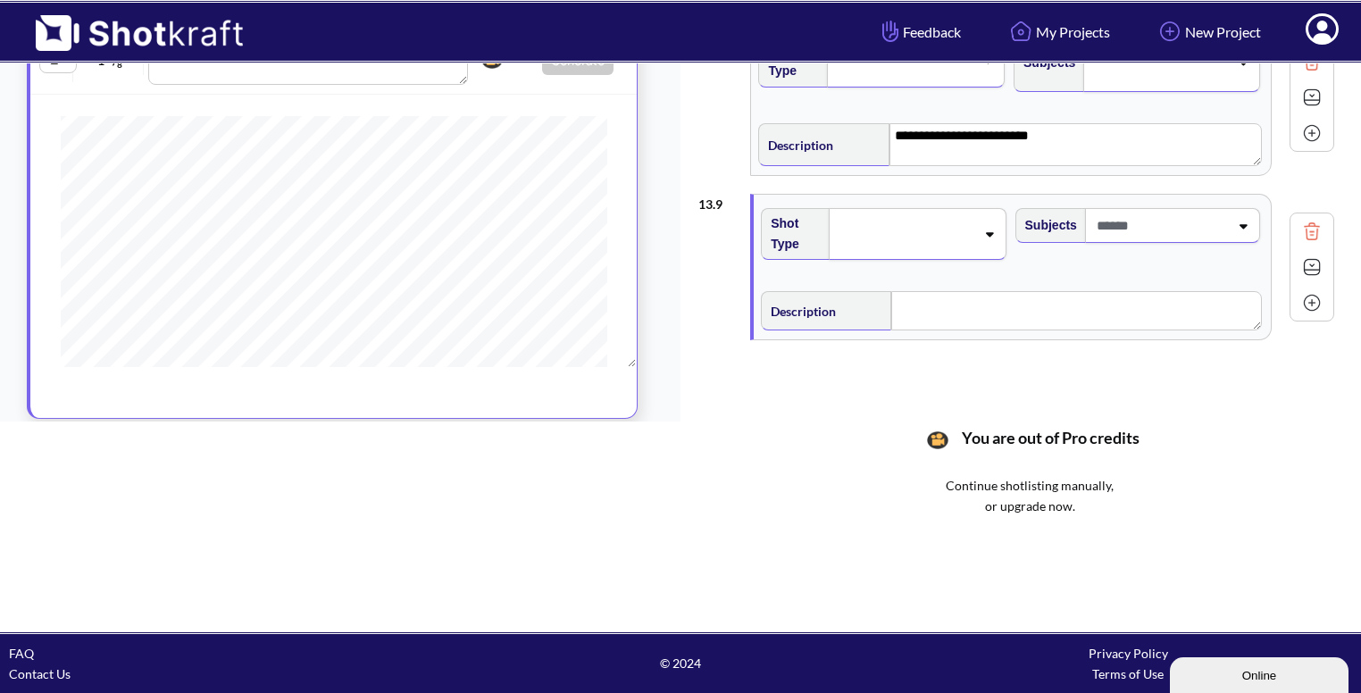
scroll to position [788, 0]
click at [966, 230] on span at bounding box center [909, 233] width 142 height 25
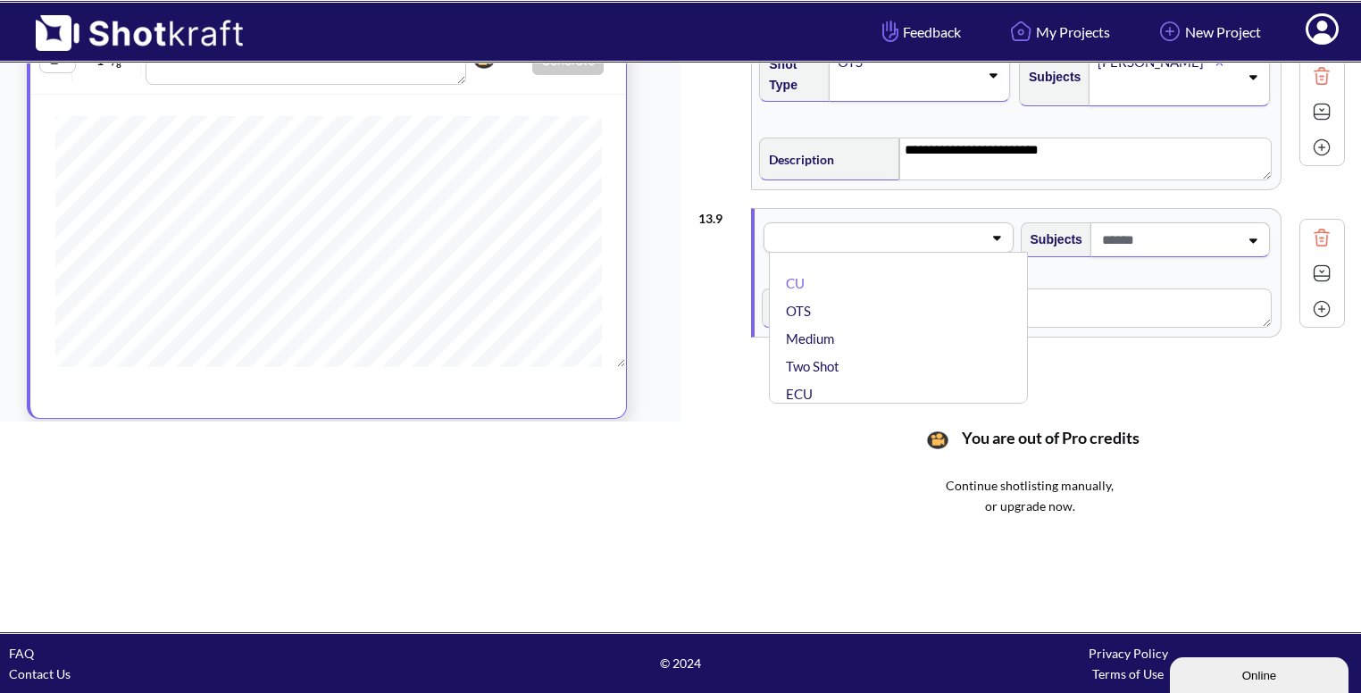
scroll to position [1156, 0]
click at [915, 284] on li "CU" at bounding box center [902, 285] width 240 height 28
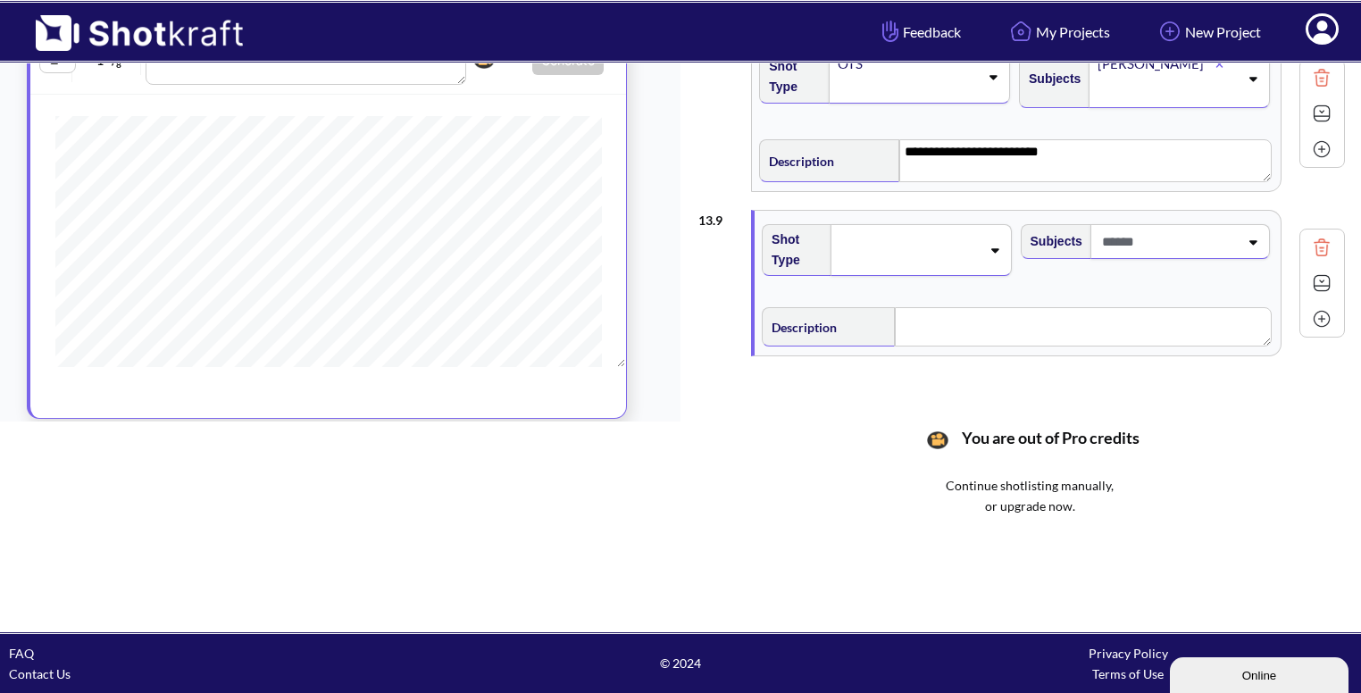
click at [1225, 243] on span at bounding box center [1168, 241] width 141 height 29
click at [1115, 358] on li "ABHI" at bounding box center [1161, 360] width 240 height 28
click at [988, 339] on textarea at bounding box center [1083, 333] width 377 height 39
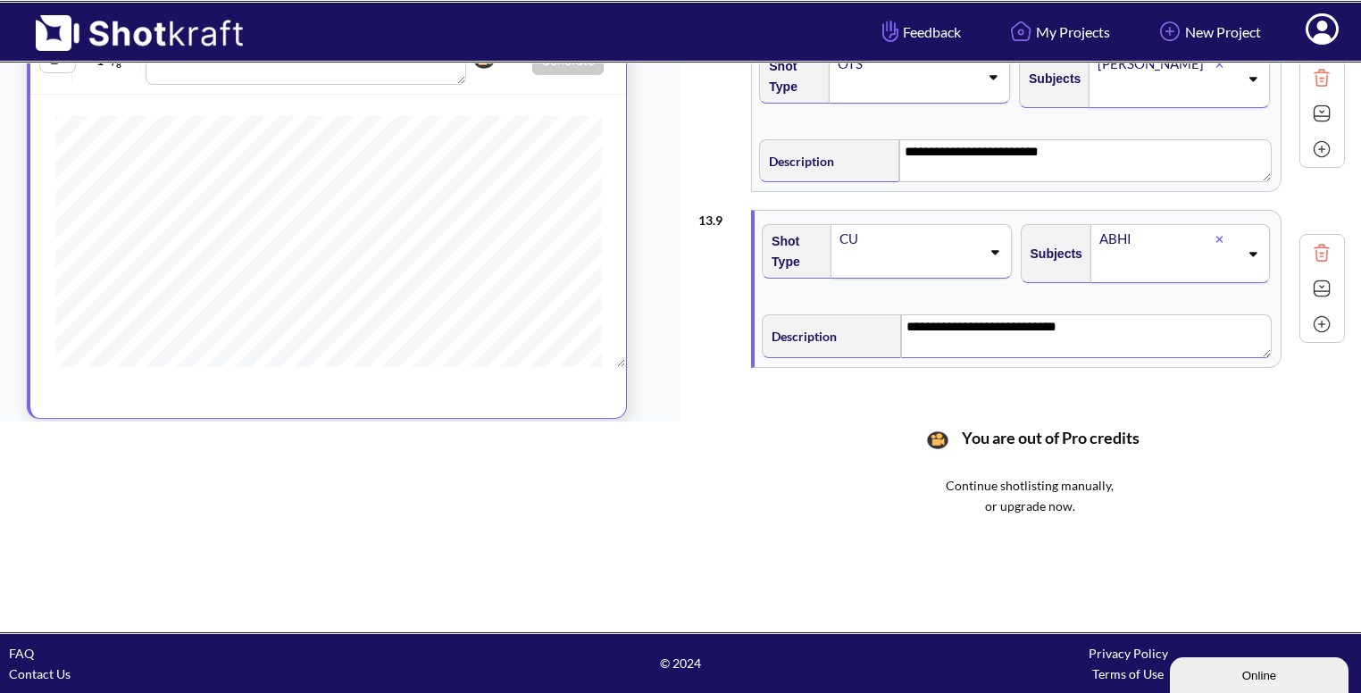
drag, startPoint x: 1073, startPoint y: 315, endPoint x: 925, endPoint y: 330, distance: 148.9
click at [925, 330] on textarea "**********" at bounding box center [1086, 335] width 371 height 43
click at [1316, 275] on img at bounding box center [1321, 288] width 27 height 27
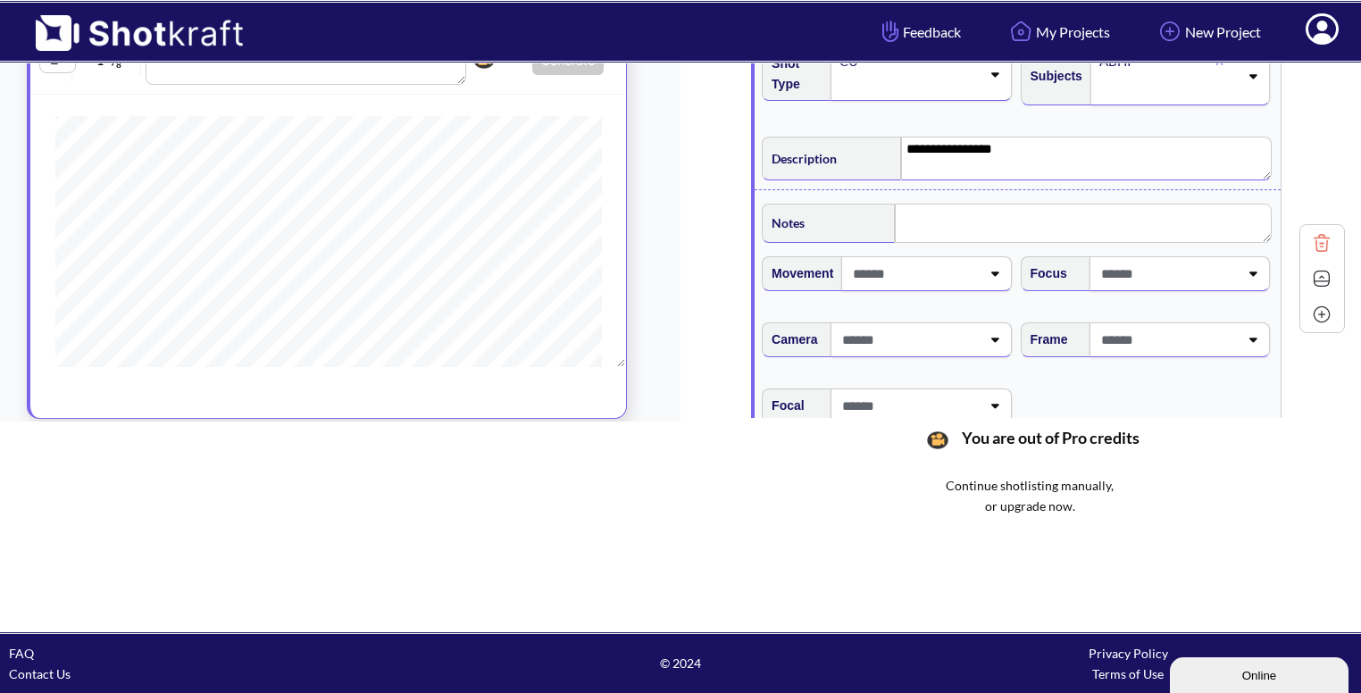
scroll to position [1335, 0]
click at [1222, 336] on span at bounding box center [1168, 337] width 142 height 29
type textarea "**********"
click at [1183, 372] on li "Eye Level" at bounding box center [1161, 386] width 240 height 28
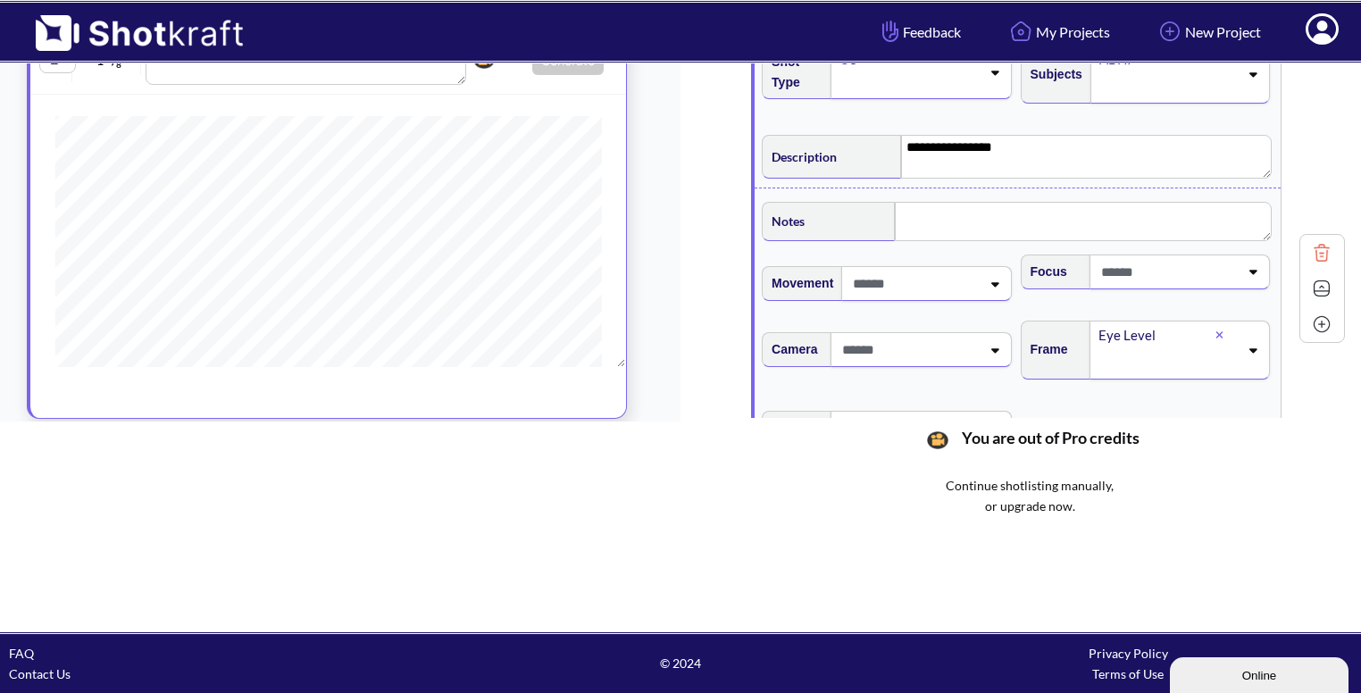
click at [1310, 286] on img at bounding box center [1321, 288] width 27 height 27
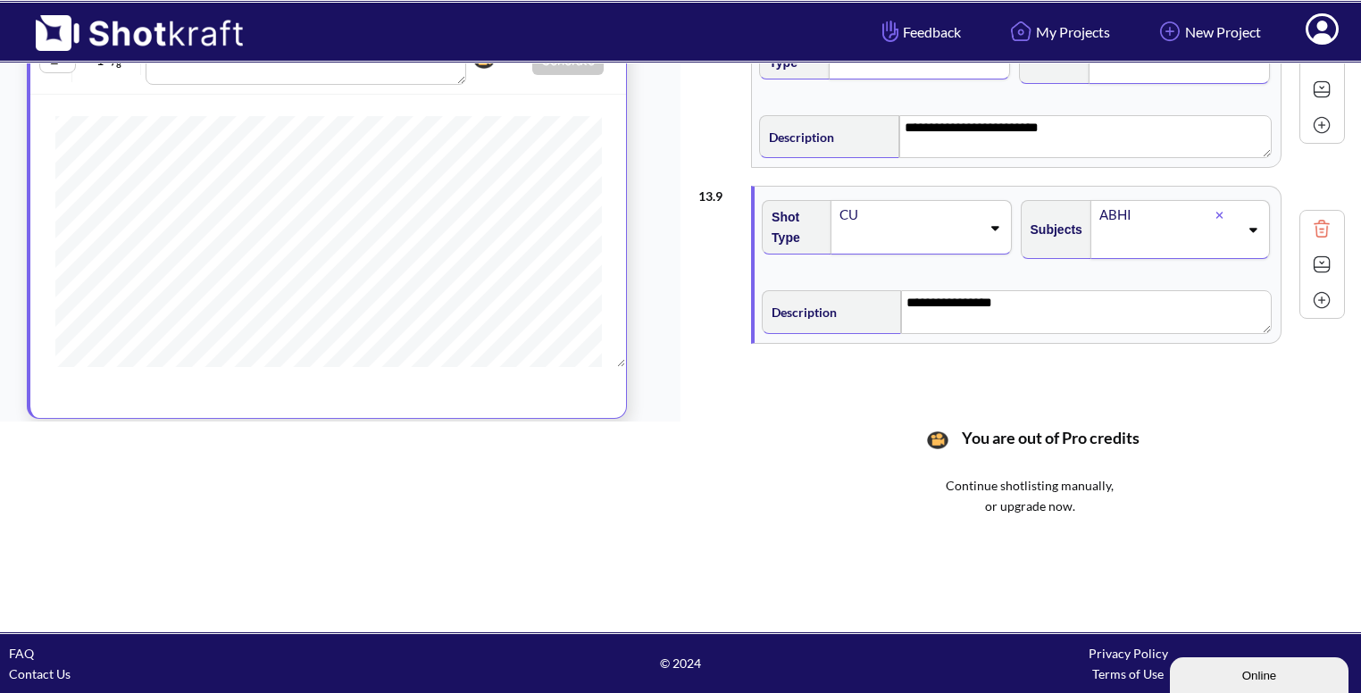
click at [1317, 294] on img at bounding box center [1321, 300] width 27 height 27
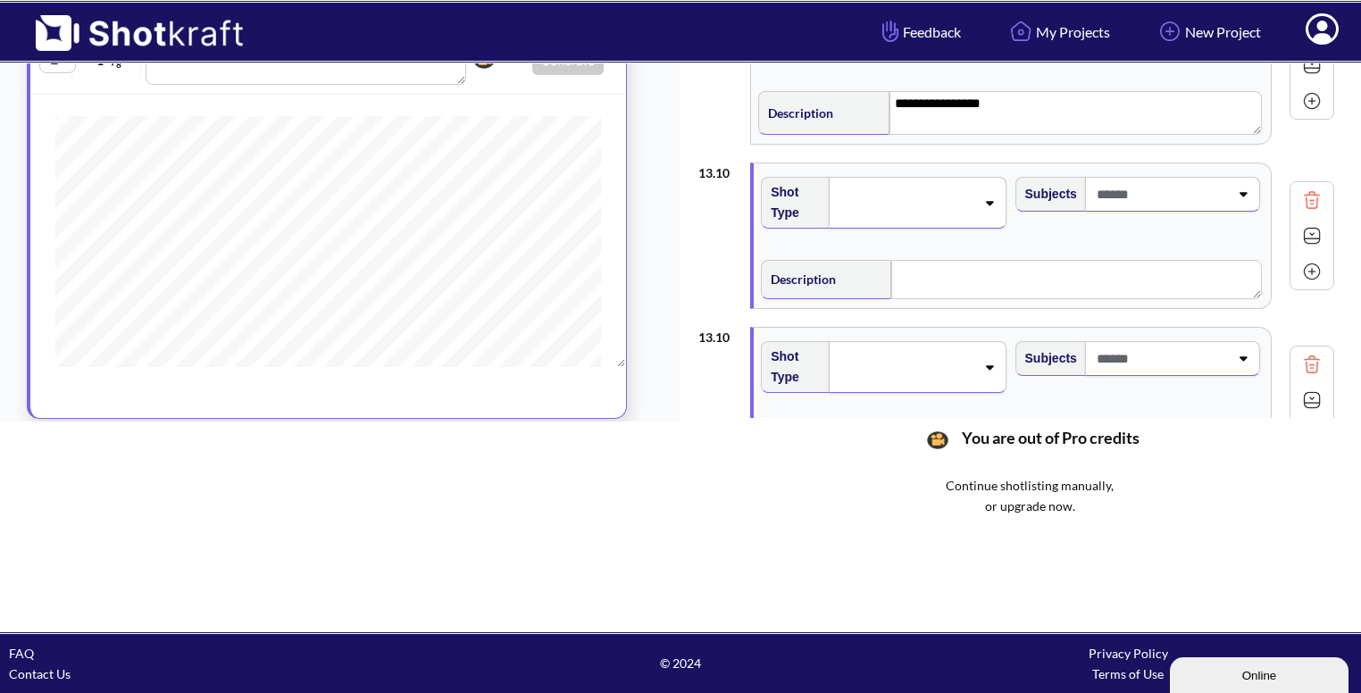
scroll to position [1383, 0]
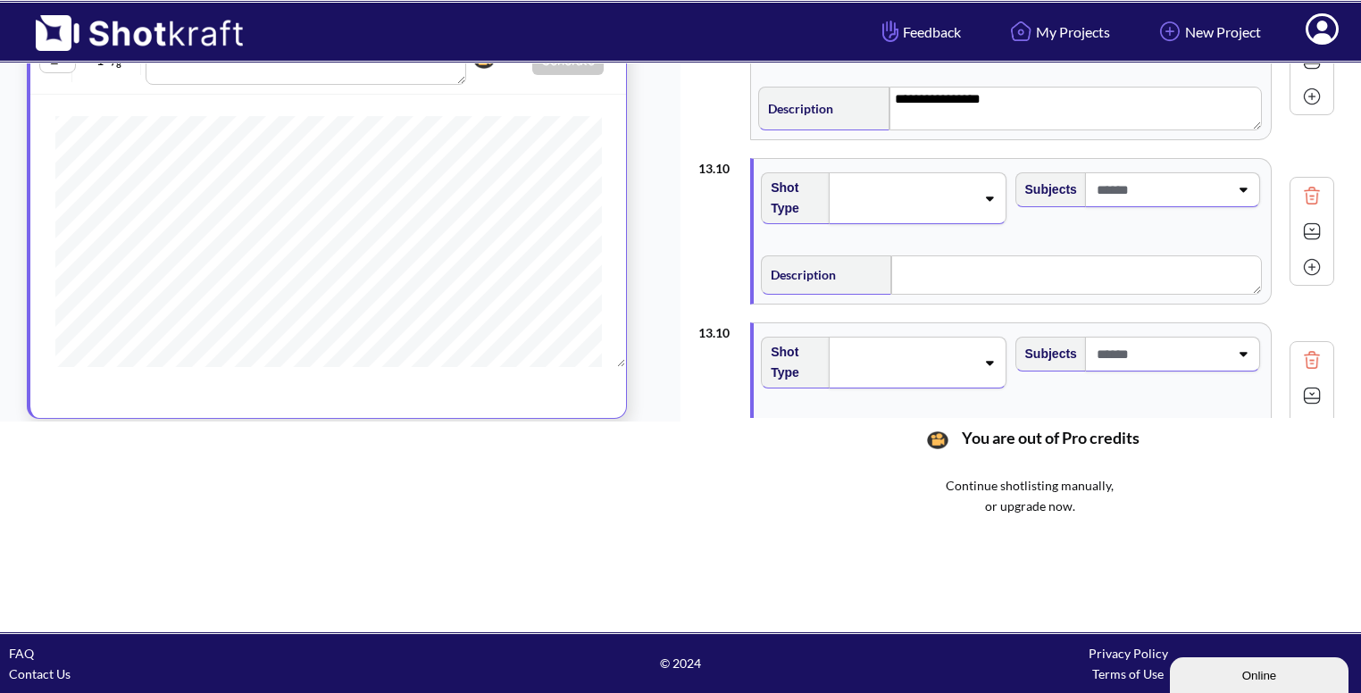
click at [1003, 207] on div at bounding box center [917, 198] width 177 height 52
click at [1315, 182] on img at bounding box center [1311, 195] width 27 height 27
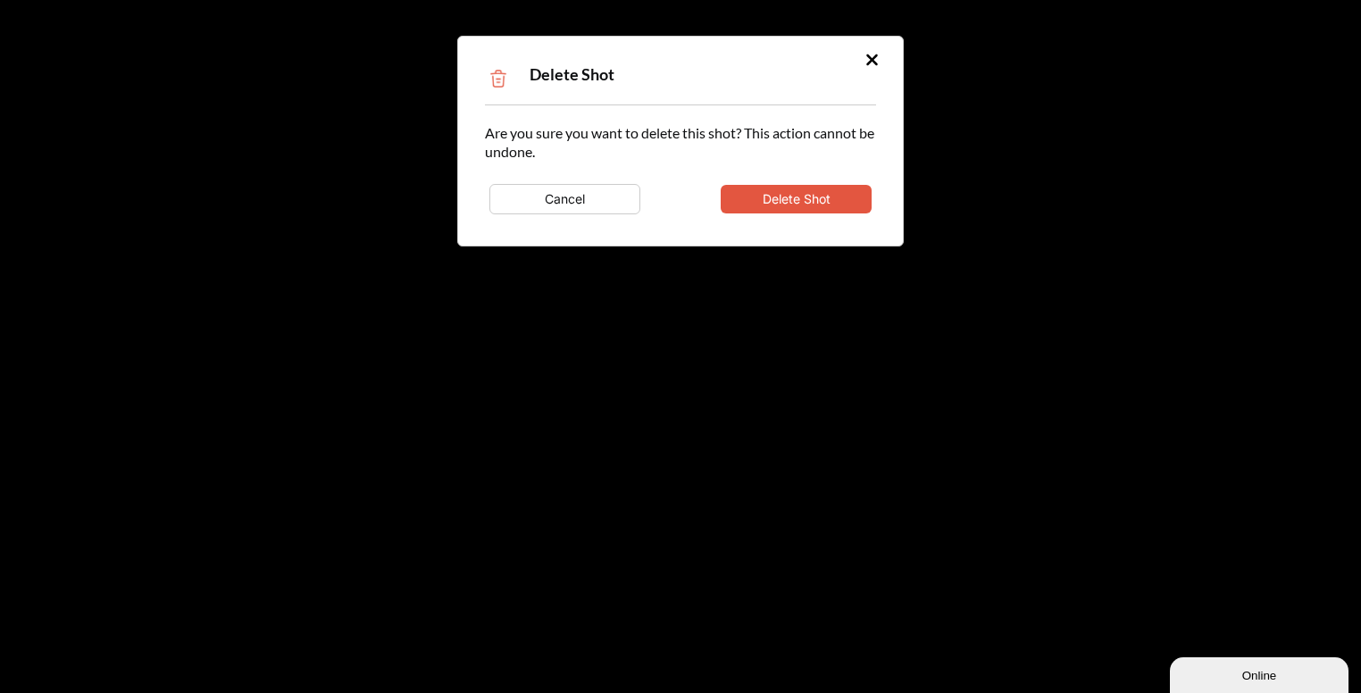
click at [846, 187] on button "Delete Shot" at bounding box center [796, 199] width 151 height 29
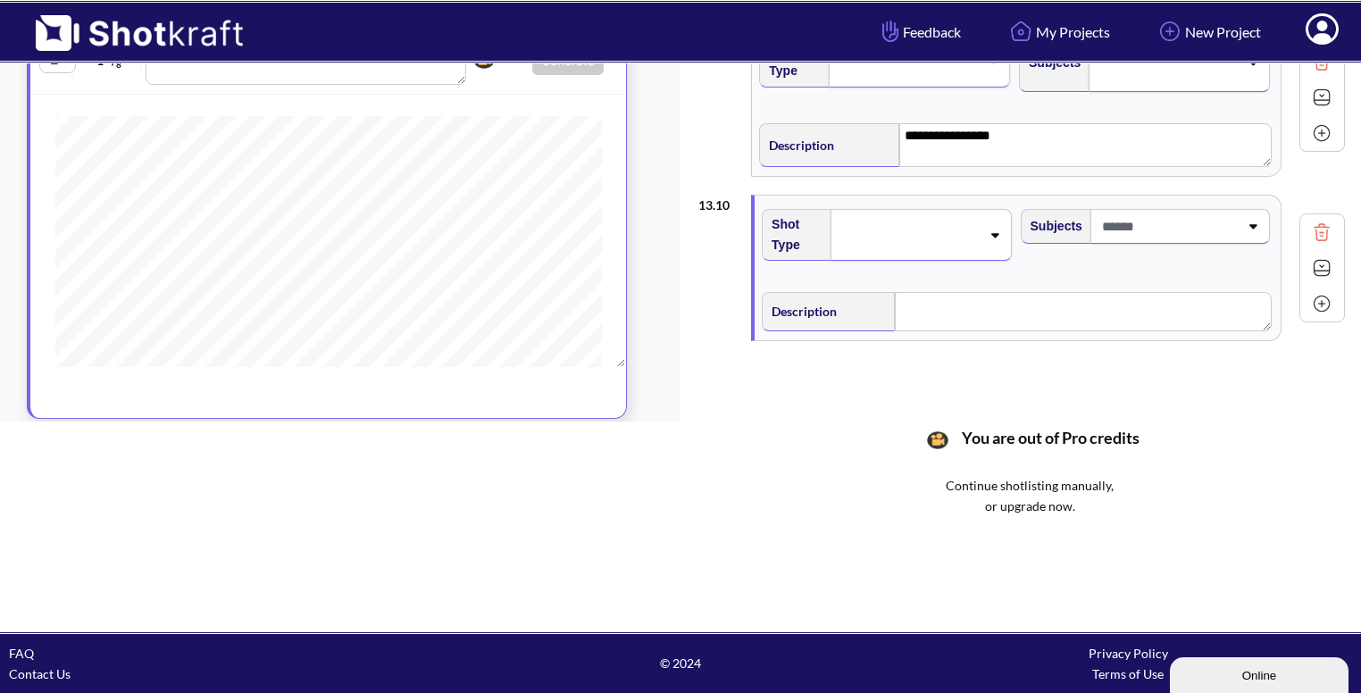
click at [932, 222] on span at bounding box center [909, 234] width 142 height 25
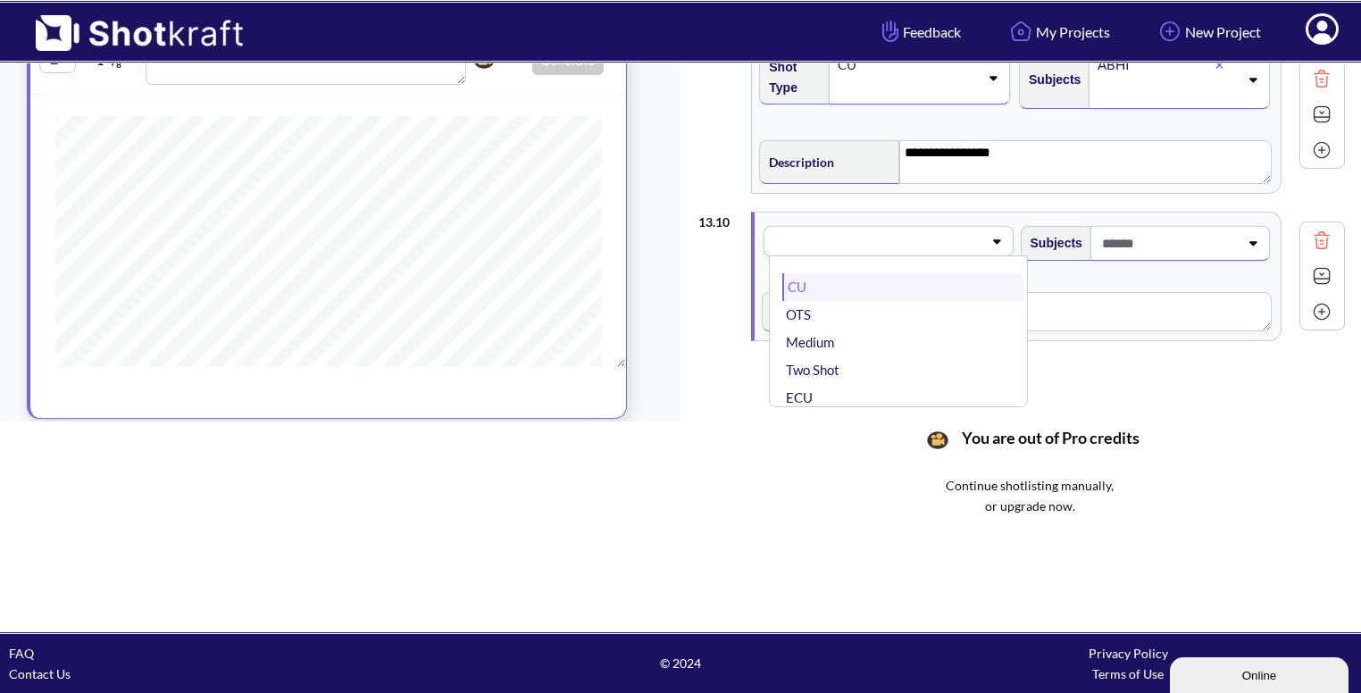
click at [901, 287] on li "CU" at bounding box center [902, 287] width 240 height 28
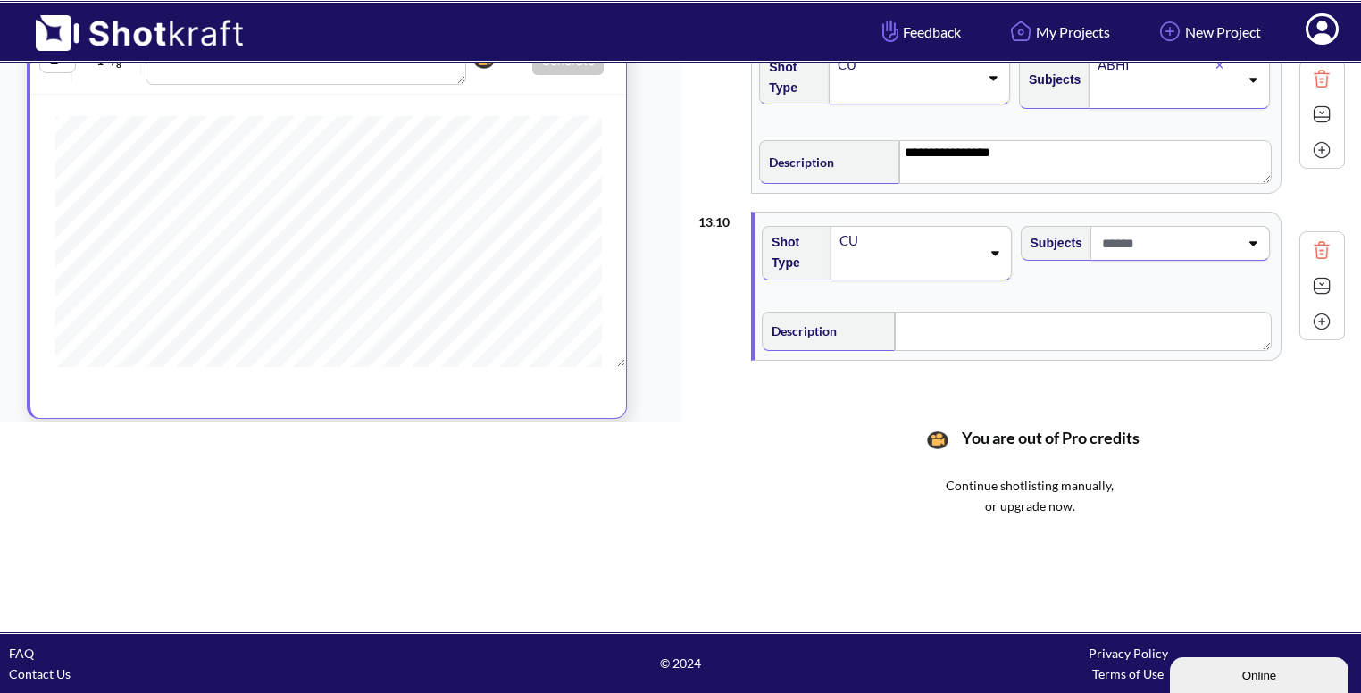
click at [1148, 244] on span at bounding box center [1168, 243] width 141 height 29
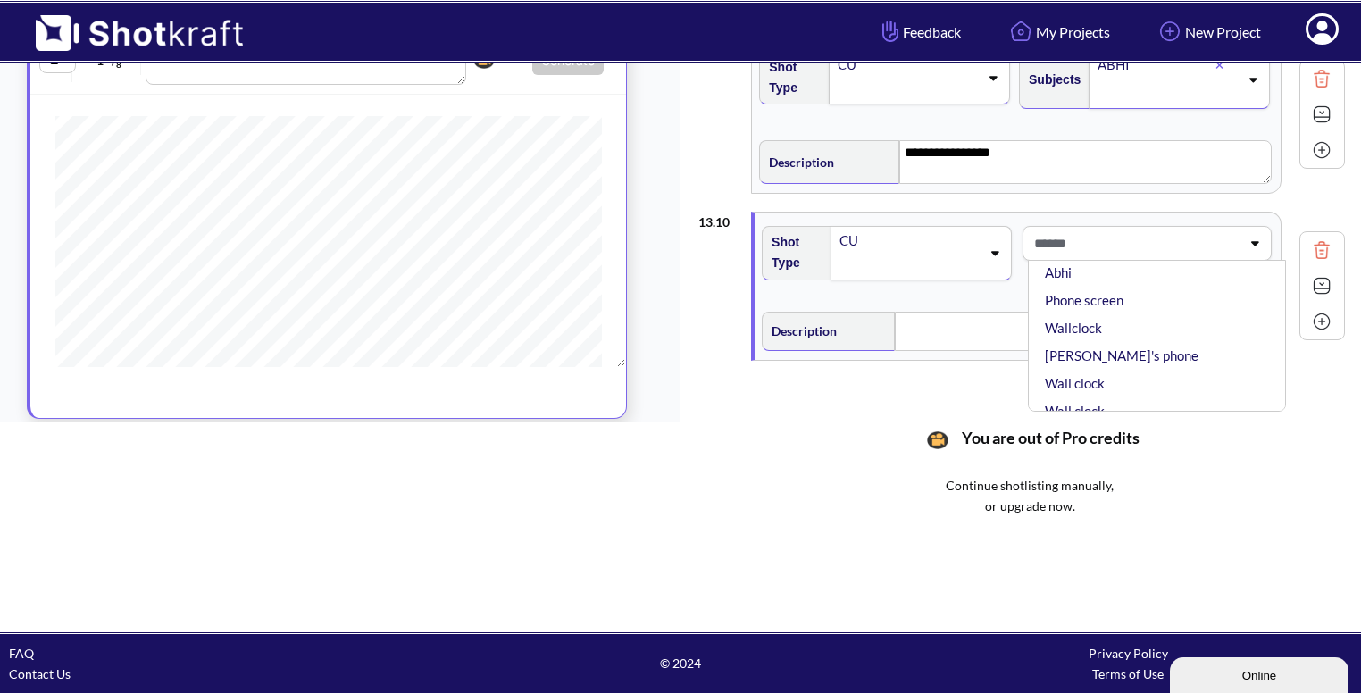
scroll to position [0, 0]
click at [1084, 308] on li "[PERSON_NAME]" at bounding box center [1161, 319] width 240 height 28
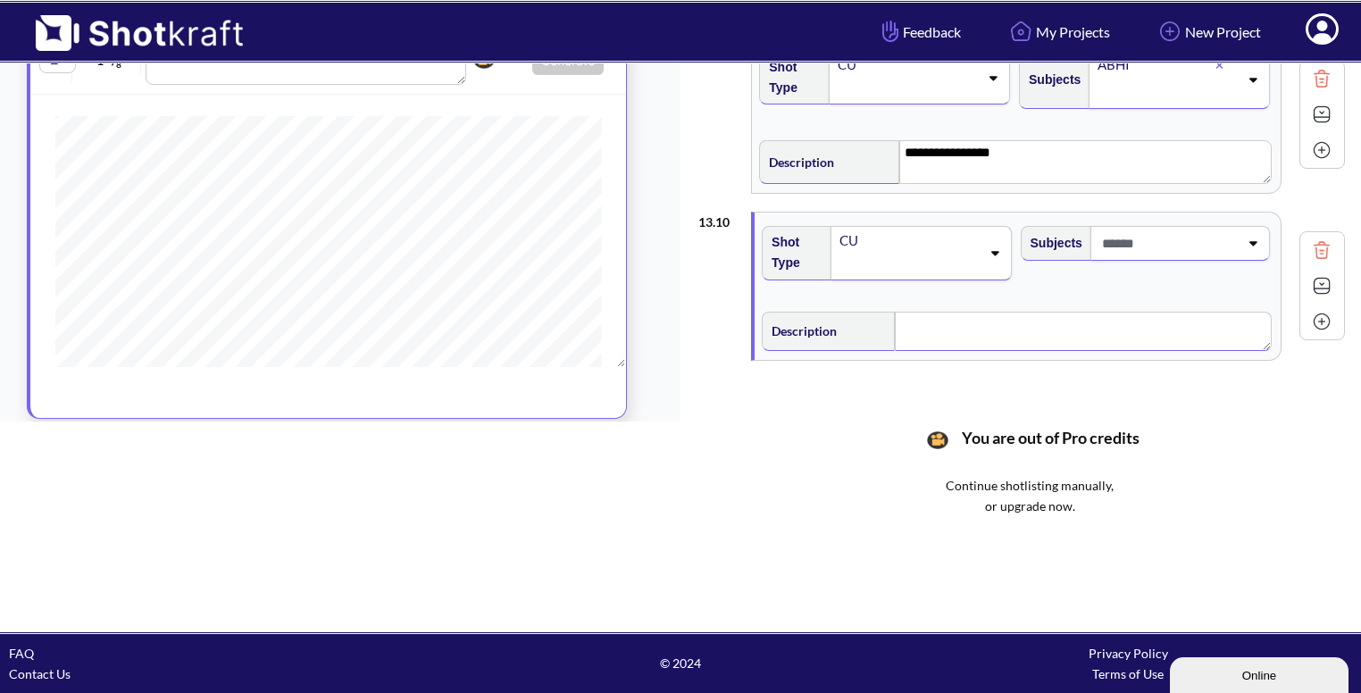
click at [961, 337] on textarea at bounding box center [1083, 331] width 377 height 39
click at [1308, 277] on img at bounding box center [1321, 290] width 27 height 27
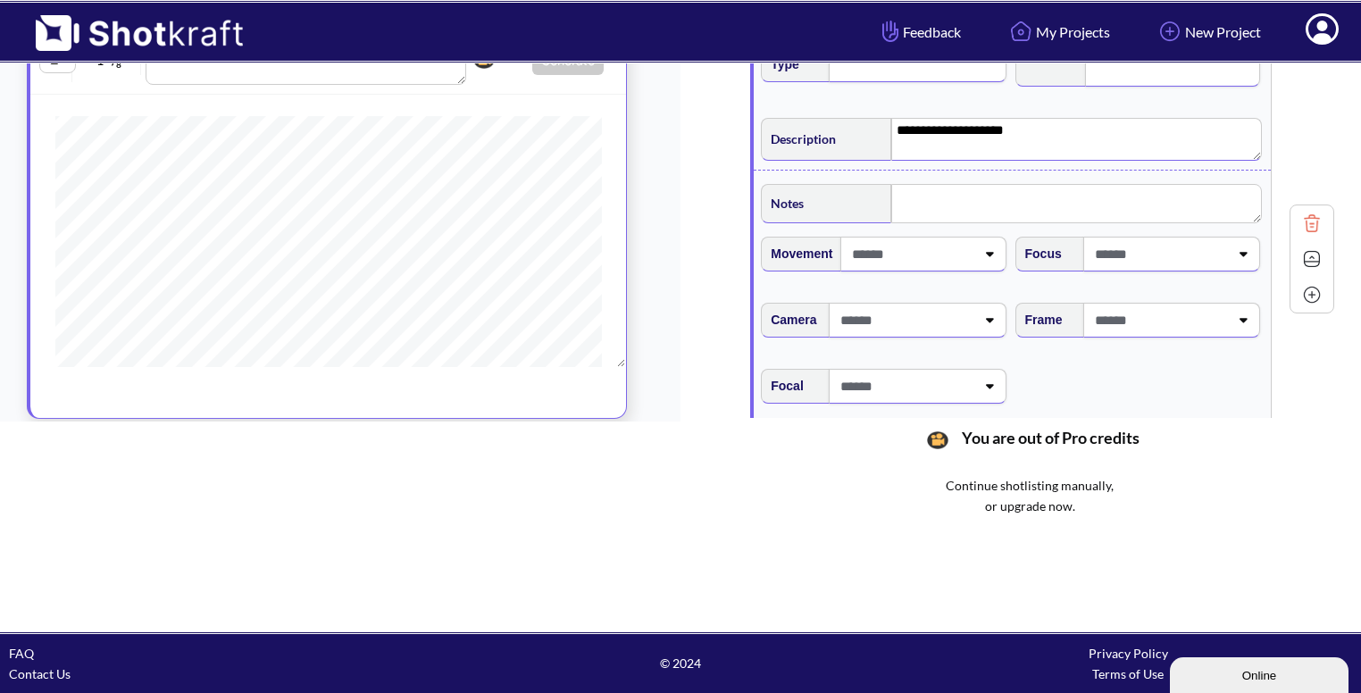
scroll to position [1539, 0]
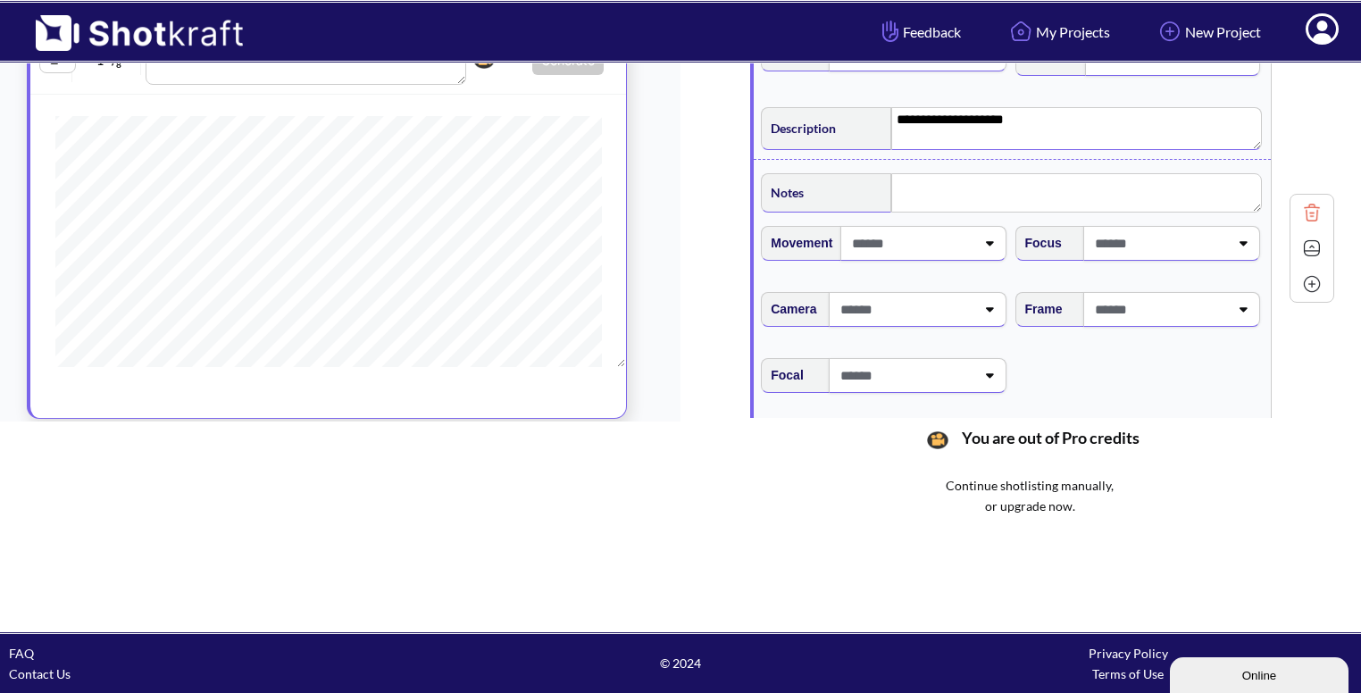
click at [1172, 295] on span at bounding box center [1159, 309] width 138 height 29
type textarea "**********"
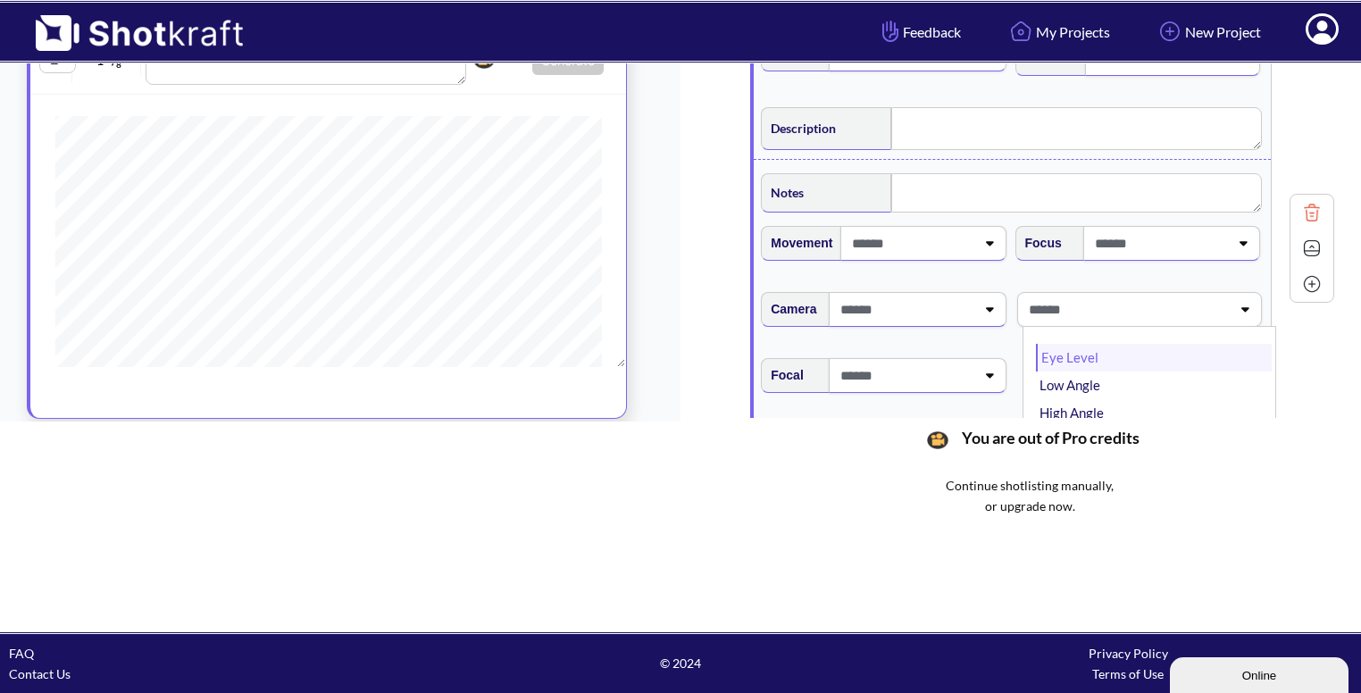
click at [1113, 351] on li "Eye Level" at bounding box center [1154, 358] width 236 height 28
type textarea "**********"
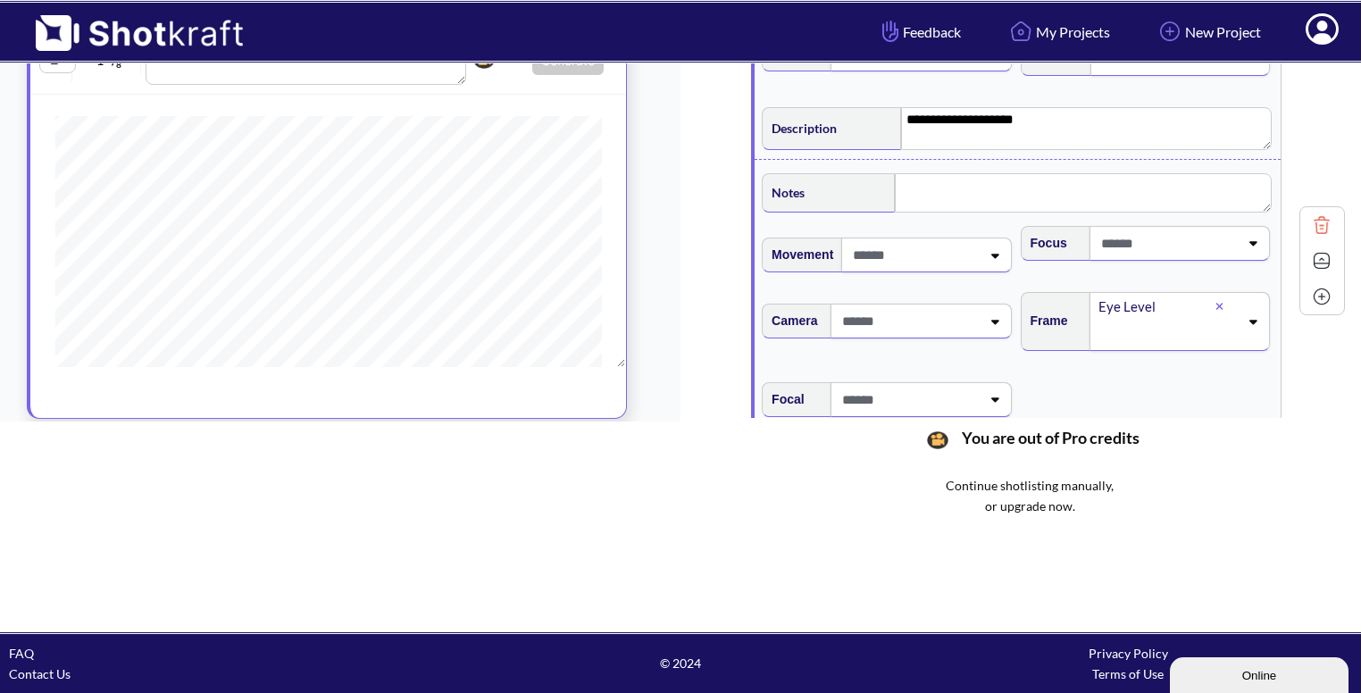
click at [1315, 287] on img at bounding box center [1321, 296] width 27 height 27
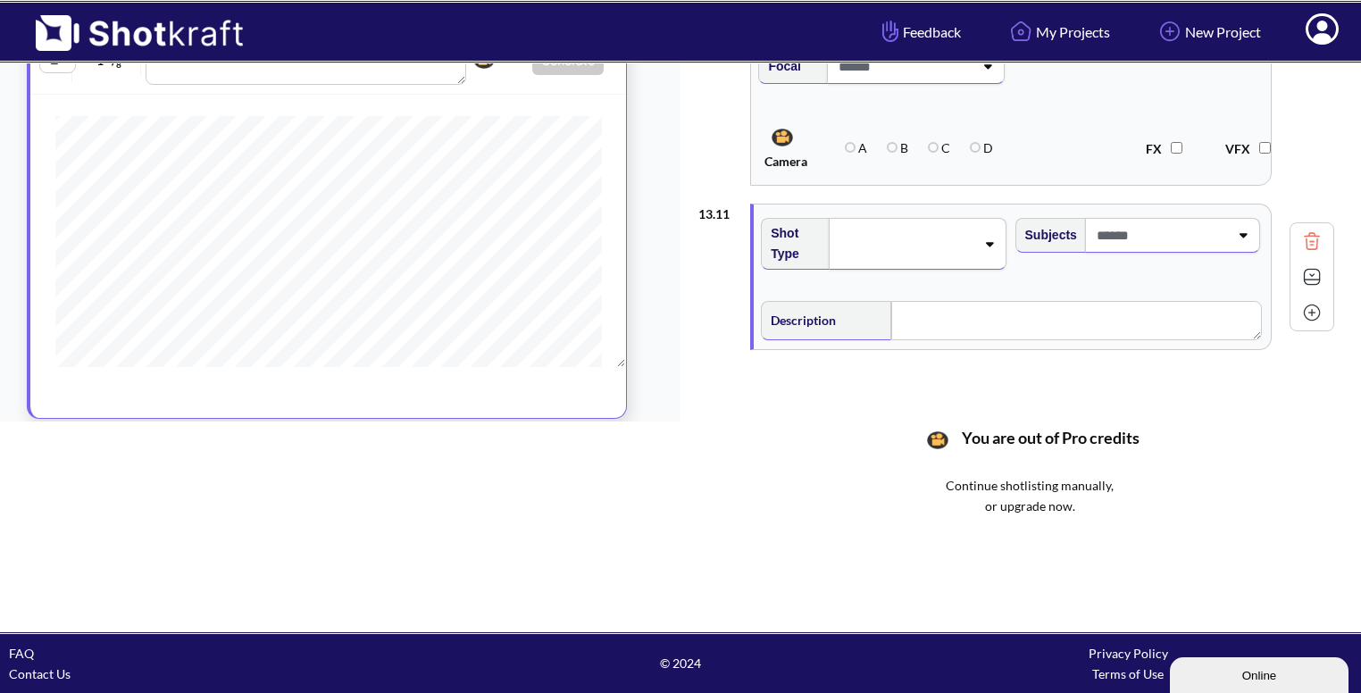
scroll to position [1883, 0]
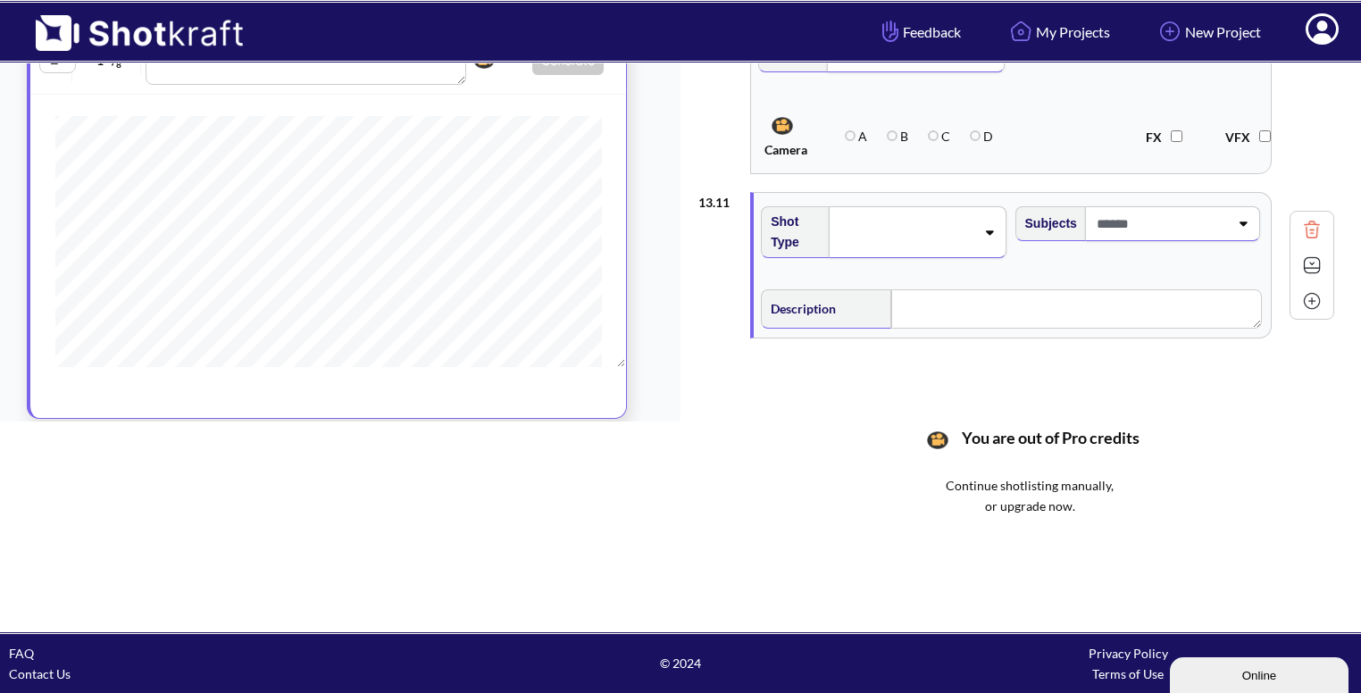
click at [967, 233] on span at bounding box center [905, 232] width 138 height 25
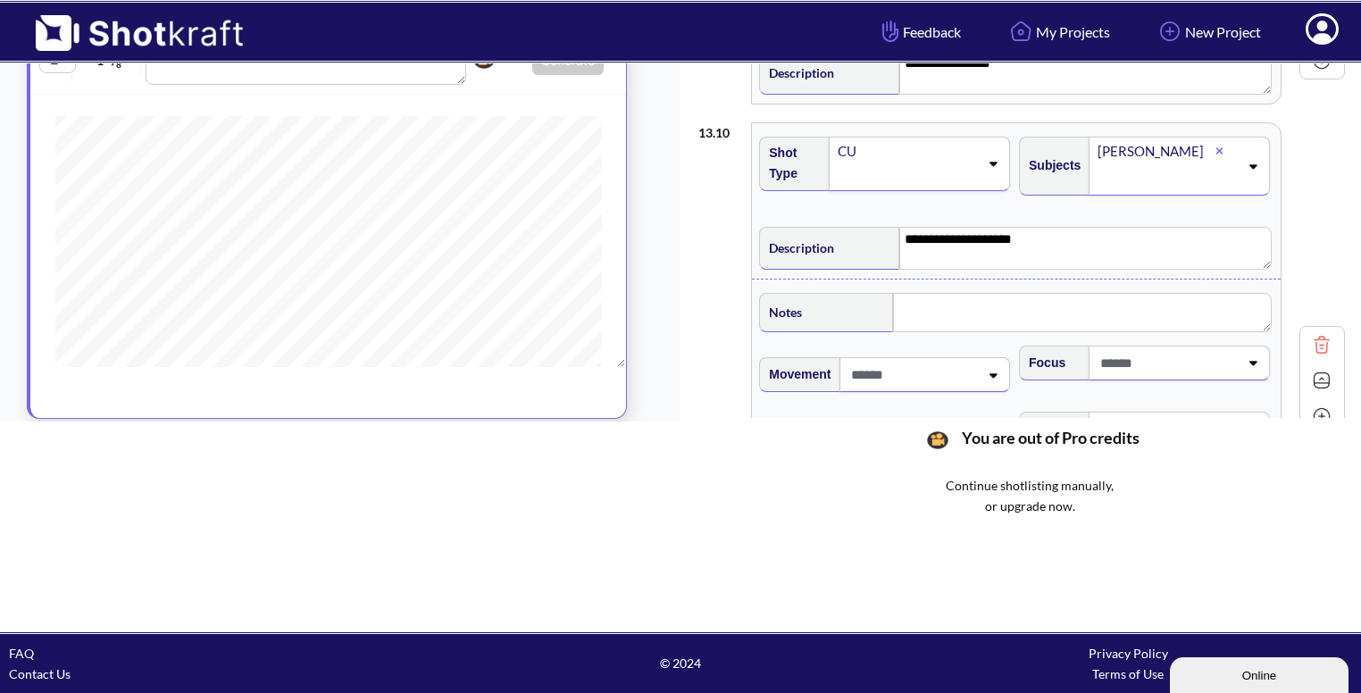
scroll to position [1480, 0]
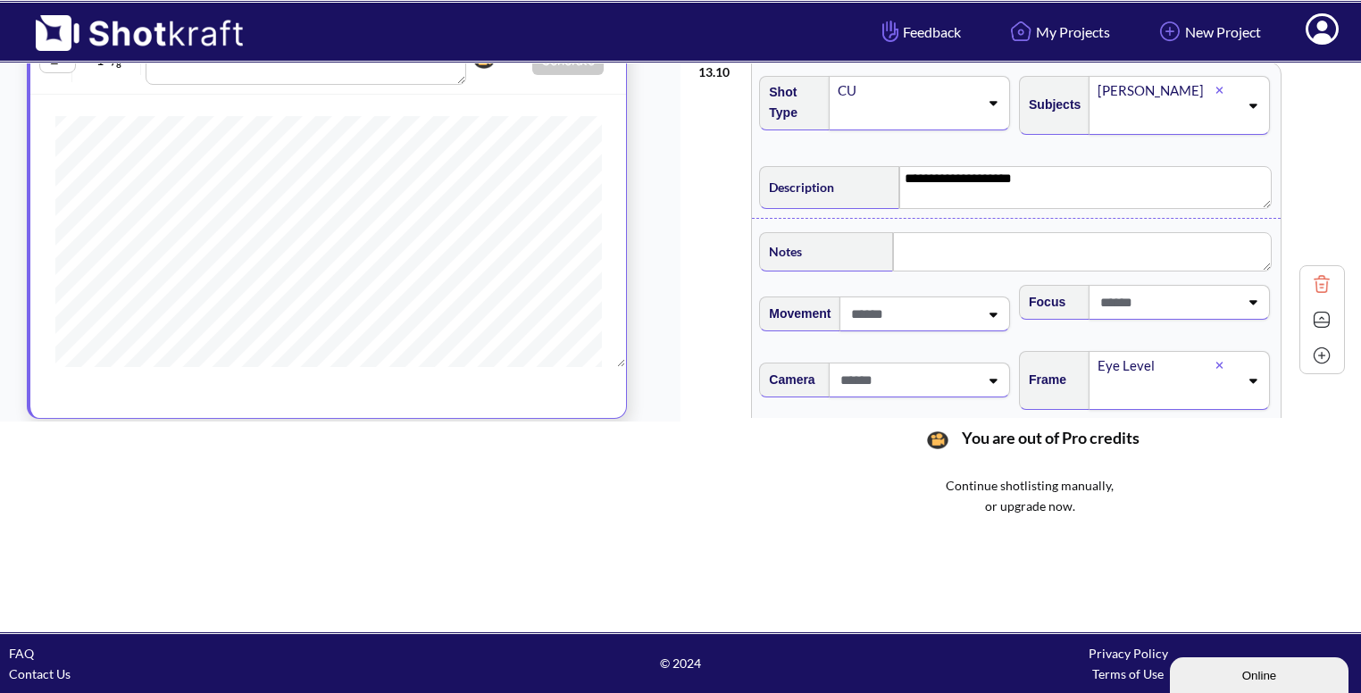
click at [1308, 314] on img at bounding box center [1321, 319] width 27 height 27
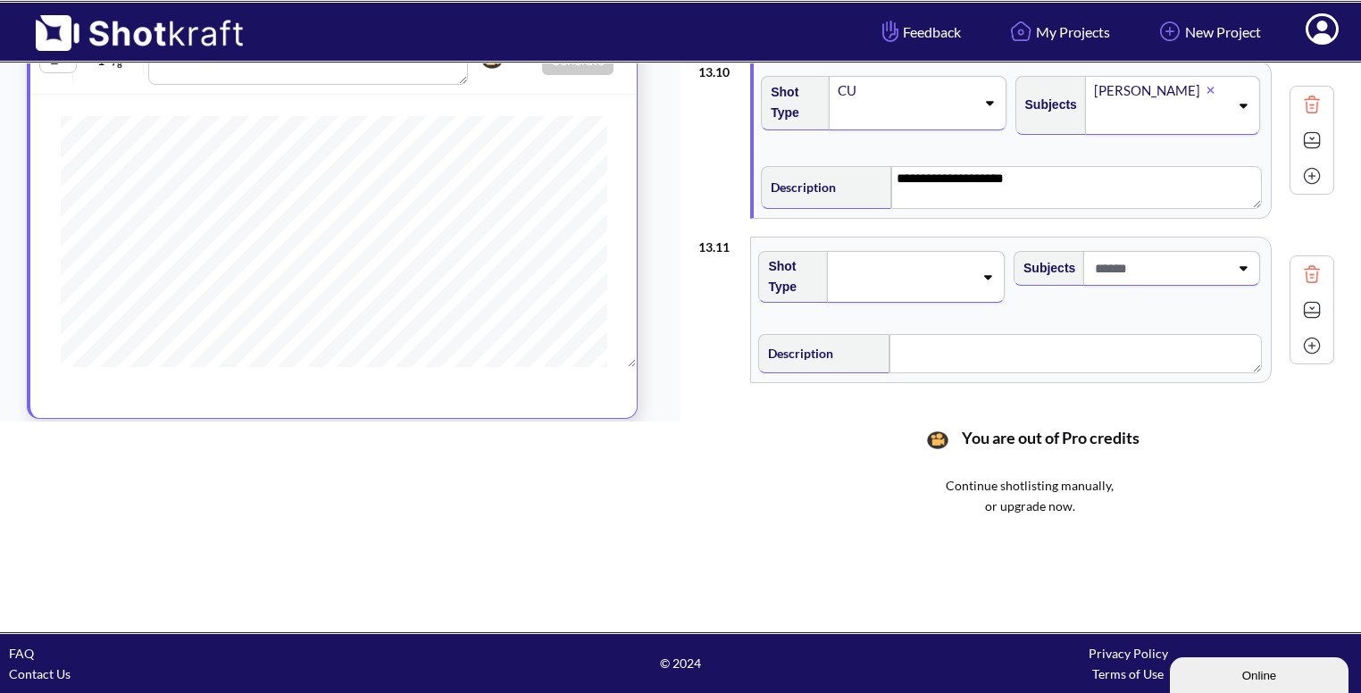
scroll to position [748, 0]
click at [922, 251] on div at bounding box center [919, 277] width 181 height 52
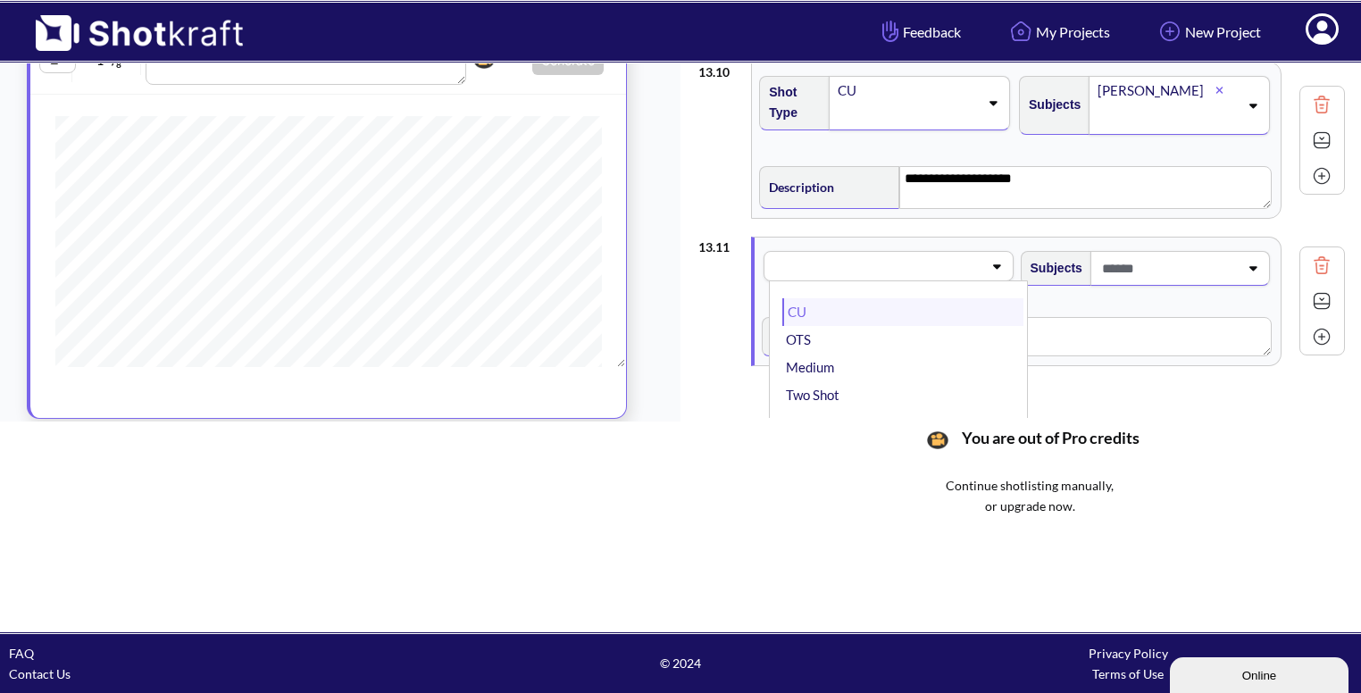
click at [916, 309] on li "CU" at bounding box center [902, 312] width 240 height 28
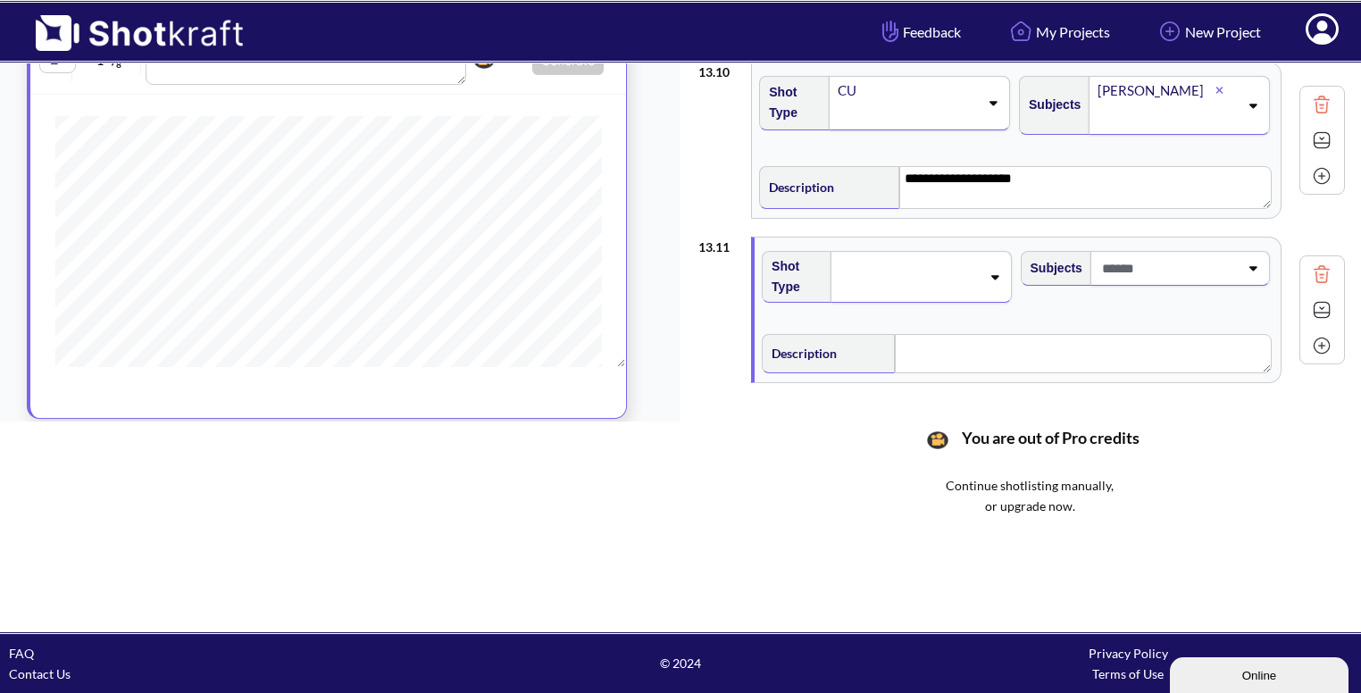
click at [1186, 254] on span at bounding box center [1168, 268] width 141 height 29
click at [1107, 372] on li "ABHI" at bounding box center [1161, 386] width 240 height 28
click at [1004, 362] on textarea at bounding box center [1083, 360] width 377 height 39
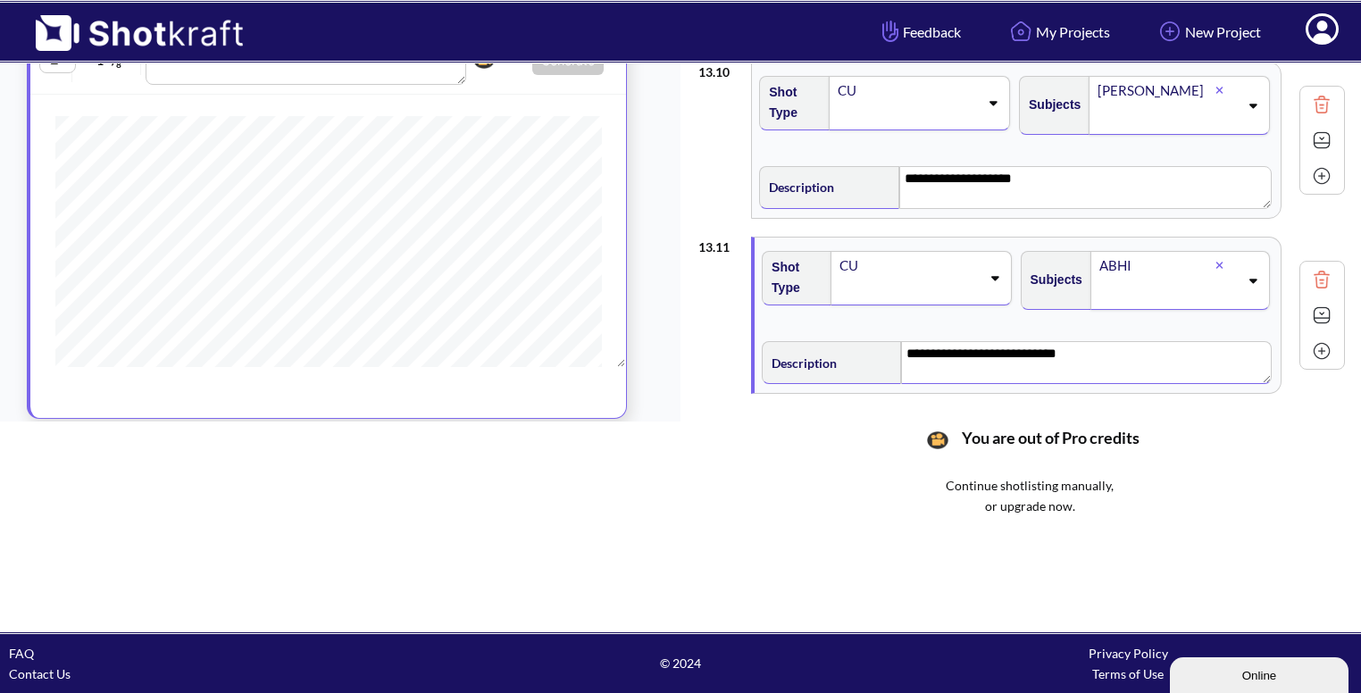
scroll to position [1529, 0]
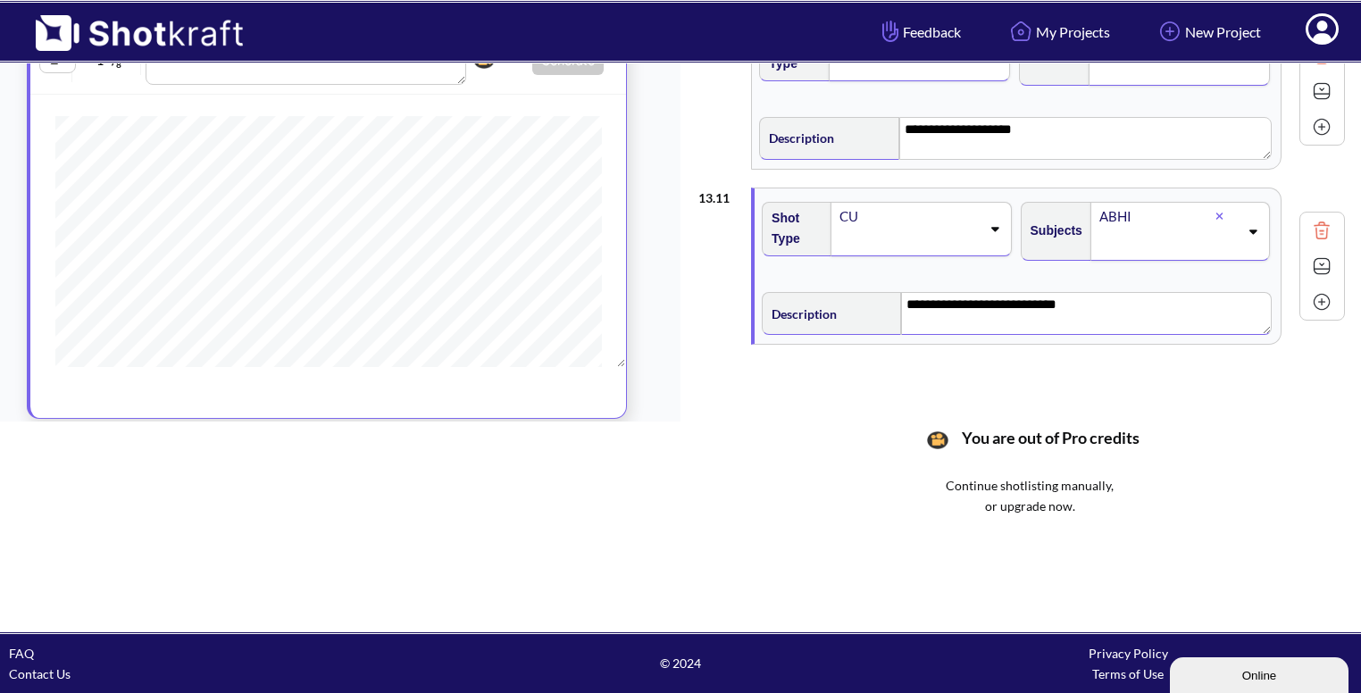
click at [1315, 255] on img at bounding box center [1321, 266] width 27 height 27
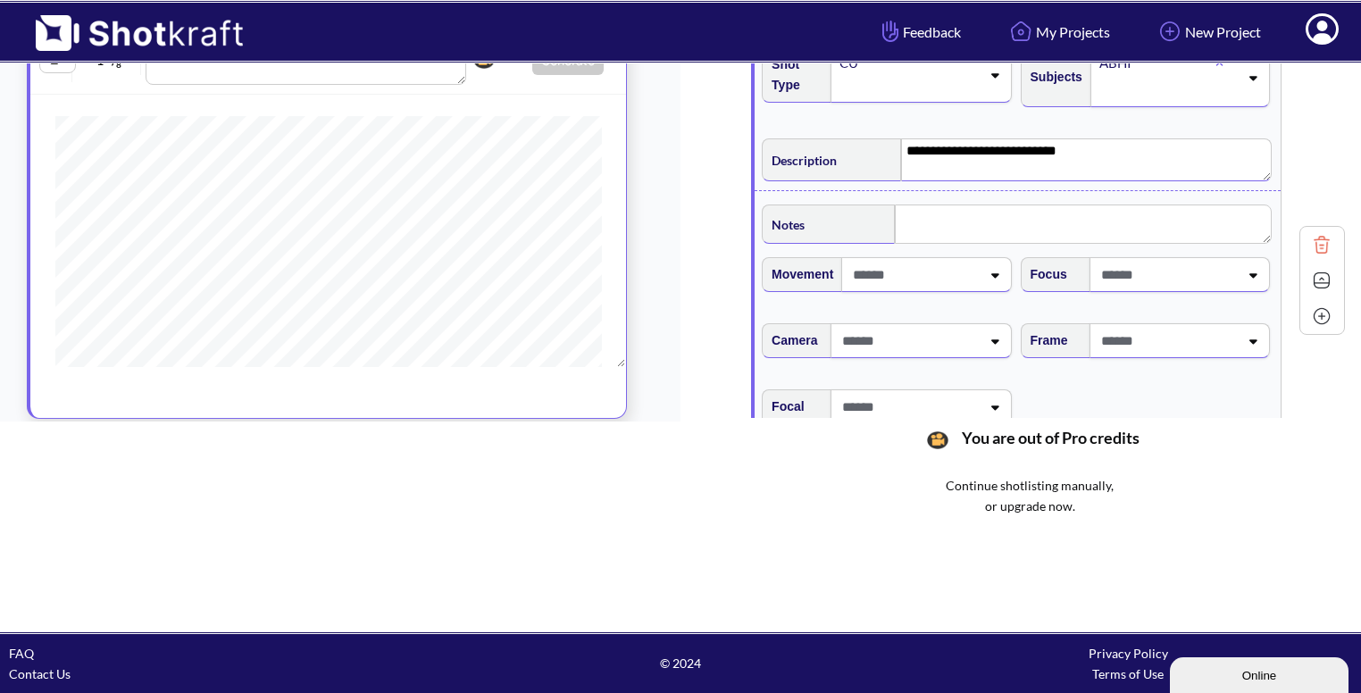
scroll to position [1688, 0]
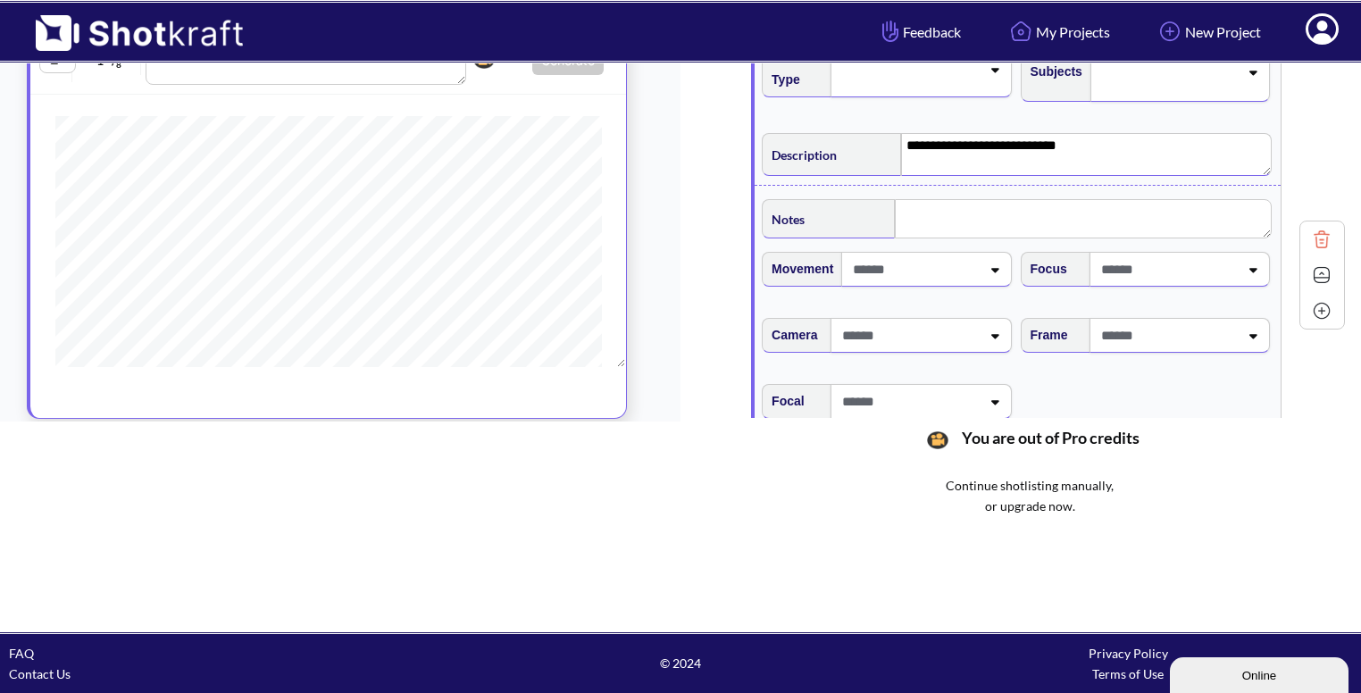
click at [1167, 321] on span at bounding box center [1168, 335] width 142 height 29
type textarea "**********"
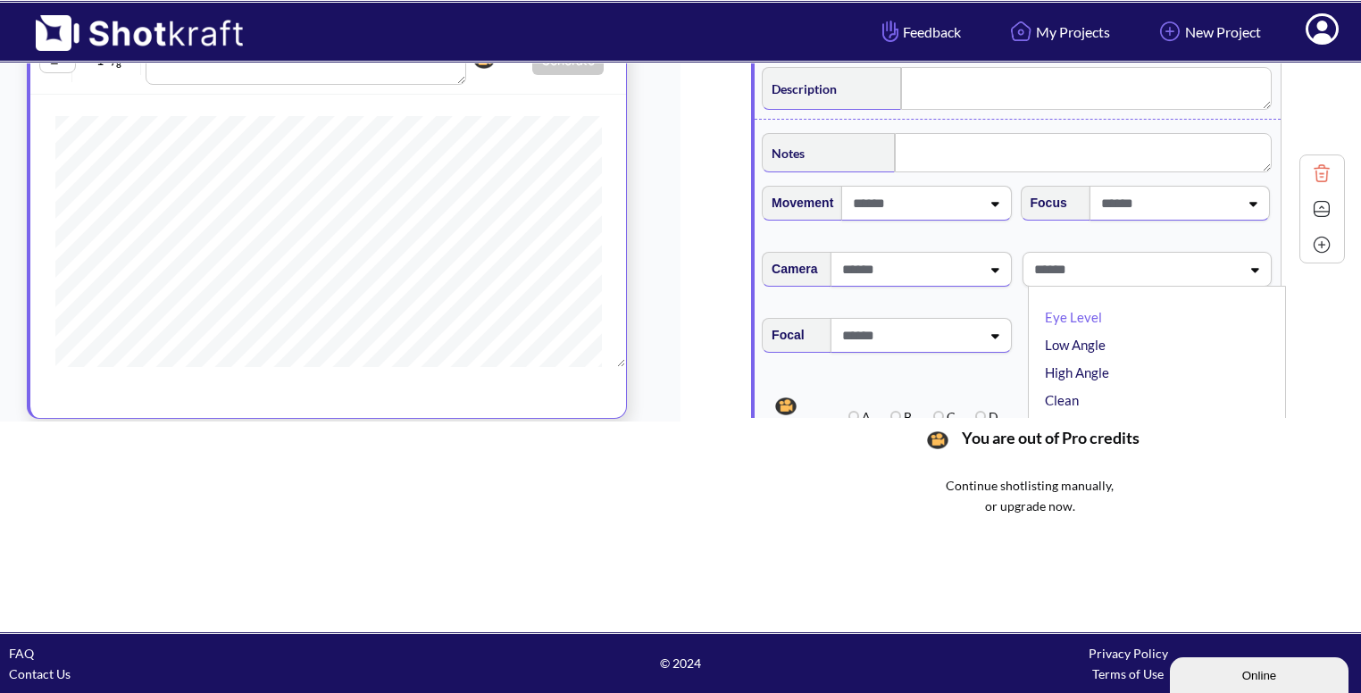
scroll to position [1756, 0]
type textarea "**********"
click at [1154, 315] on li "Eye Level" at bounding box center [1161, 316] width 240 height 28
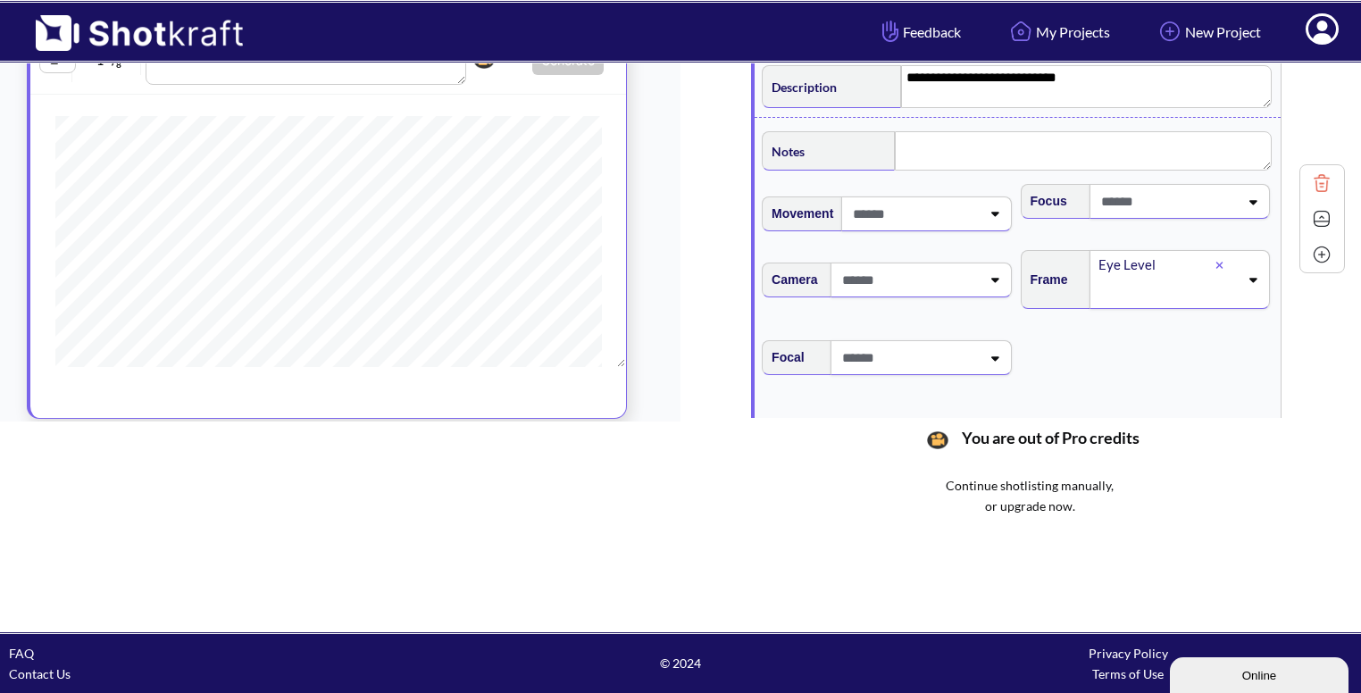
click at [1318, 212] on img at bounding box center [1321, 218] width 27 height 27
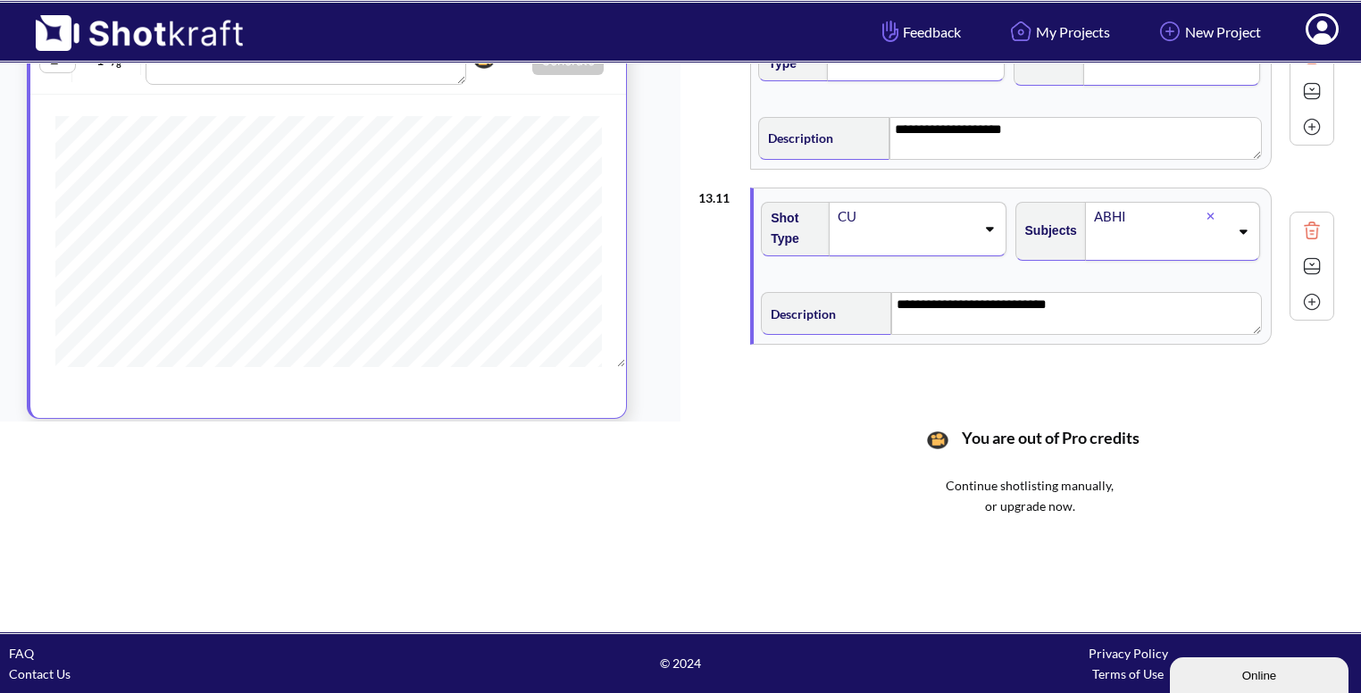
scroll to position [1529, 0]
click at [1315, 295] on img at bounding box center [1311, 301] width 27 height 27
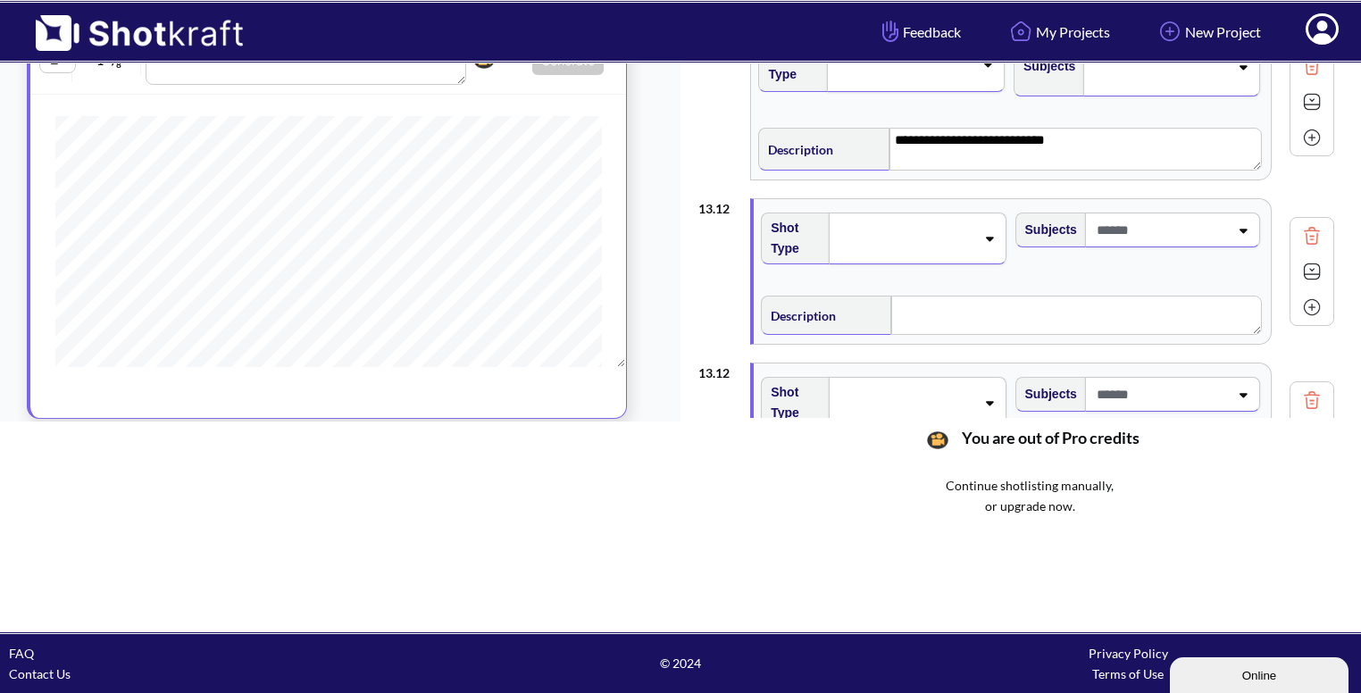
scroll to position [1699, 0]
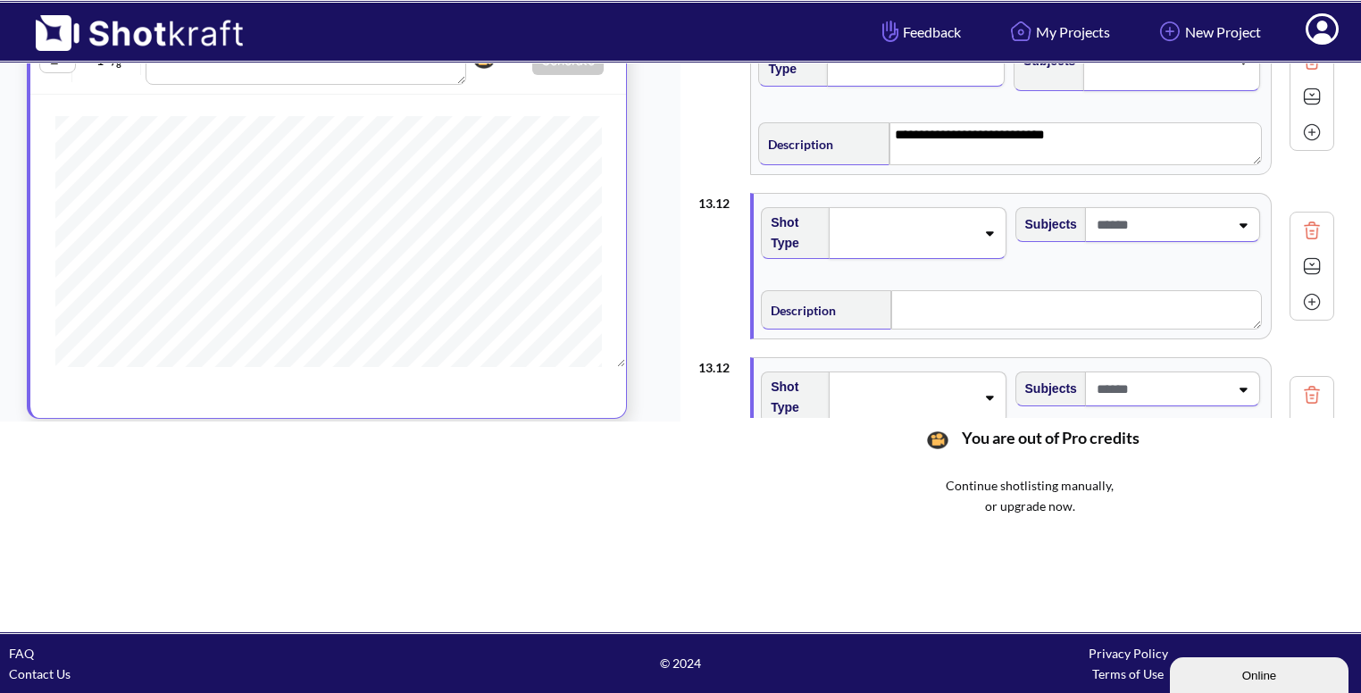
click at [951, 237] on div at bounding box center [905, 233] width 142 height 29
click at [1308, 219] on img at bounding box center [1311, 230] width 27 height 27
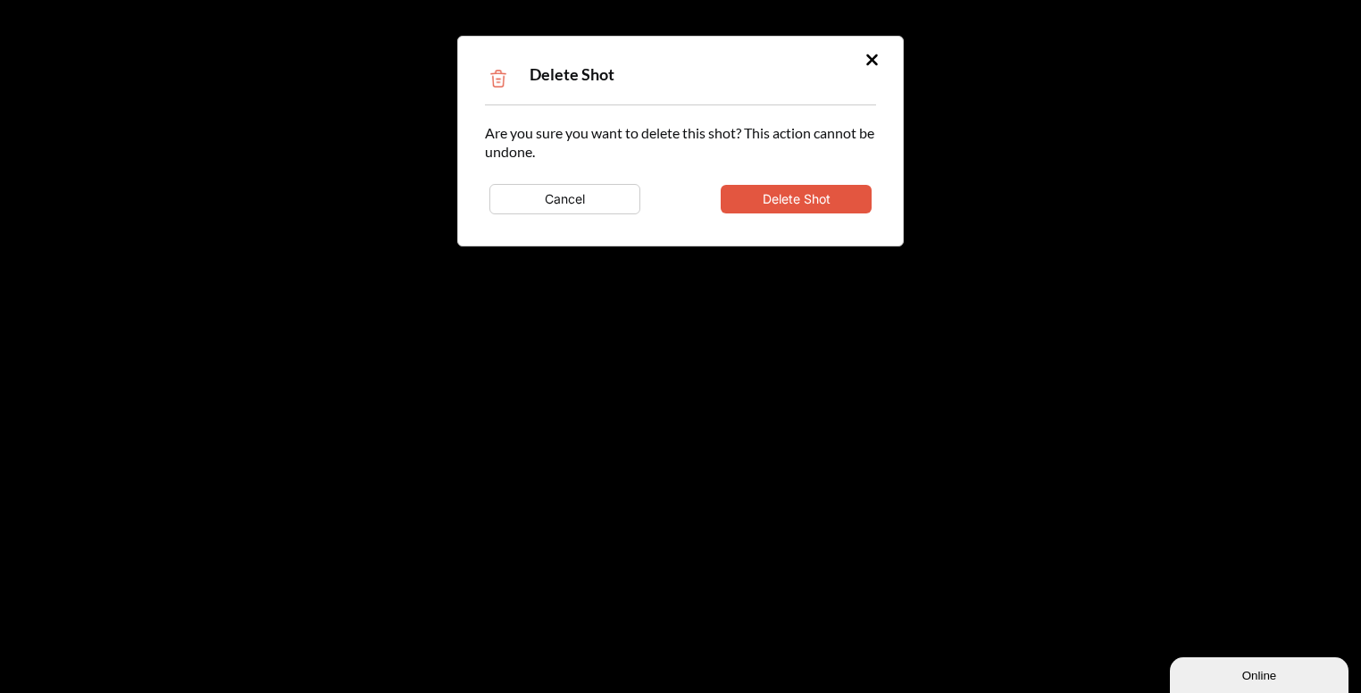
click at [839, 201] on button "Delete Shot" at bounding box center [796, 199] width 151 height 29
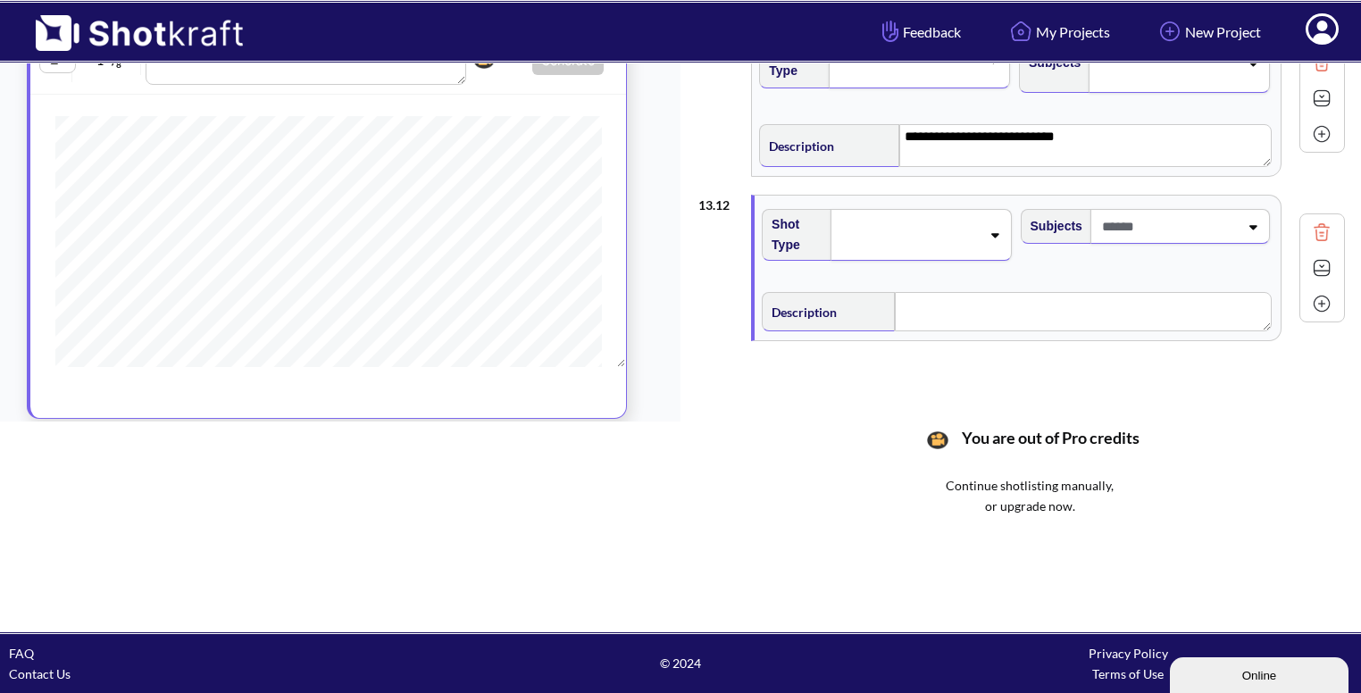
click at [946, 247] on div at bounding box center [921, 235] width 180 height 52
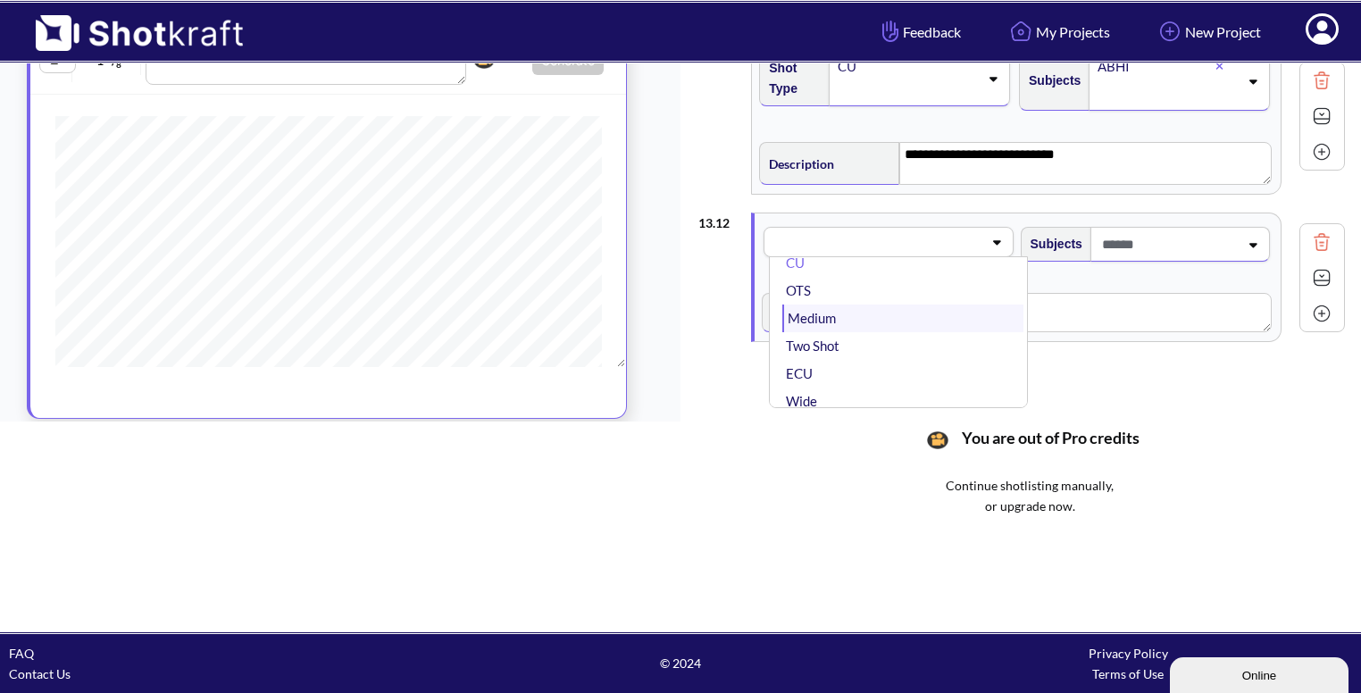
scroll to position [0, 0]
click at [918, 307] on li "OTS" at bounding box center [902, 316] width 240 height 28
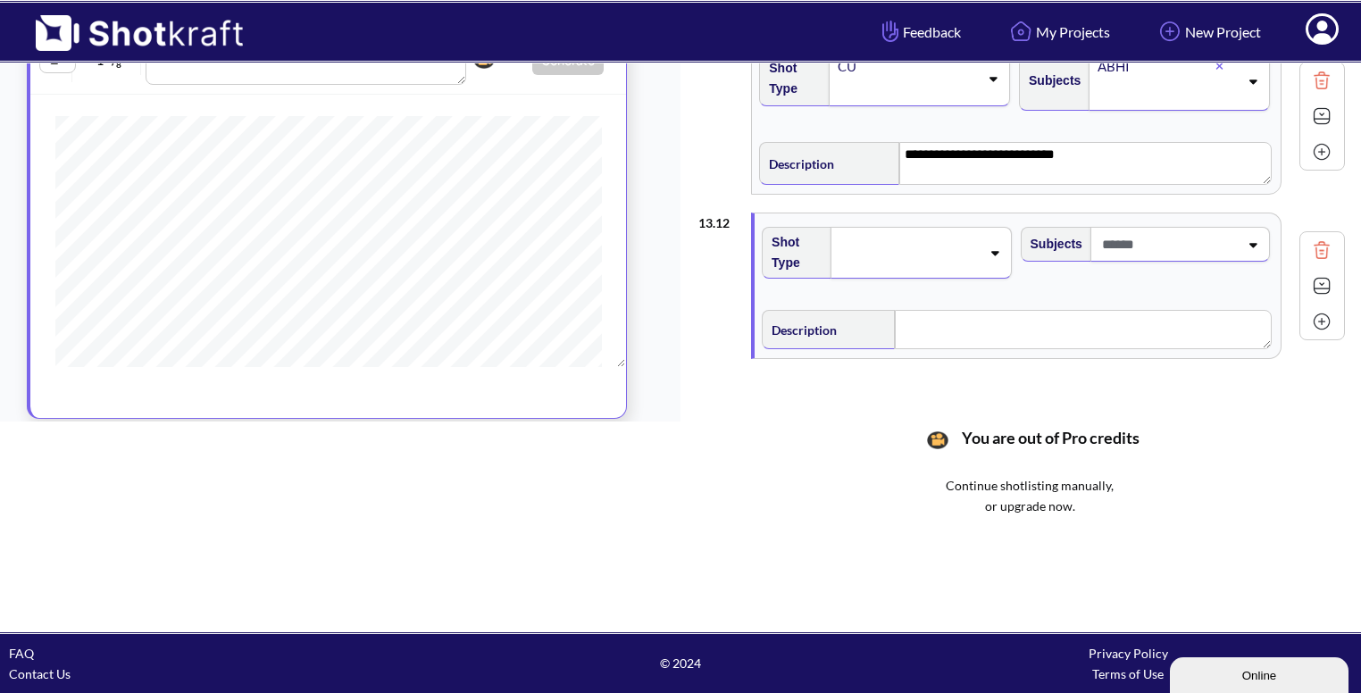
click at [1223, 227] on div at bounding box center [1179, 244] width 179 height 35
click at [1124, 321] on li "[PERSON_NAME]" at bounding box center [1161, 320] width 240 height 28
click at [995, 326] on textarea at bounding box center [1083, 332] width 377 height 39
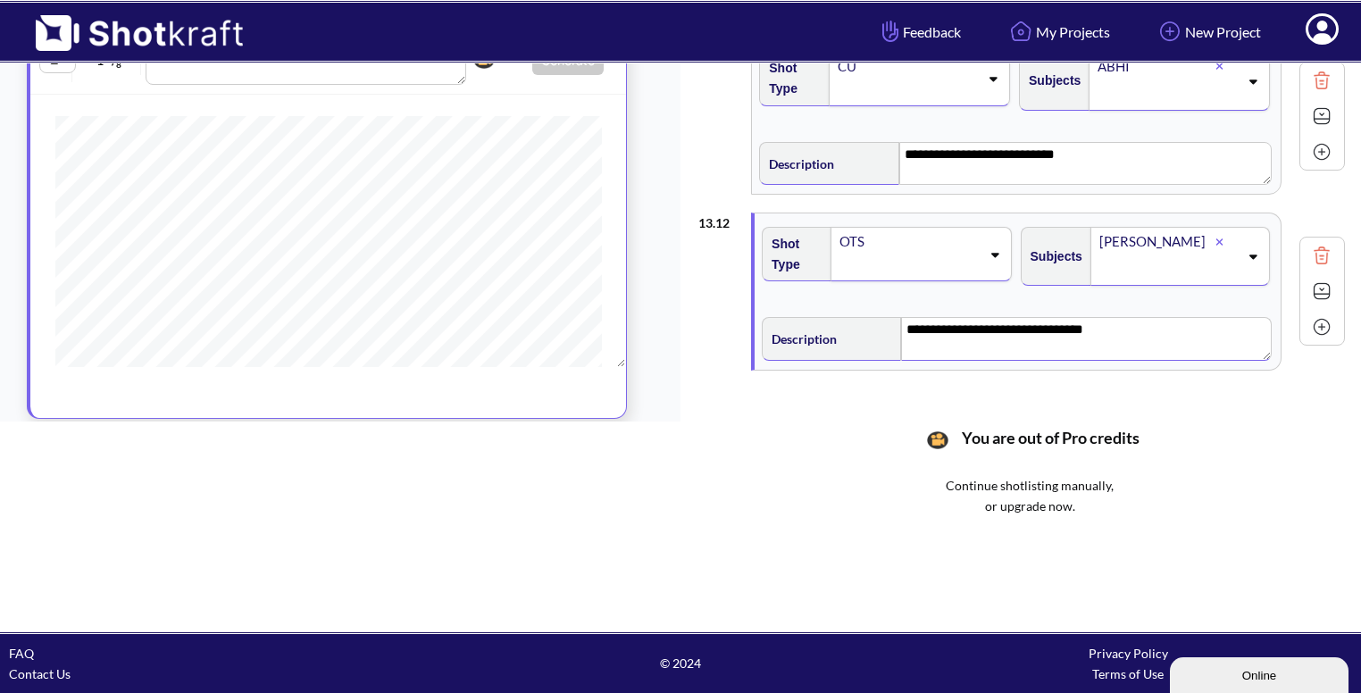
click at [1309, 288] on img at bounding box center [1321, 291] width 27 height 27
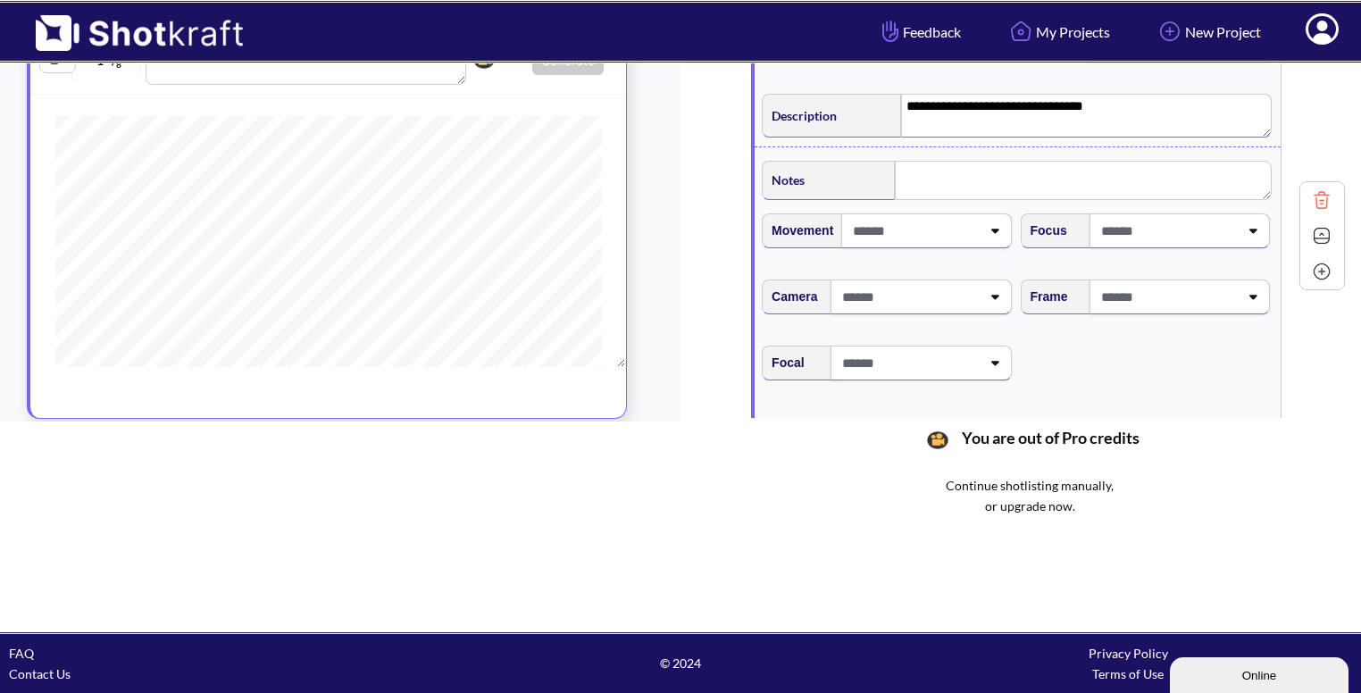
scroll to position [1903, 0]
click at [1196, 301] on span at bounding box center [1168, 295] width 142 height 29
type textarea "**********"
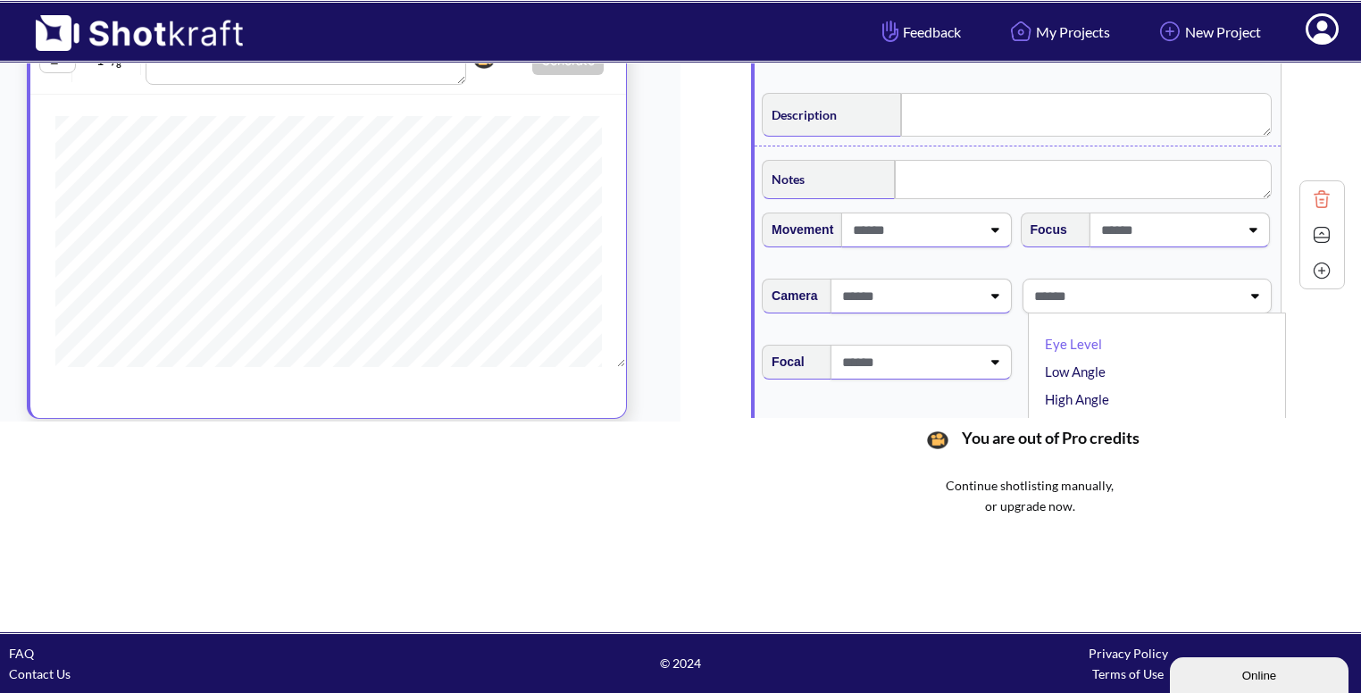
type textarea "**********"
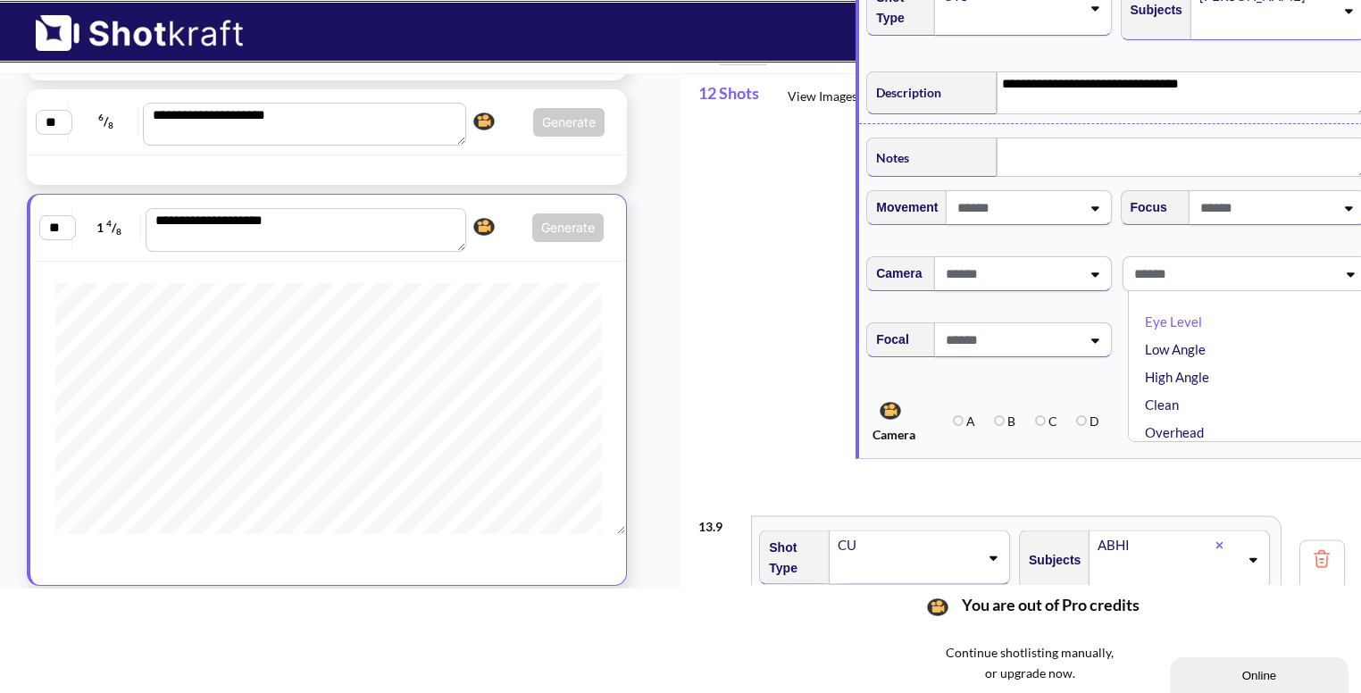
scroll to position [22, 0]
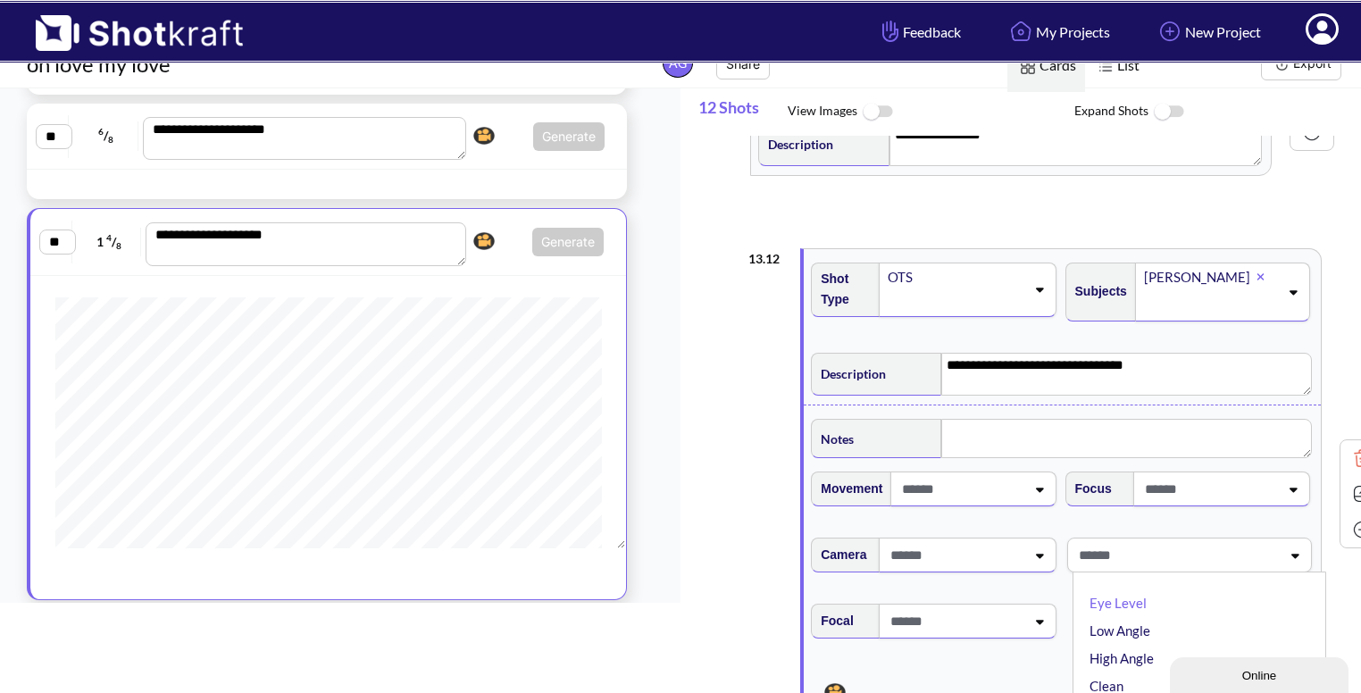
drag, startPoint x: 1142, startPoint y: 342, endPoint x: 1190, endPoint y: 601, distance: 263.3
click at [1190, 601] on div "**********" at bounding box center [1029, 423] width 663 height 671
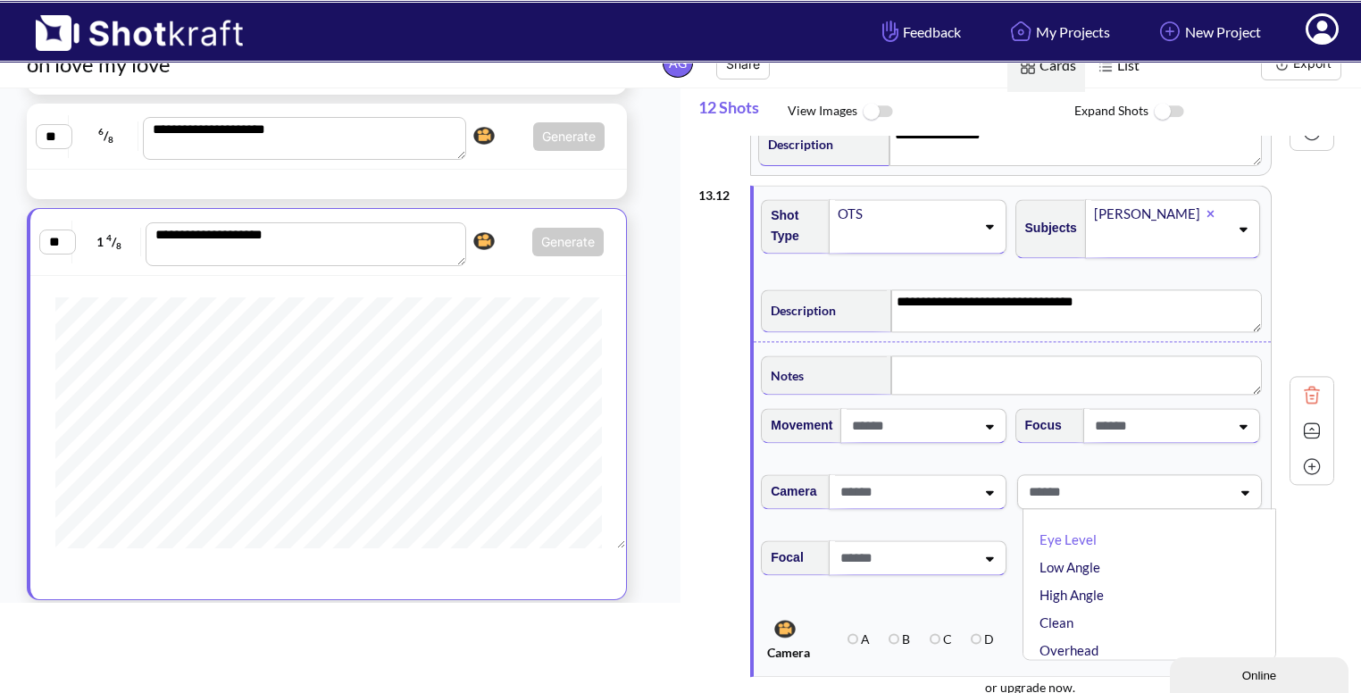
type textarea "**********"
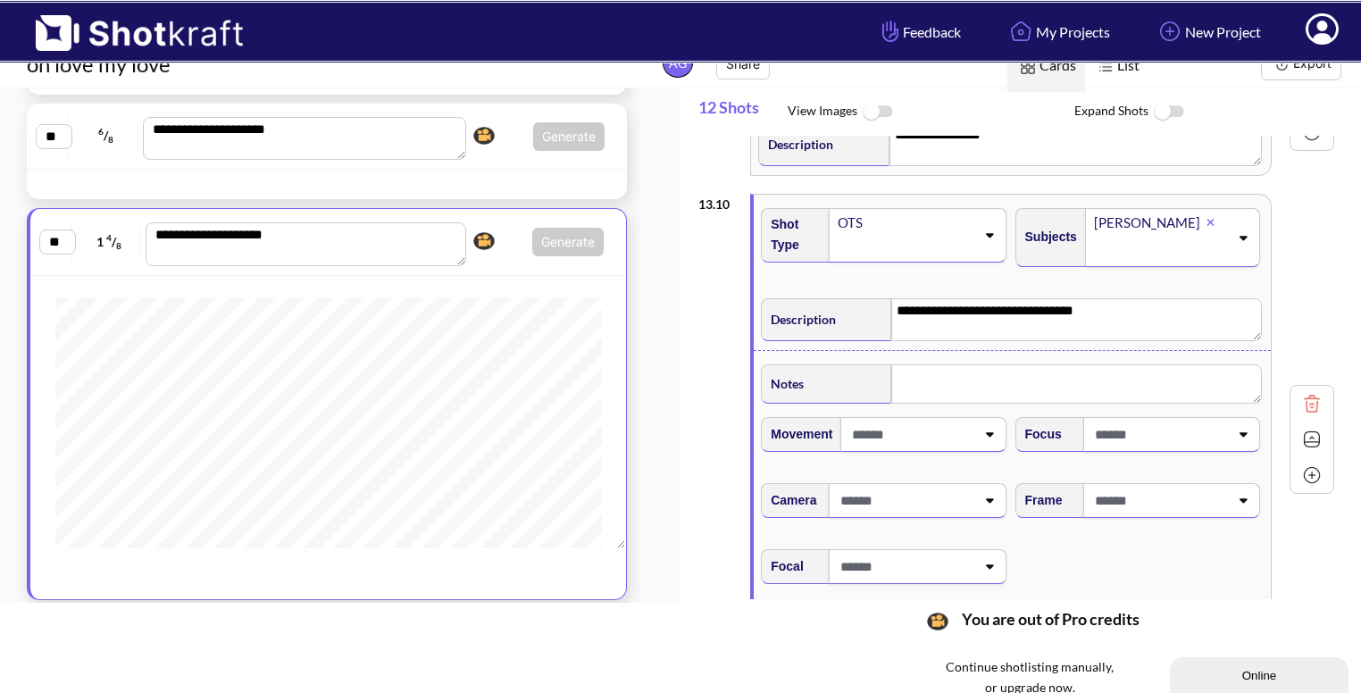
click at [1140, 509] on div at bounding box center [1160, 500] width 142 height 33
click at [1111, 540] on li "Eye Level" at bounding box center [1154, 549] width 236 height 28
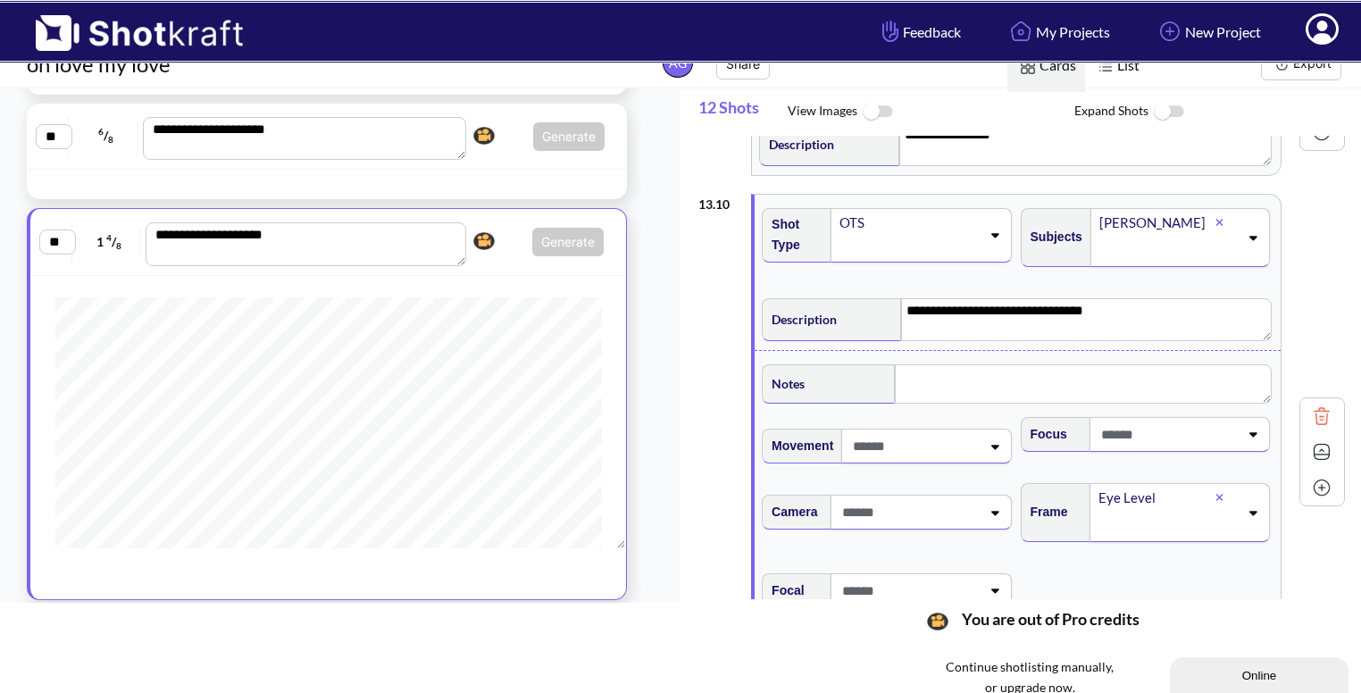
click at [1311, 424] on div at bounding box center [1322, 451] width 46 height 109
click at [1309, 438] on img at bounding box center [1321, 451] width 27 height 27
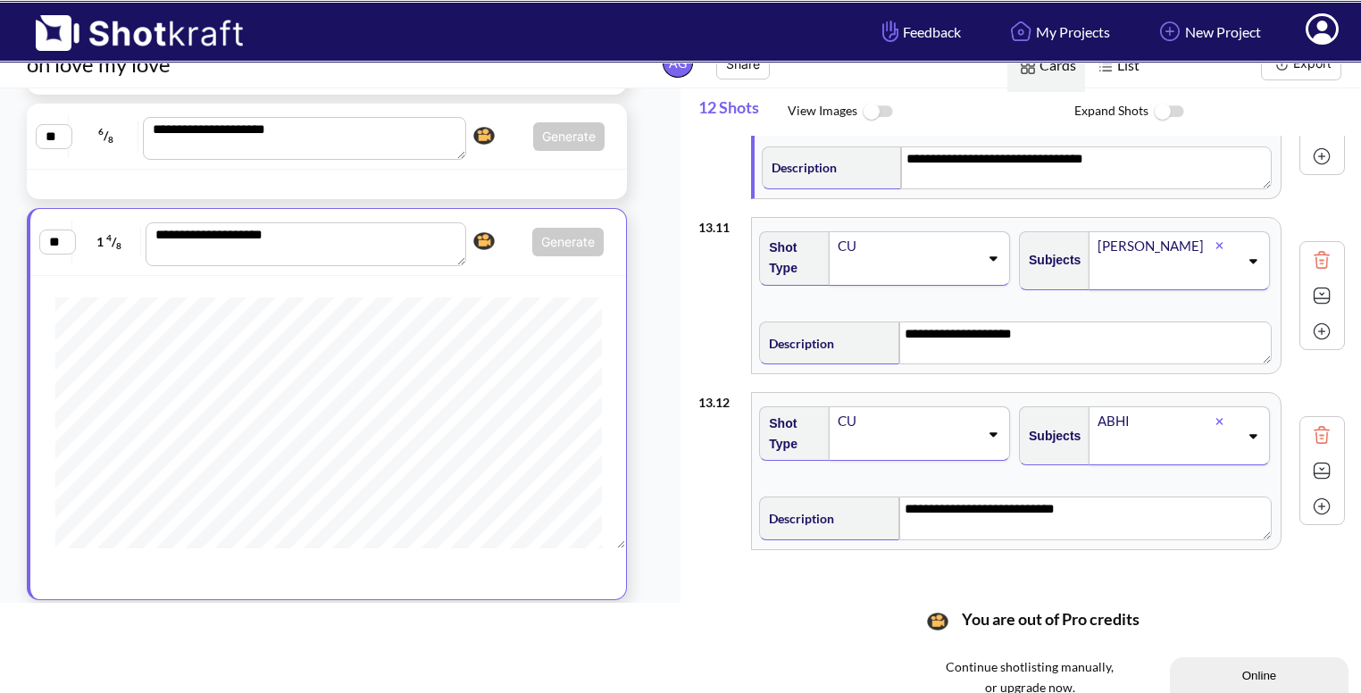
scroll to position [1704, 0]
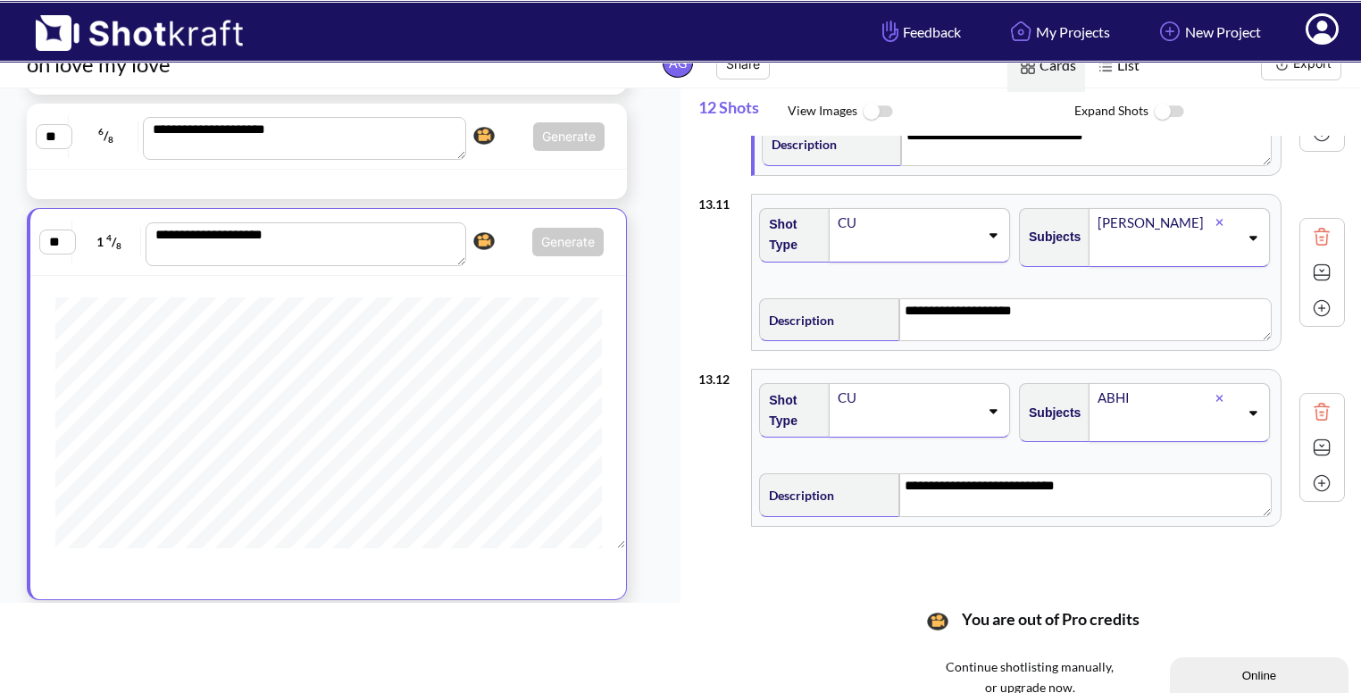
click at [1220, 464] on div "**********" at bounding box center [1015, 492] width 519 height 56
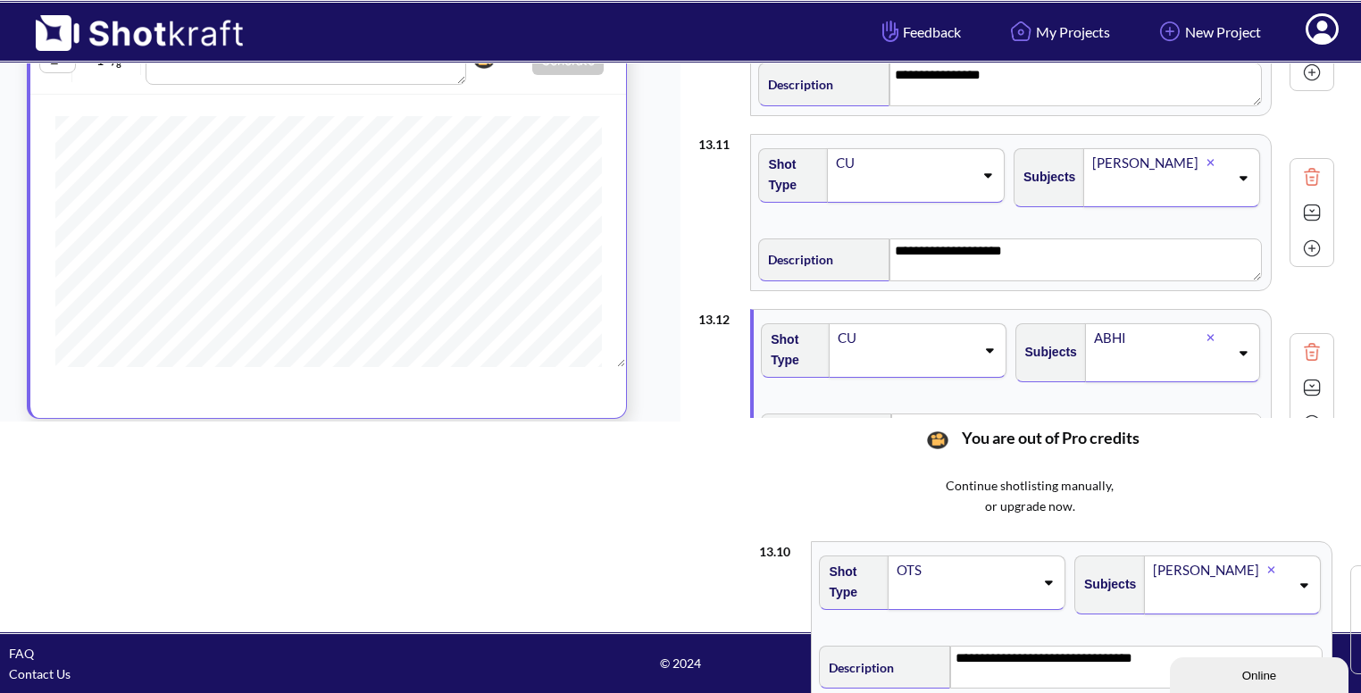
scroll to position [1529, 0]
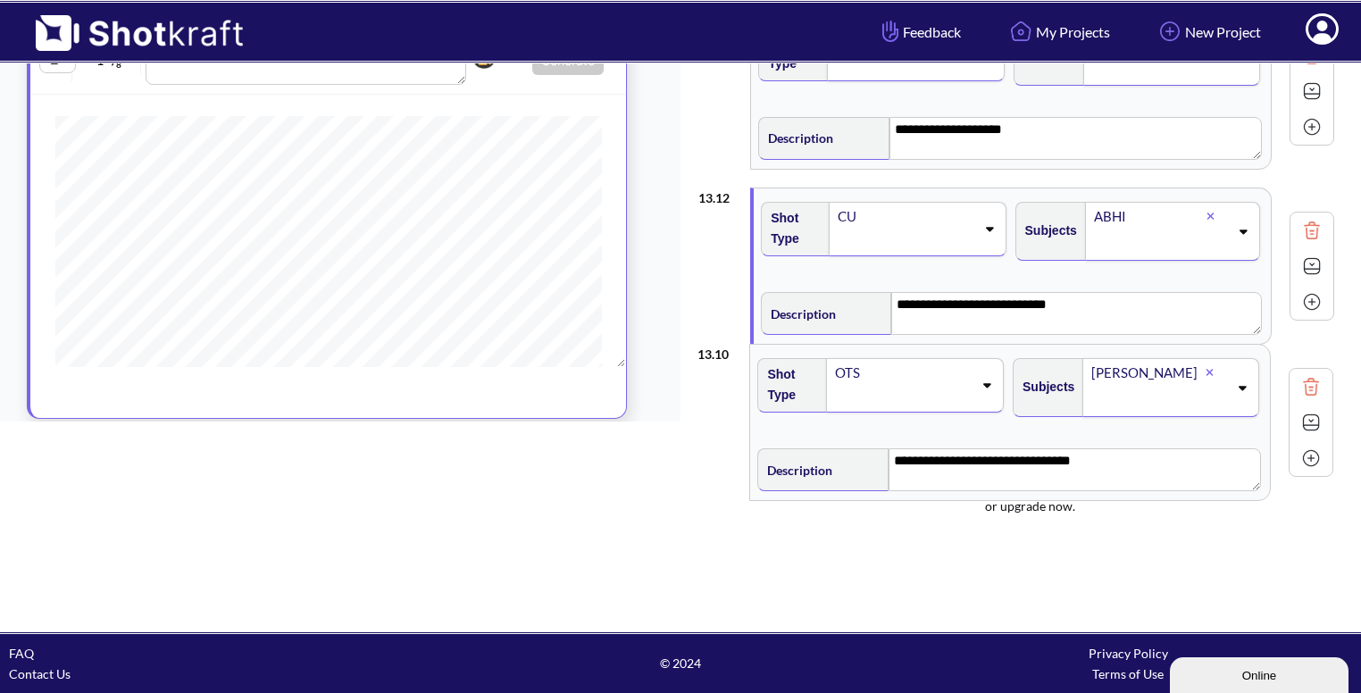
drag, startPoint x: 993, startPoint y: 397, endPoint x: 993, endPoint y: 443, distance: 45.5
click at [993, 443] on div "**********" at bounding box center [1029, 242] width 663 height 671
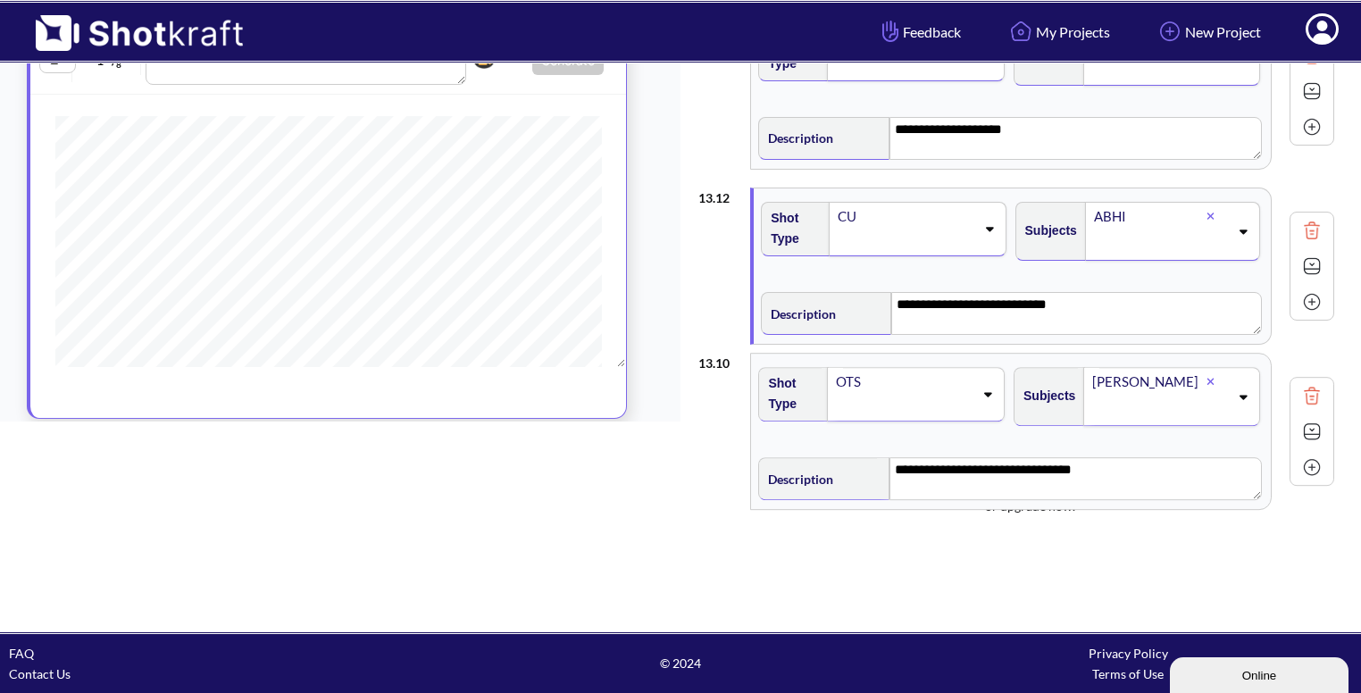
type textarea "**********"
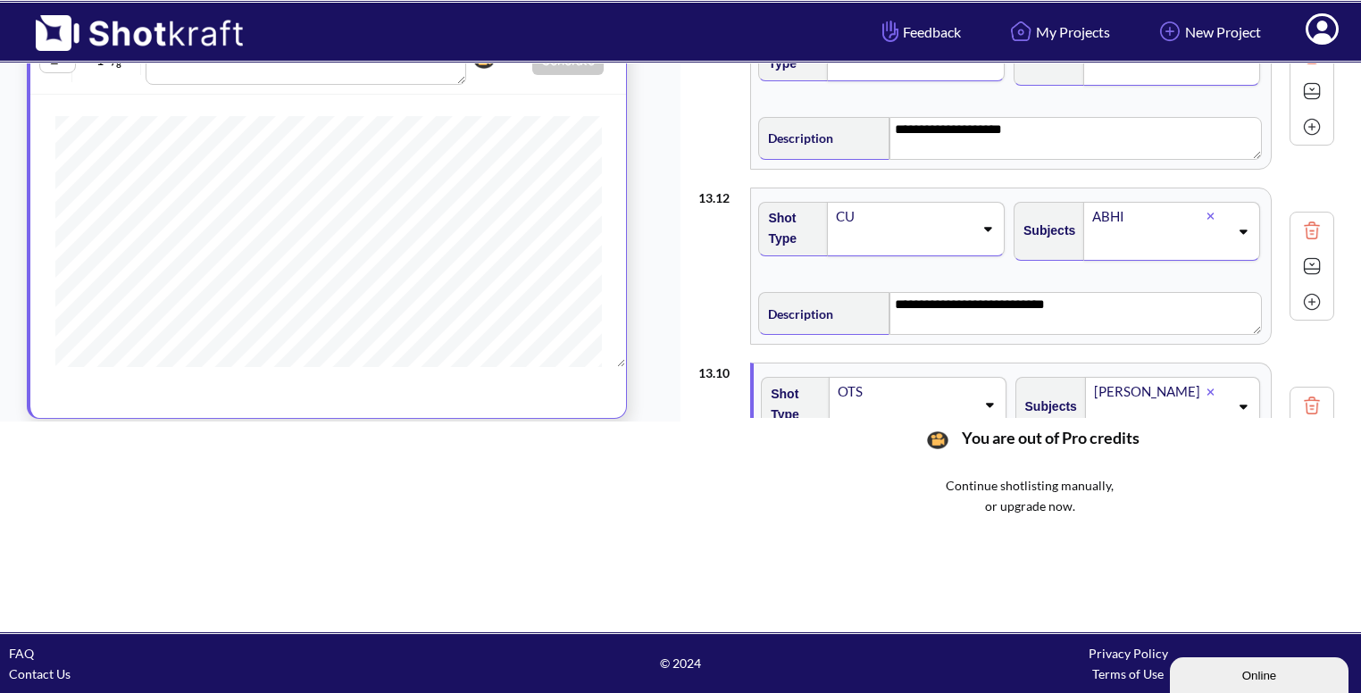
scroll to position [1704, 0]
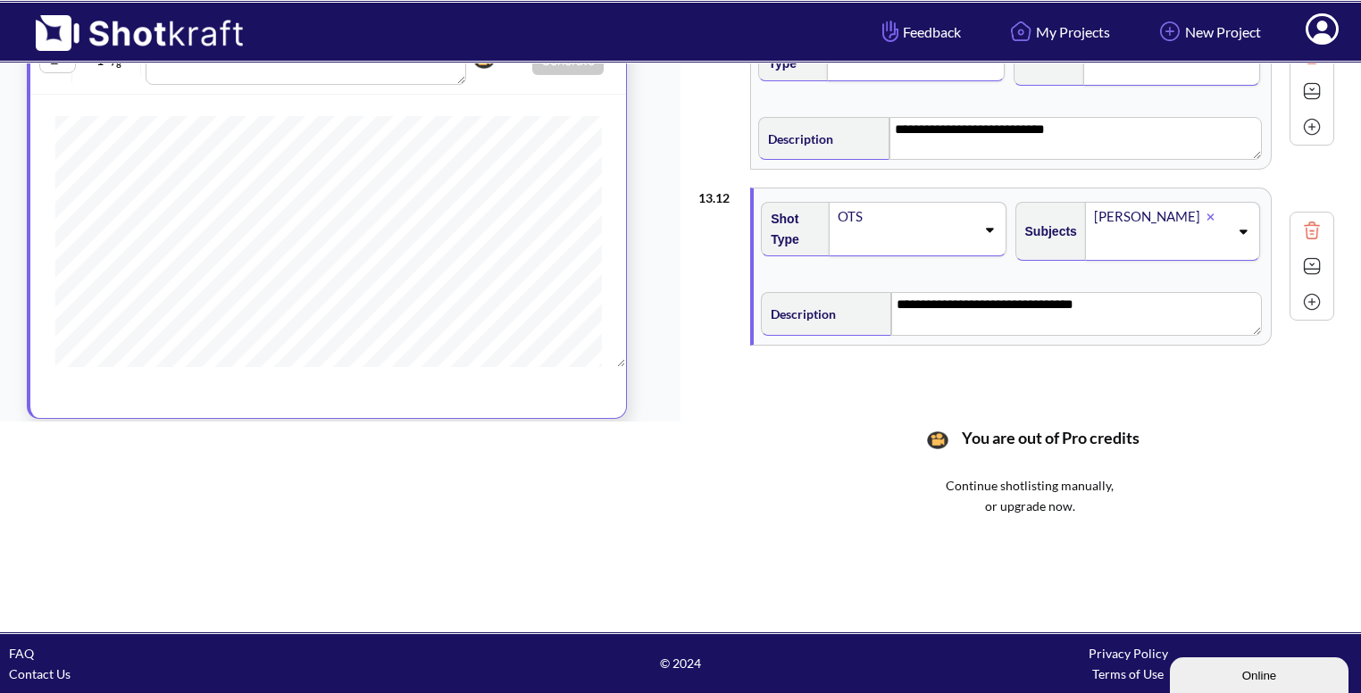
click at [1326, 296] on div at bounding box center [1312, 302] width 36 height 36
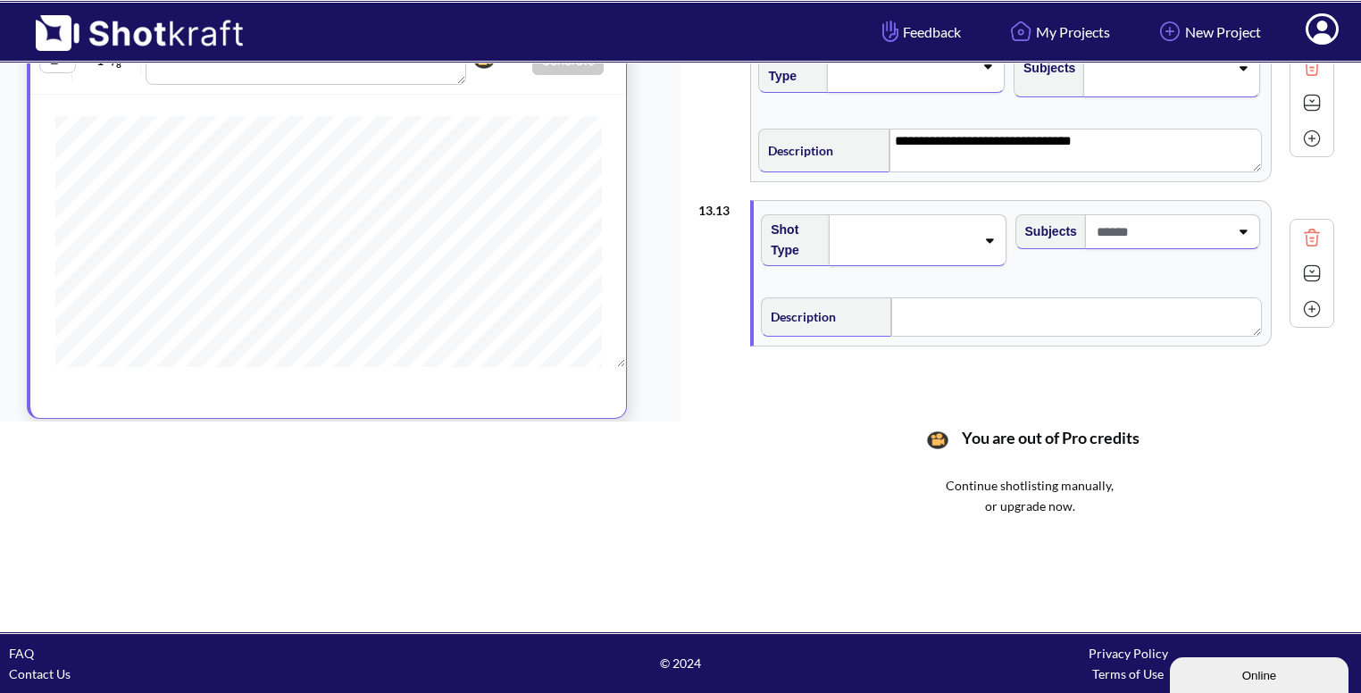
click at [954, 233] on span at bounding box center [905, 240] width 138 height 25
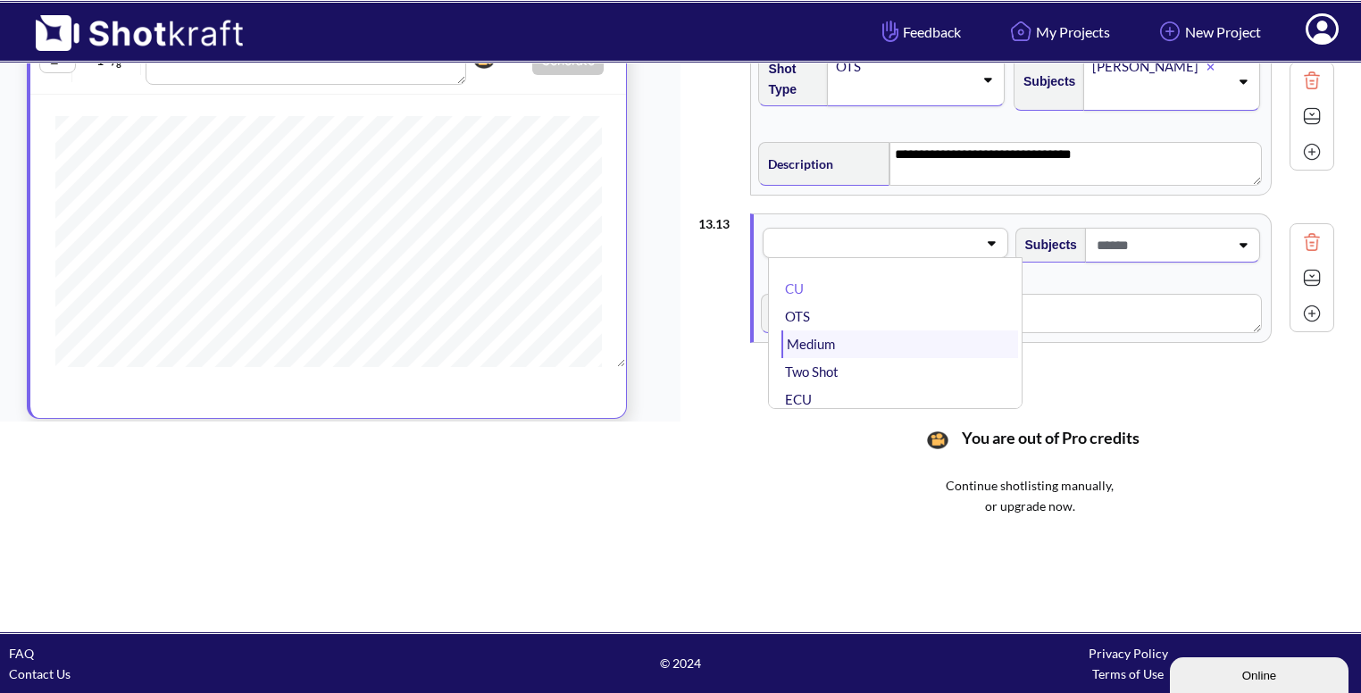
click at [927, 330] on li "Medium" at bounding box center [899, 344] width 236 height 28
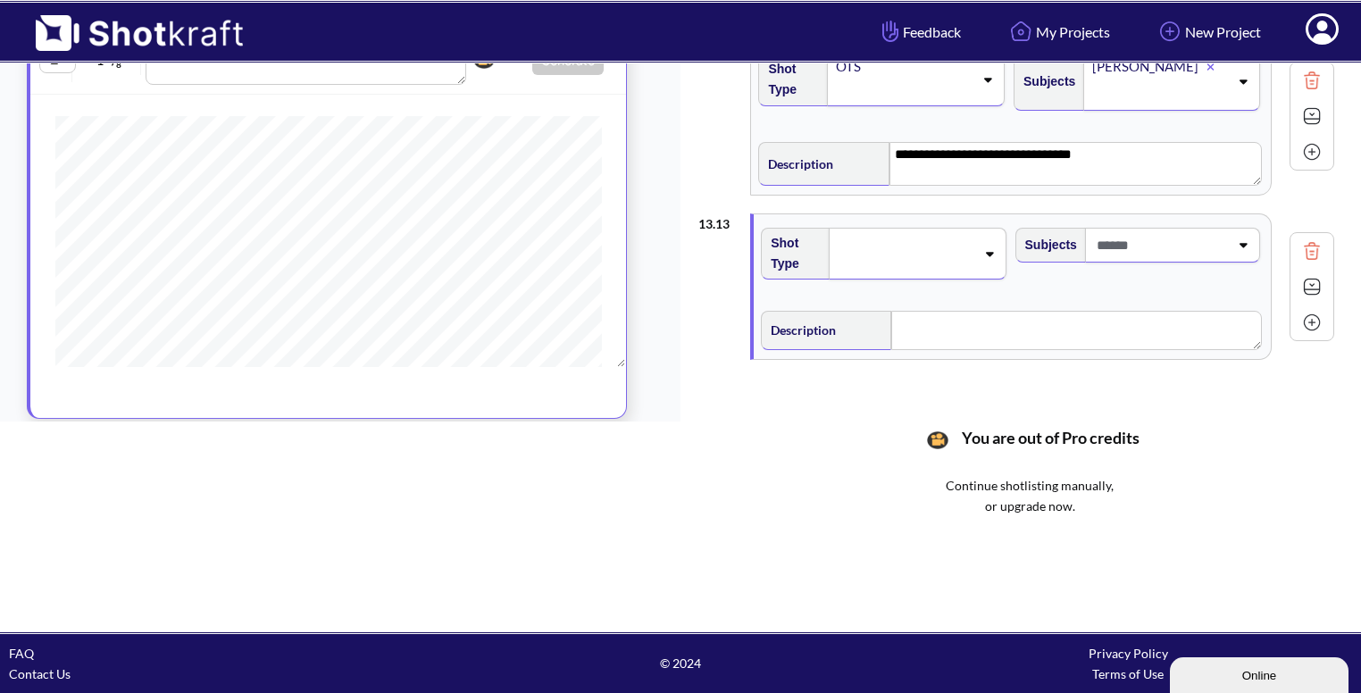
click at [1215, 230] on span at bounding box center [1160, 244] width 137 height 29
click at [961, 230] on div "Medium" at bounding box center [905, 242] width 138 height 24
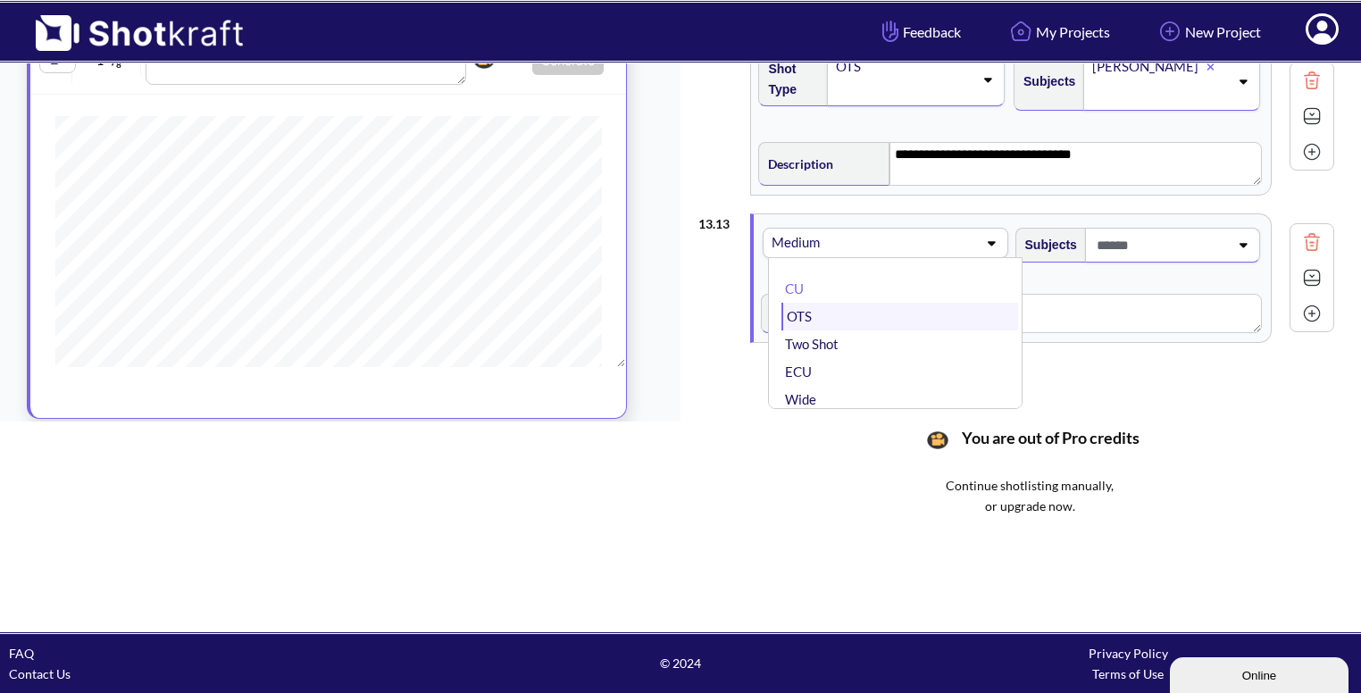
click at [929, 303] on li "OTS" at bounding box center [899, 317] width 236 height 28
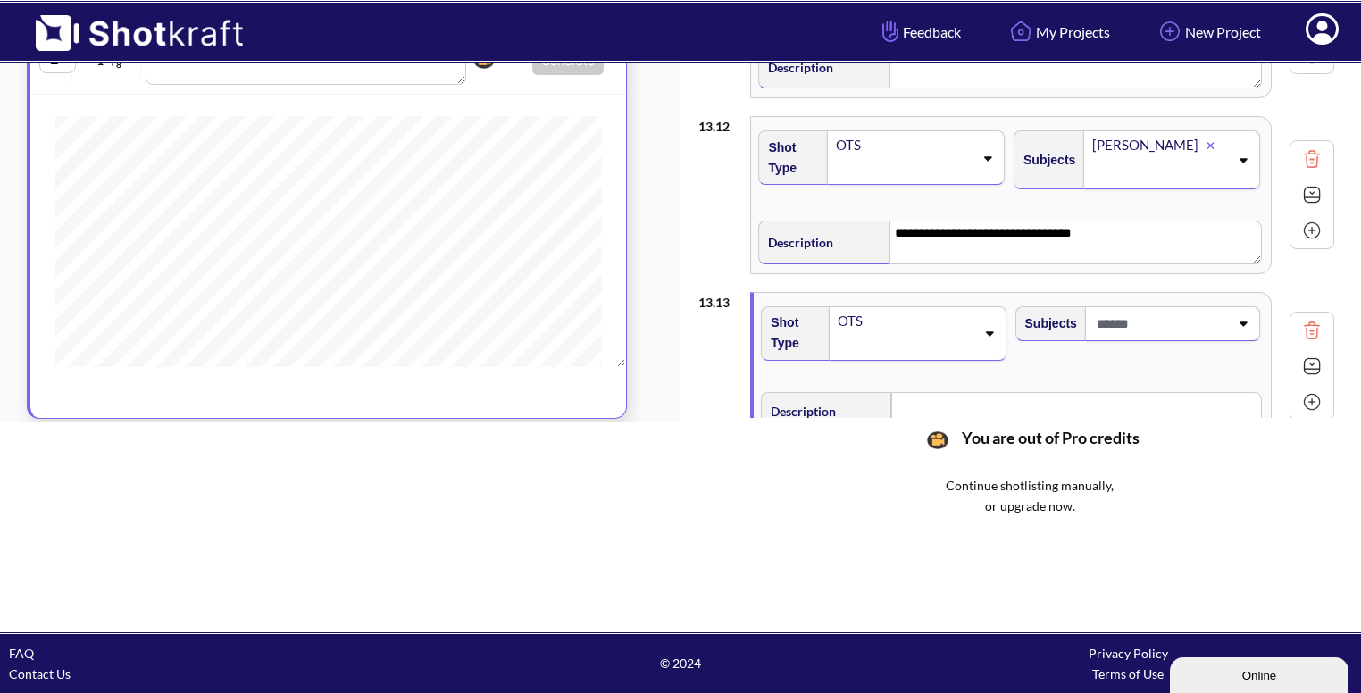
scroll to position [1874, 0]
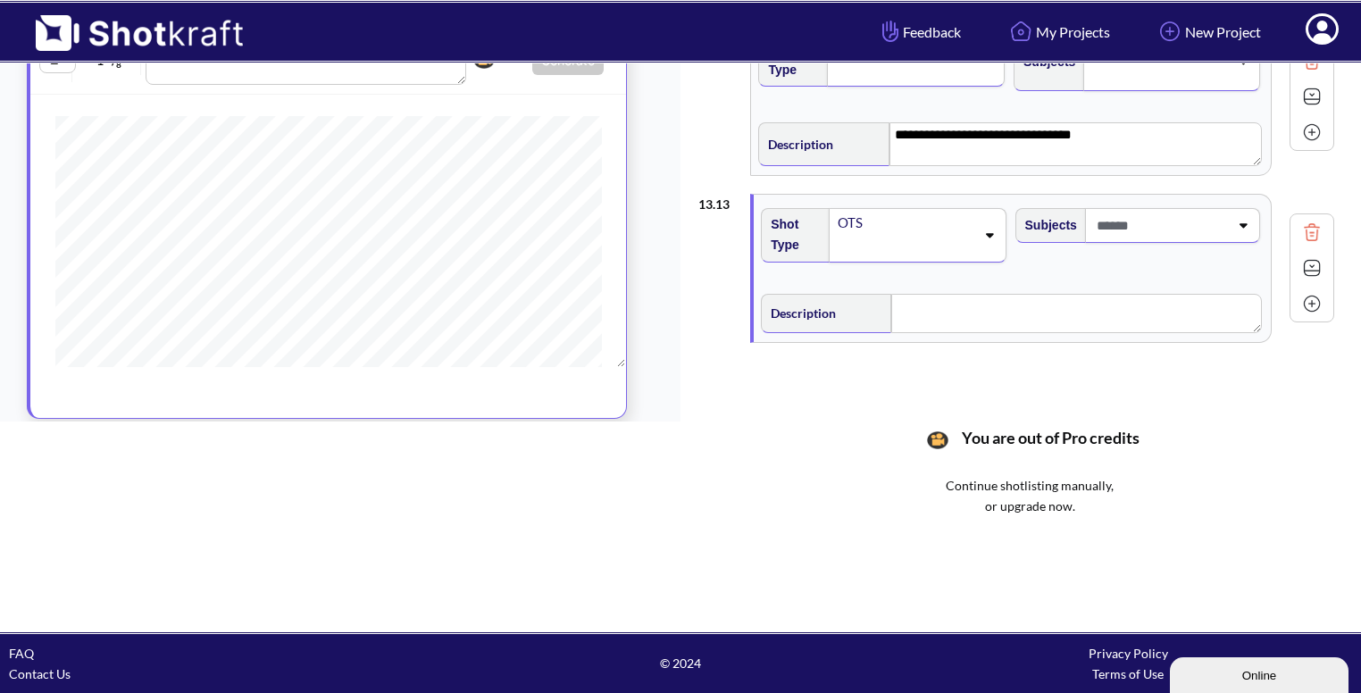
click at [1194, 211] on span at bounding box center [1160, 225] width 137 height 29
click at [1103, 317] on li "ABHI" at bounding box center [1154, 331] width 236 height 28
click at [1025, 316] on textarea at bounding box center [1083, 313] width 377 height 39
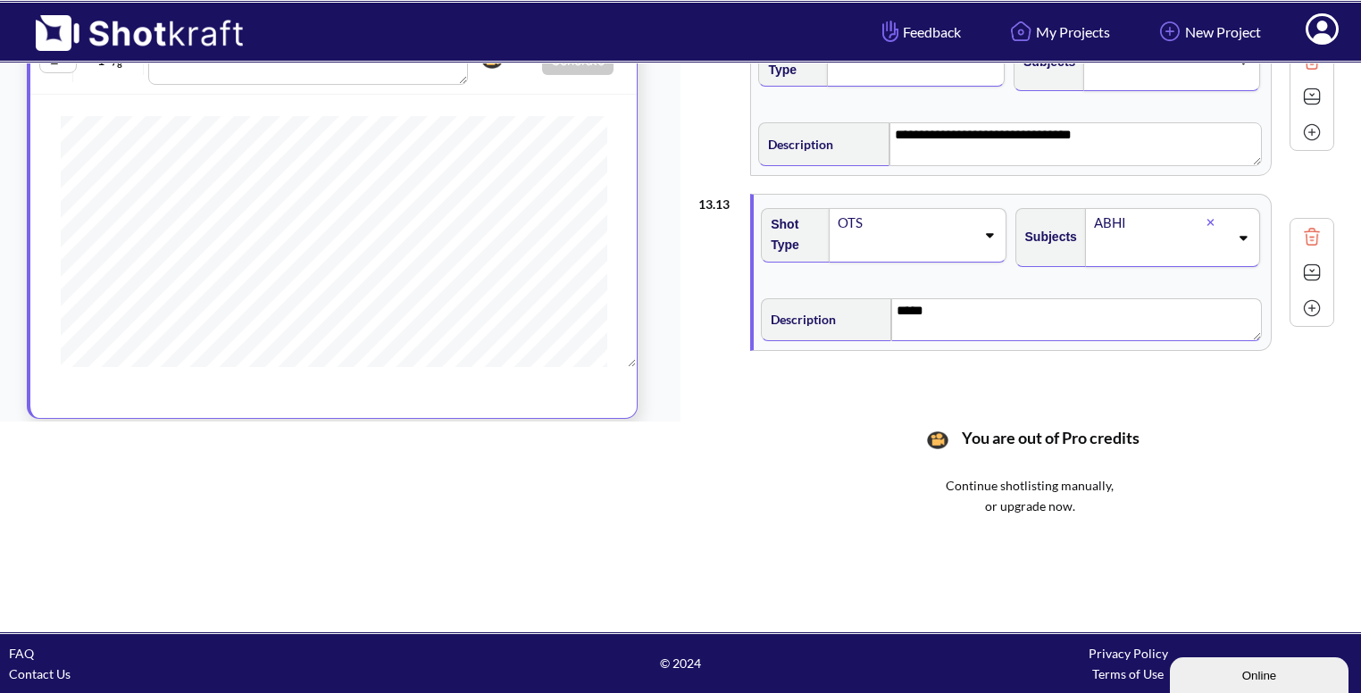
scroll to position [866, 0]
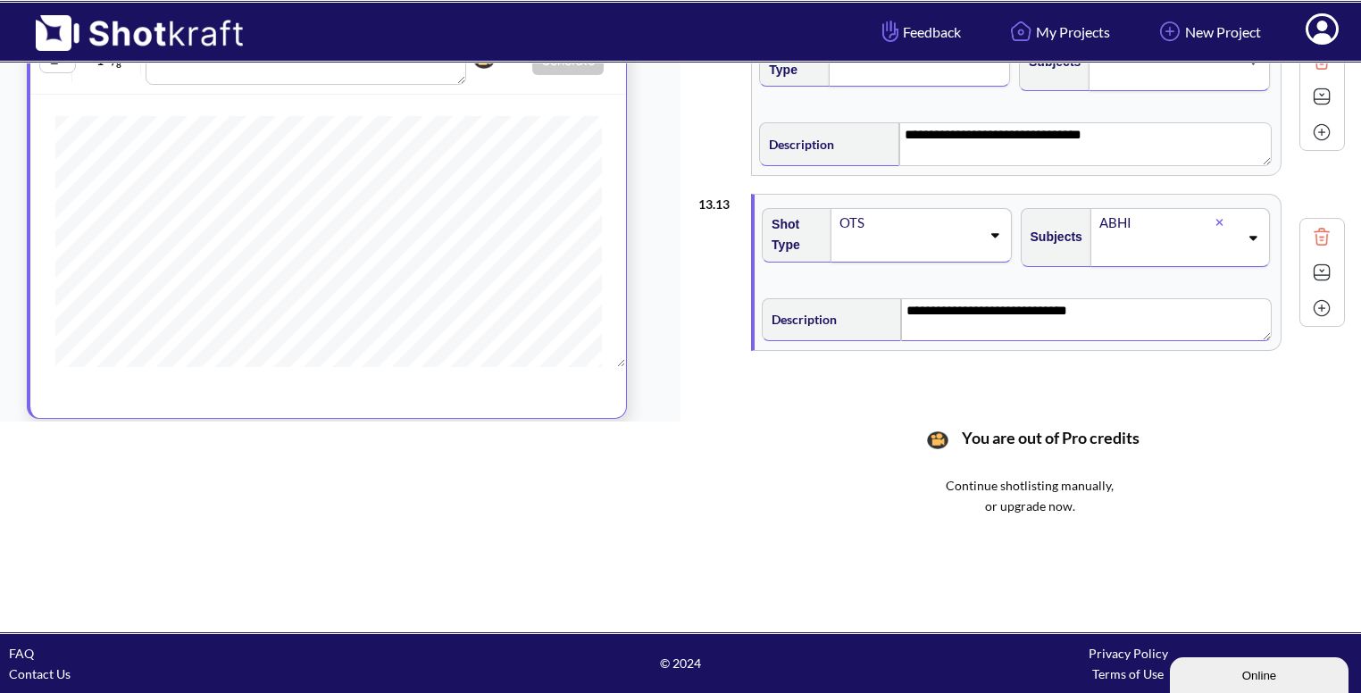
click at [1308, 267] on img at bounding box center [1321, 272] width 27 height 27
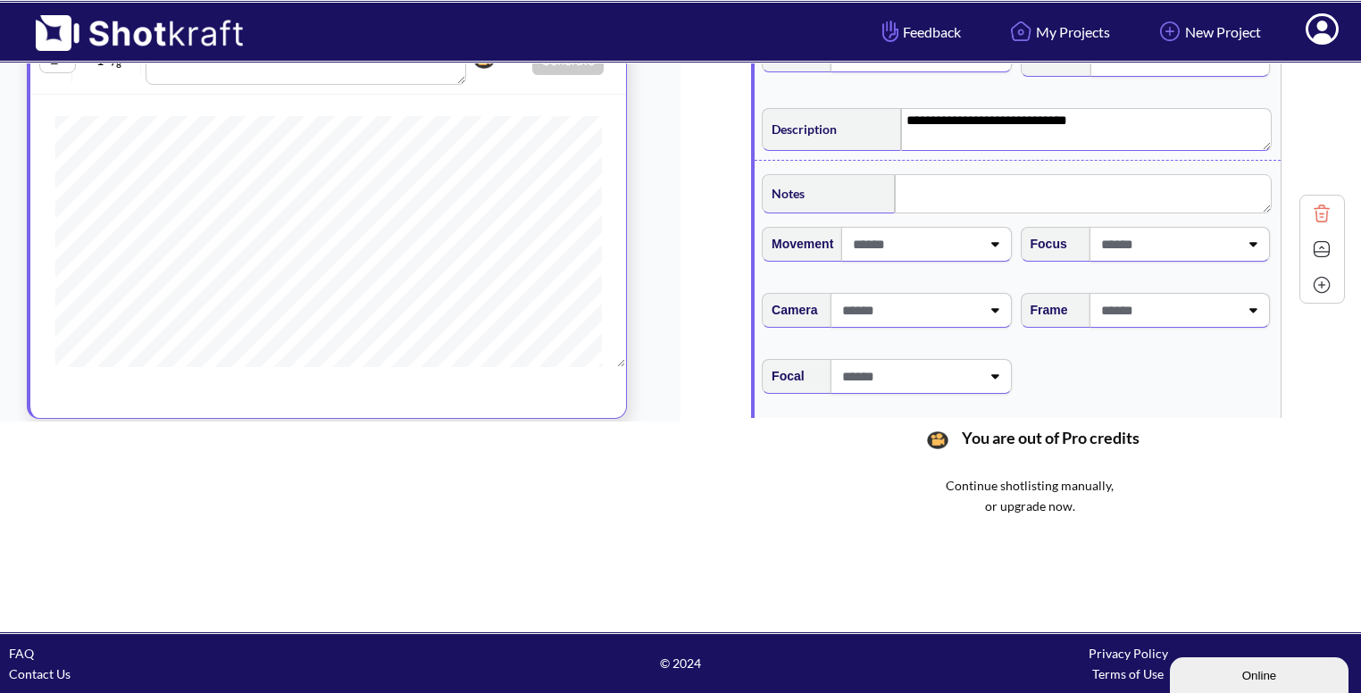
scroll to position [2066, 0]
click at [1173, 295] on span at bounding box center [1168, 307] width 142 height 29
type textarea "**********"
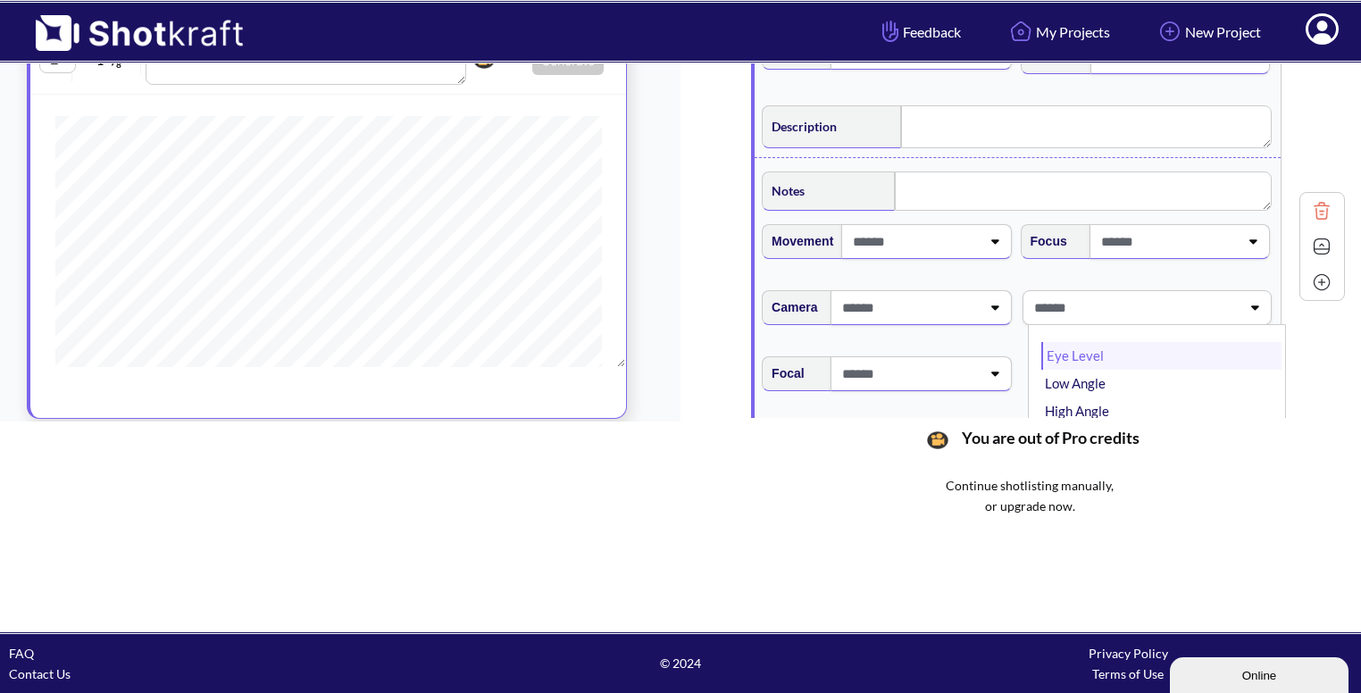
type textarea "**********"
click at [1113, 342] on li "Eye Level" at bounding box center [1161, 356] width 240 height 28
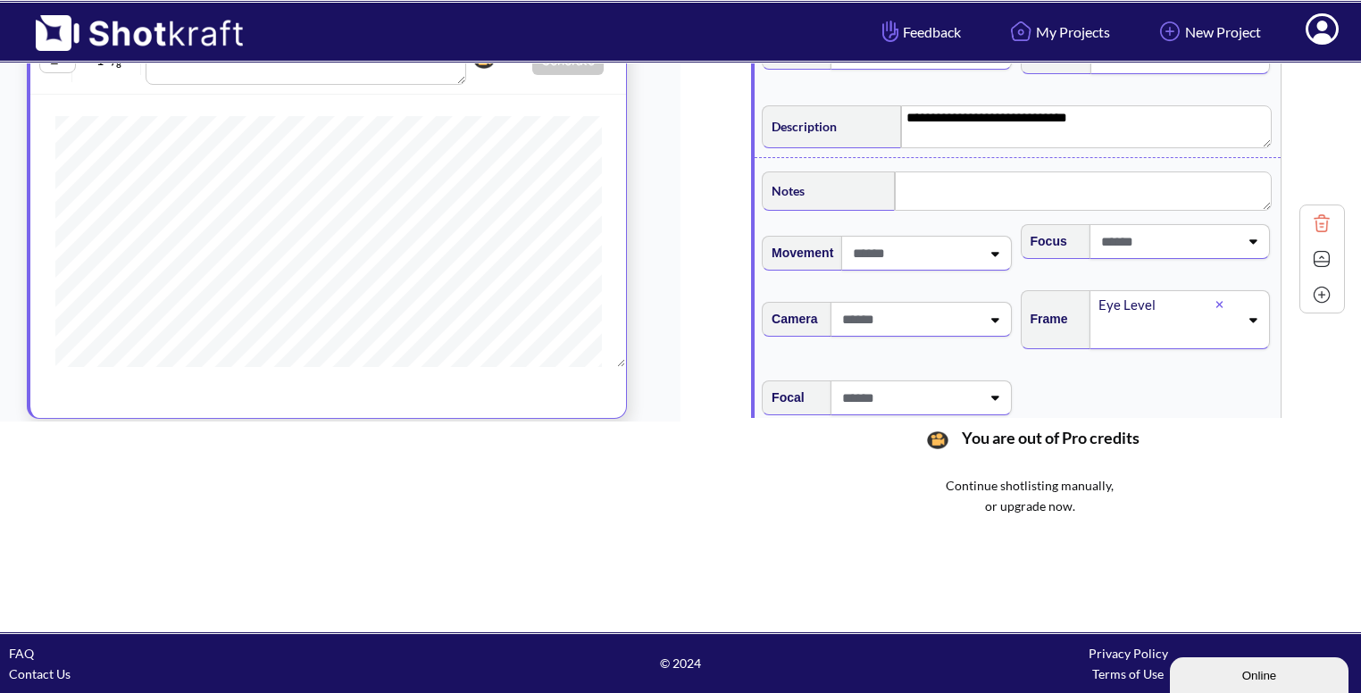
click at [1310, 246] on img at bounding box center [1321, 259] width 27 height 27
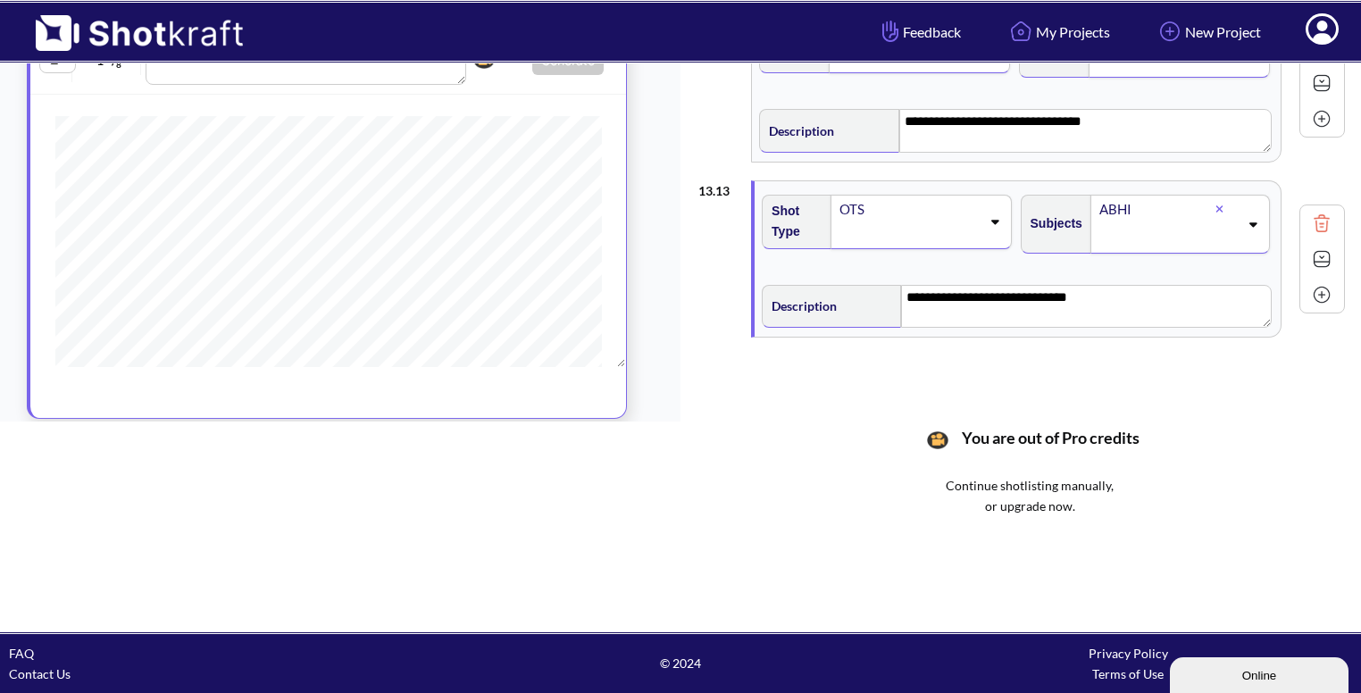
scroll to position [1879, 0]
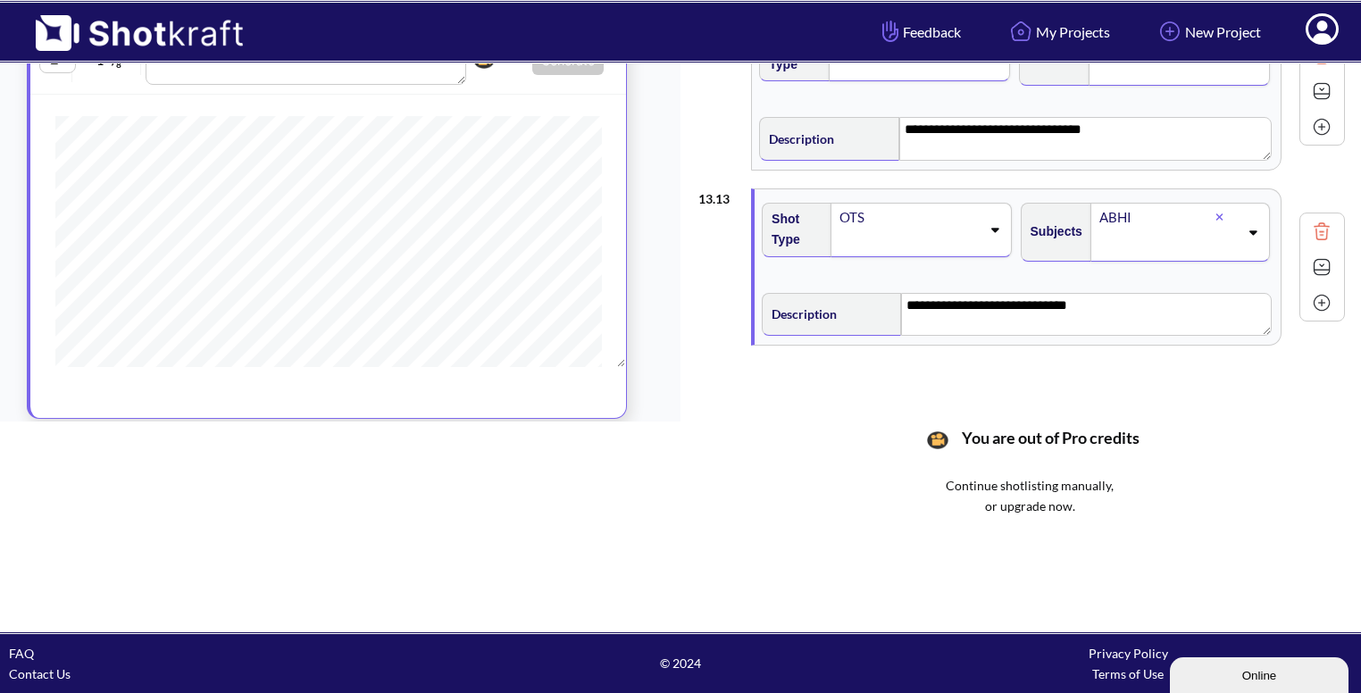
click at [1308, 290] on img at bounding box center [1321, 302] width 27 height 27
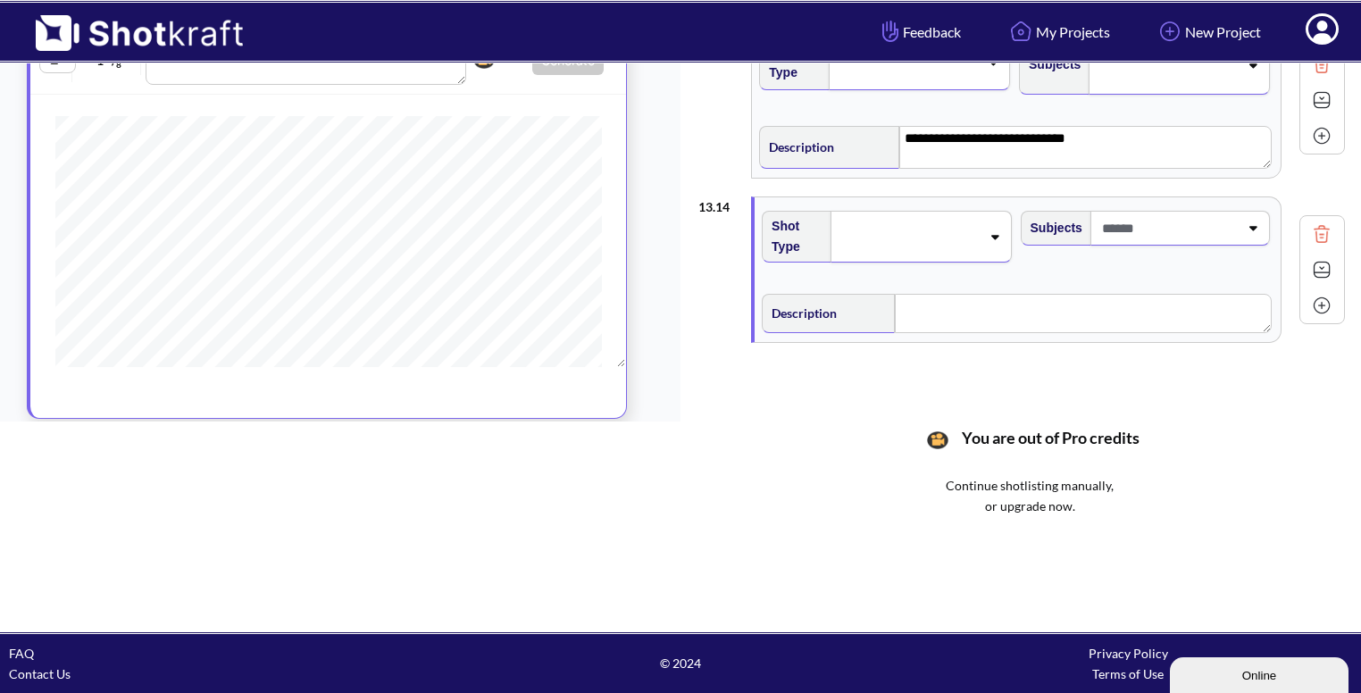
click at [939, 211] on div at bounding box center [921, 237] width 180 height 52
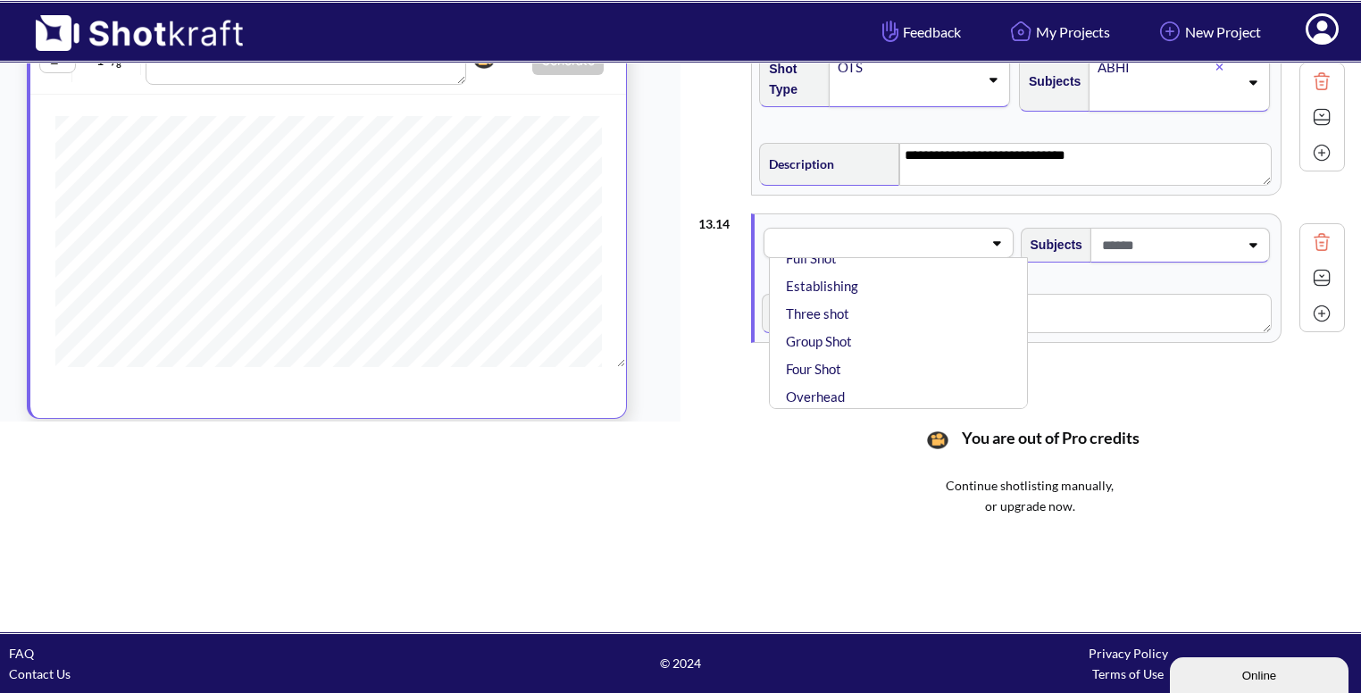
scroll to position [0, 0]
click at [881, 287] on li "CU" at bounding box center [902, 289] width 240 height 28
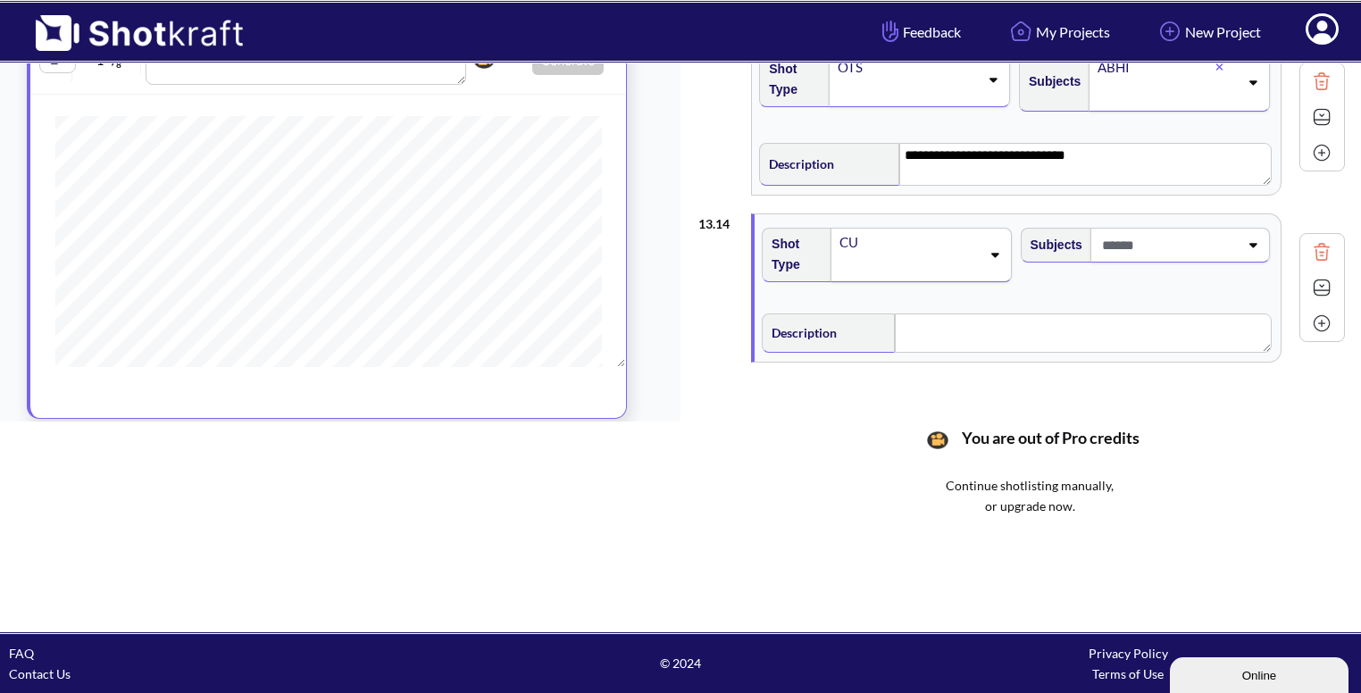
click at [1176, 246] on span at bounding box center [1168, 244] width 141 height 29
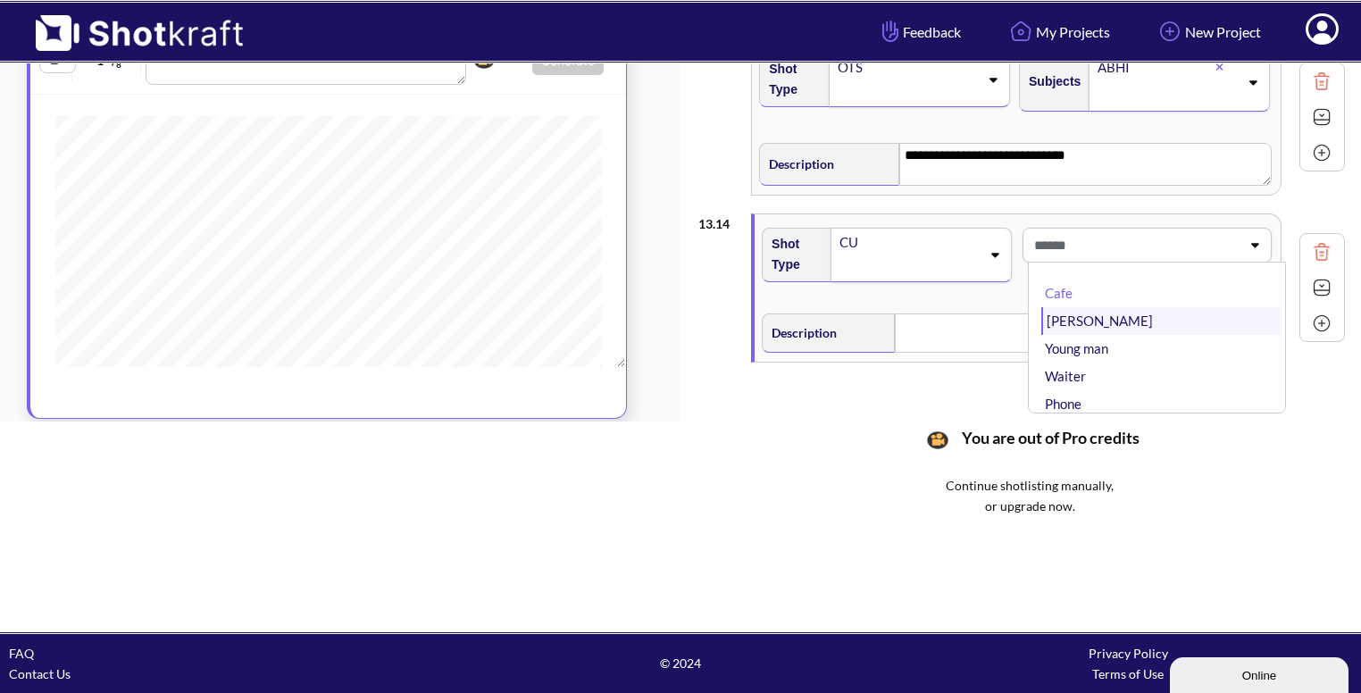
click at [1132, 320] on li "[PERSON_NAME]" at bounding box center [1161, 321] width 240 height 28
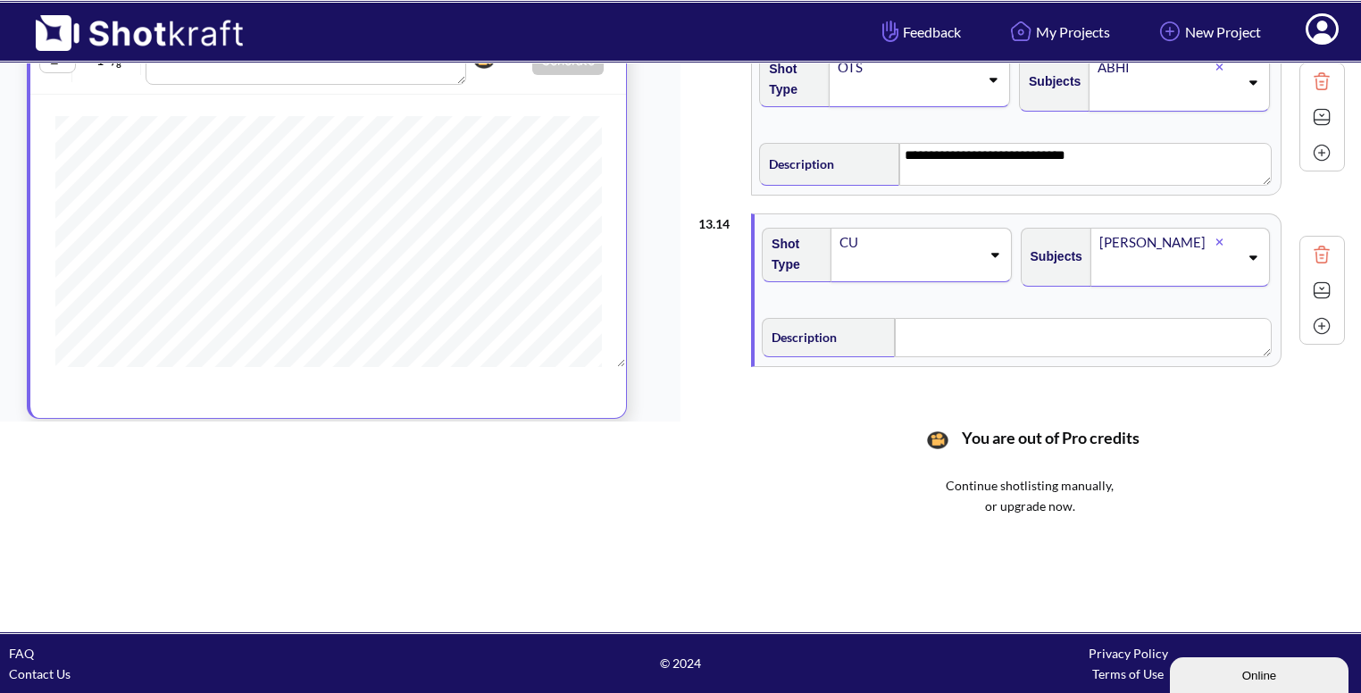
click at [1311, 280] on img at bounding box center [1321, 290] width 27 height 27
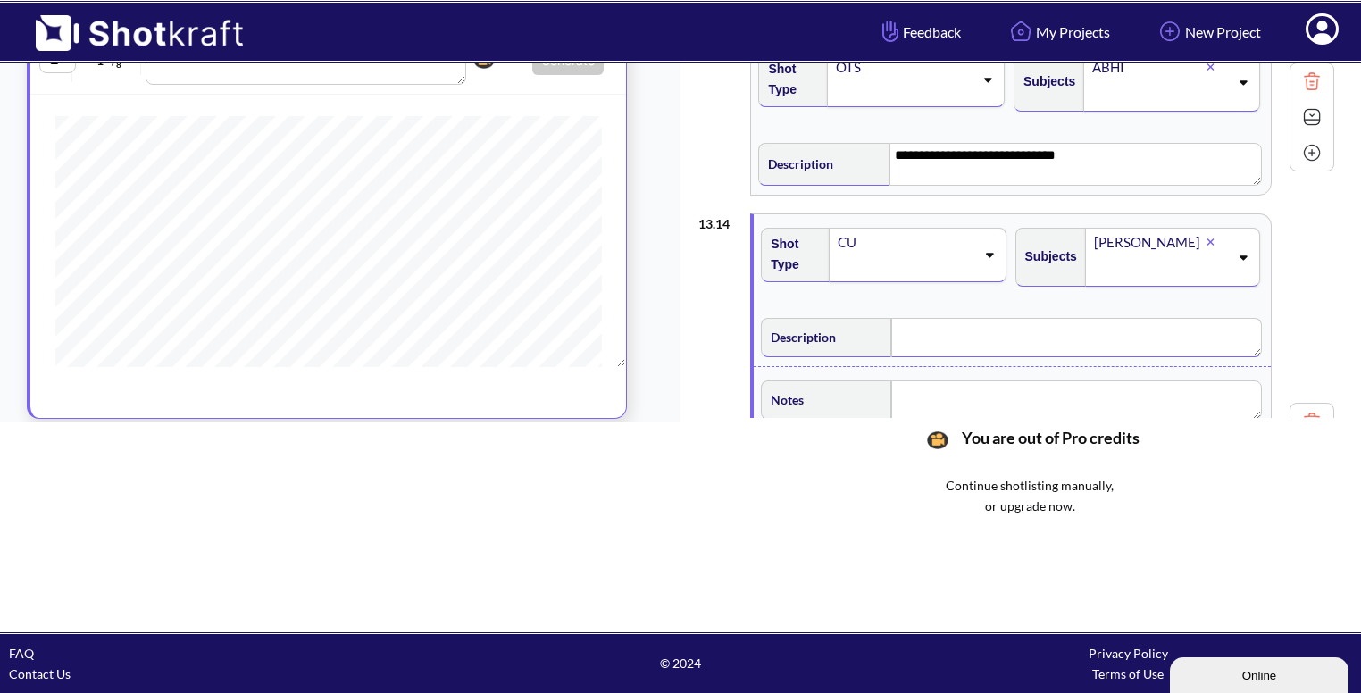
click at [1068, 335] on textarea at bounding box center [1076, 337] width 370 height 39
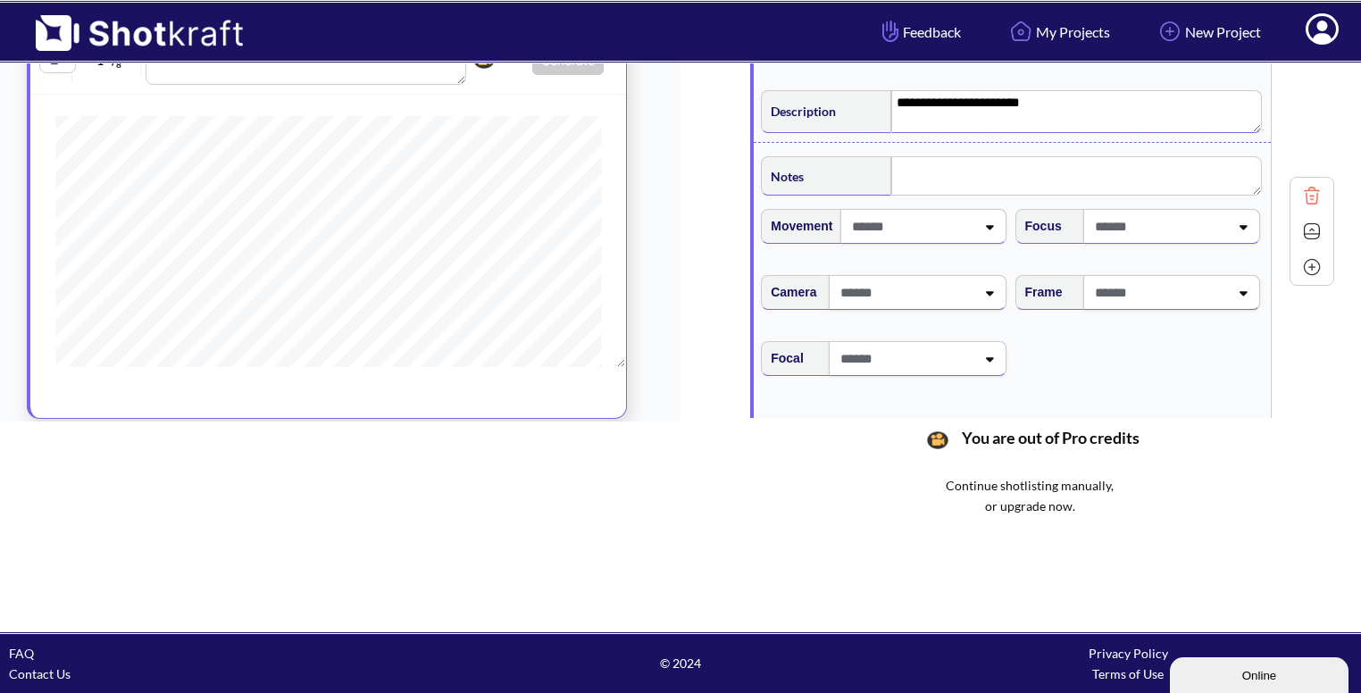
scroll to position [2258, 0]
click at [1179, 280] on span at bounding box center [1159, 291] width 138 height 29
type textarea "**********"
click at [1152, 326] on li "Eye Level" at bounding box center [1154, 340] width 236 height 28
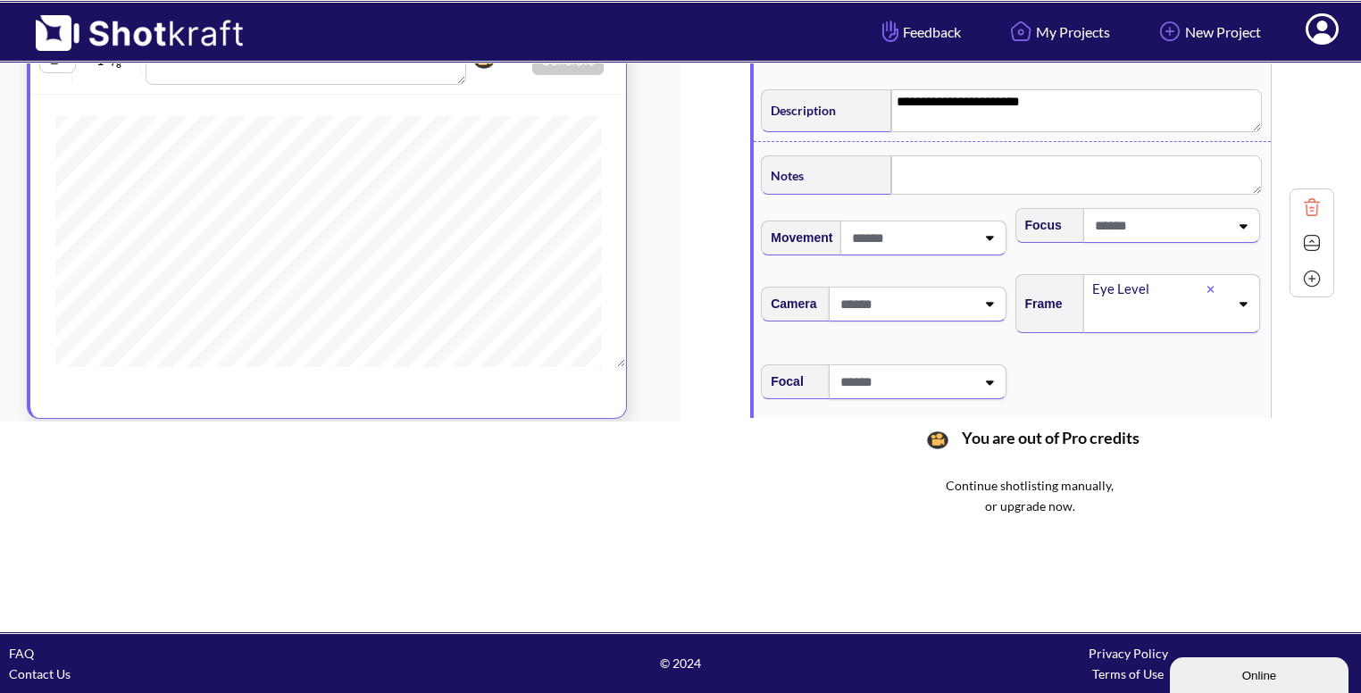
click at [1214, 286] on icon at bounding box center [1210, 289] width 7 height 7
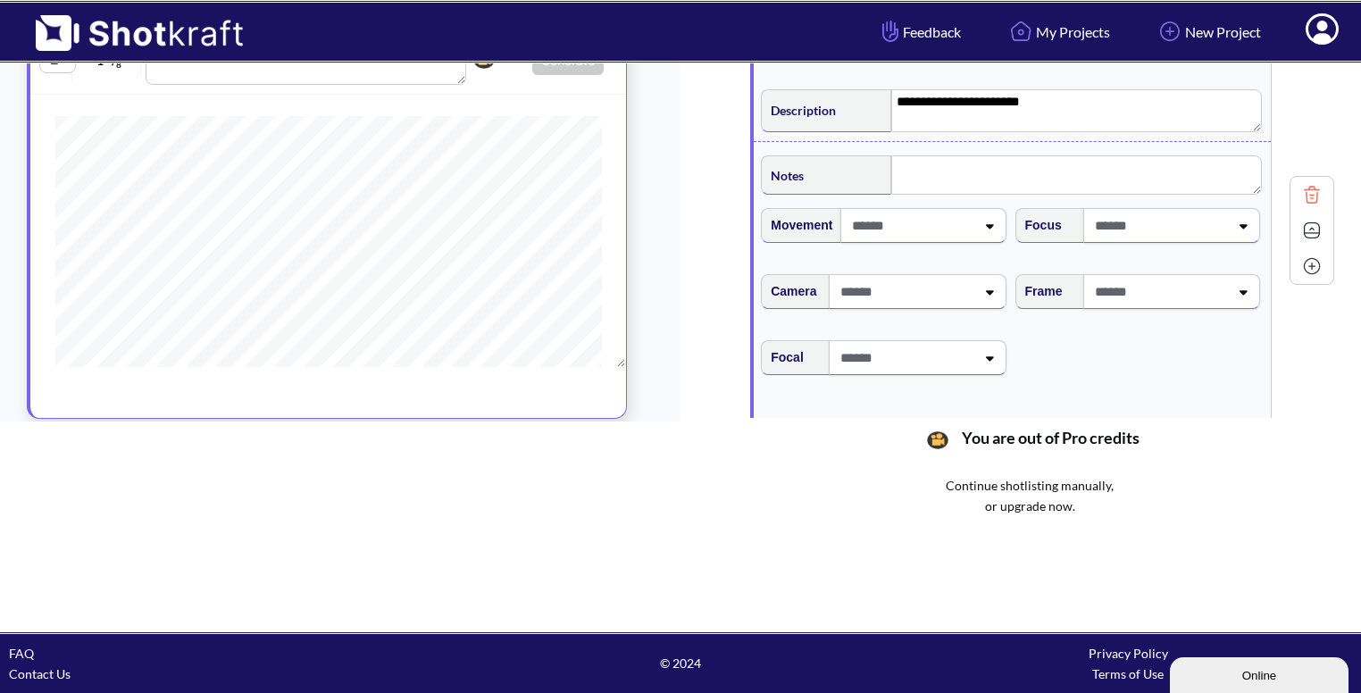
click at [1214, 277] on span at bounding box center [1159, 291] width 138 height 29
click at [1131, 354] on li "Low Angle" at bounding box center [1154, 368] width 236 height 28
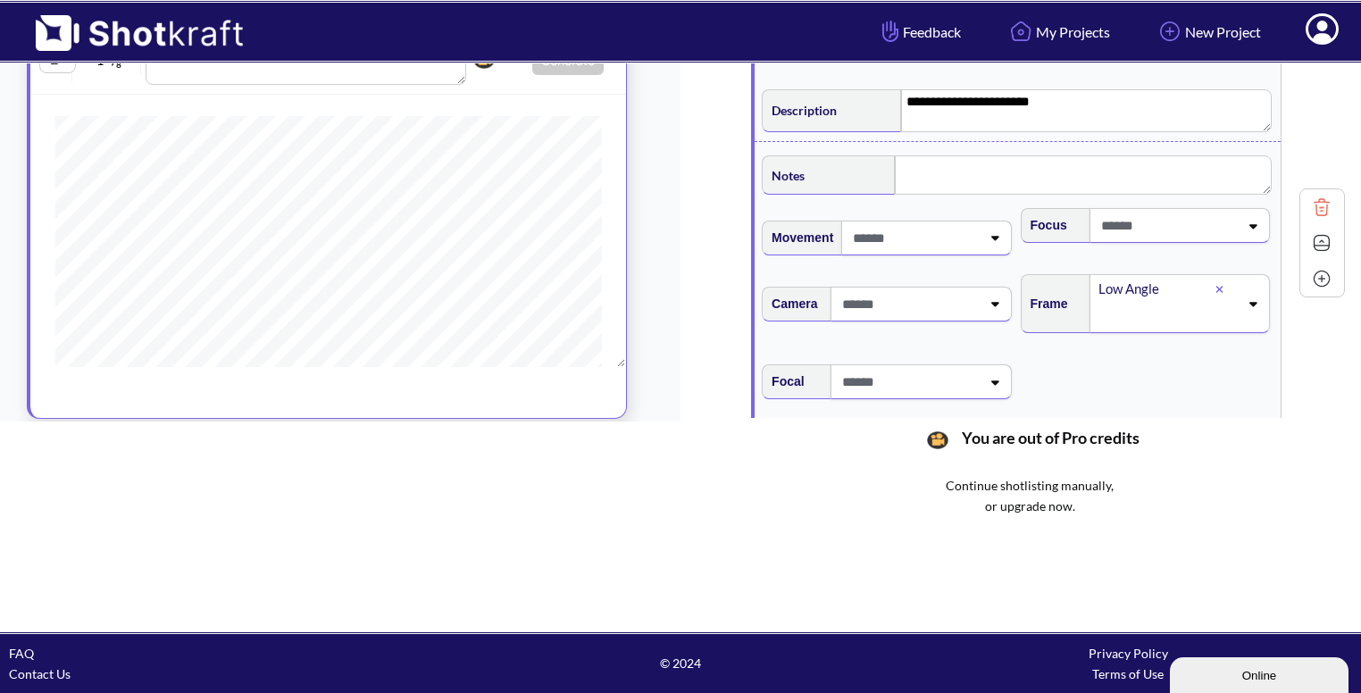
click at [1314, 230] on img at bounding box center [1321, 243] width 27 height 27
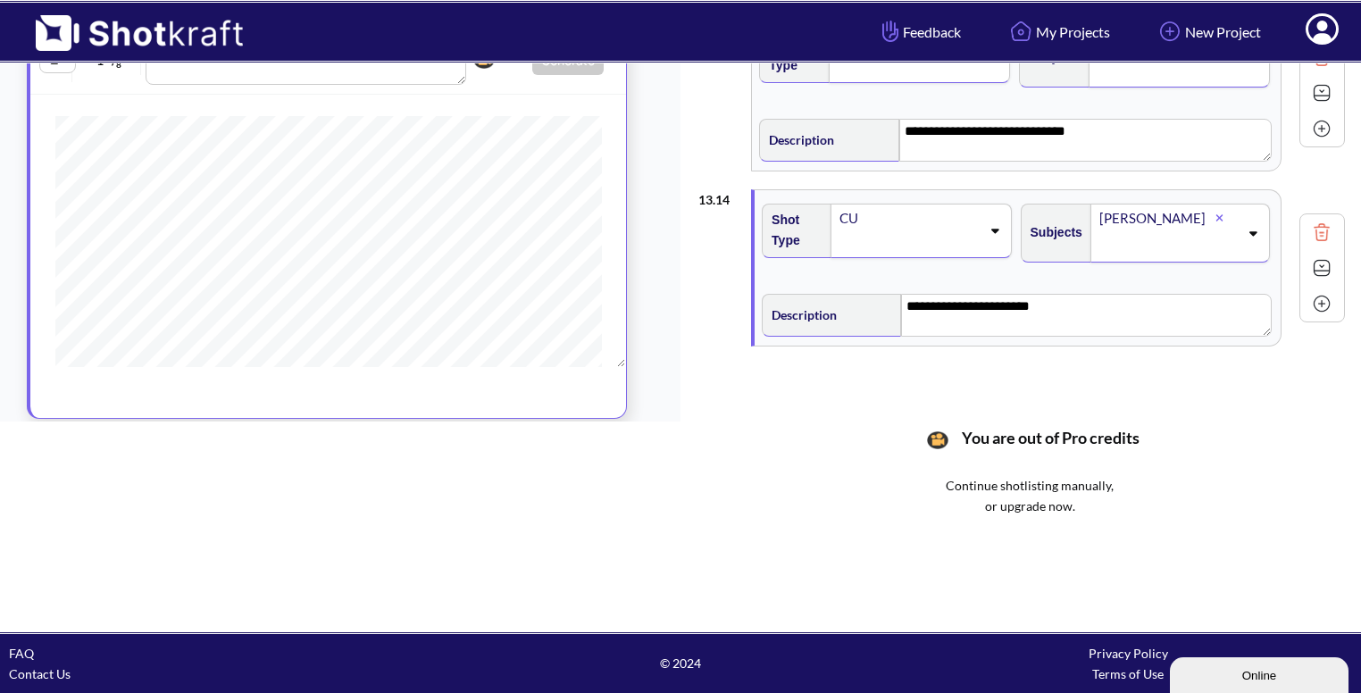
click at [1308, 290] on img at bounding box center [1321, 303] width 27 height 27
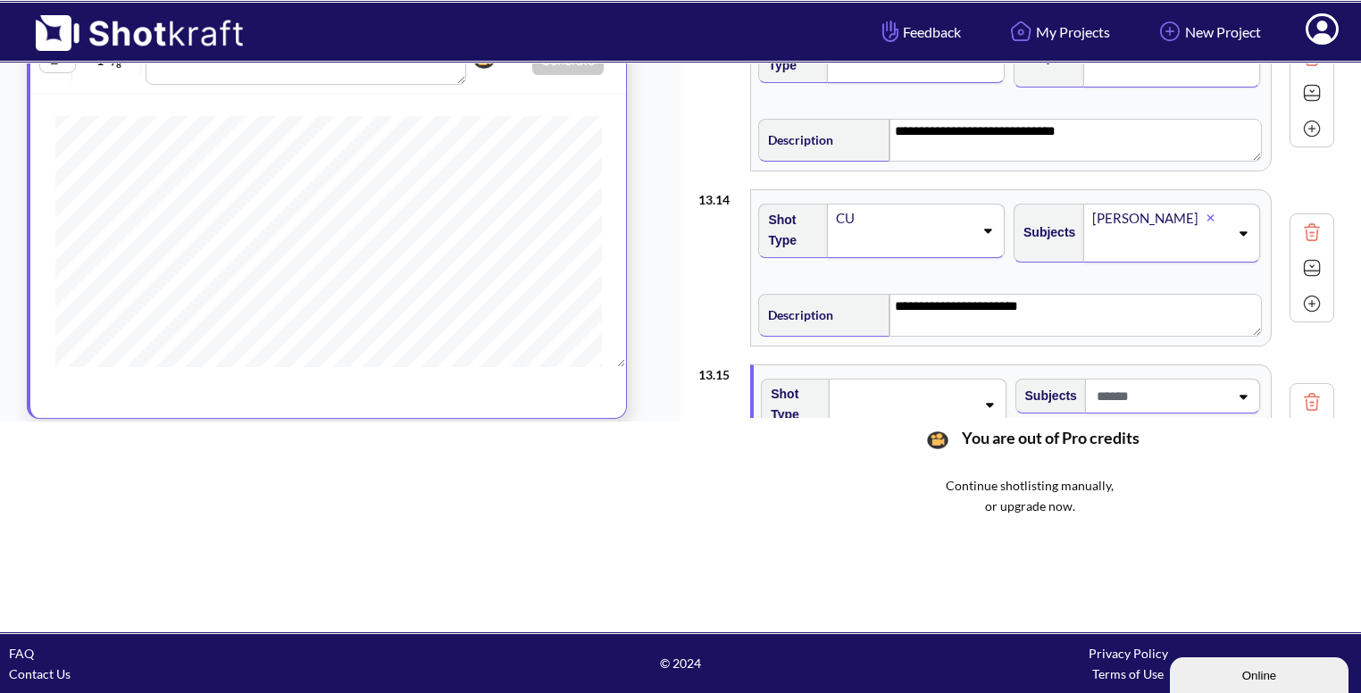
scroll to position [2220, 0]
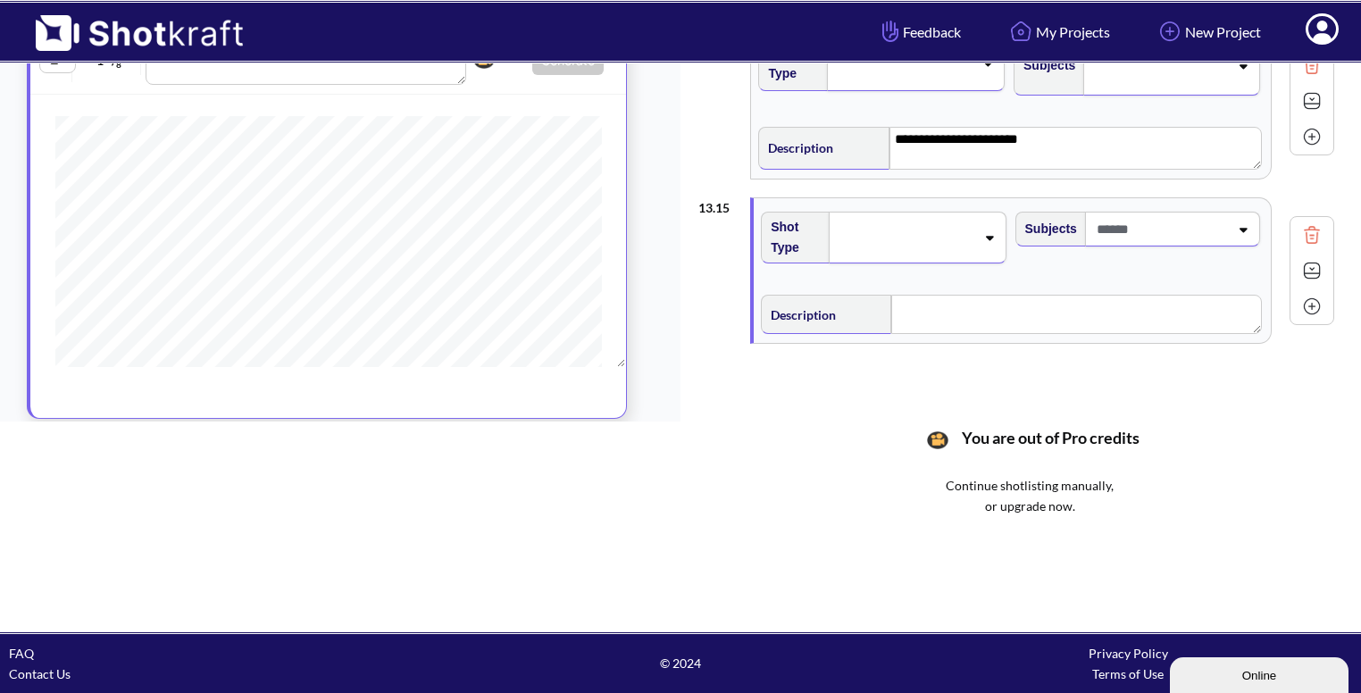
click at [989, 235] on div at bounding box center [917, 238] width 177 height 52
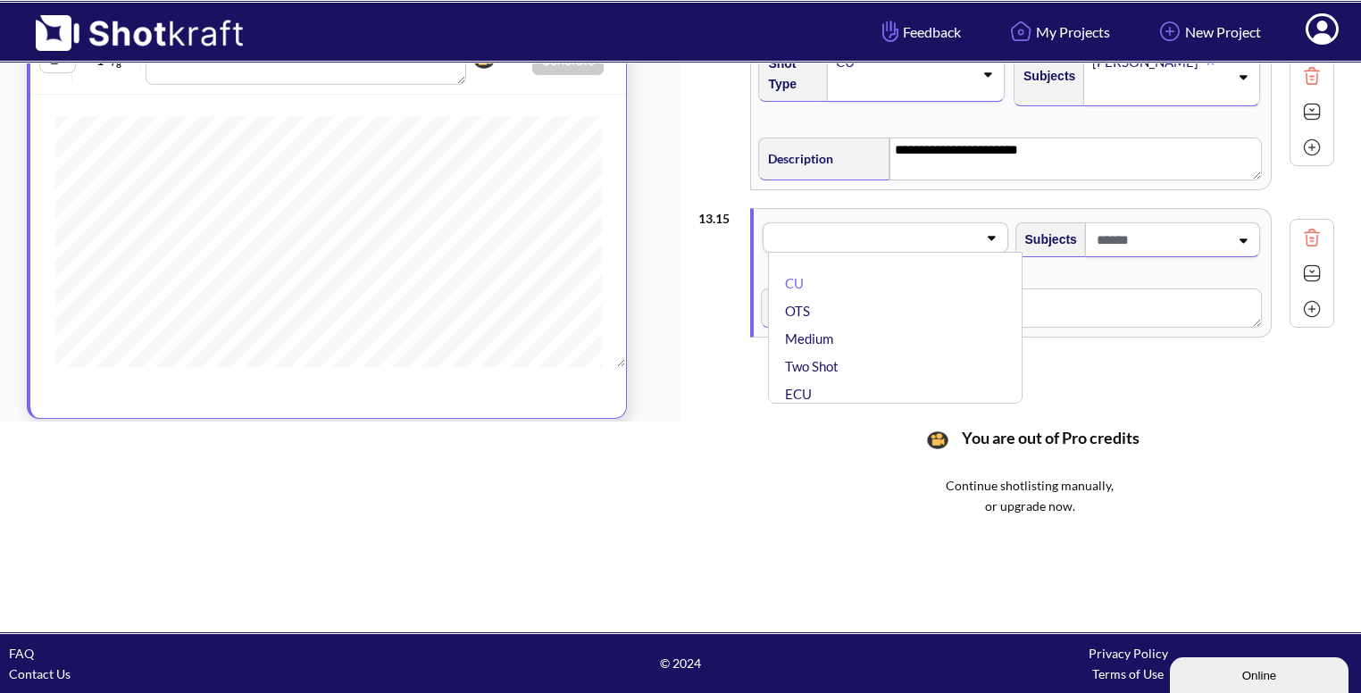
scroll to position [2204, 0]
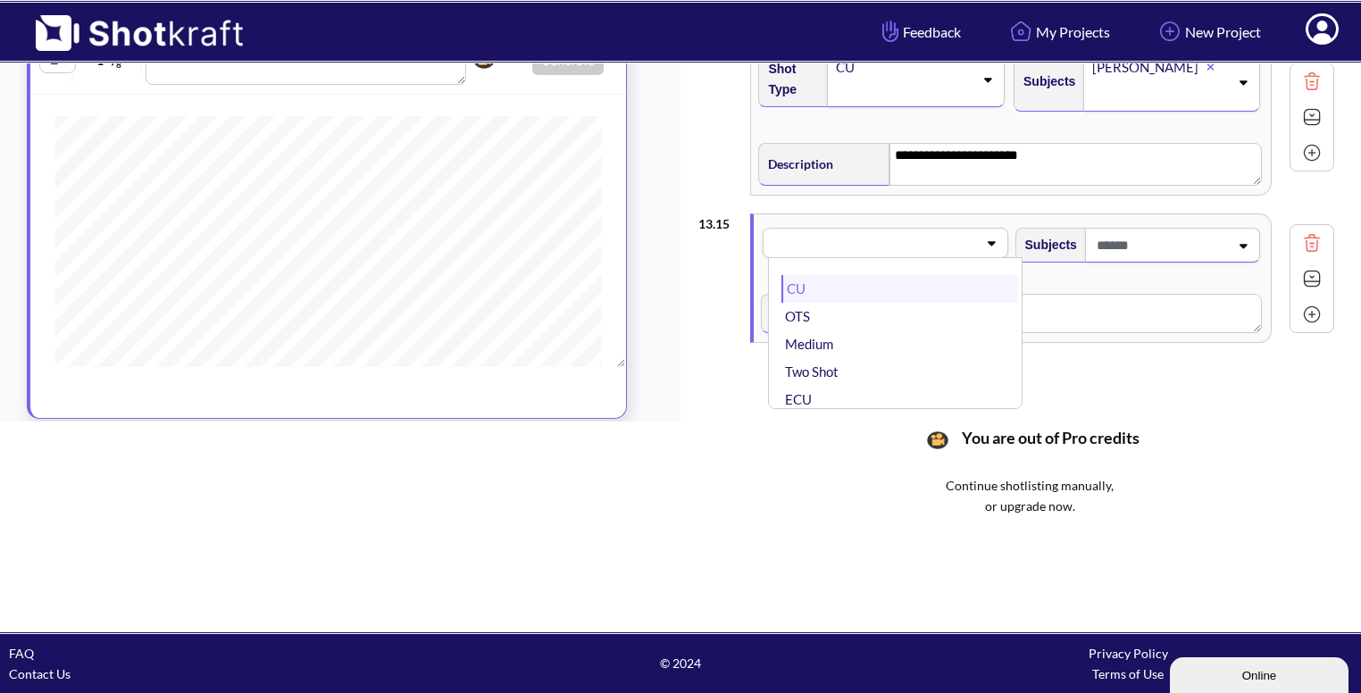
click at [929, 285] on li "CU" at bounding box center [899, 289] width 236 height 28
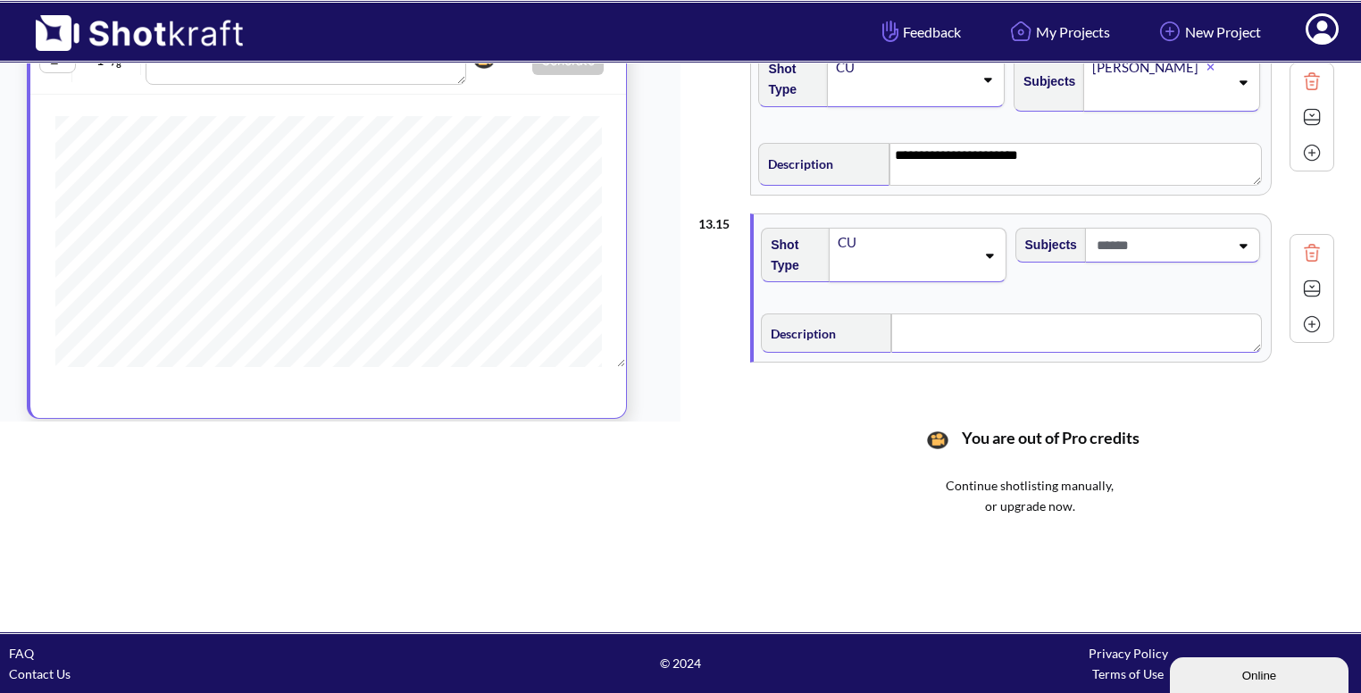
click at [960, 313] on textarea at bounding box center [1076, 332] width 370 height 39
type textarea "*"
click at [1204, 230] on span at bounding box center [1160, 244] width 137 height 29
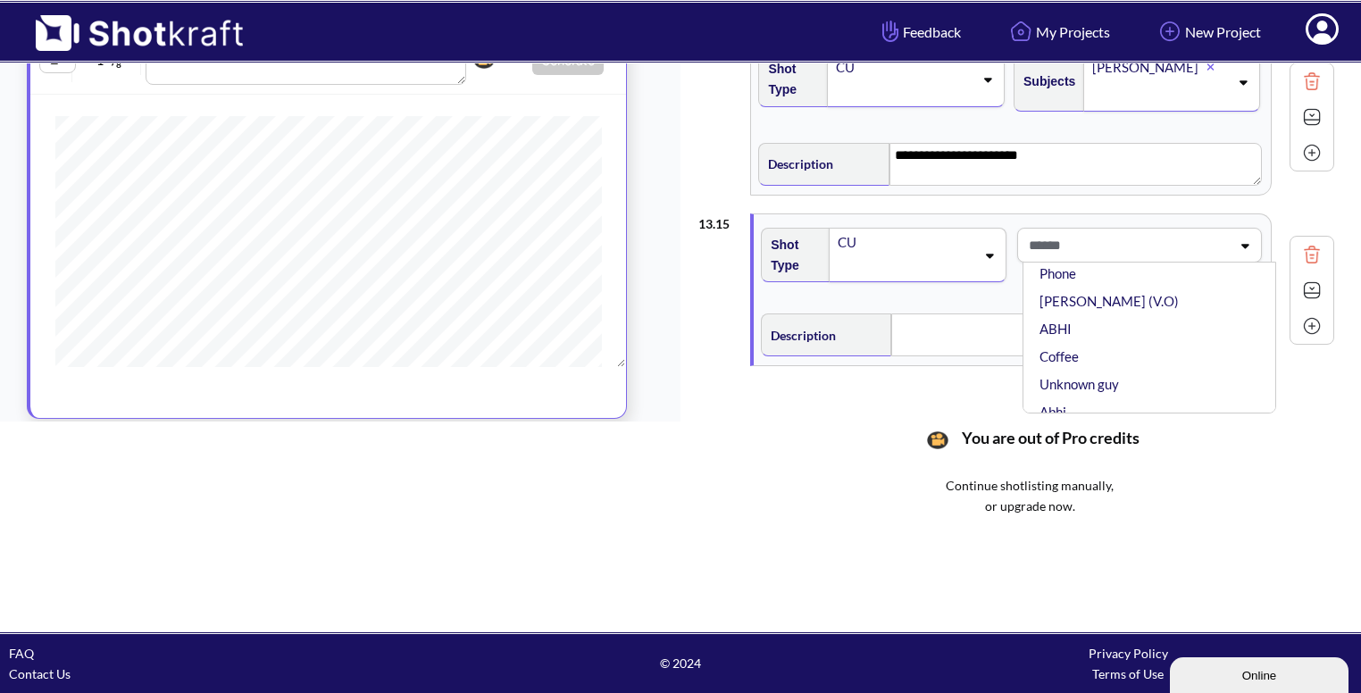
scroll to position [131, 0]
click at [1134, 314] on li "ABHI" at bounding box center [1154, 328] width 236 height 28
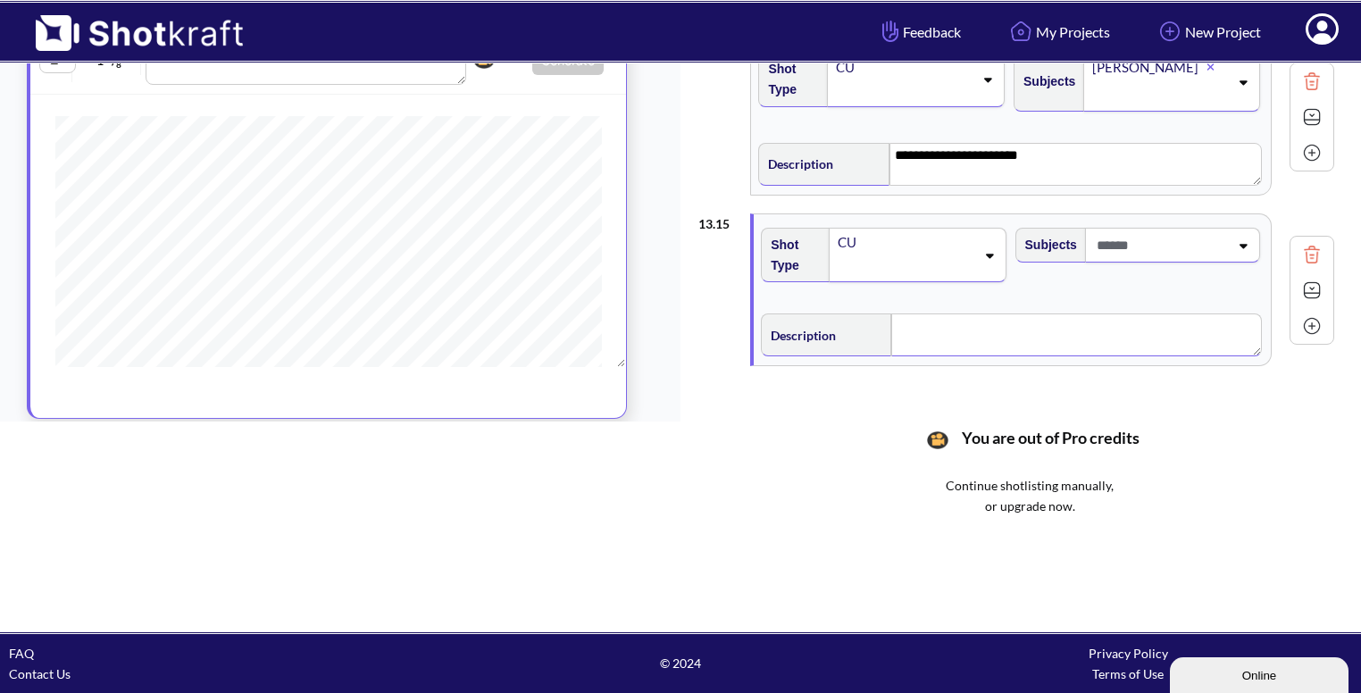
click at [991, 333] on textarea at bounding box center [1076, 334] width 371 height 43
click at [1313, 284] on img at bounding box center [1311, 292] width 27 height 27
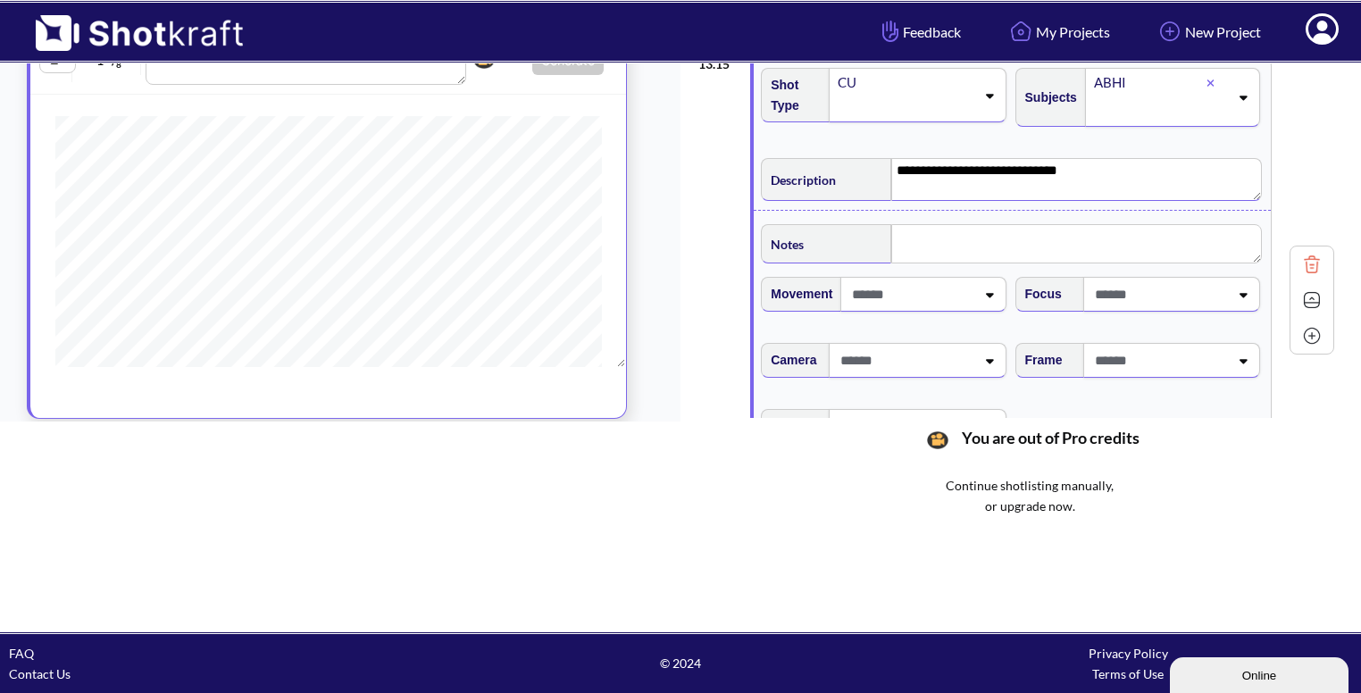
scroll to position [2365, 0]
click at [1165, 355] on span at bounding box center [1159, 359] width 138 height 29
type textarea "**********"
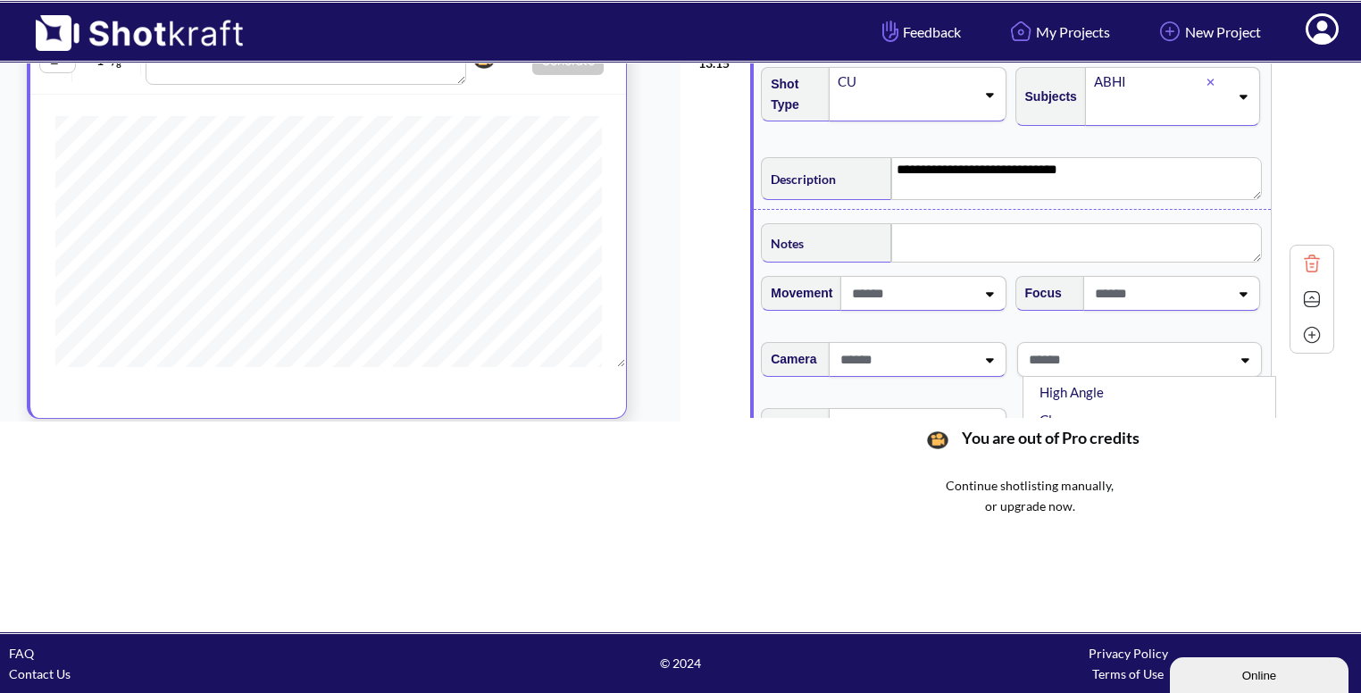
click at [1142, 380] on li "High Angle" at bounding box center [1154, 393] width 236 height 28
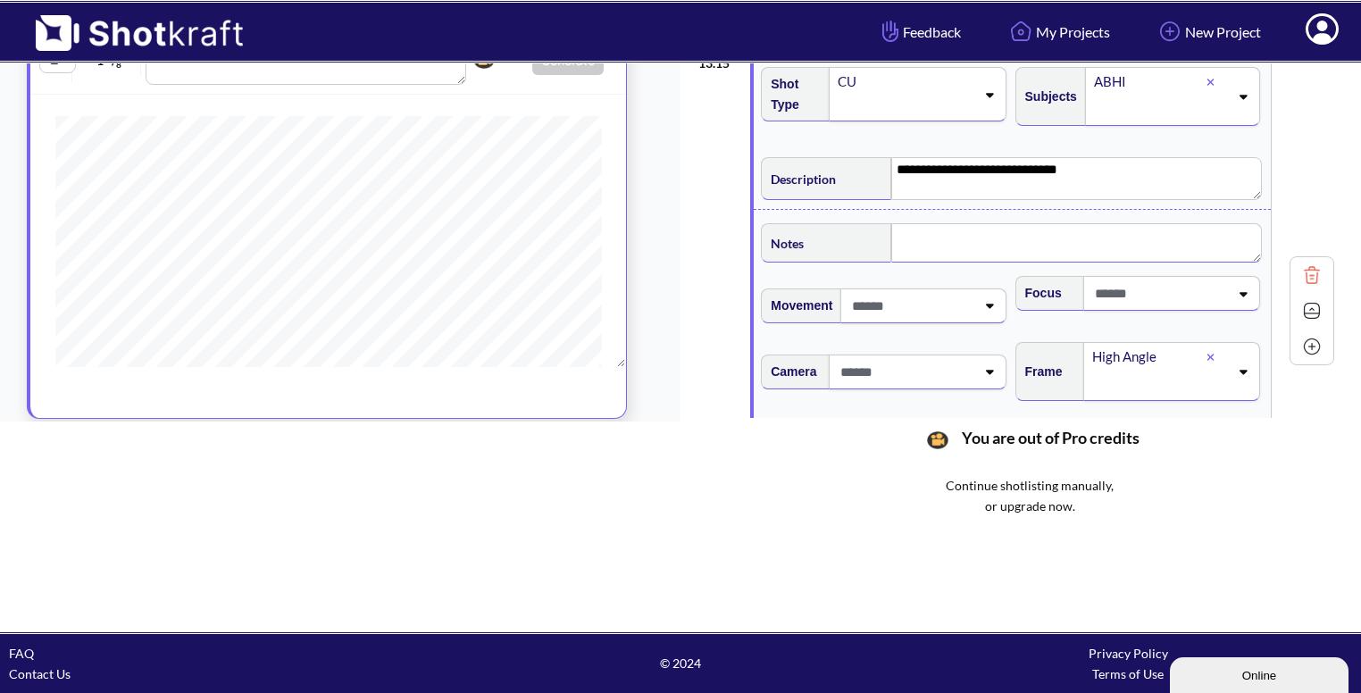
click at [977, 230] on textarea at bounding box center [1076, 242] width 370 height 39
type textarea "*"
type textarea "**********"
click at [1305, 301] on img at bounding box center [1311, 312] width 27 height 27
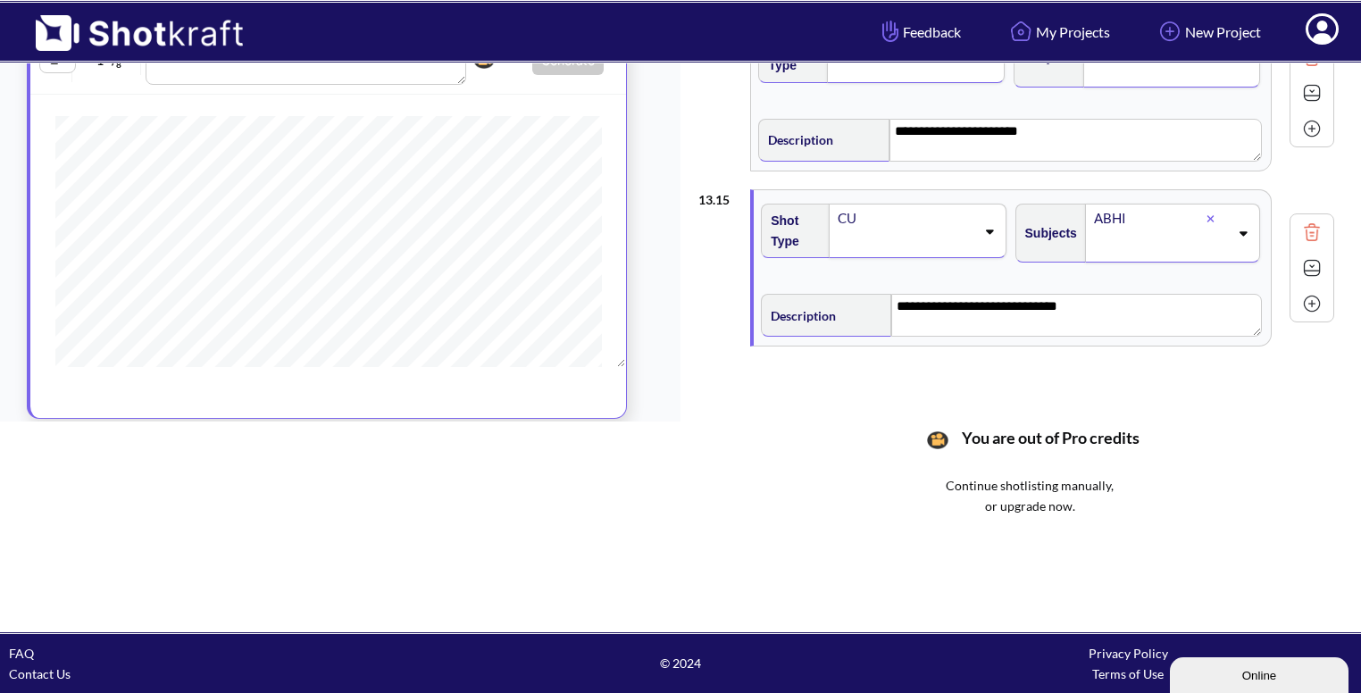
scroll to position [2227, 0]
click at [1316, 291] on img at bounding box center [1311, 304] width 27 height 27
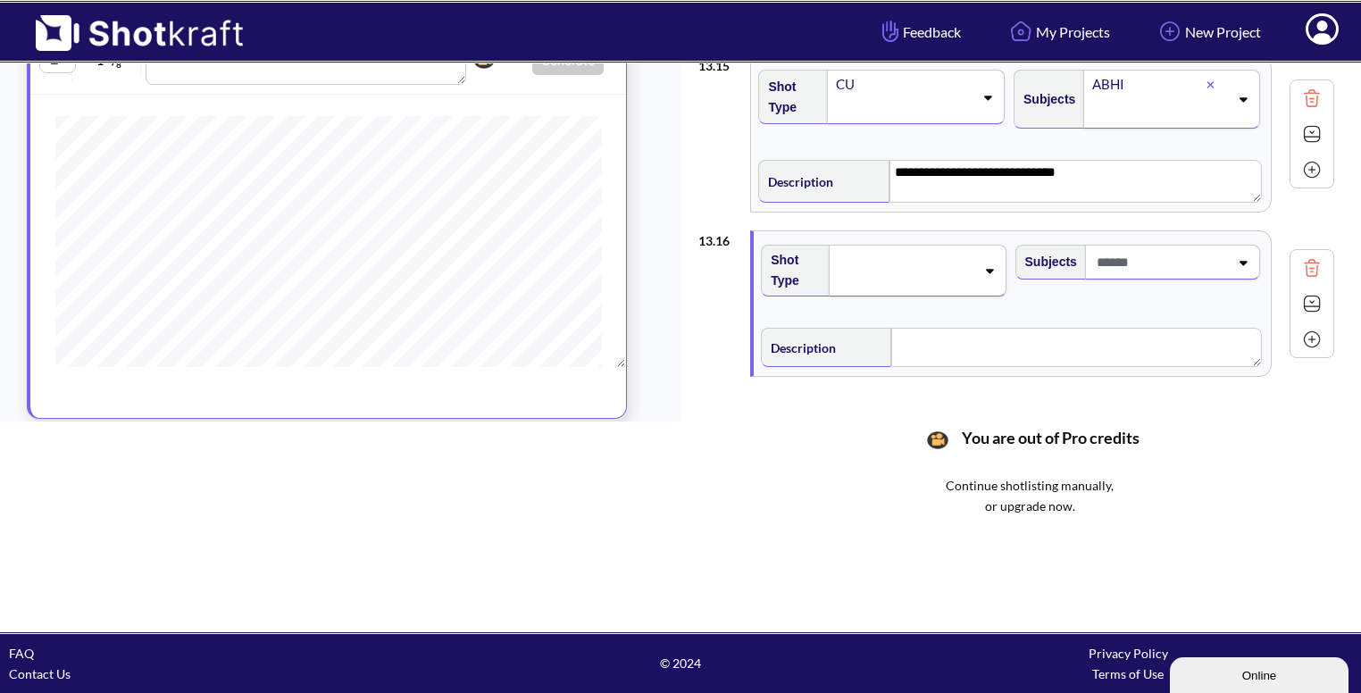
scroll to position [2395, 0]
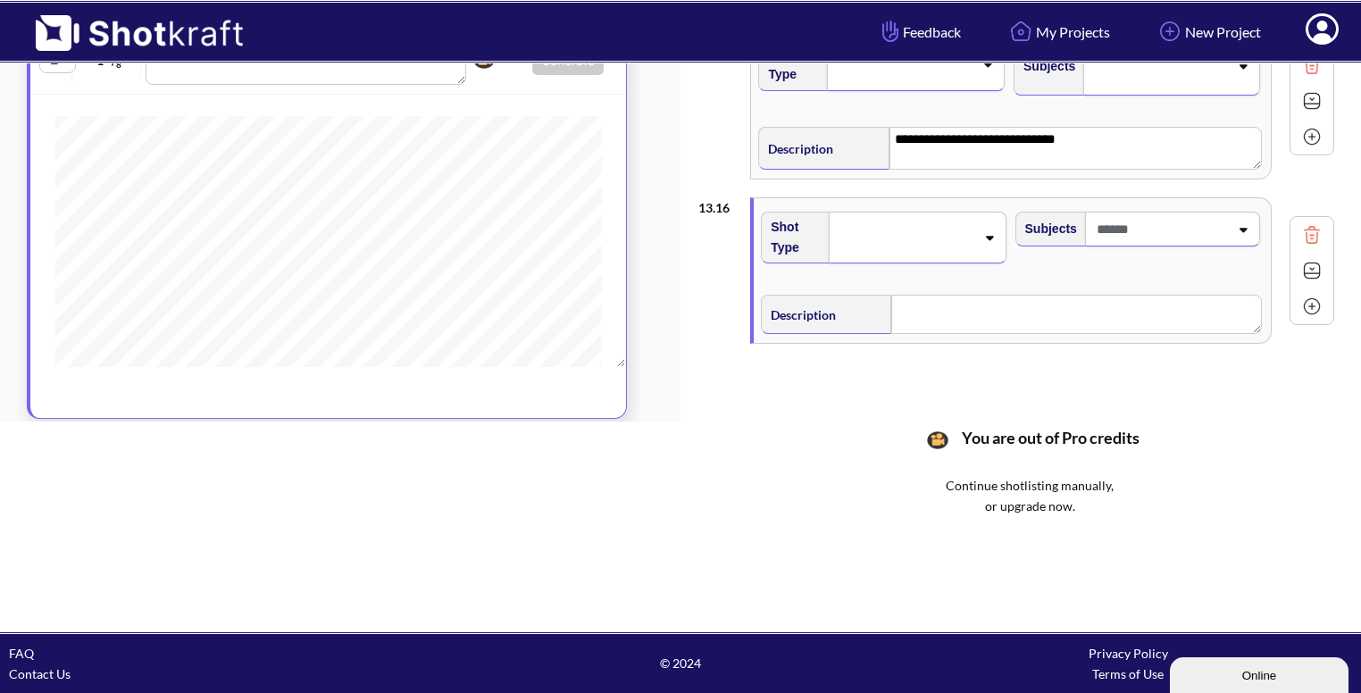
click at [931, 207] on div "Shot Type" at bounding box center [883, 235] width 245 height 56
click at [922, 225] on span at bounding box center [905, 237] width 138 height 25
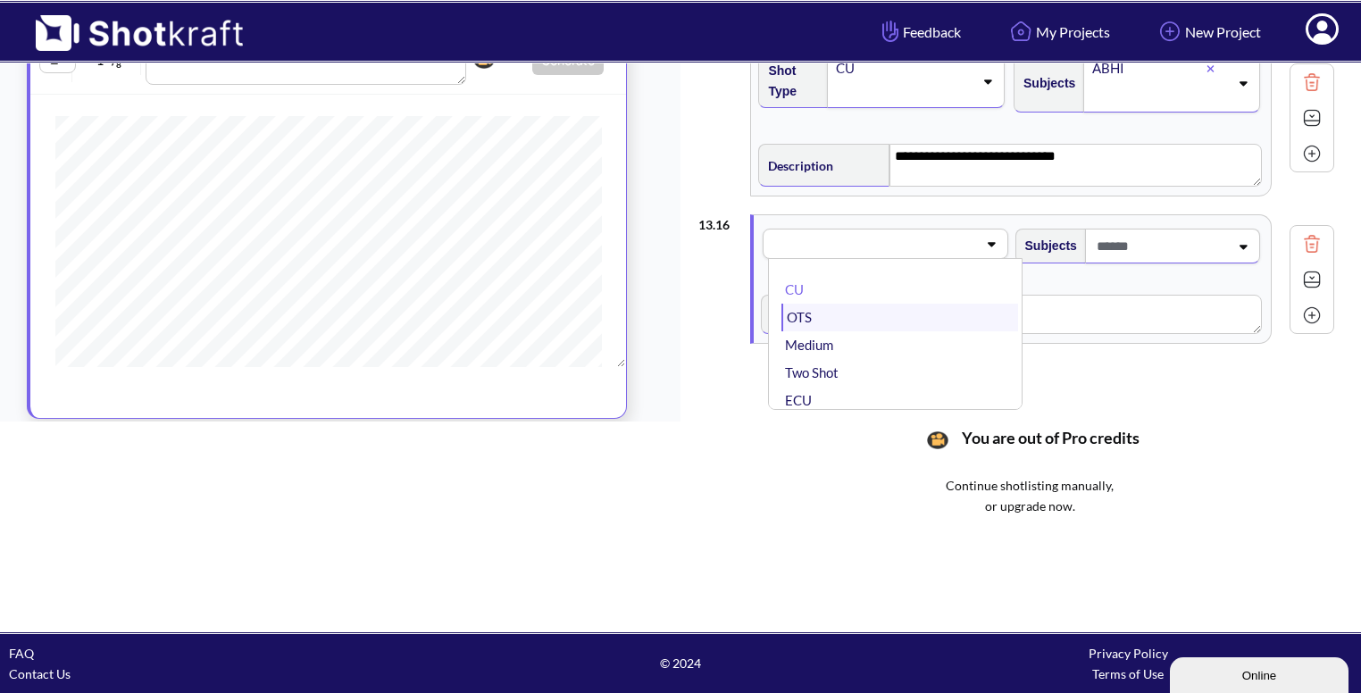
click at [900, 313] on li "OTS" at bounding box center [899, 318] width 236 height 28
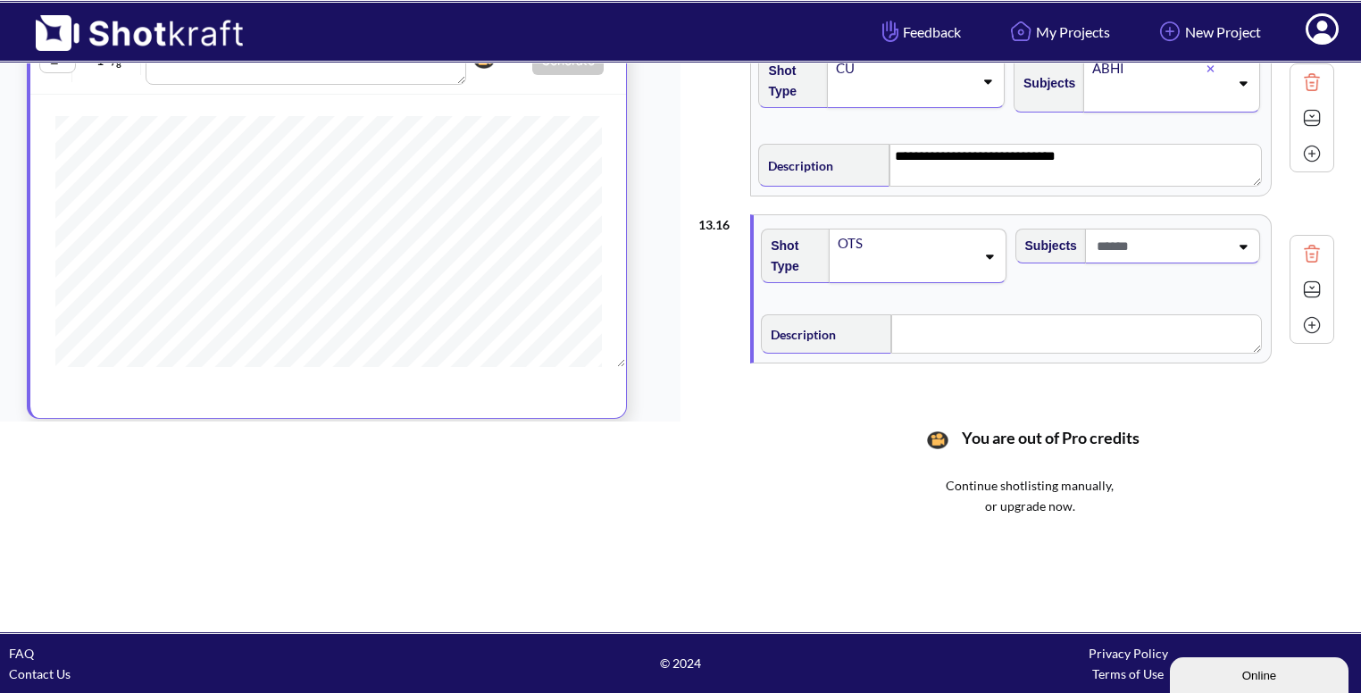
click at [1230, 240] on div at bounding box center [1160, 246] width 140 height 33
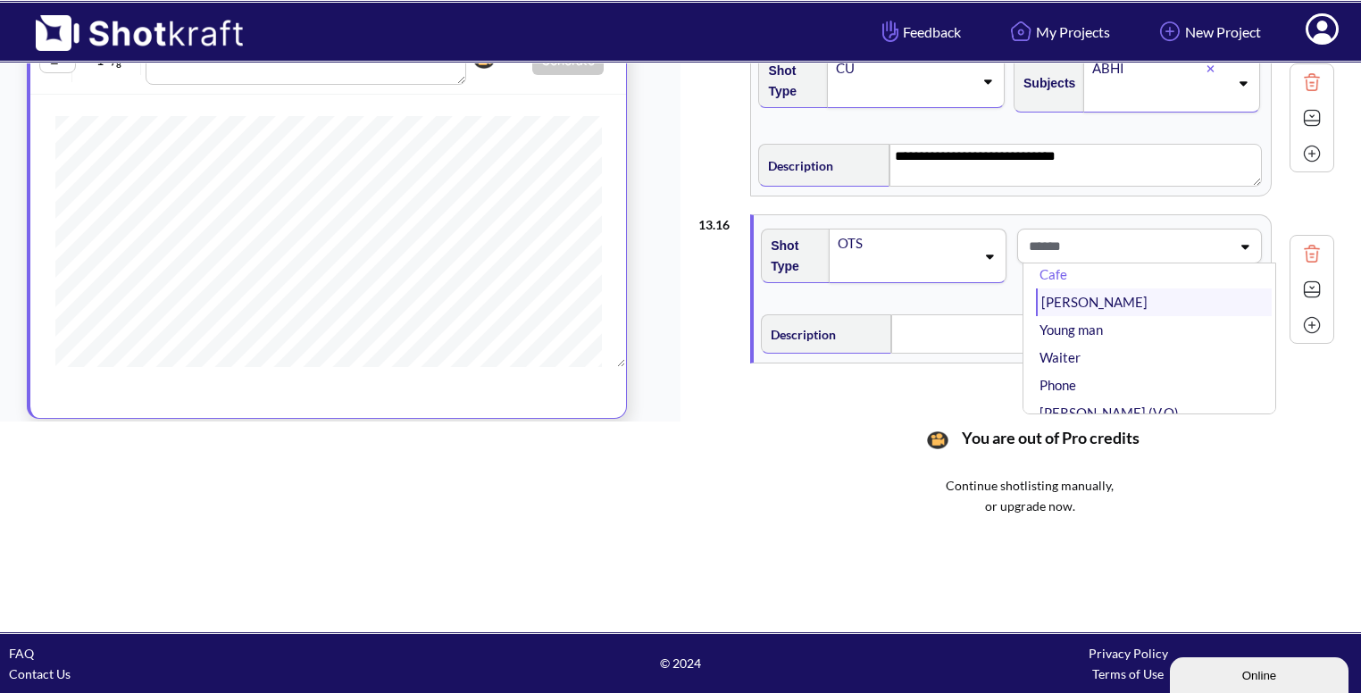
scroll to position [16, 0]
click at [1116, 296] on li "[PERSON_NAME]" at bounding box center [1154, 306] width 236 height 28
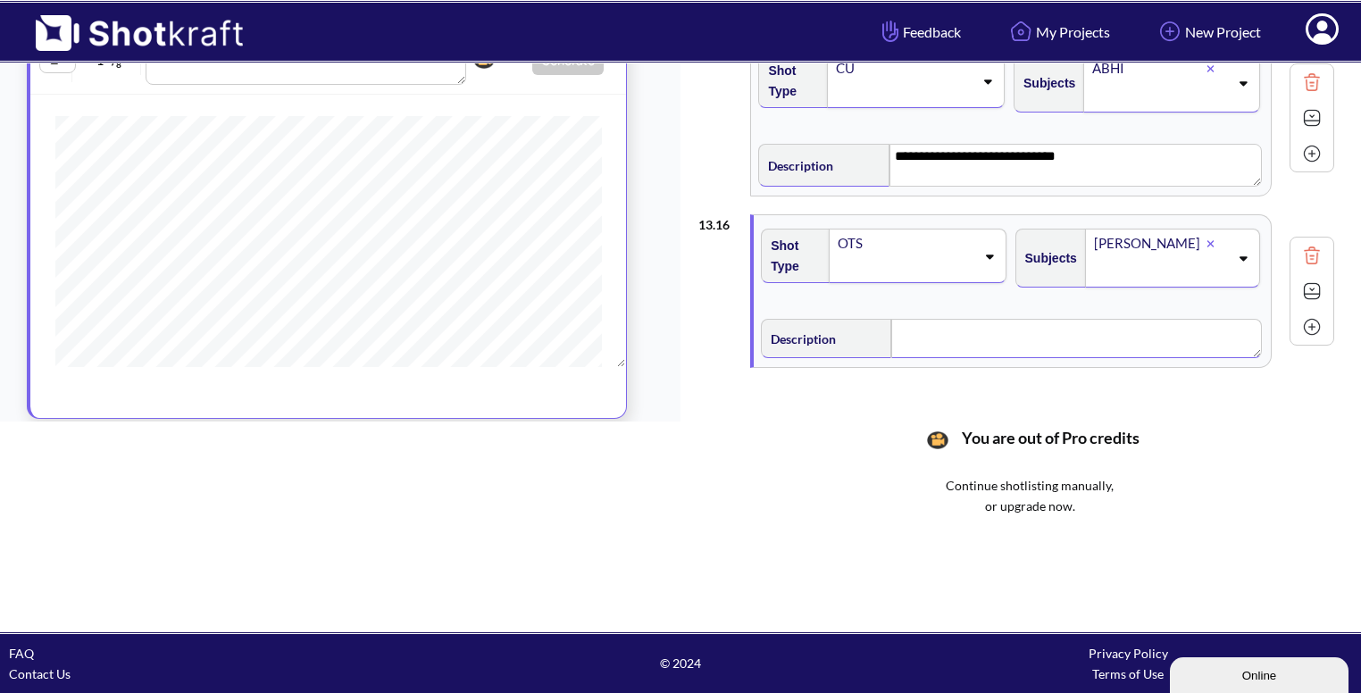
click at [992, 325] on textarea at bounding box center [1076, 338] width 370 height 39
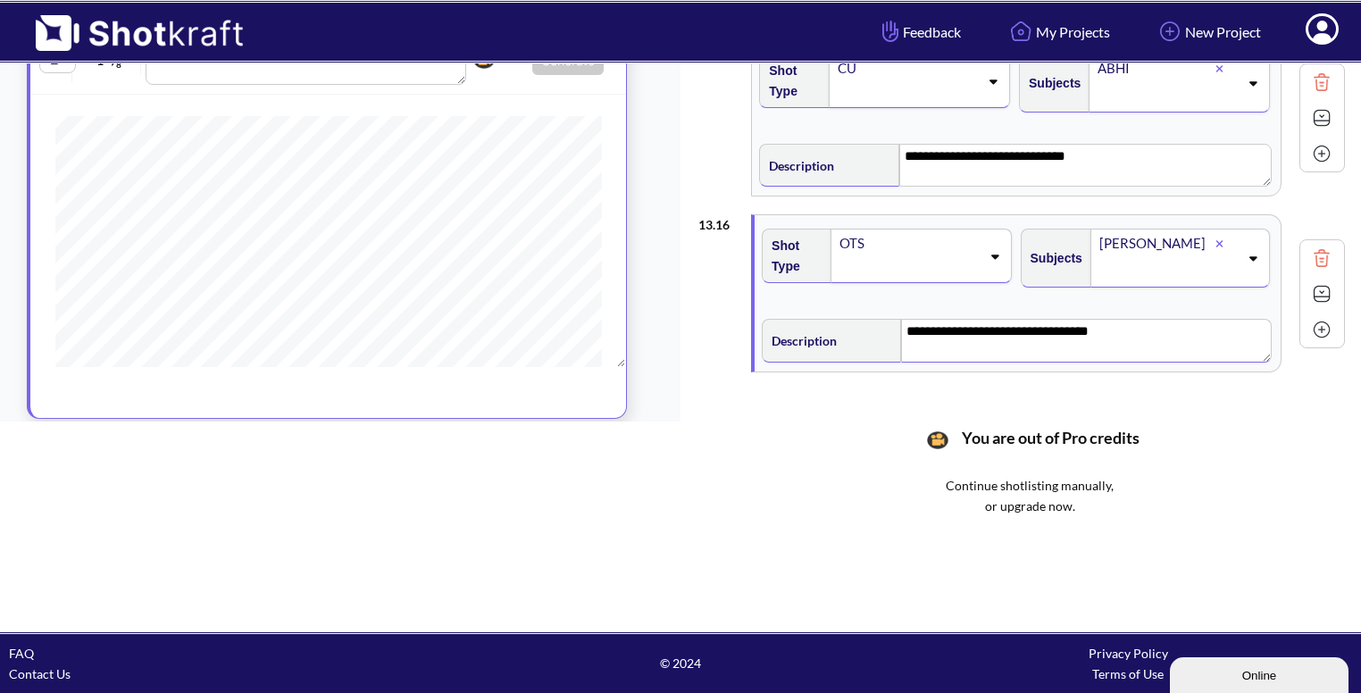
click at [1308, 288] on img at bounding box center [1321, 293] width 27 height 27
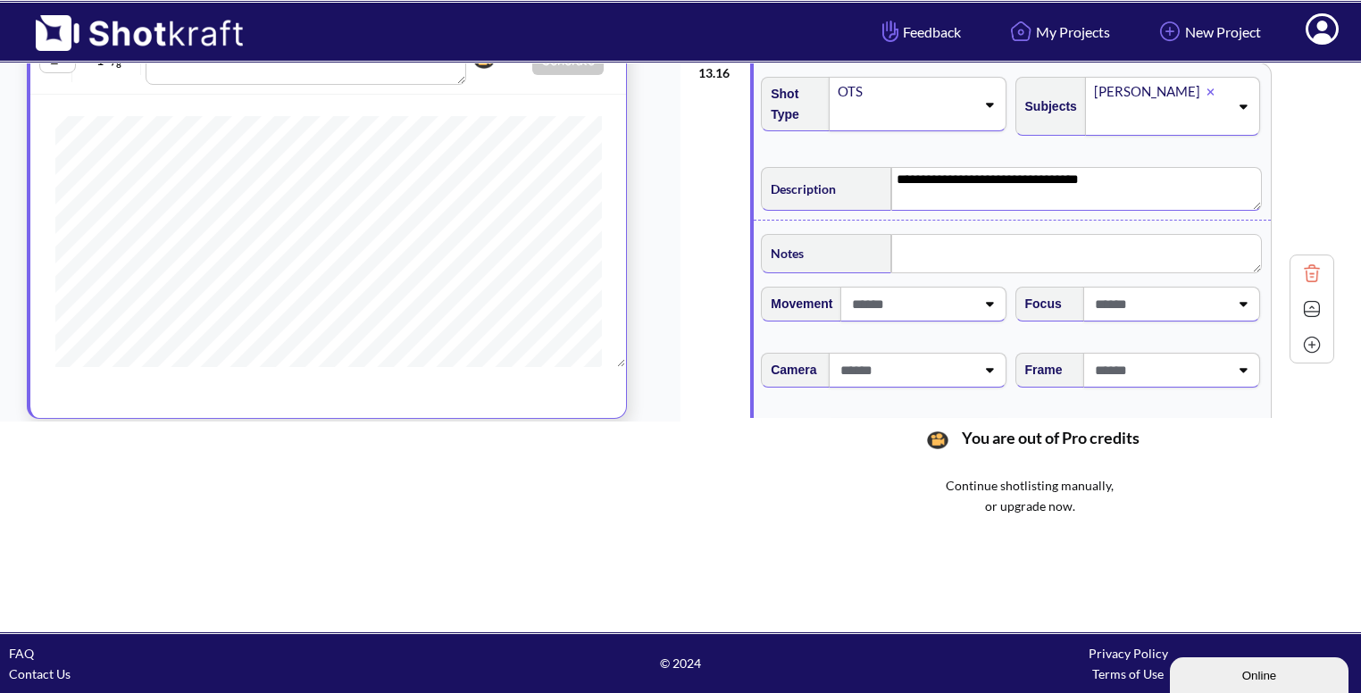
scroll to position [2566, 0]
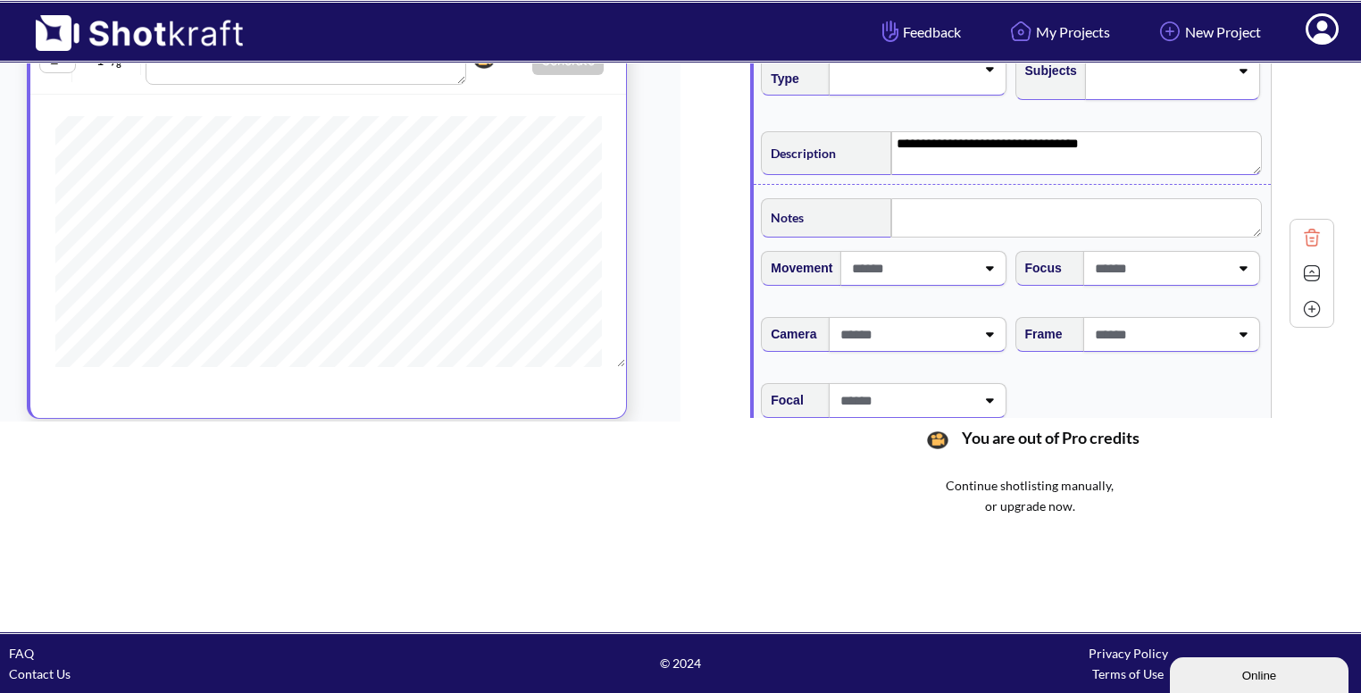
click at [1158, 321] on span at bounding box center [1159, 334] width 138 height 29
type textarea "**********"
click at [1106, 369] on li "Eye Level" at bounding box center [1154, 383] width 236 height 28
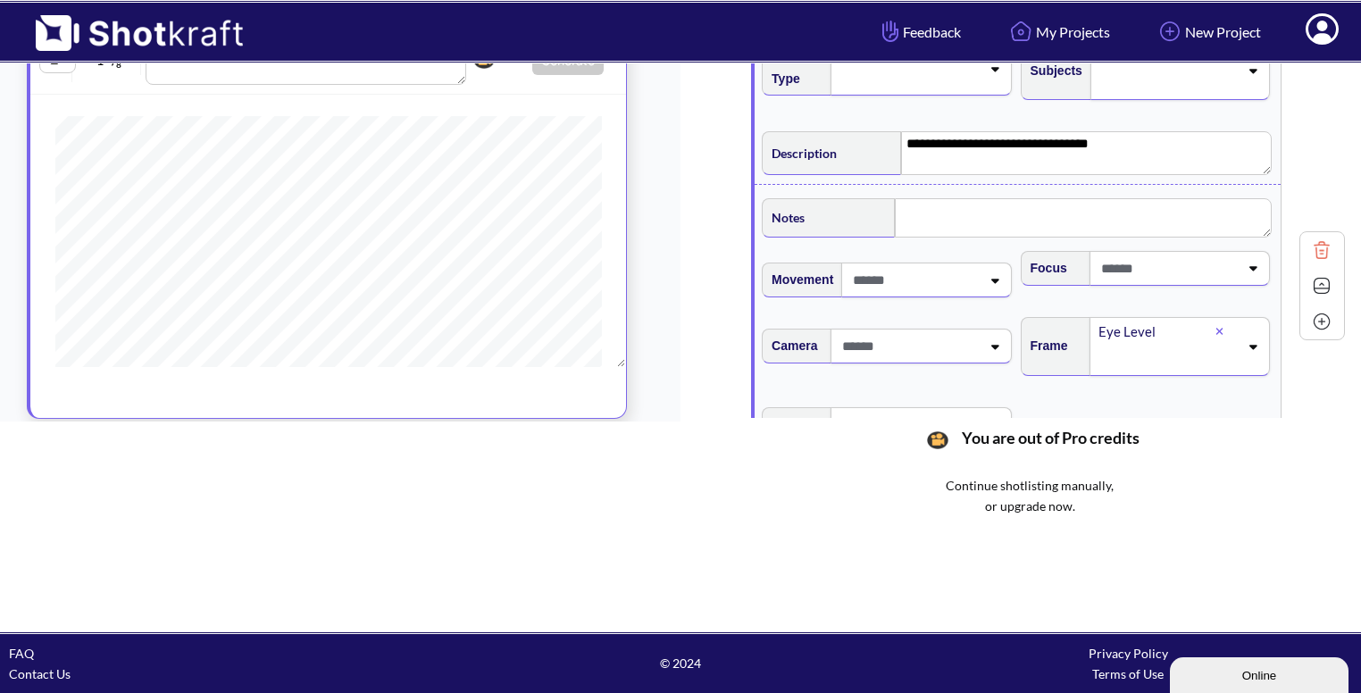
click at [1308, 275] on img at bounding box center [1321, 285] width 27 height 27
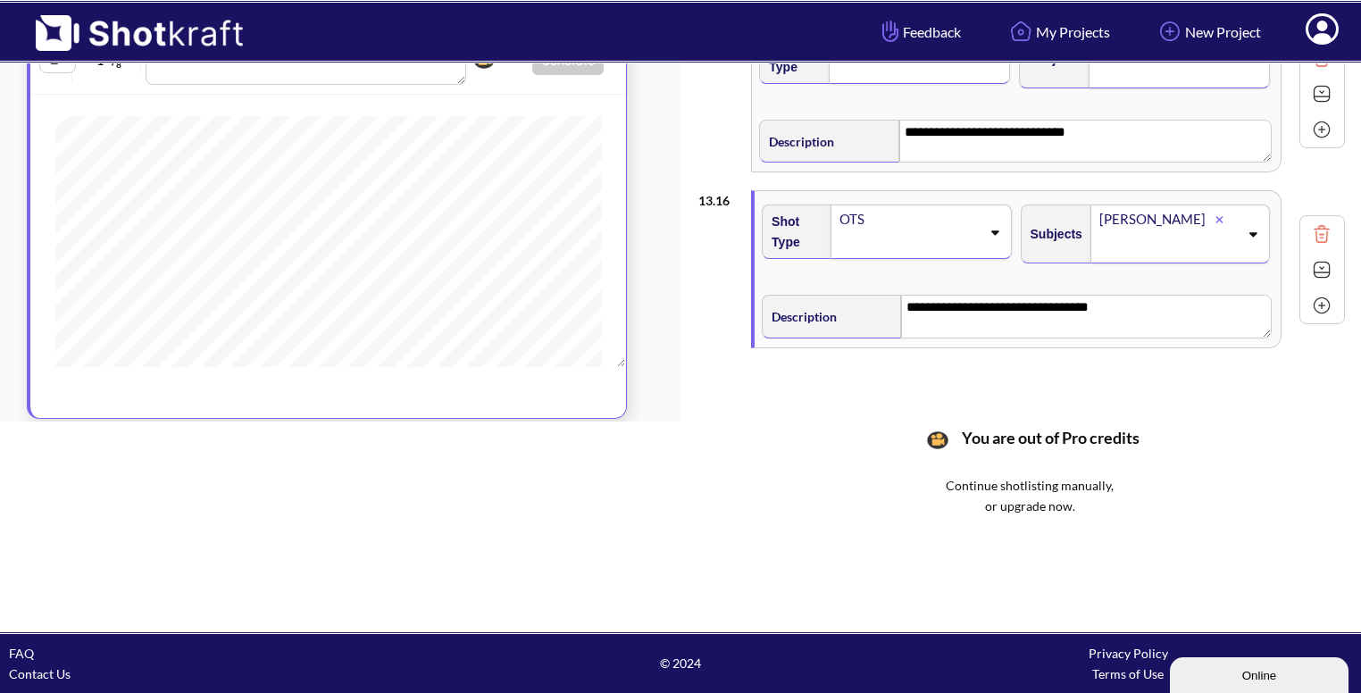
click at [1312, 256] on img at bounding box center [1321, 269] width 27 height 27
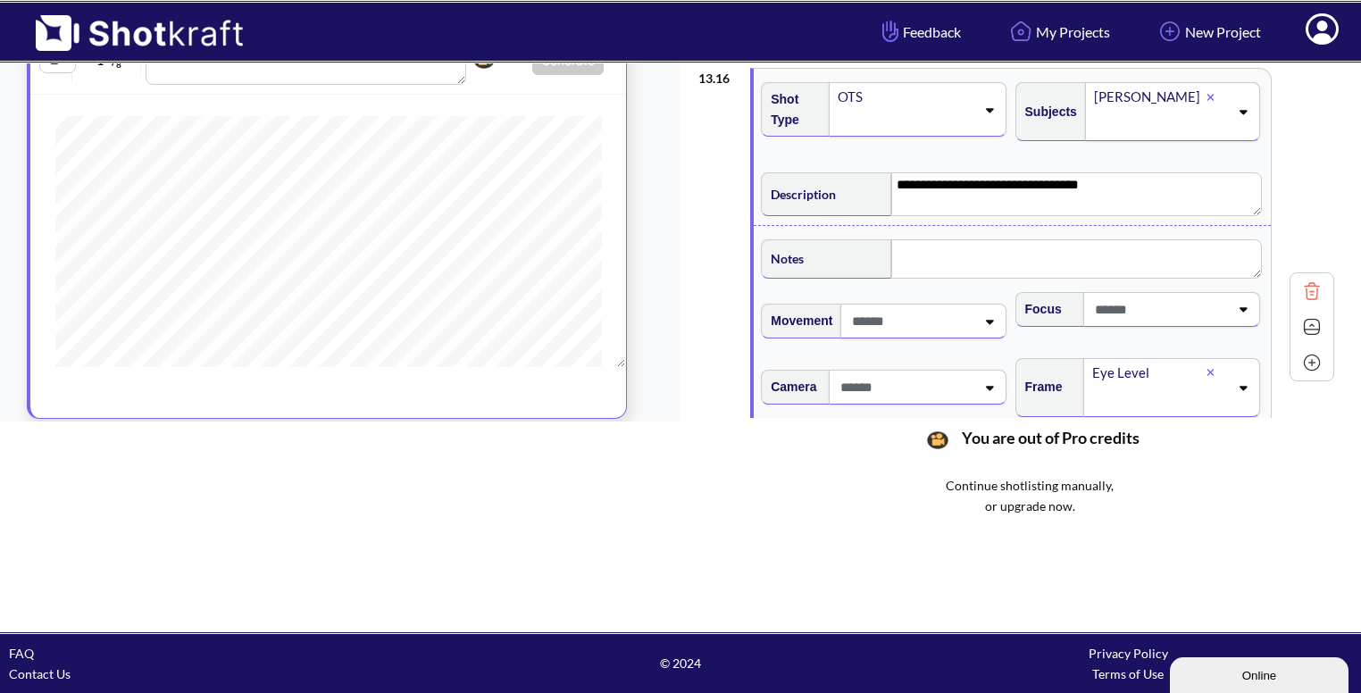
scroll to position [2527, 0]
click at [1013, 268] on div "Notes" at bounding box center [1012, 254] width 508 height 53
click at [962, 246] on textarea at bounding box center [1076, 256] width 370 height 39
type textarea "**********"
click at [1312, 321] on img at bounding box center [1311, 326] width 27 height 27
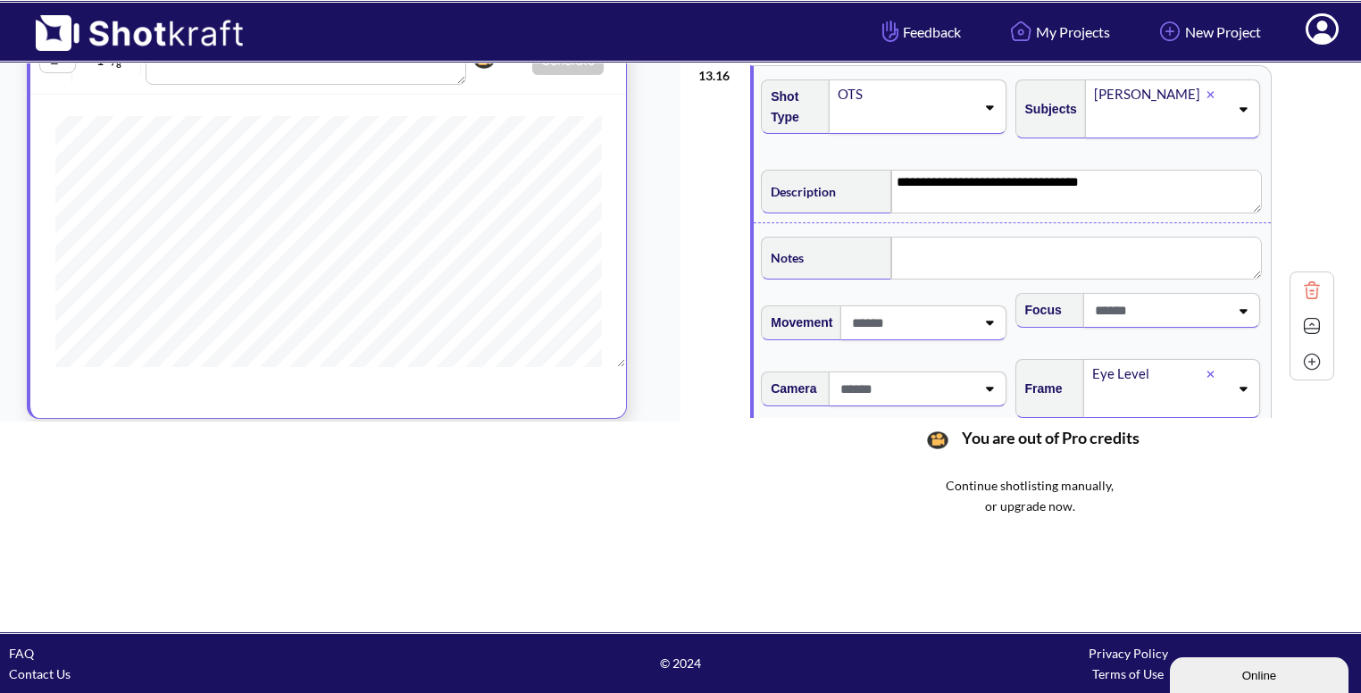
scroll to position [2402, 0]
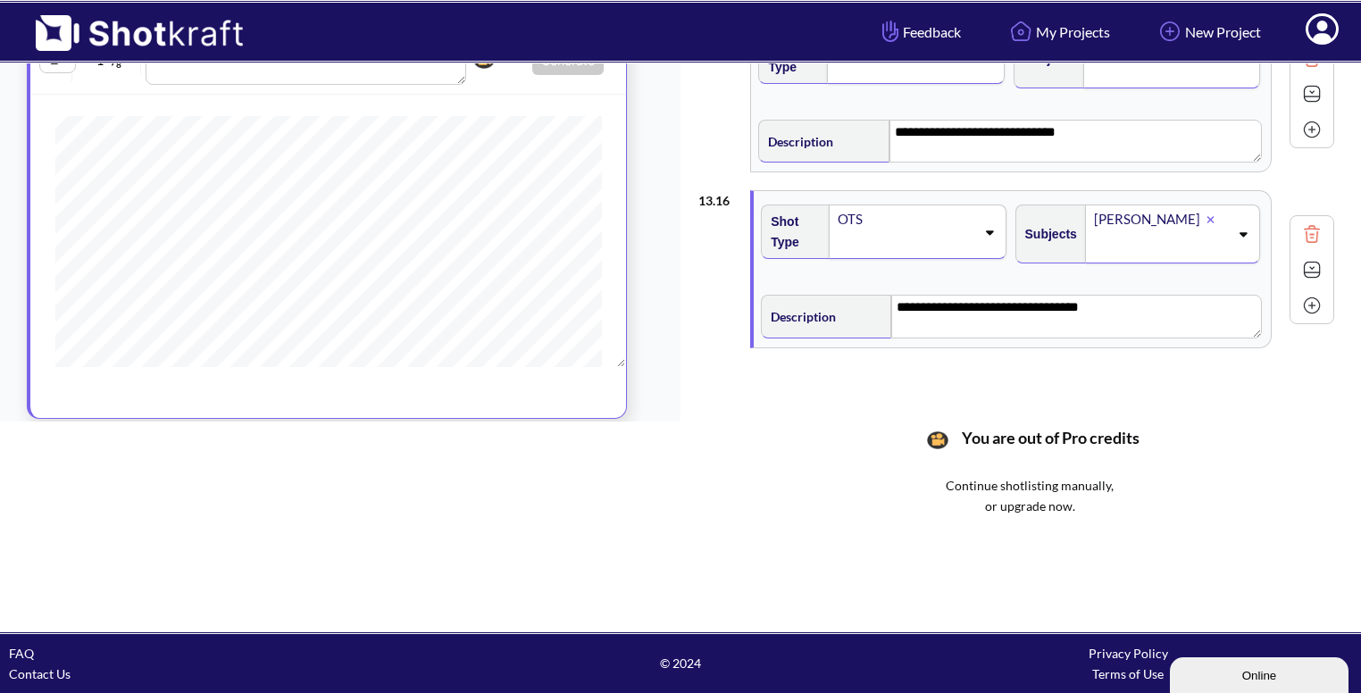
click at [1318, 297] on img at bounding box center [1311, 305] width 27 height 27
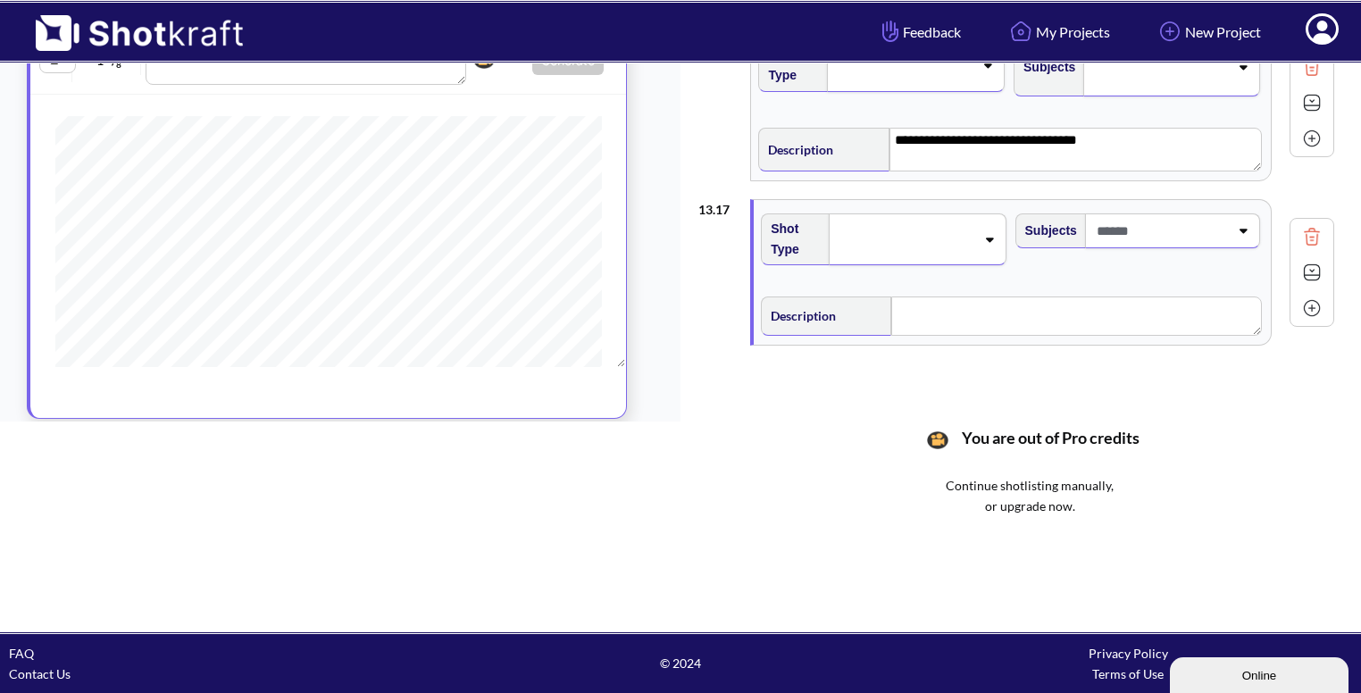
click at [973, 240] on div at bounding box center [917, 239] width 177 height 52
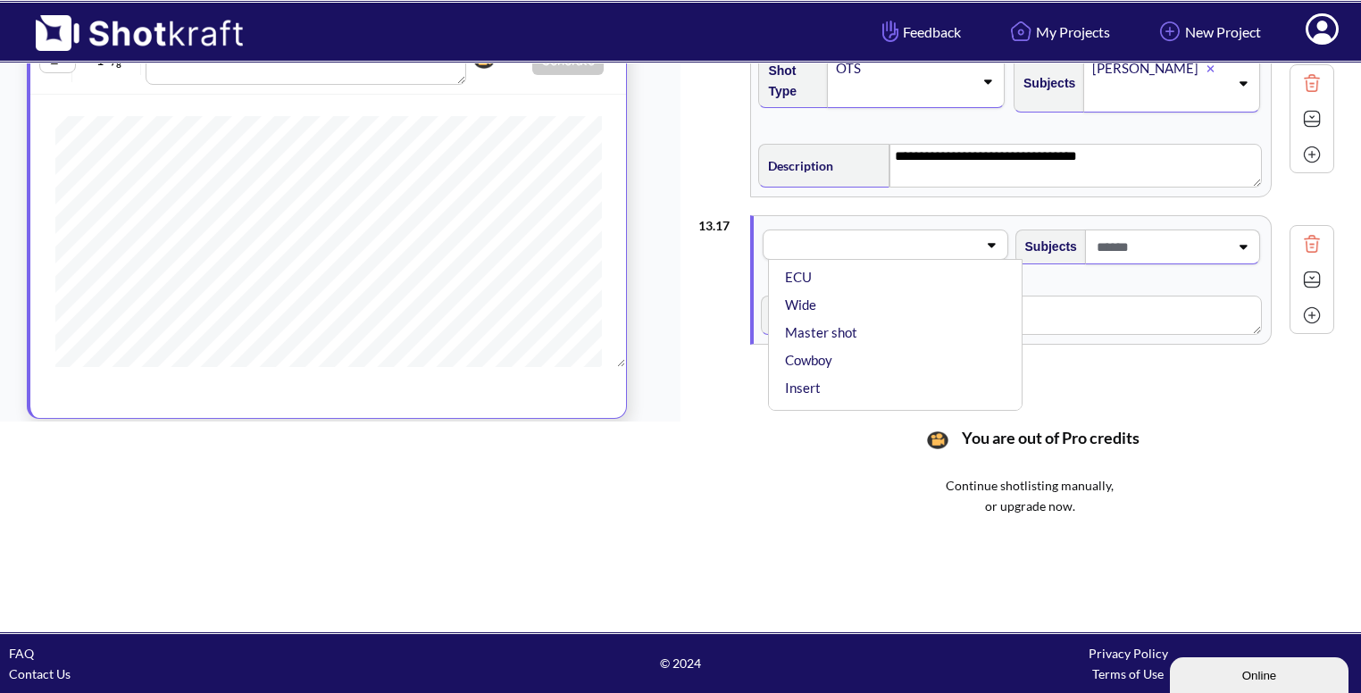
scroll to position [0, 0]
click at [872, 277] on li "CU" at bounding box center [899, 291] width 236 height 28
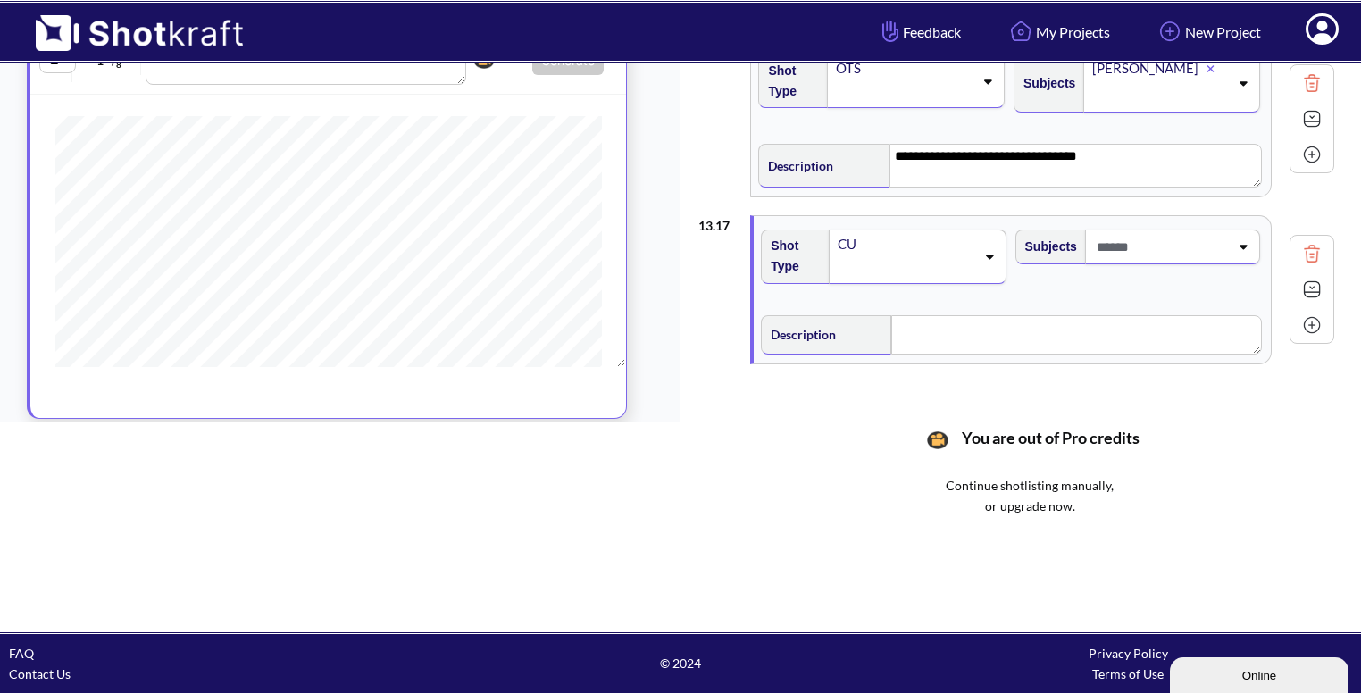
click at [1173, 232] on span at bounding box center [1160, 246] width 137 height 29
click at [1112, 305] on li "ABHI" at bounding box center [1154, 319] width 236 height 28
click at [1007, 311] on div "Description" at bounding box center [1012, 337] width 508 height 53
click at [981, 321] on textarea at bounding box center [1076, 339] width 370 height 39
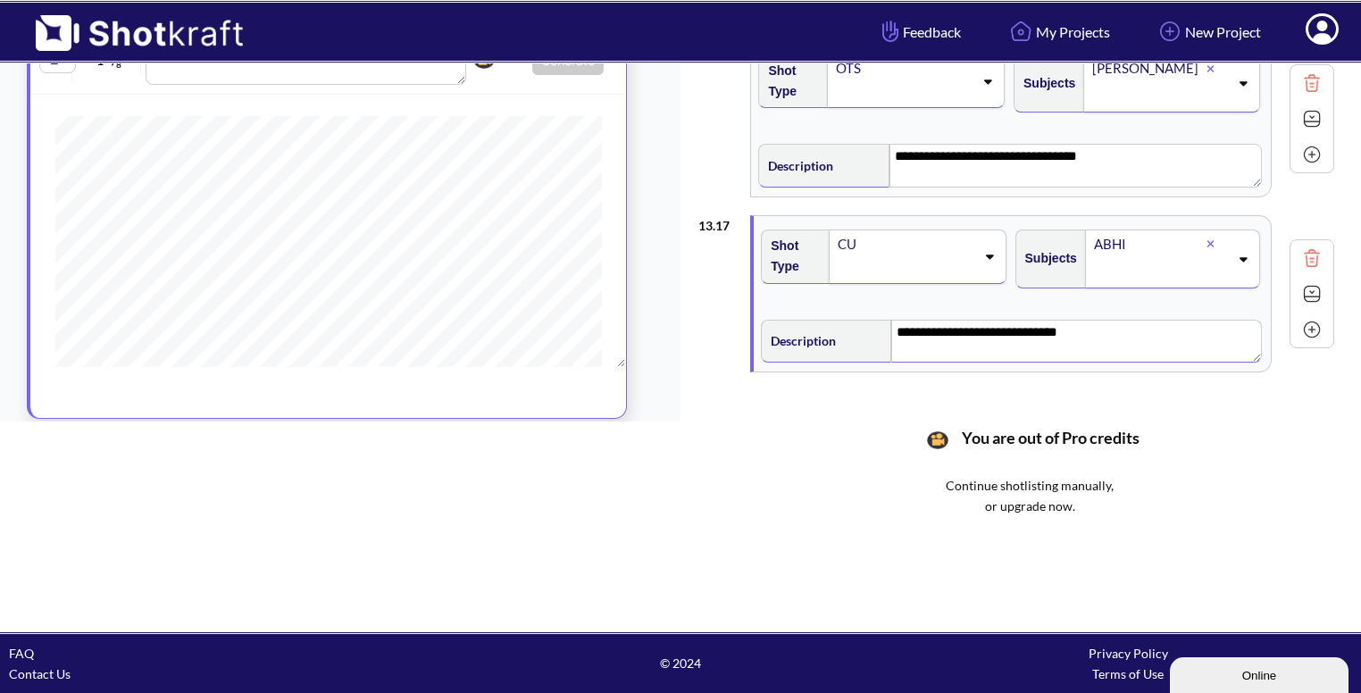
click at [1302, 280] on img at bounding box center [1311, 293] width 27 height 27
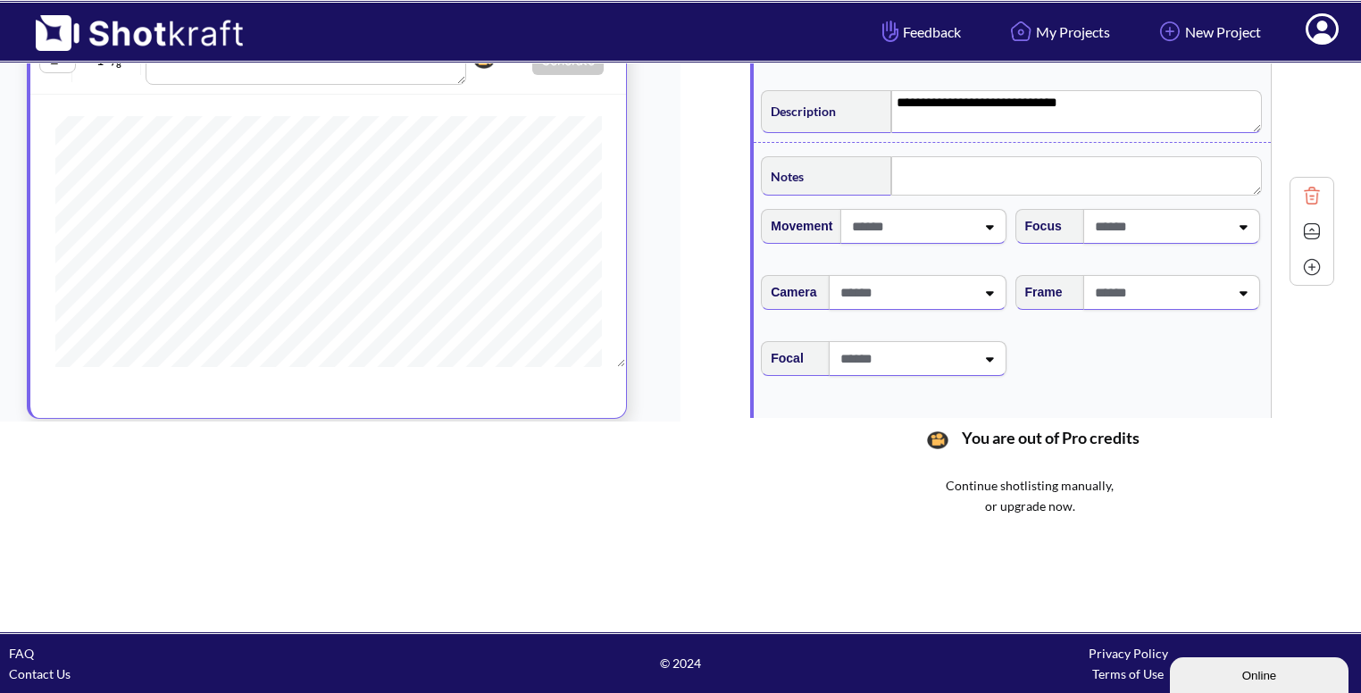
scroll to position [2796, 0]
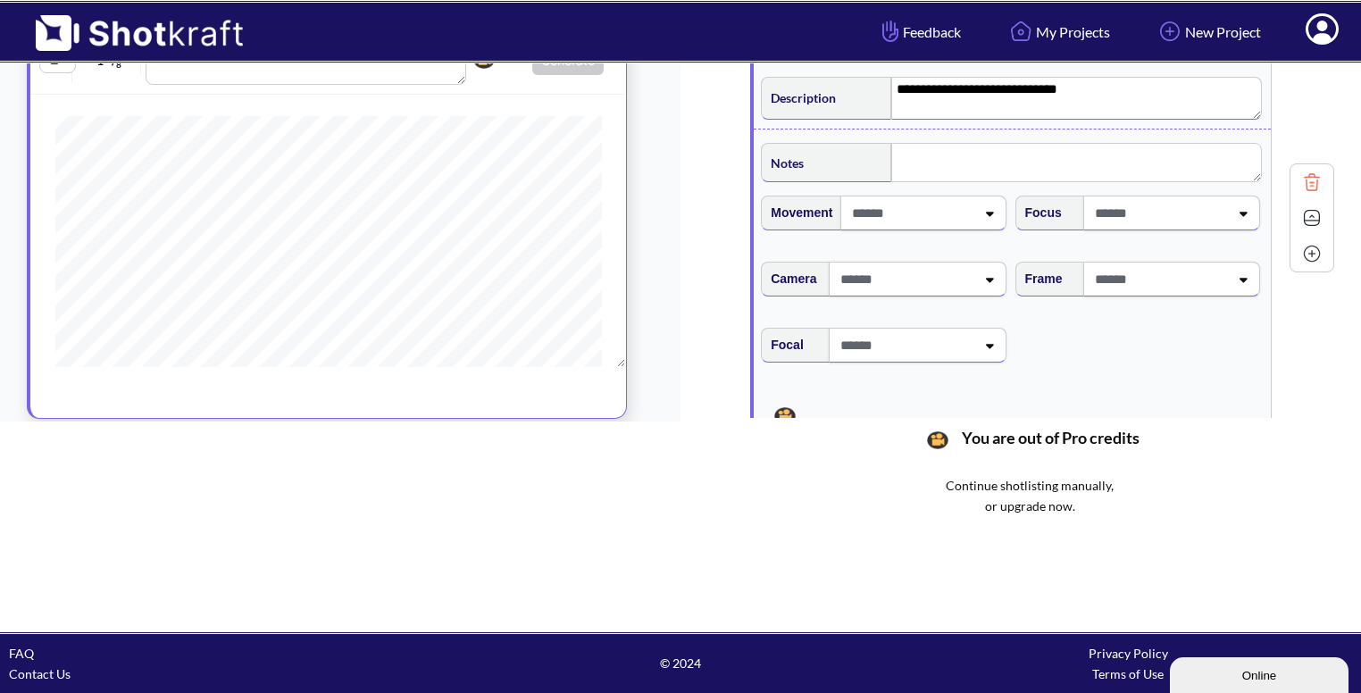
click at [1211, 280] on span at bounding box center [1159, 278] width 138 height 29
type textarea "**********"
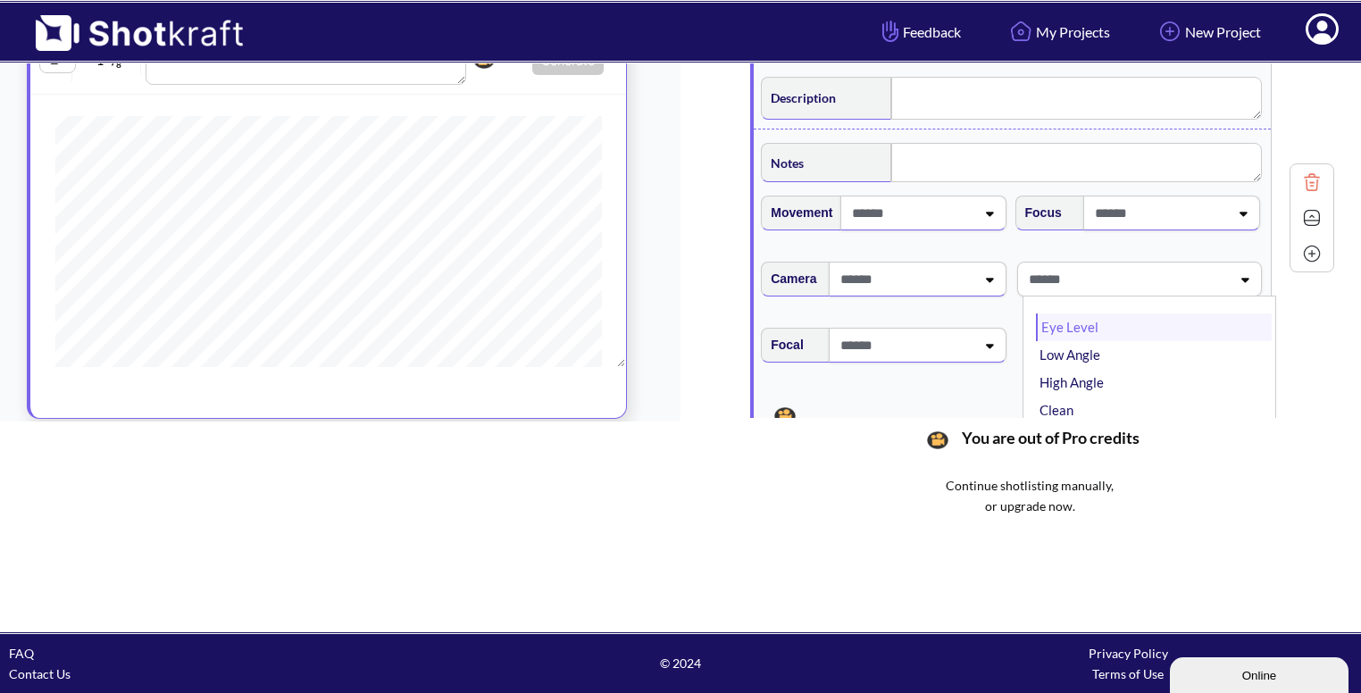
type textarea "**********"
click at [1159, 324] on li "Eye Level" at bounding box center [1154, 327] width 236 height 28
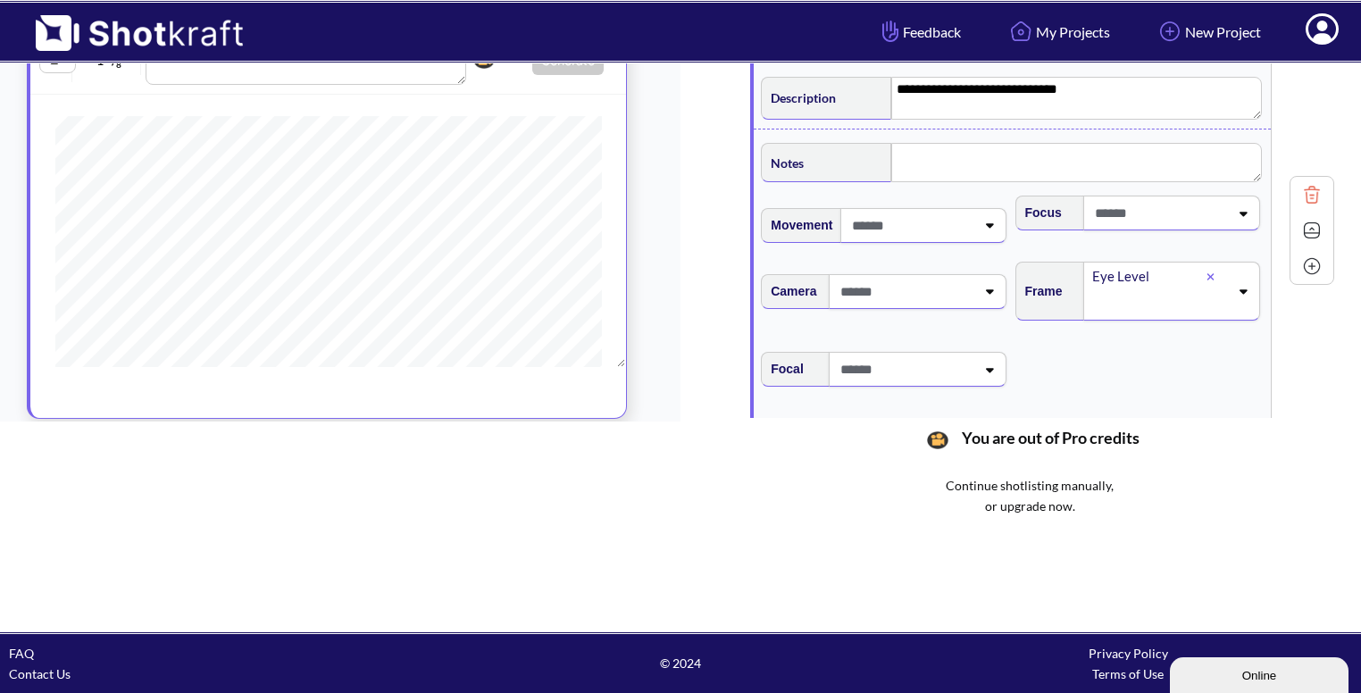
click at [1307, 217] on img at bounding box center [1311, 230] width 27 height 27
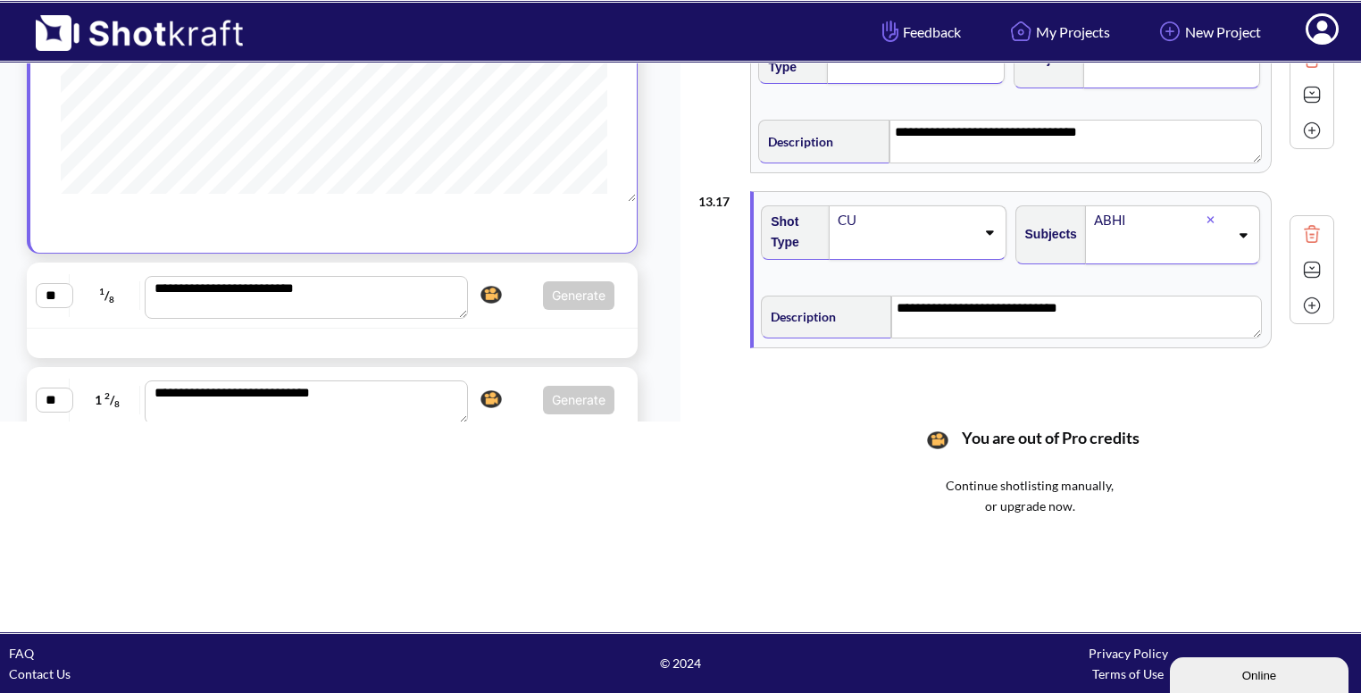
scroll to position [1369, 0]
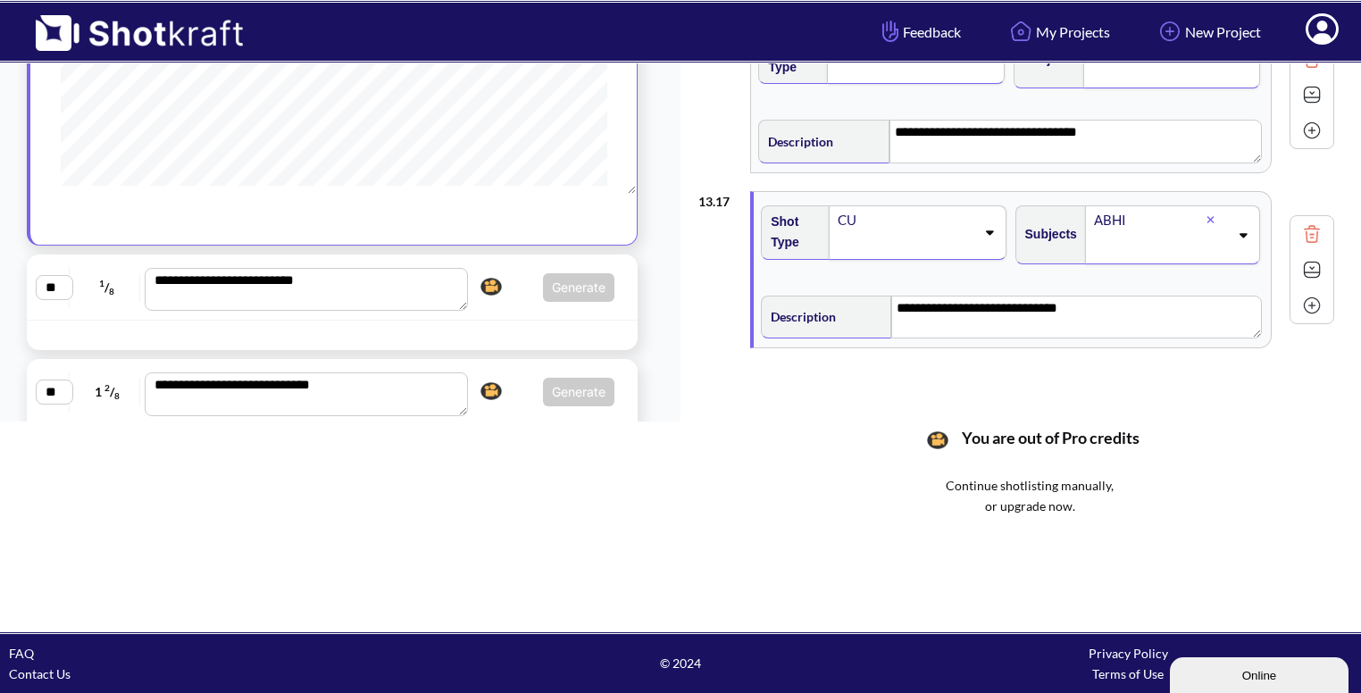
click at [522, 311] on div "**********" at bounding box center [332, 288] width 611 height 66
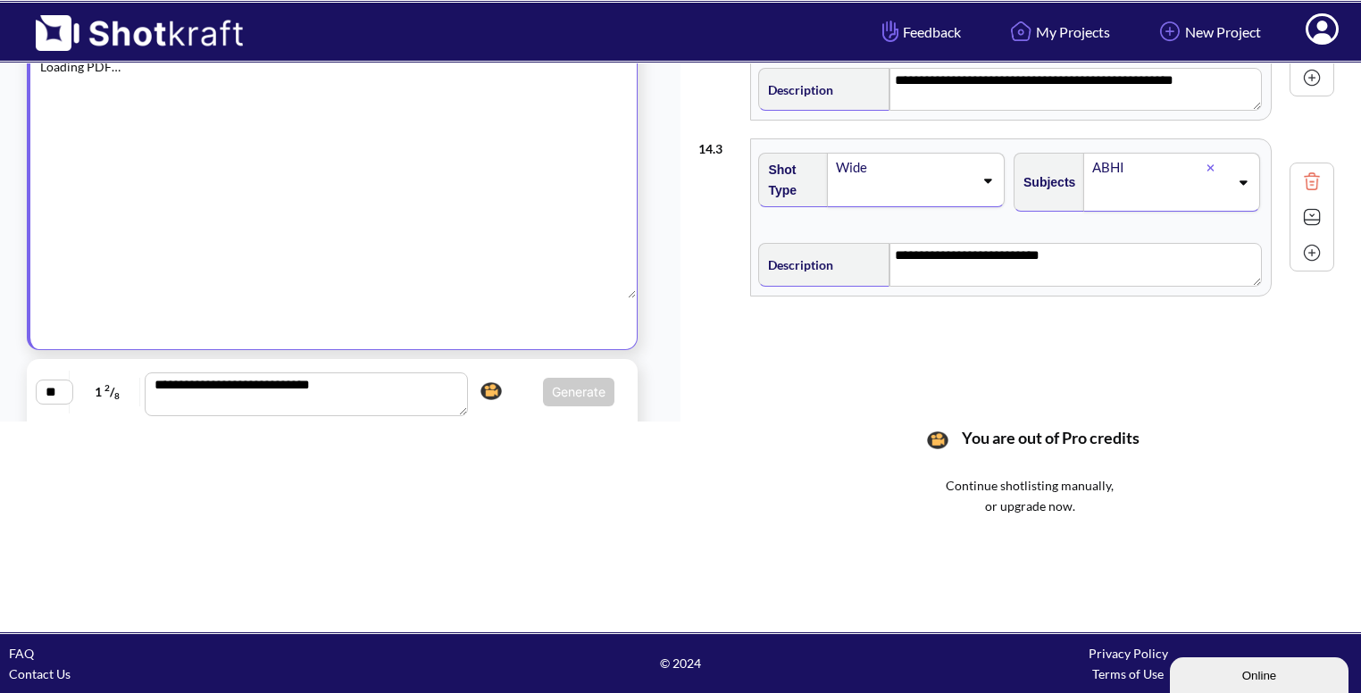
type textarea "**********"
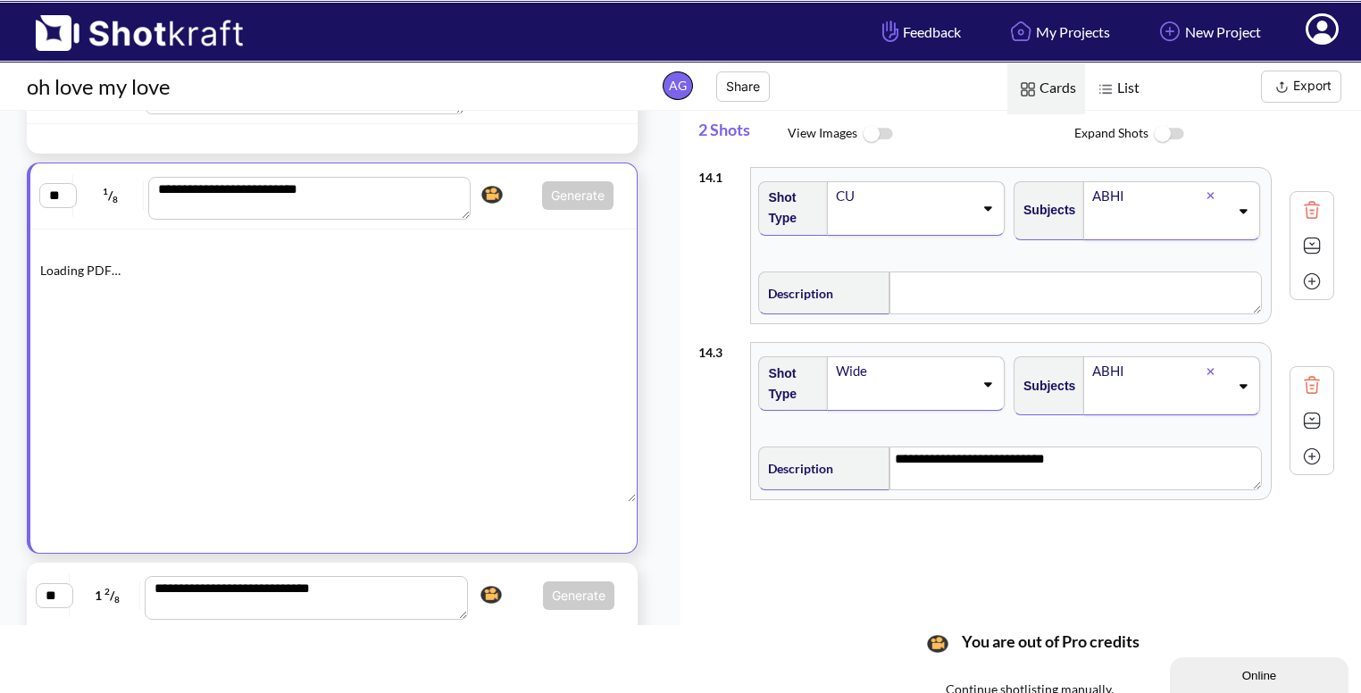
scroll to position [1368, 0]
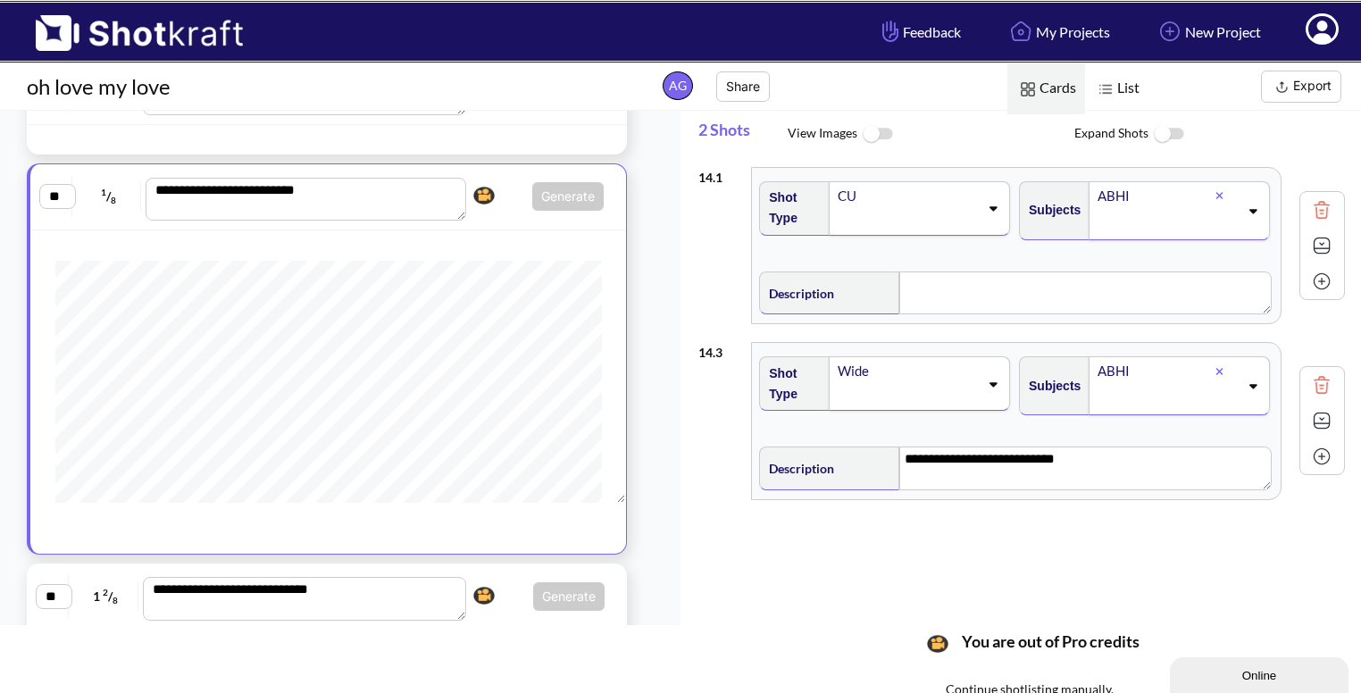
click at [1308, 242] on img at bounding box center [1321, 245] width 27 height 27
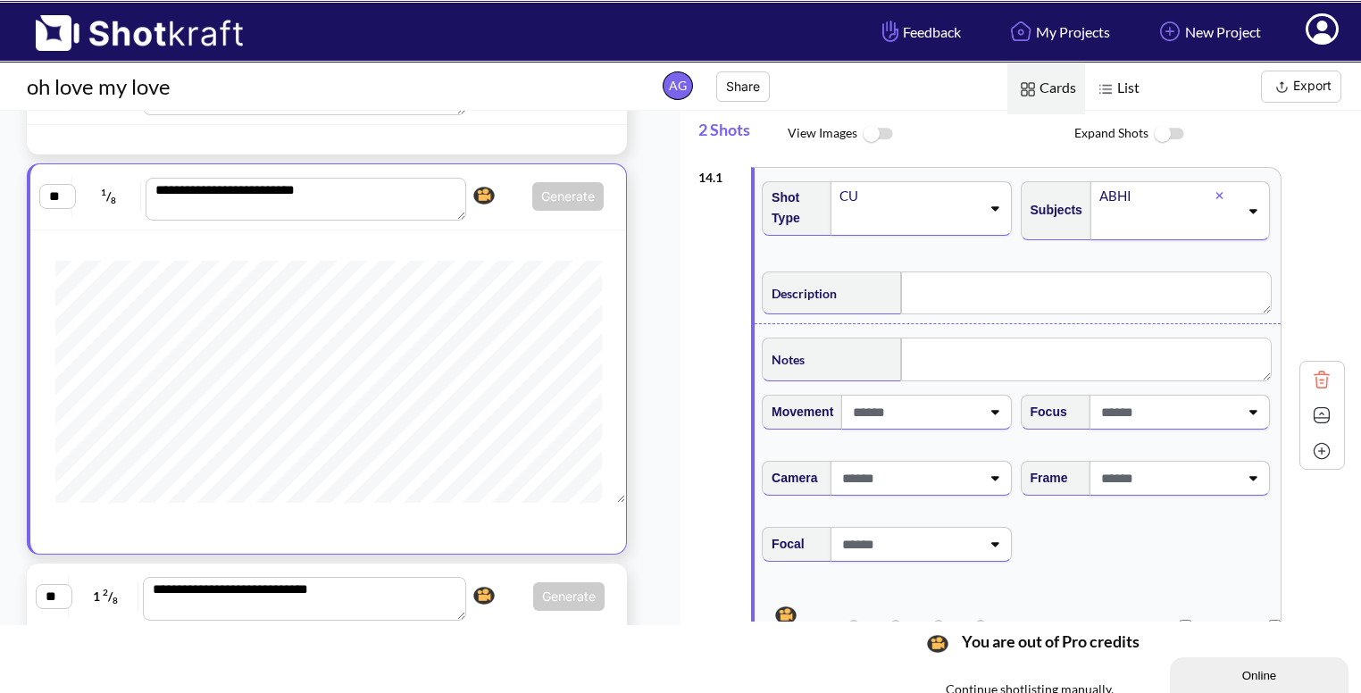
click at [1309, 412] on img at bounding box center [1321, 415] width 27 height 27
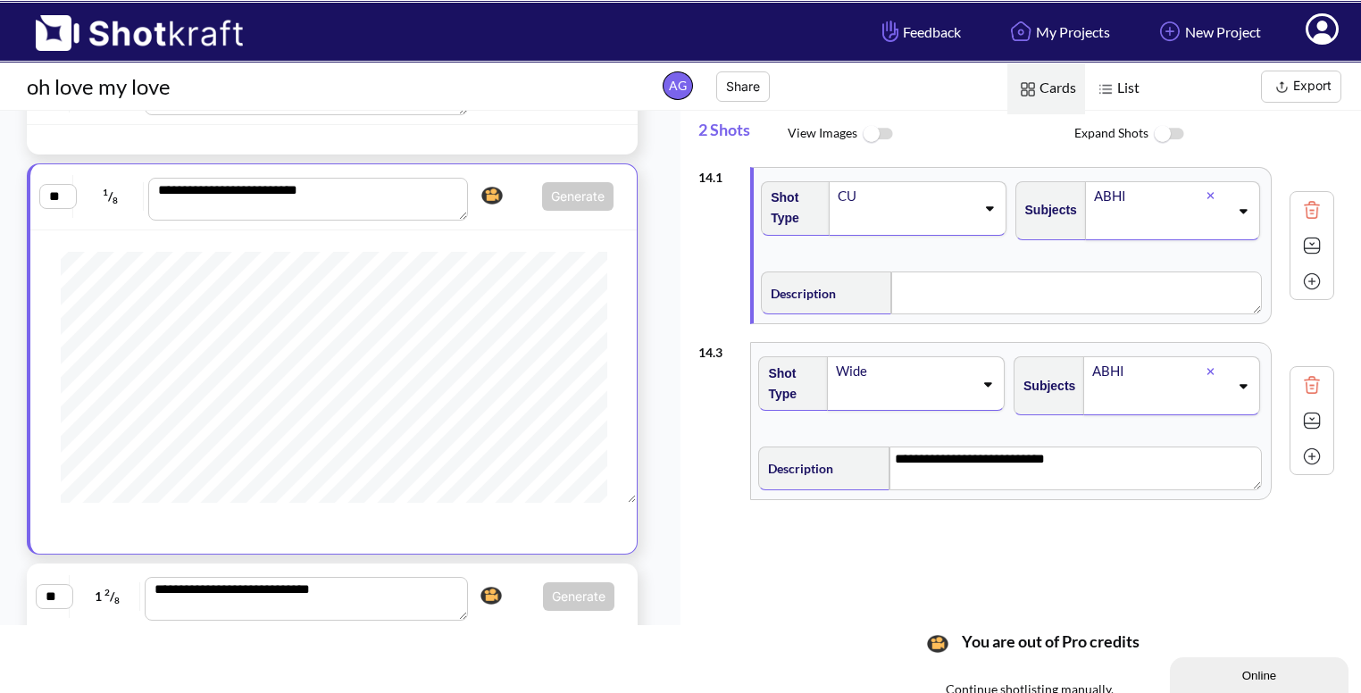
scroll to position [64, 0]
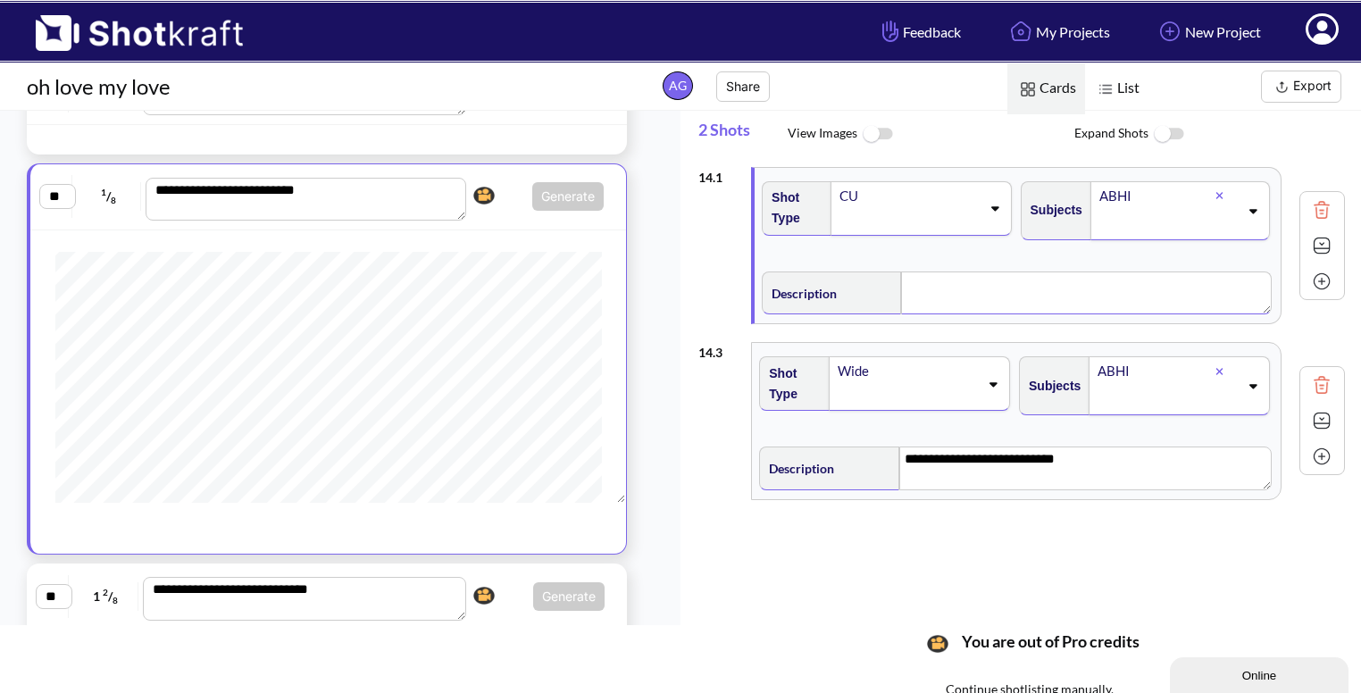
click at [989, 297] on textarea at bounding box center [1086, 292] width 371 height 43
click at [1311, 245] on img at bounding box center [1321, 245] width 27 height 27
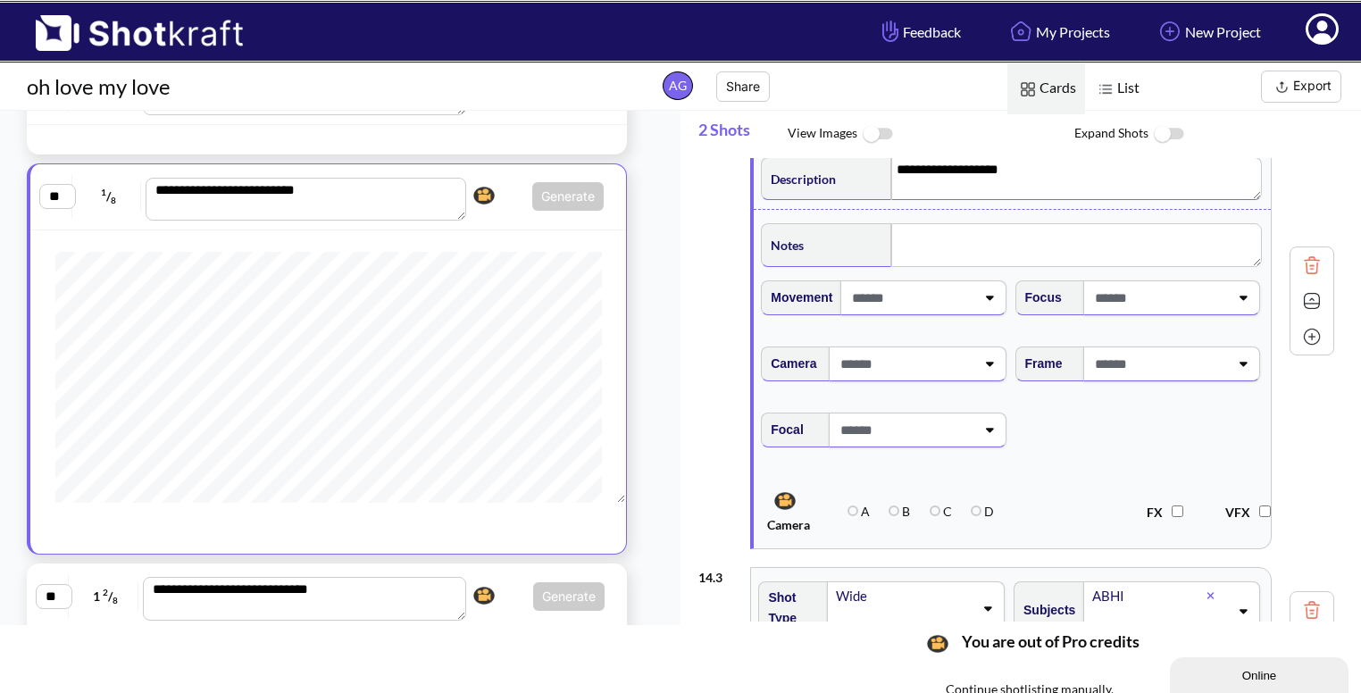
scroll to position [117, 0]
click at [1156, 354] on span at bounding box center [1159, 360] width 138 height 29
type textarea "**********"
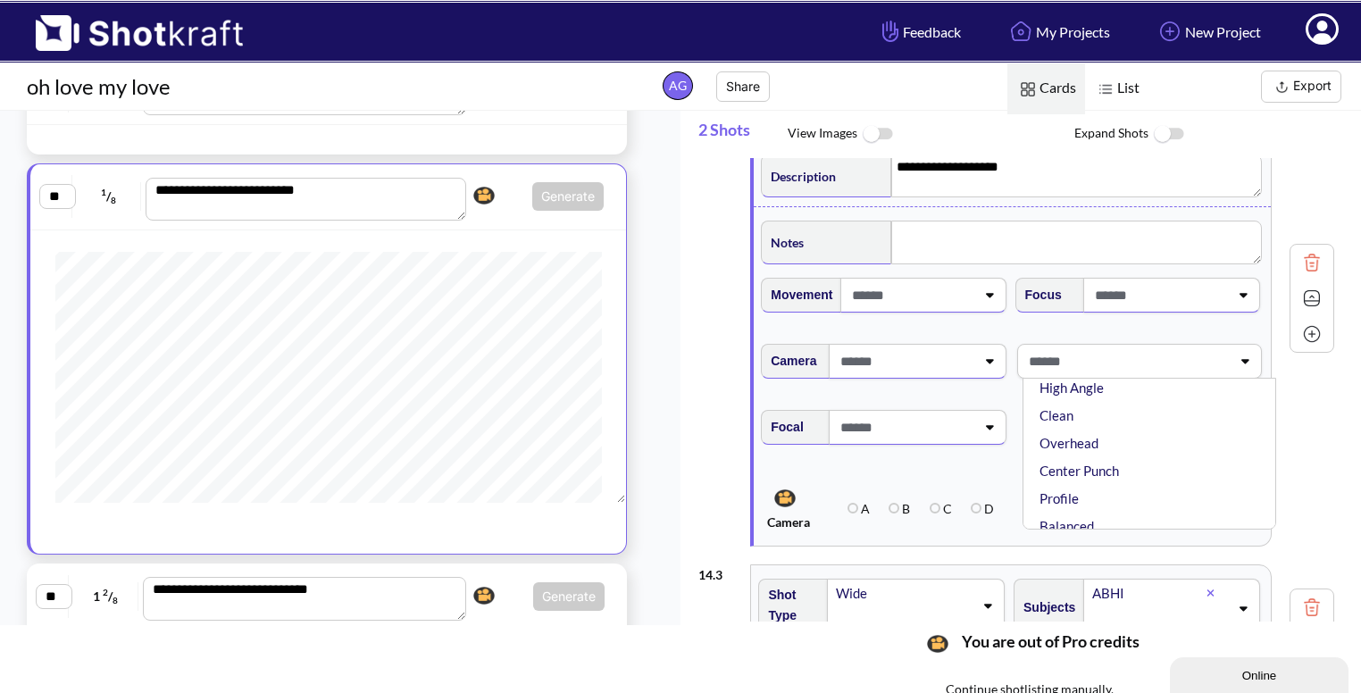
scroll to position [78, 0]
click at [1127, 443] on li "Overhead" at bounding box center [1154, 443] width 236 height 28
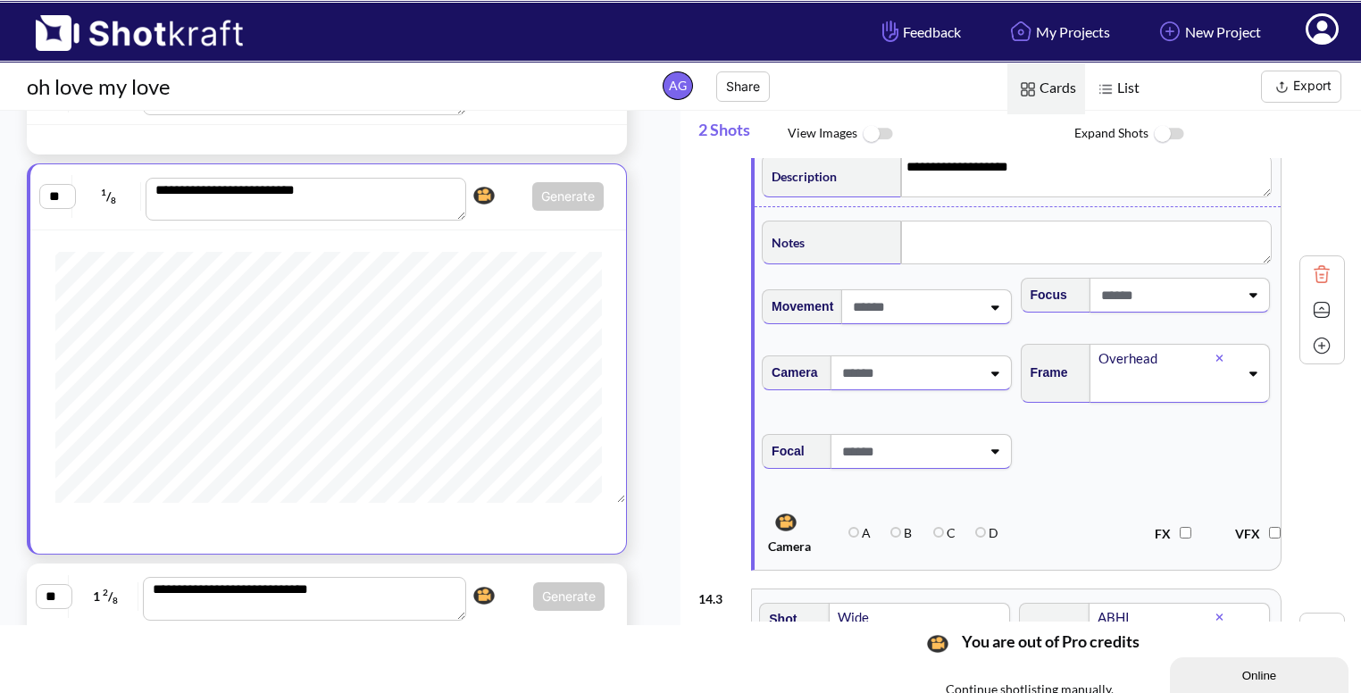
click at [1311, 305] on img at bounding box center [1321, 309] width 27 height 27
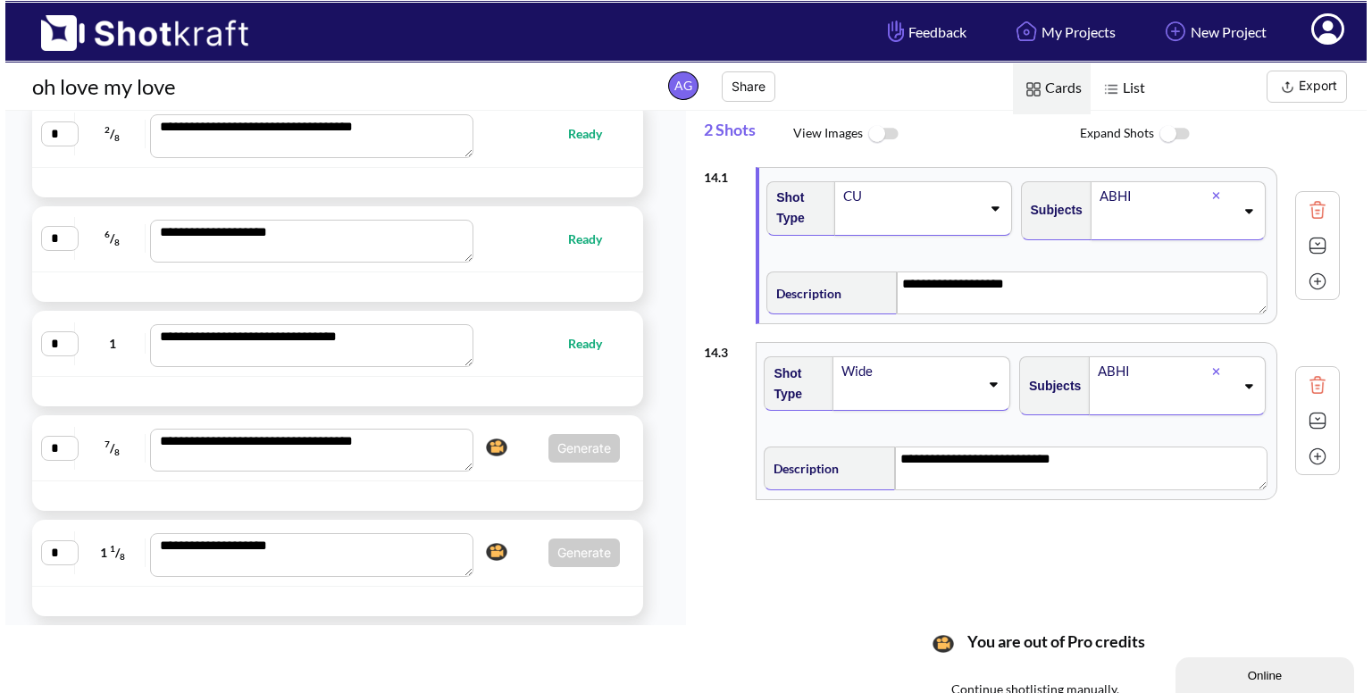
scroll to position [0, 0]
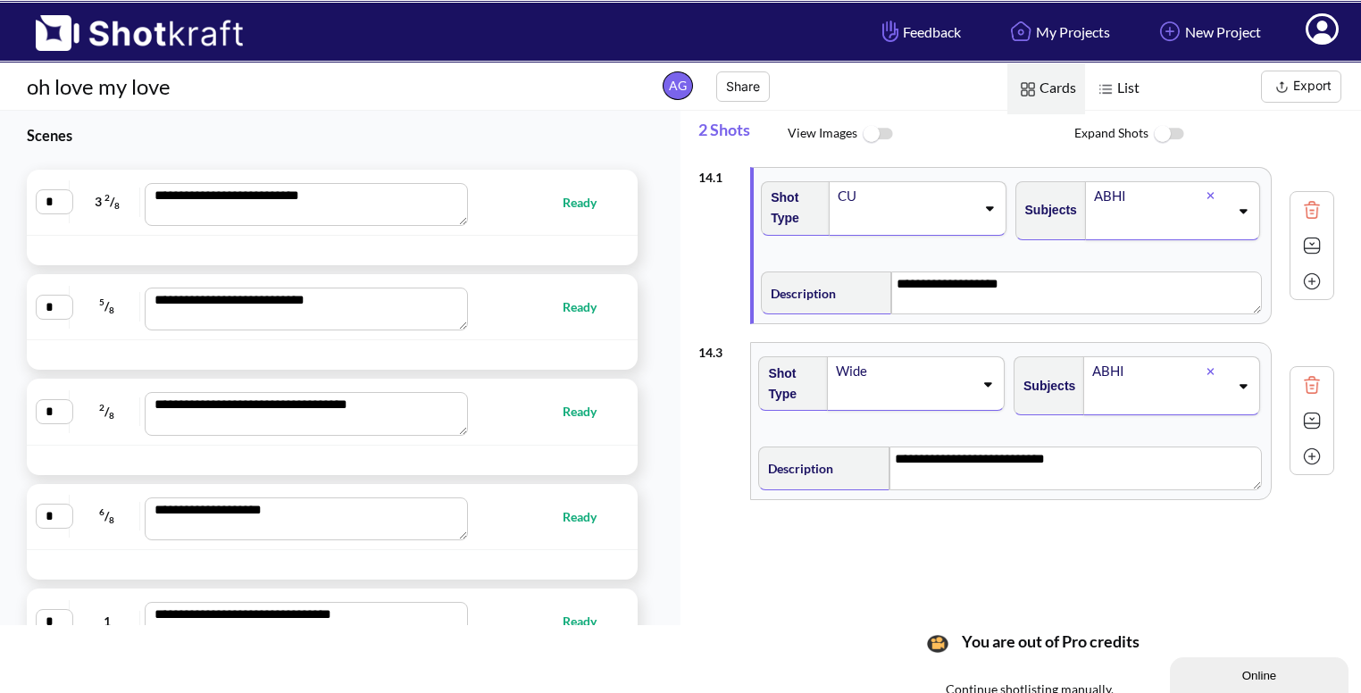
click at [526, 212] on div "**********" at bounding box center [332, 202] width 593 height 47
type textarea "**********"
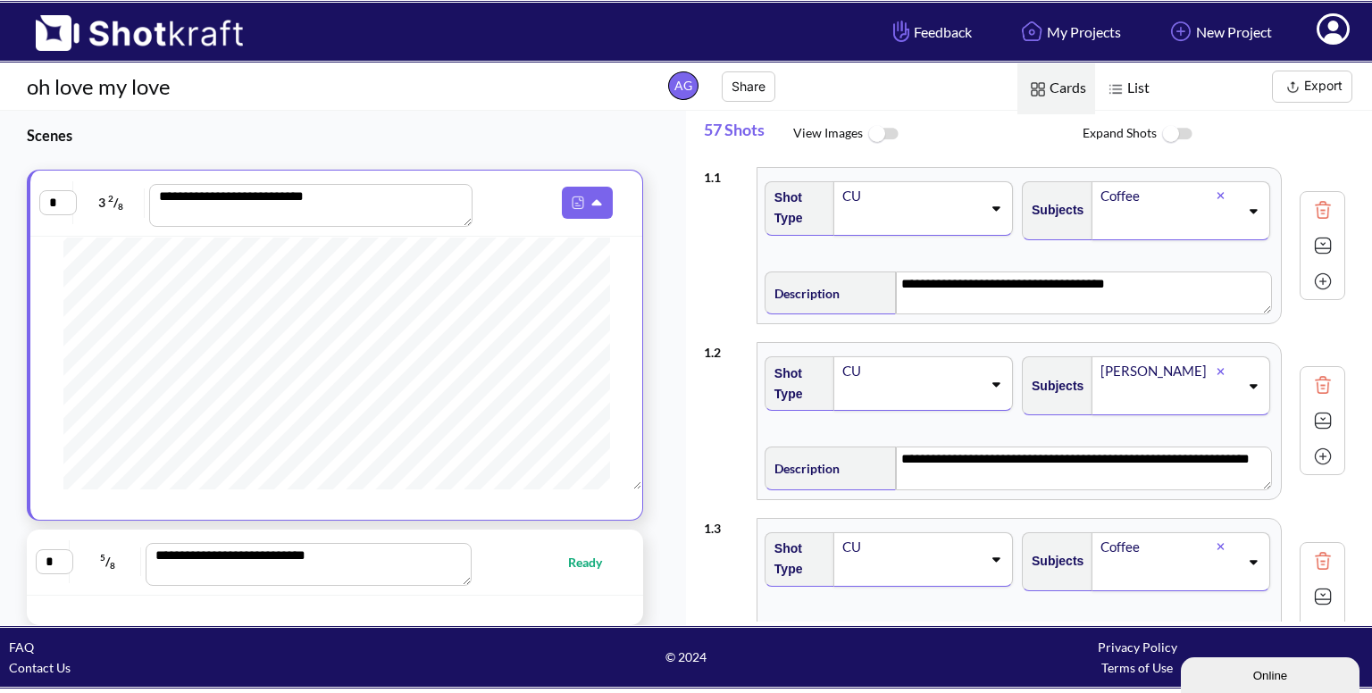
scroll to position [863, 0]
